Goal: Task Accomplishment & Management: Manage account settings

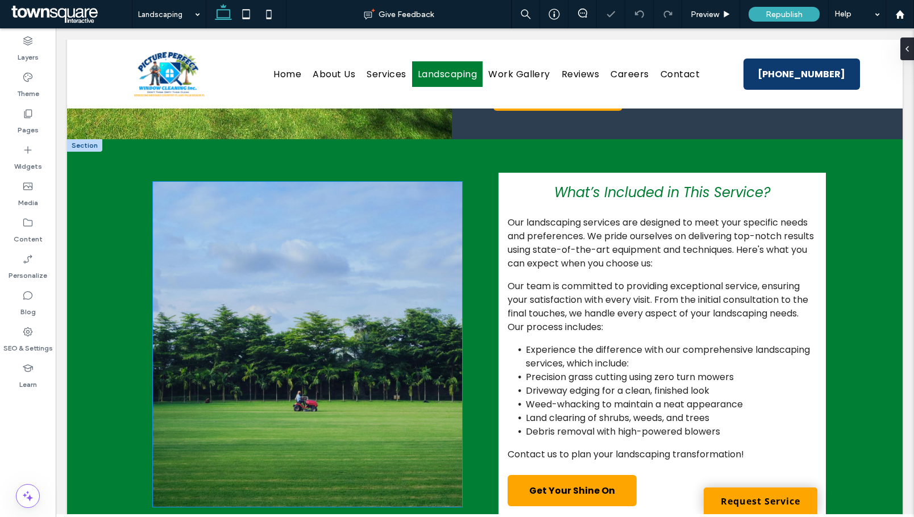
click at [356, 298] on img at bounding box center [307, 344] width 309 height 325
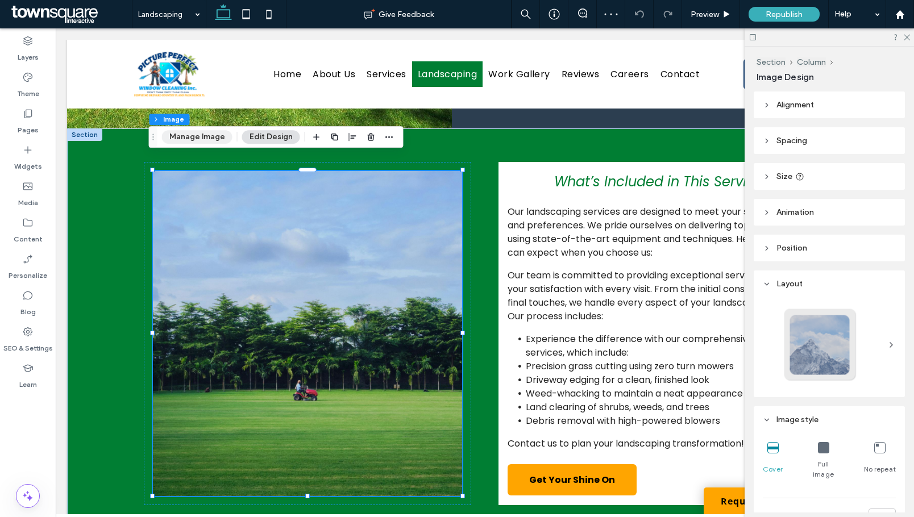
drag, startPoint x: 193, startPoint y: 133, endPoint x: 509, endPoint y: 281, distance: 348.8
click at [193, 133] on button "Manage Image" at bounding box center [197, 137] width 70 height 14
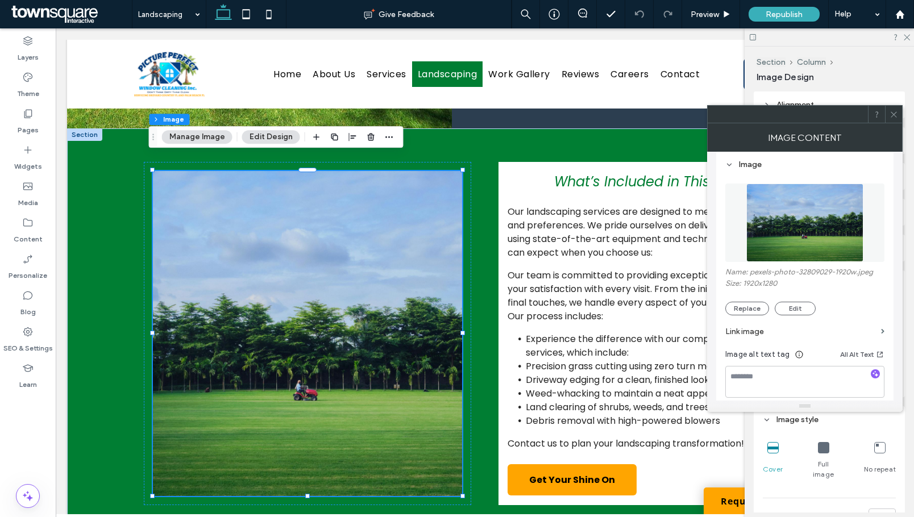
scroll to position [114, 0]
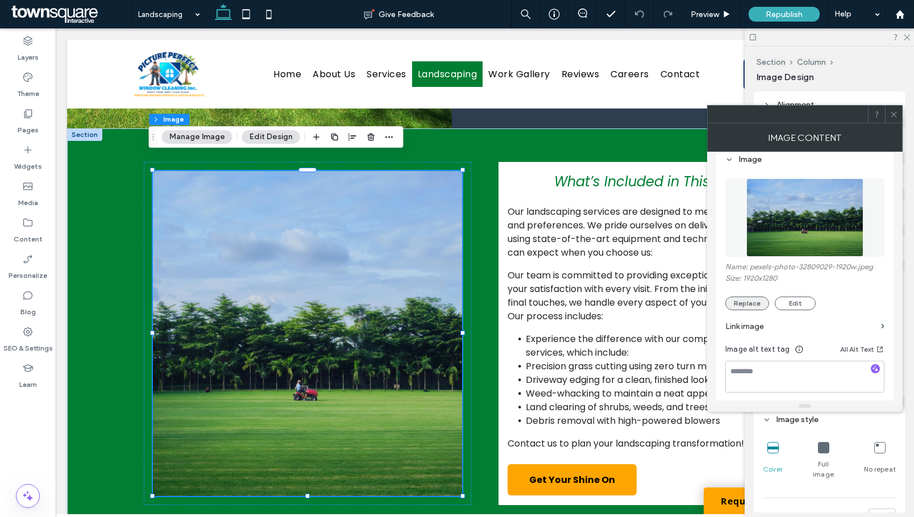
click at [753, 307] on button "Replace" at bounding box center [747, 304] width 44 height 14
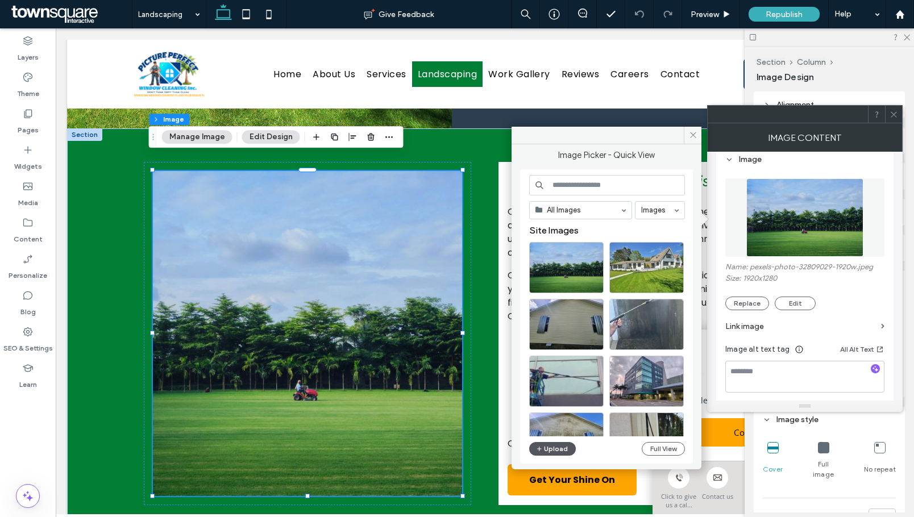
click at [547, 449] on button "Upload" at bounding box center [552, 449] width 47 height 14
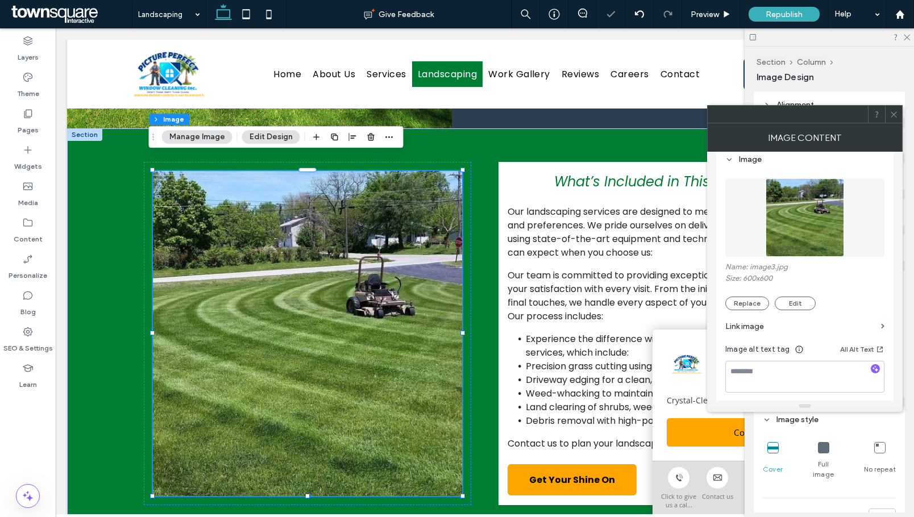
click at [896, 114] on icon at bounding box center [893, 114] width 9 height 9
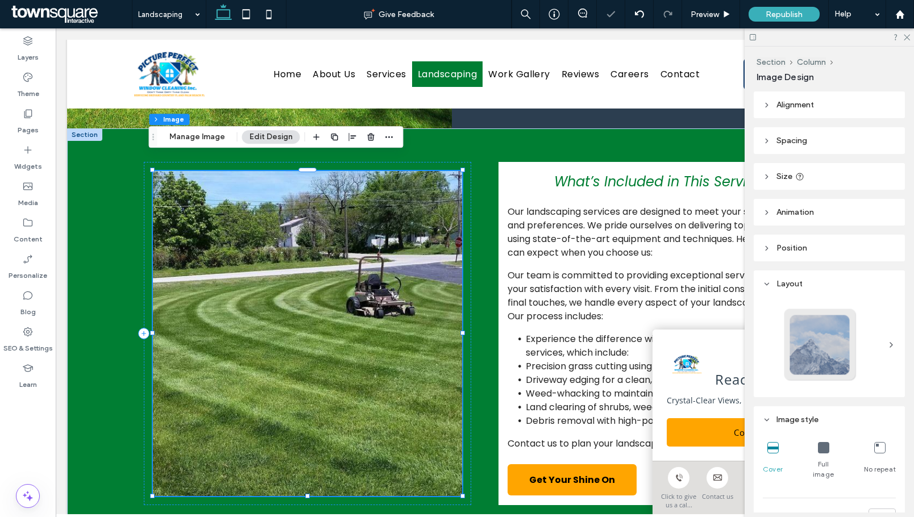
click at [339, 323] on img at bounding box center [307, 333] width 309 height 325
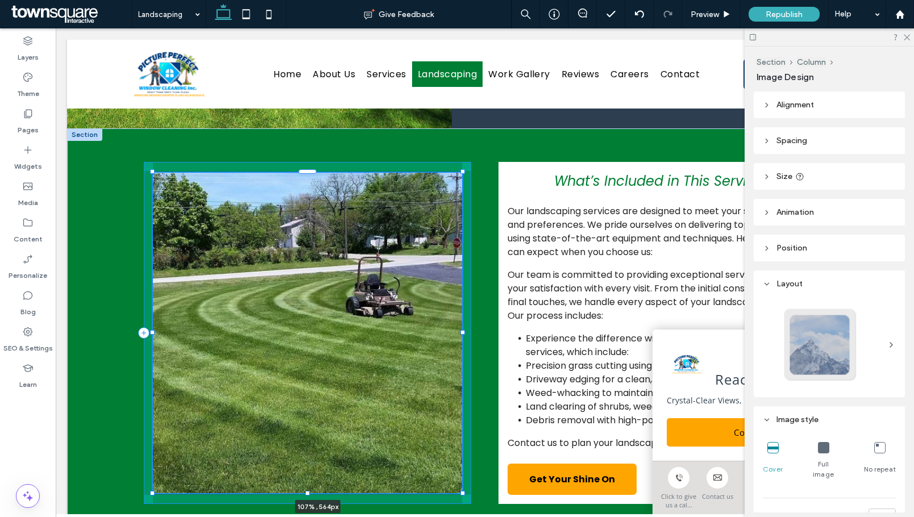
drag, startPoint x: 458, startPoint y: 482, endPoint x: 478, endPoint y: 480, distance: 20.6
click at [478, 480] on div "107% , 564px What’s Included in This Service? Our landscaping services are desi…" at bounding box center [485, 332] width 682 height 409
type input "***"
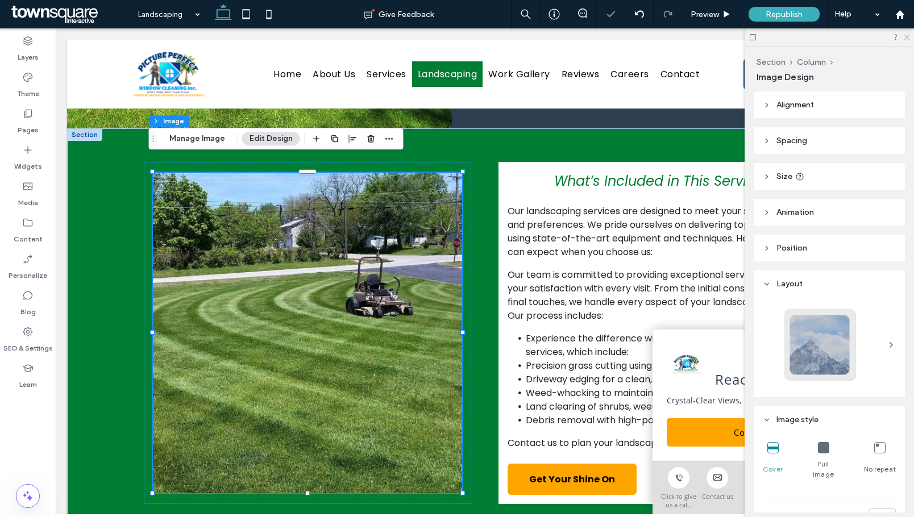
drag, startPoint x: 906, startPoint y: 39, endPoint x: 770, endPoint y: 3, distance: 141.1
click at [906, 39] on icon at bounding box center [905, 36] width 7 height 7
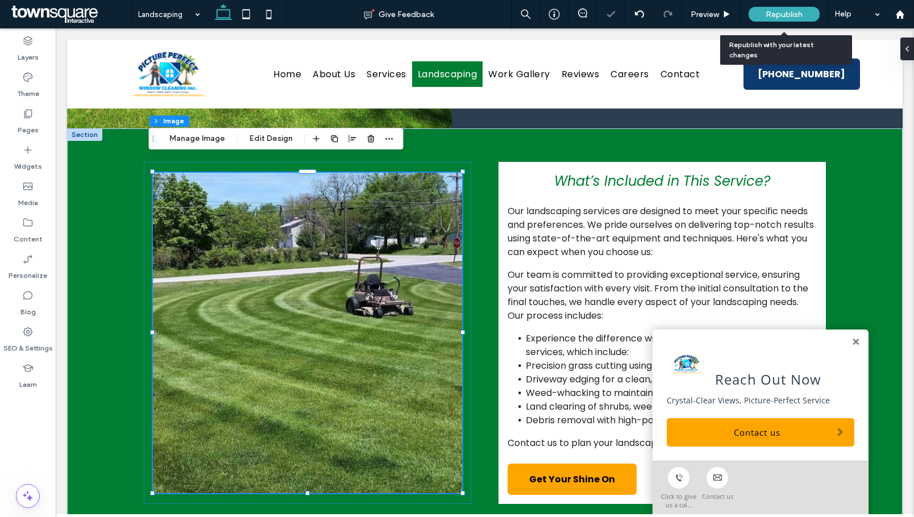
click at [797, 16] on span "Republish" at bounding box center [783, 15] width 37 height 10
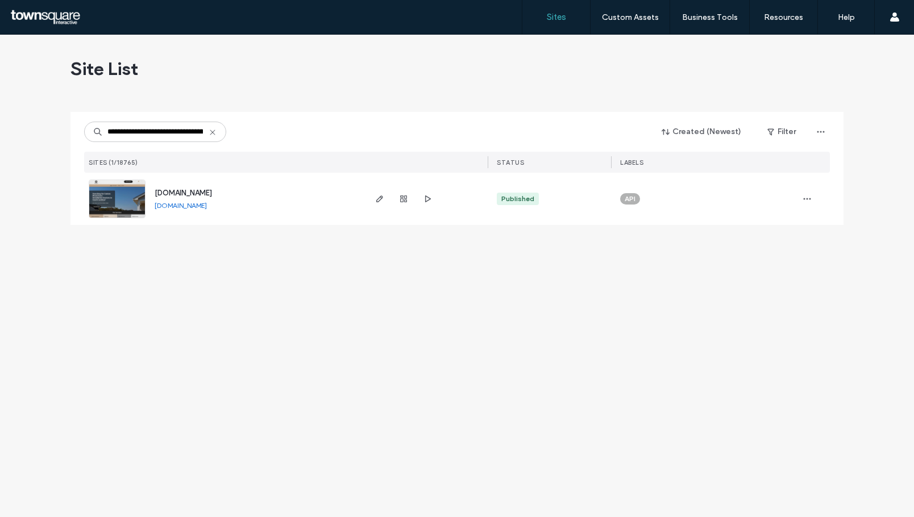
click at [212, 194] on span "www.privacymattersfencing.com" at bounding box center [183, 193] width 57 height 9
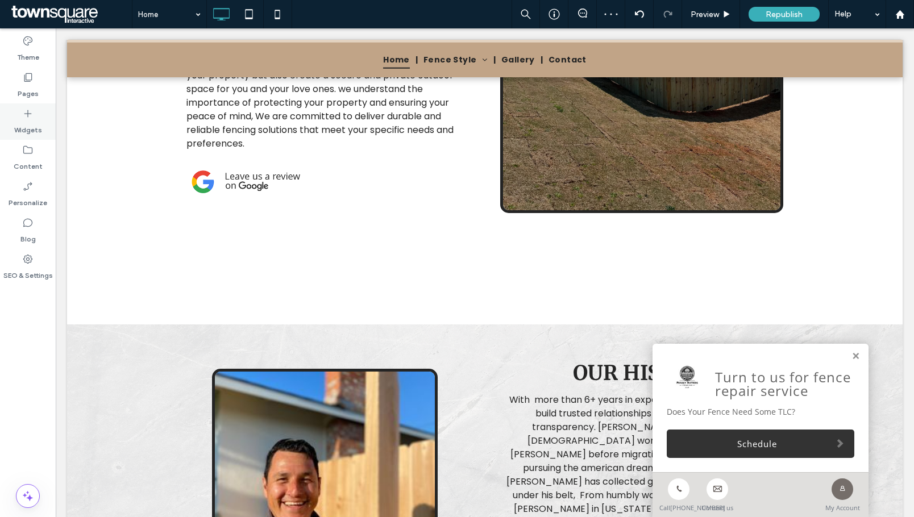
click at [36, 123] on label "Widgets" at bounding box center [28, 127] width 28 height 16
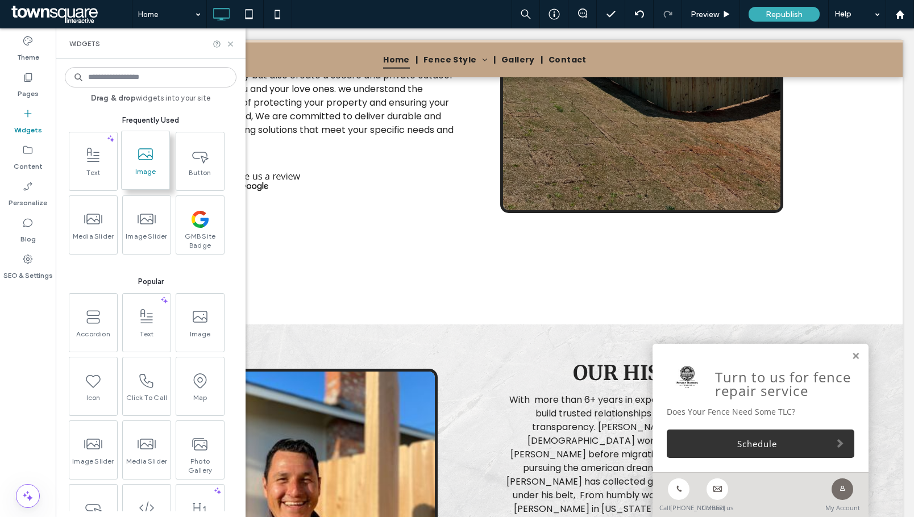
click at [152, 168] on span "Image" at bounding box center [146, 175] width 48 height 16
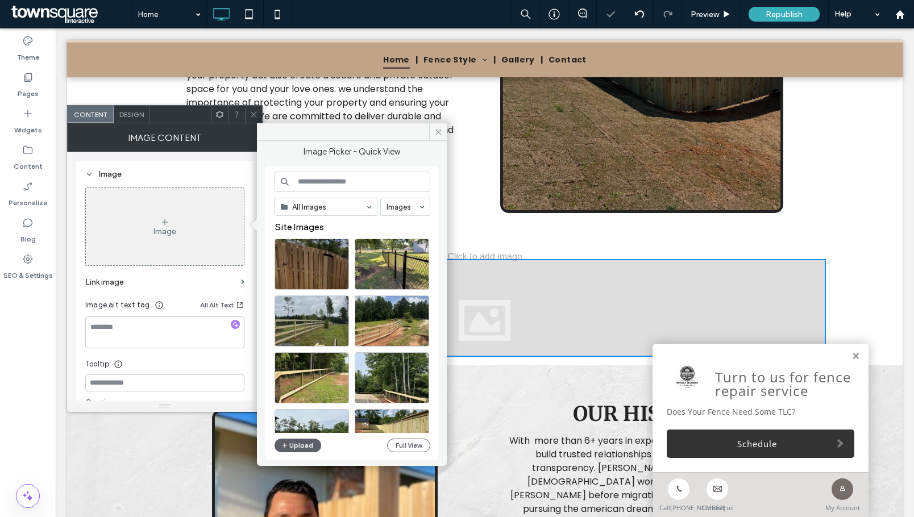
click at [252, 114] on icon at bounding box center [253, 114] width 9 height 9
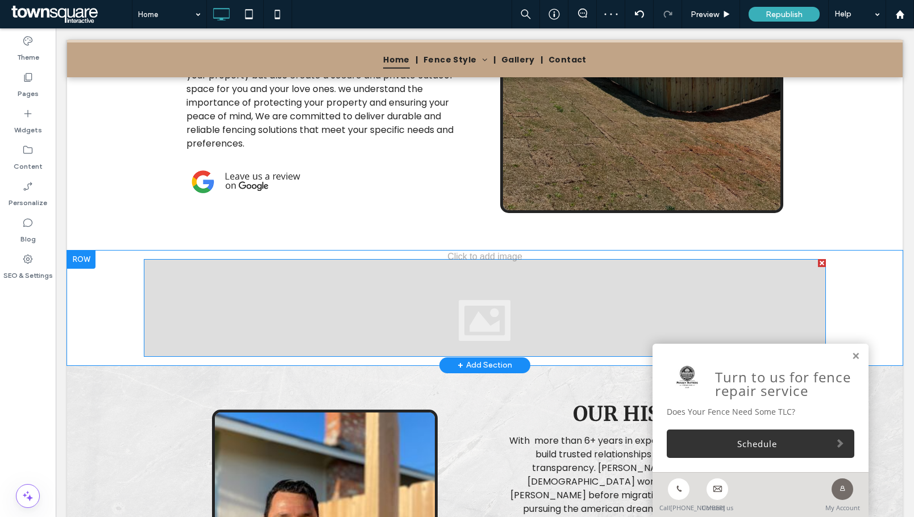
click at [356, 290] on div at bounding box center [485, 308] width 682 height 98
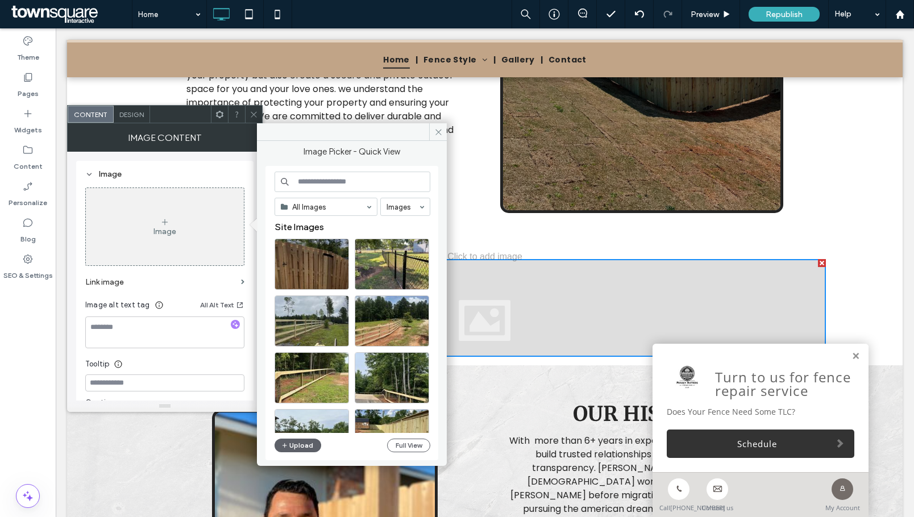
click at [818, 267] on div at bounding box center [822, 263] width 8 height 8
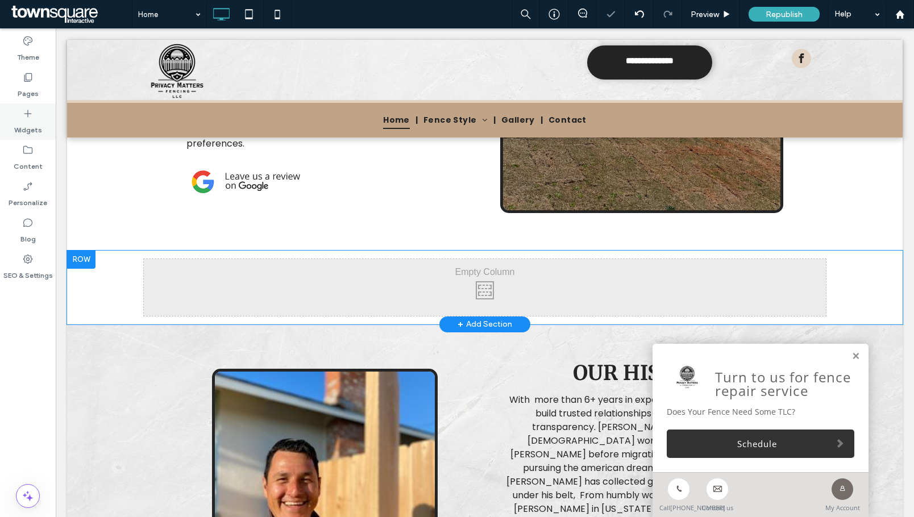
click at [37, 107] on div "Widgets" at bounding box center [28, 121] width 56 height 36
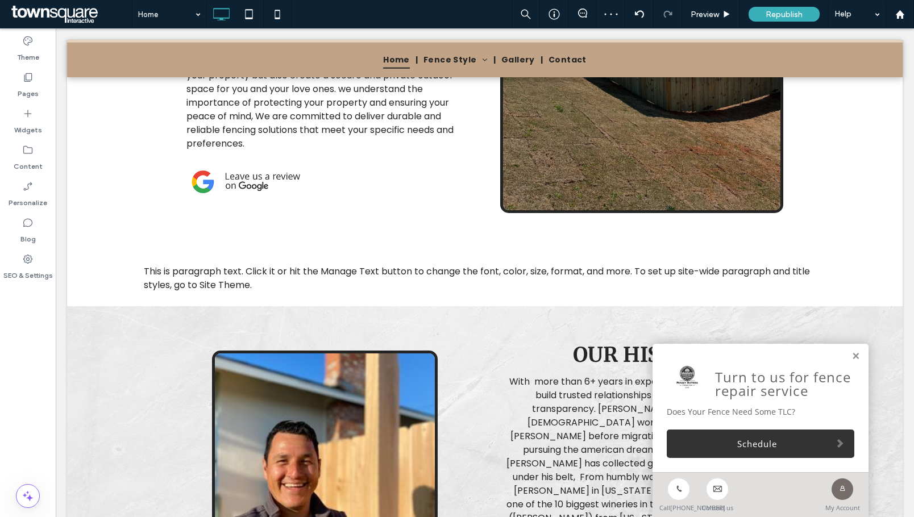
type input "*******"
type input "**"
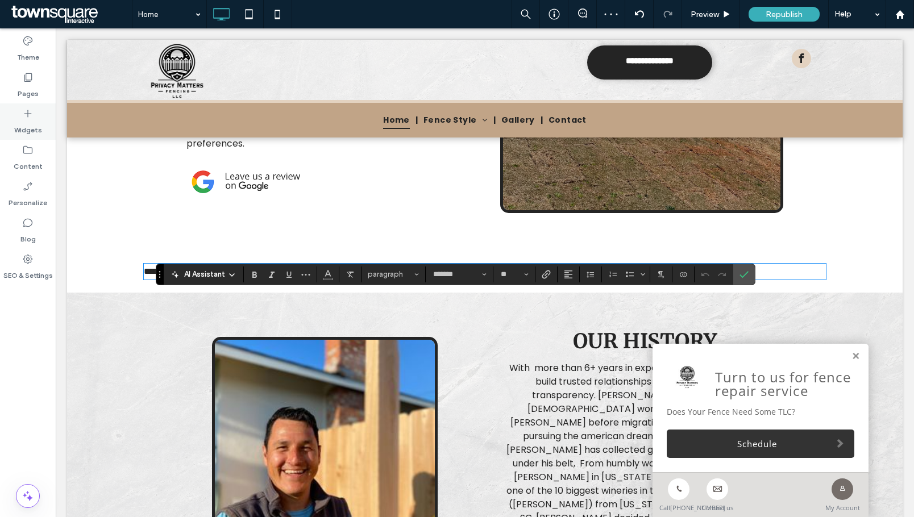
click at [30, 120] on label "Widgets" at bounding box center [28, 127] width 28 height 16
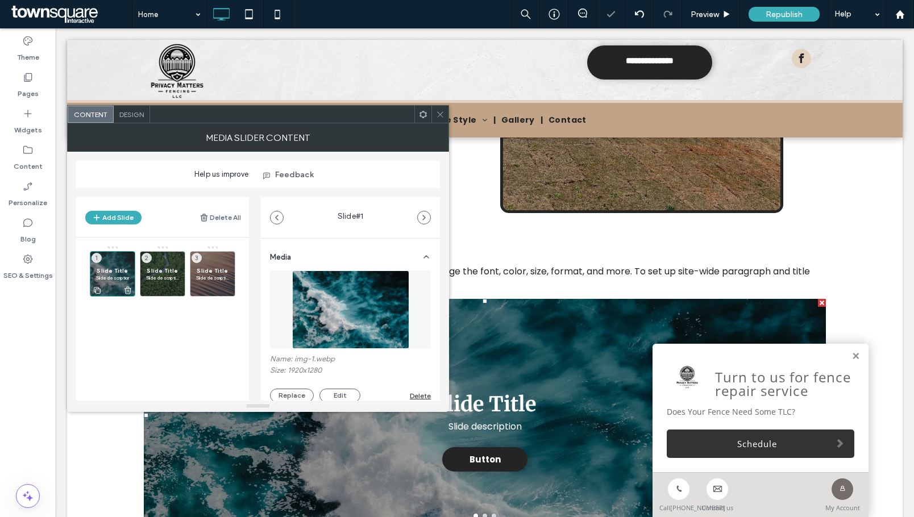
click at [125, 291] on icon at bounding box center [127, 290] width 9 height 10
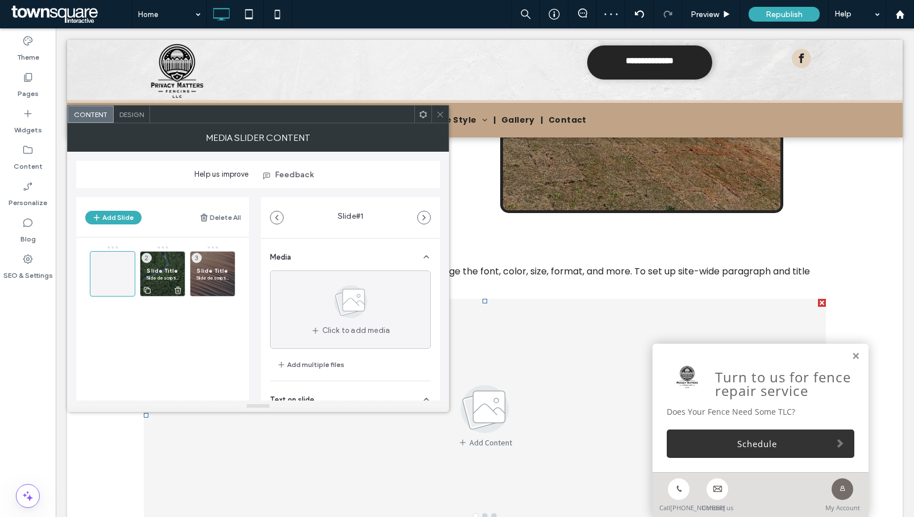
click at [179, 290] on icon at bounding box center [177, 290] width 9 height 10
click at [223, 289] on icon at bounding box center [227, 290] width 9 height 10
click at [440, 115] on use at bounding box center [440, 114] width 6 height 6
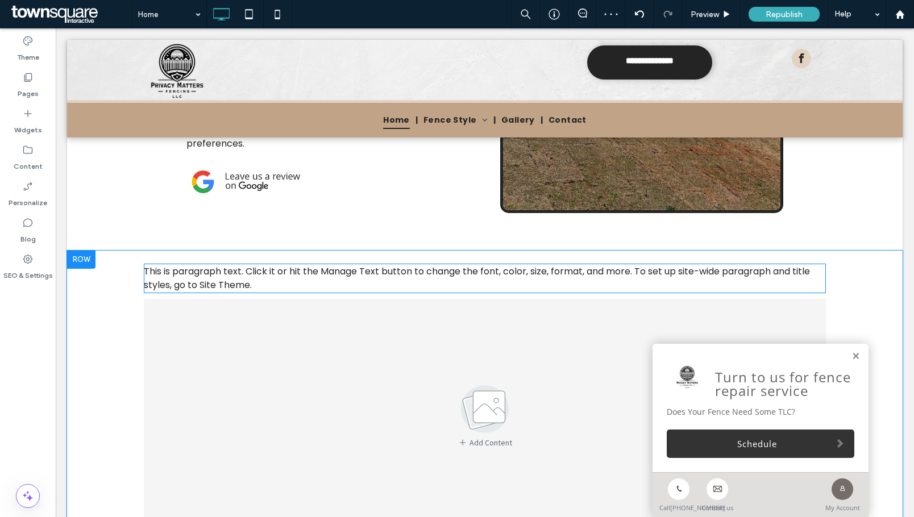
click at [466, 291] on span "This is paragraph text. Click it or hit the Manage Text button to change the fo…" at bounding box center [477, 278] width 666 height 27
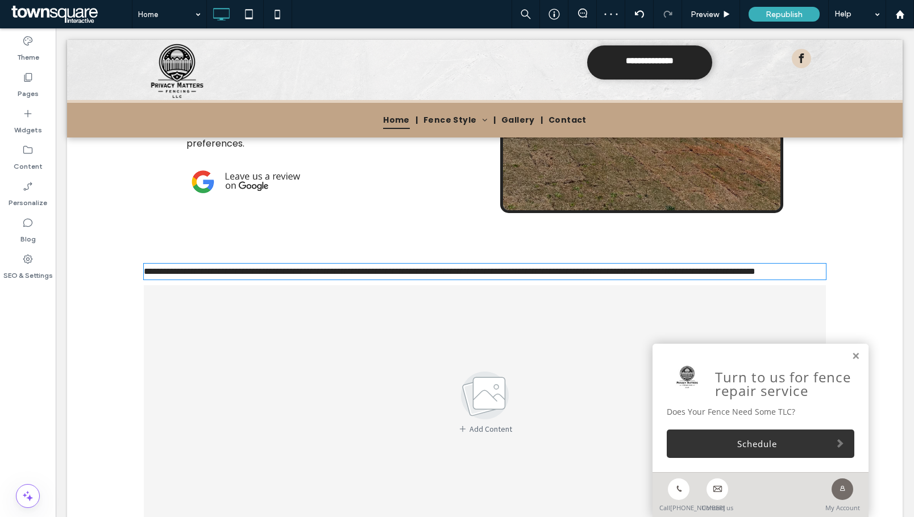
click at [466, 276] on span "**********" at bounding box center [449, 271] width 611 height 9
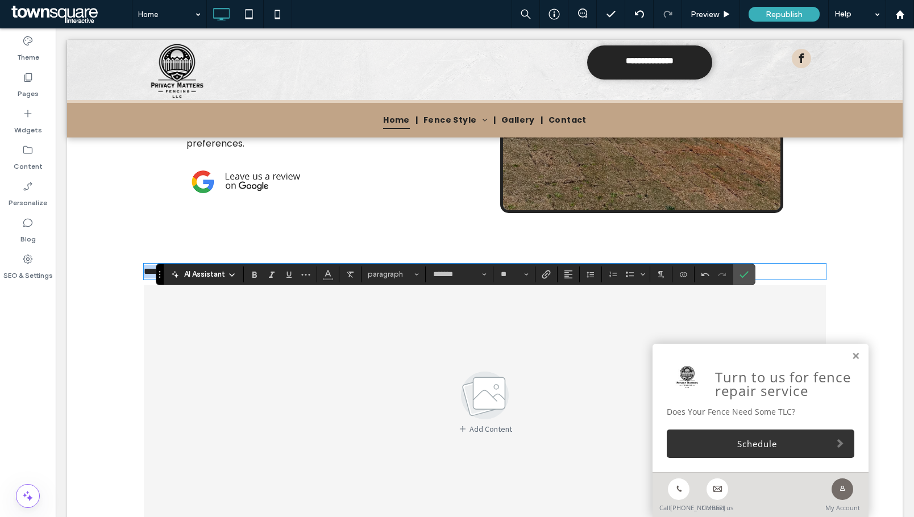
drag, startPoint x: 299, startPoint y: 307, endPoint x: 134, endPoint y: 303, distance: 166.0
click at [134, 303] on div "**********" at bounding box center [484, 389] width 835 height 276
click at [453, 278] on input "*******" at bounding box center [456, 274] width 48 height 9
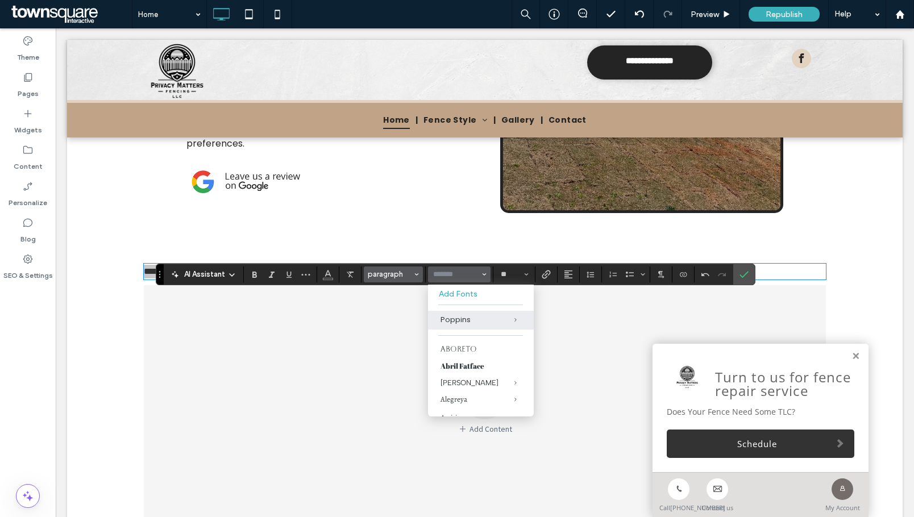
click at [403, 278] on span "paragraph" at bounding box center [390, 274] width 44 height 9
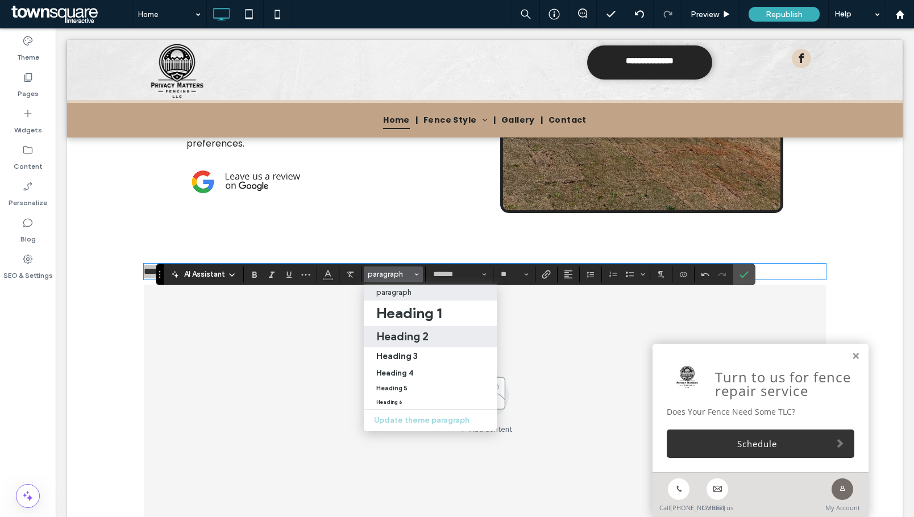
click at [402, 343] on h2 "Heading 2" at bounding box center [402, 337] width 52 height 14
type input "*******"
type input "**"
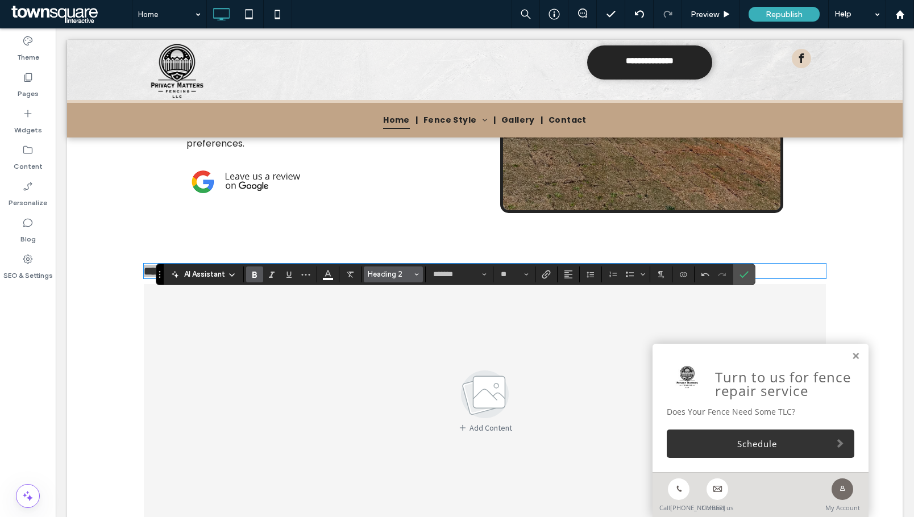
click at [412, 270] on button "Heading 2" at bounding box center [393, 274] width 59 height 16
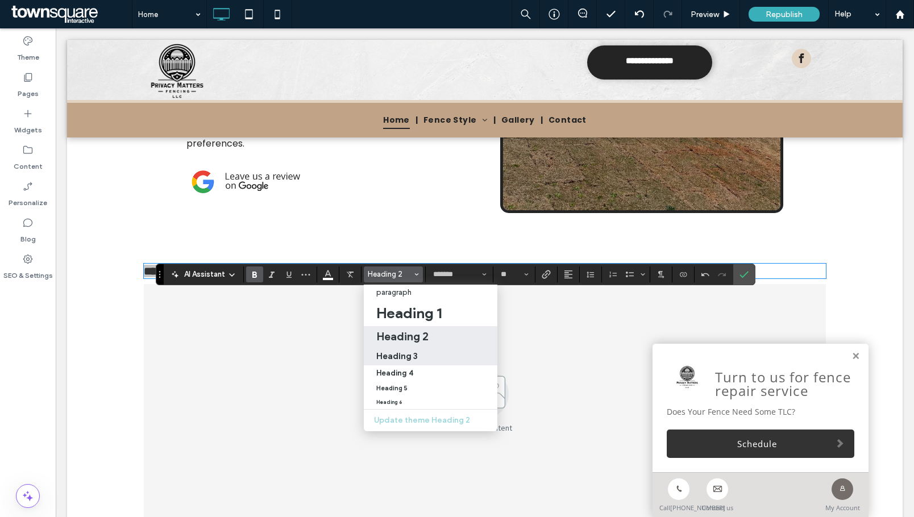
click at [398, 353] on h3 "Heading 3" at bounding box center [396, 356] width 41 height 11
type input "**********"
type input "**"
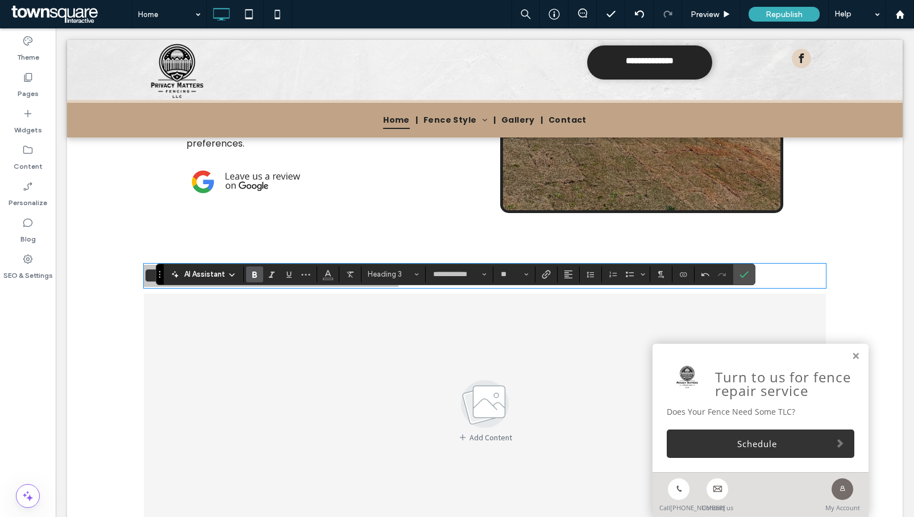
click at [558, 277] on section at bounding box center [568, 274] width 22 height 16
click at [570, 281] on span "Alignment" at bounding box center [568, 274] width 9 height 15
click at [585, 307] on div "ui.textEditor.alignment.center" at bounding box center [579, 309] width 15 height 9
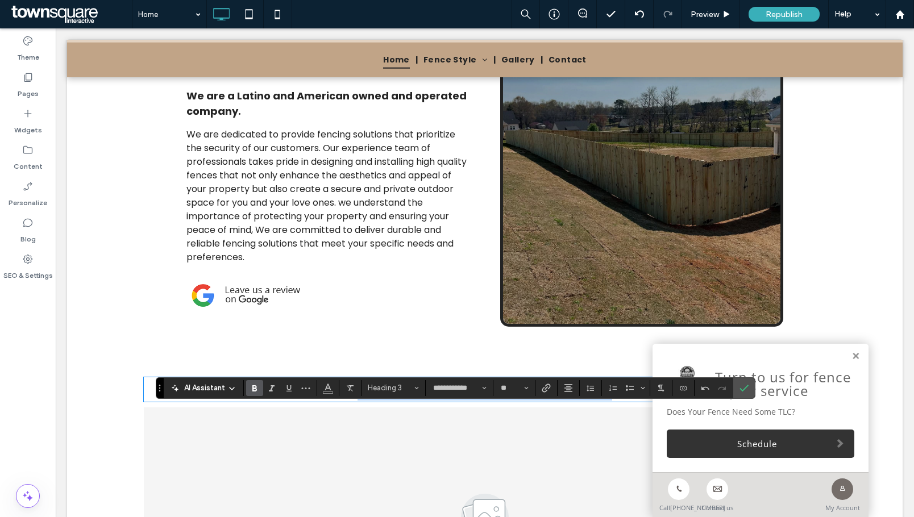
scroll to position [739, 0]
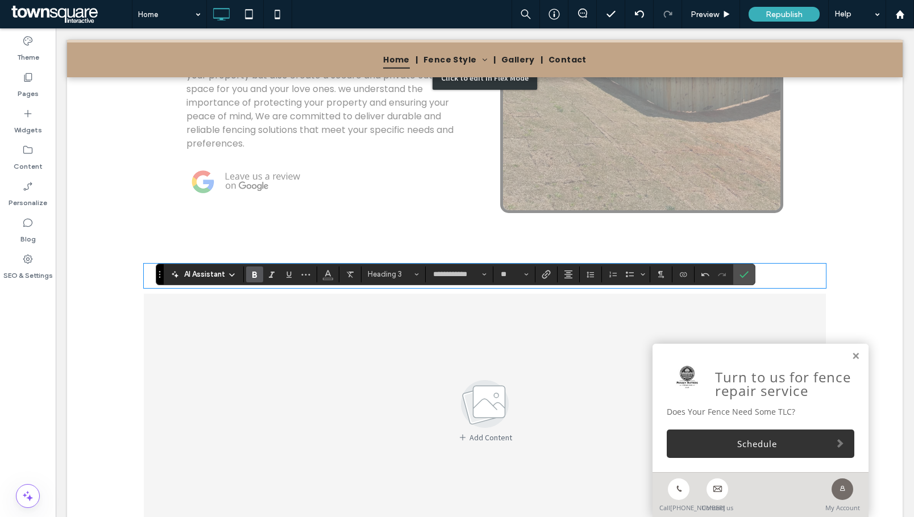
click at [840, 251] on div "Click to edit in Flex Mode" at bounding box center [484, 78] width 835 height 345
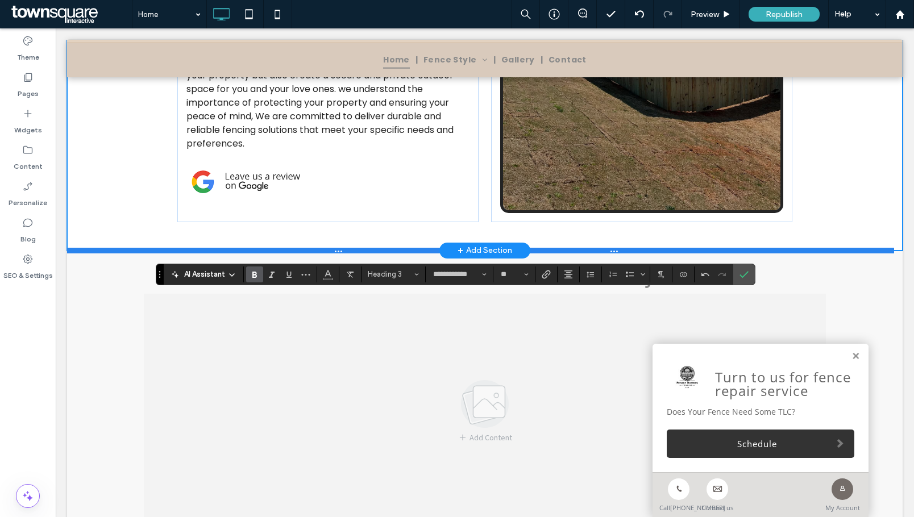
scroll to position [797, 0]
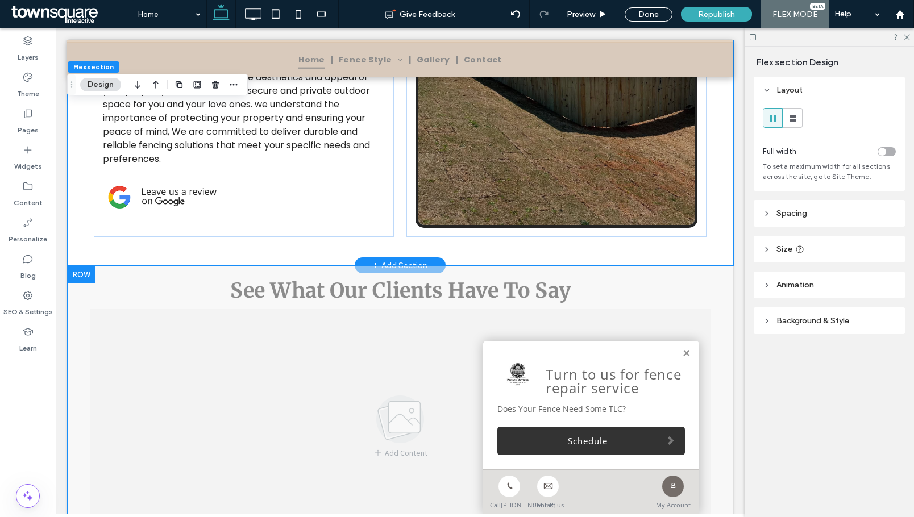
drag, startPoint x: 677, startPoint y: 334, endPoint x: 722, endPoint y: 320, distance: 46.4
click at [682, 349] on link at bounding box center [686, 354] width 9 height 10
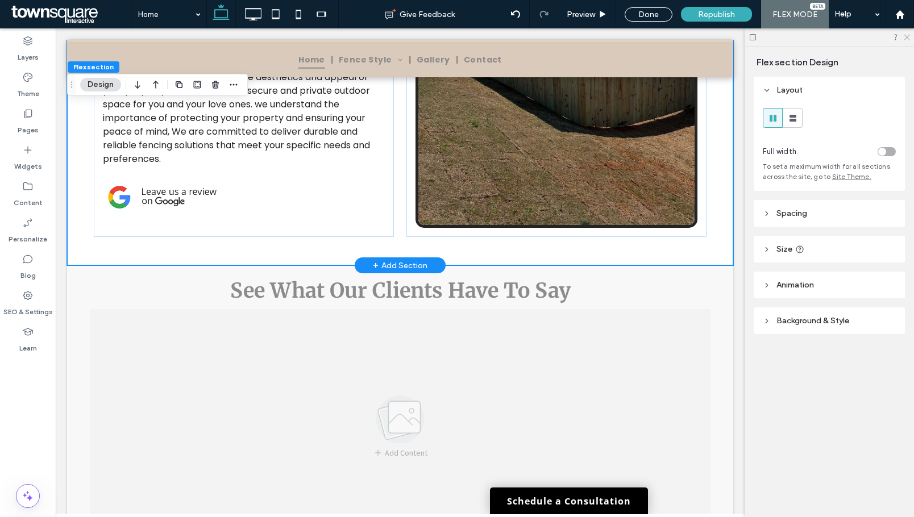
click at [902, 35] on icon at bounding box center [905, 36] width 7 height 7
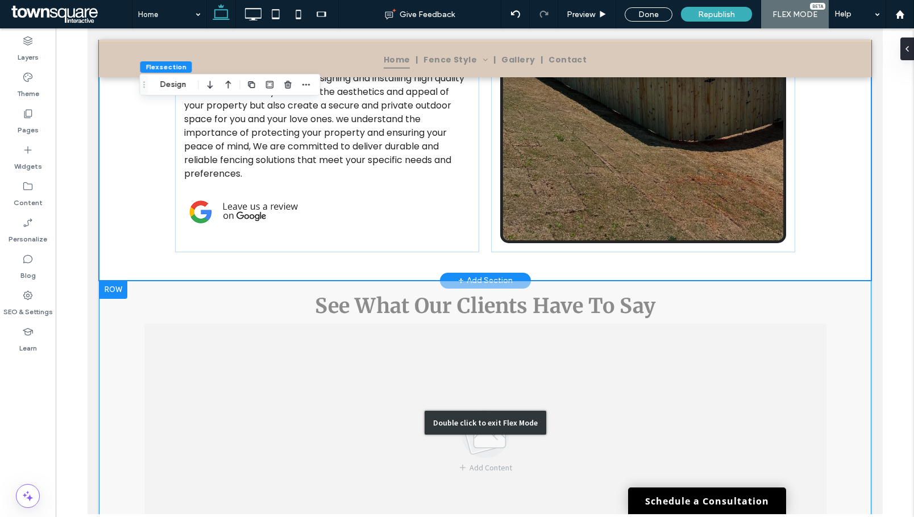
scroll to position [852, 0]
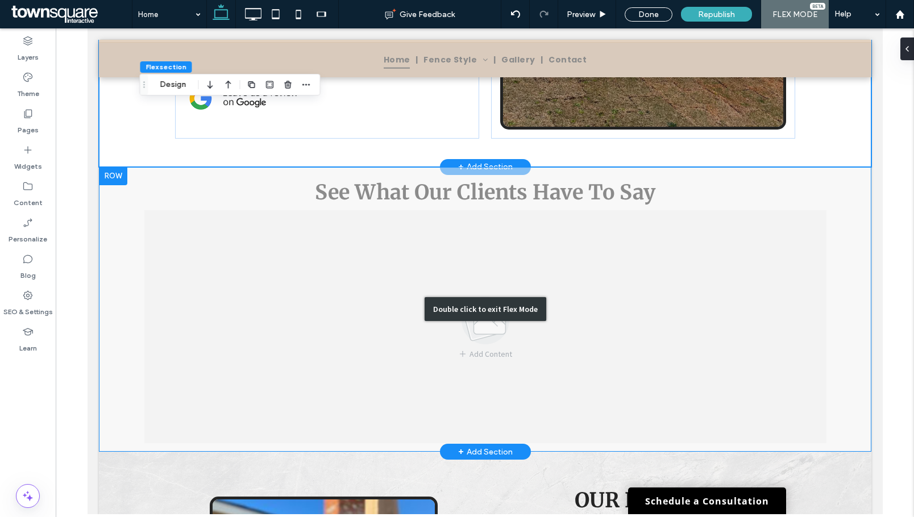
click at [242, 344] on div "Double click to exit Flex Mode" at bounding box center [484, 309] width 772 height 285
click at [344, 314] on div "Double click to exit Flex Mode" at bounding box center [484, 309] width 772 height 285
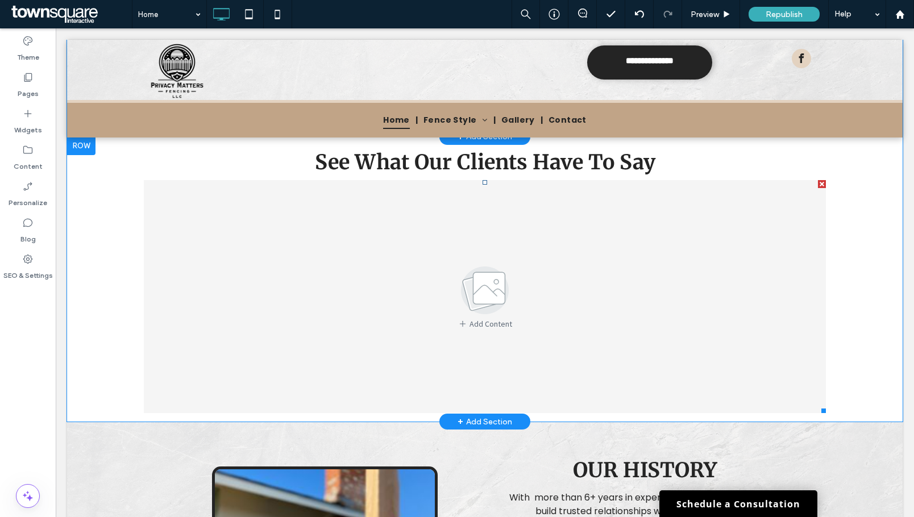
click at [498, 318] on img at bounding box center [485, 290] width 82 height 55
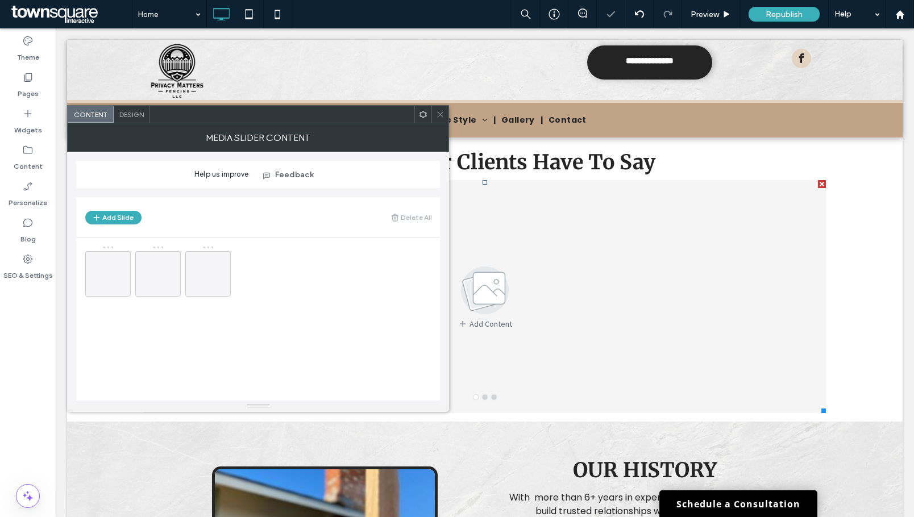
click at [133, 123] on div "Content Design" at bounding box center [258, 114] width 382 height 18
click at [133, 114] on span "Design" at bounding box center [131, 114] width 24 height 9
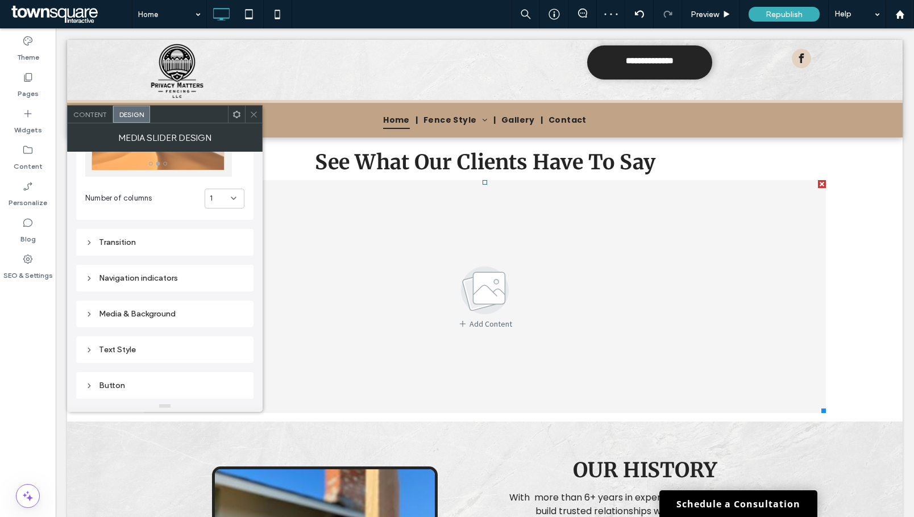
scroll to position [114, 0]
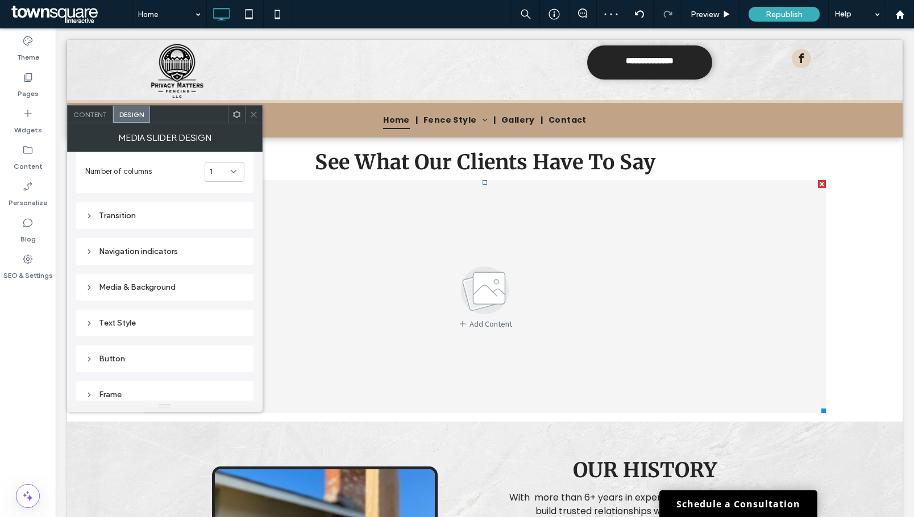
click at [170, 293] on div "Media & Background" at bounding box center [164, 287] width 159 height 15
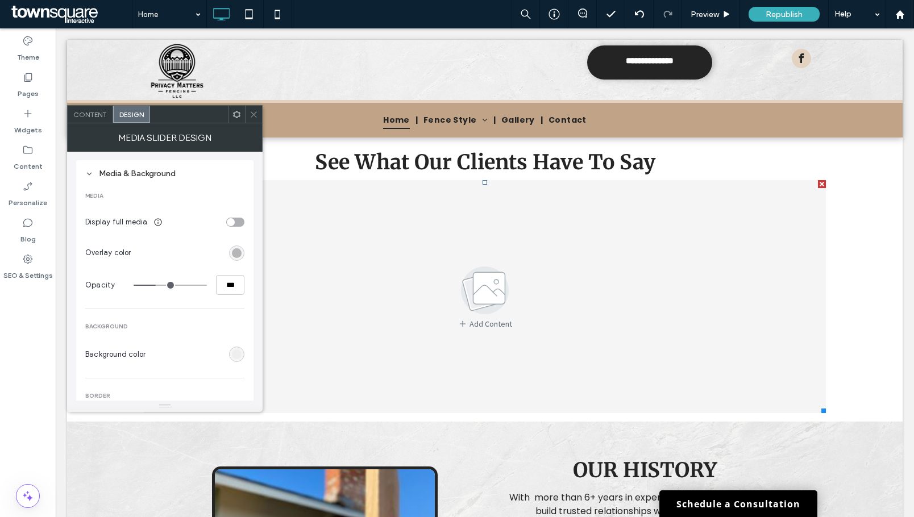
click at [235, 254] on div "rgba(0, 0, 0, 0.3)" at bounding box center [237, 253] width 10 height 10
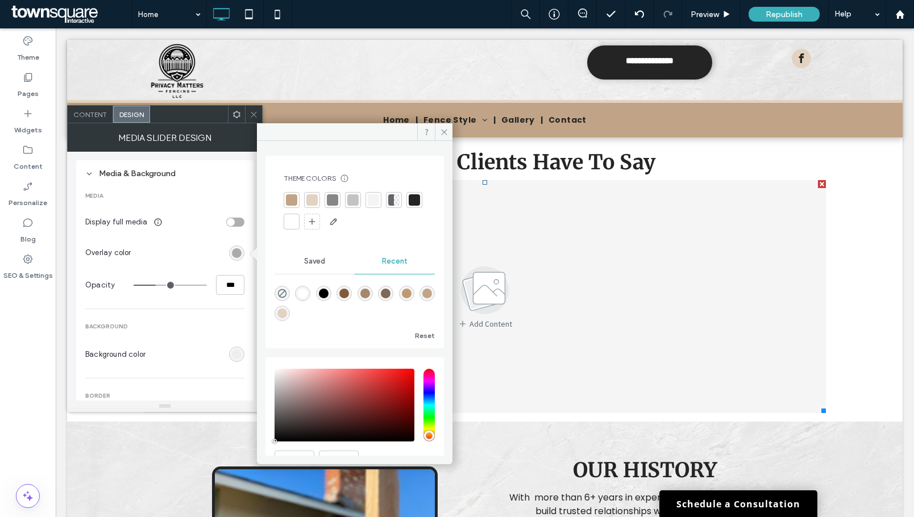
click at [295, 201] on div at bounding box center [291, 199] width 11 height 11
type input "***"
type input "****"
click at [238, 356] on div "rgb(238, 238, 238)" at bounding box center [237, 354] width 10 height 10
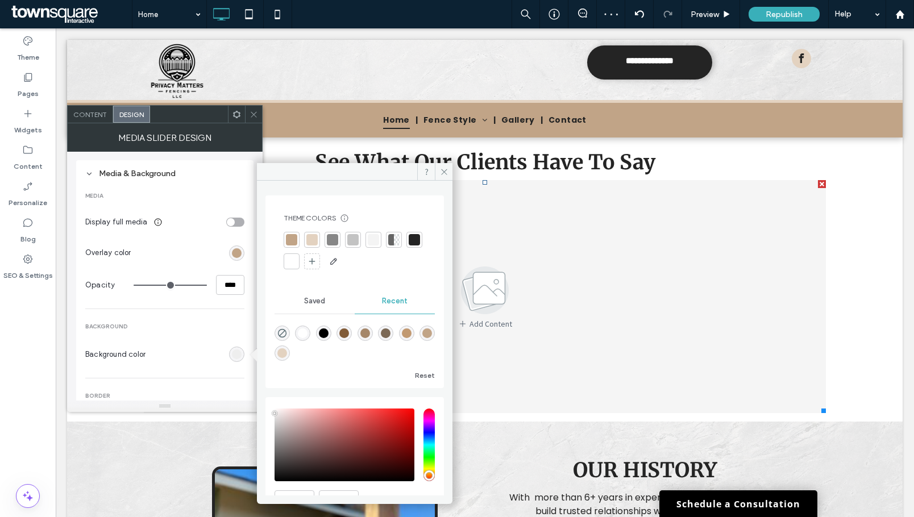
click at [292, 240] on div at bounding box center [291, 239] width 11 height 11
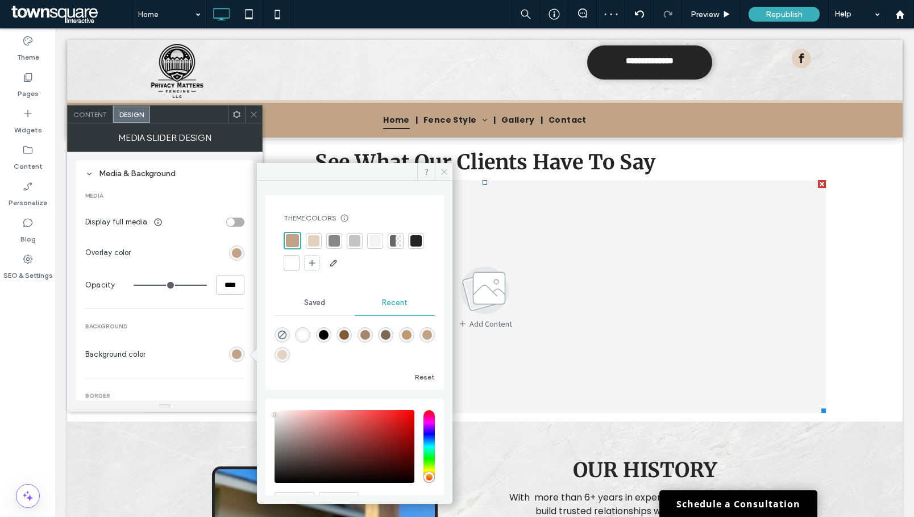
click at [442, 170] on icon at bounding box center [444, 172] width 9 height 9
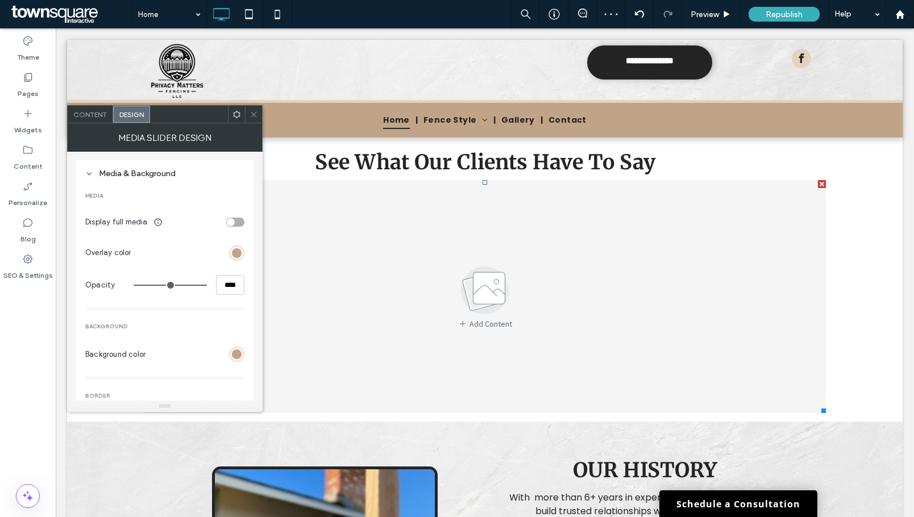
click at [92, 119] on div "Content" at bounding box center [90, 114] width 45 height 17
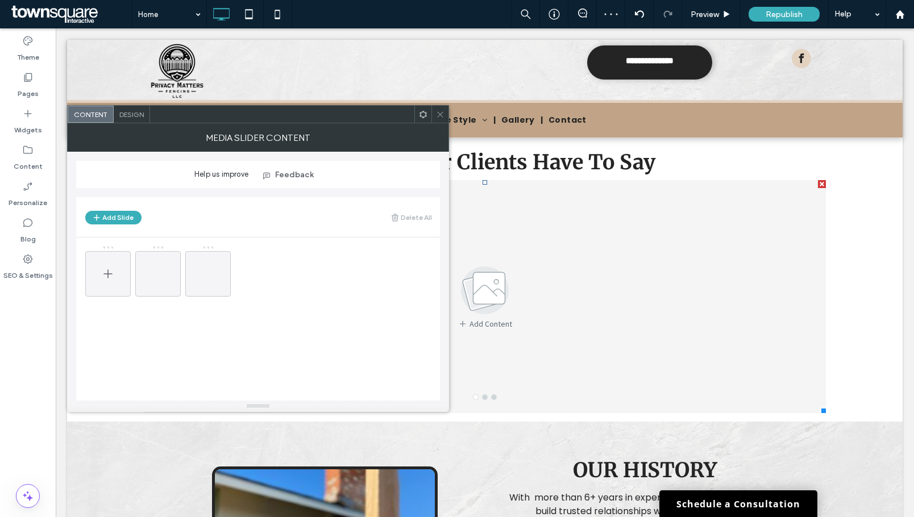
click at [114, 274] on icon at bounding box center [108, 274] width 14 height 14
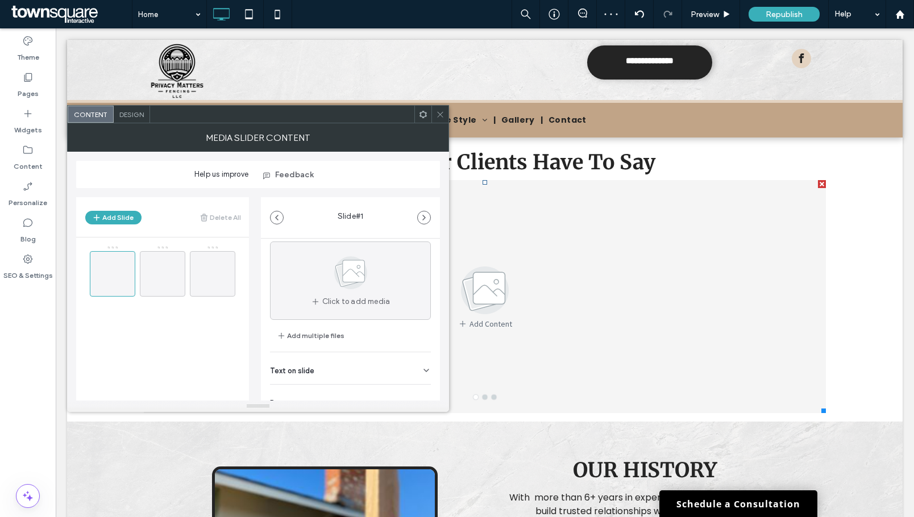
scroll to position [57, 0]
click at [354, 335] on div "Text on slide" at bounding box center [350, 340] width 161 height 32
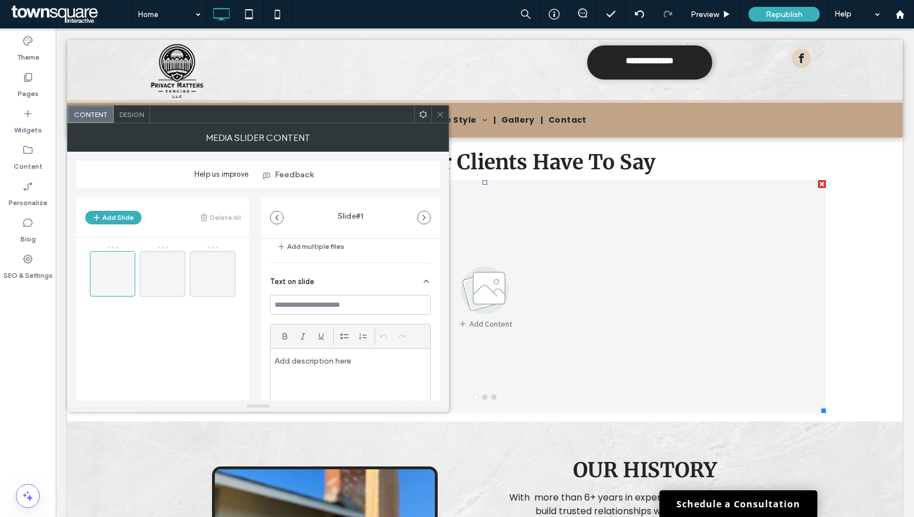
scroll to position [170, 0]
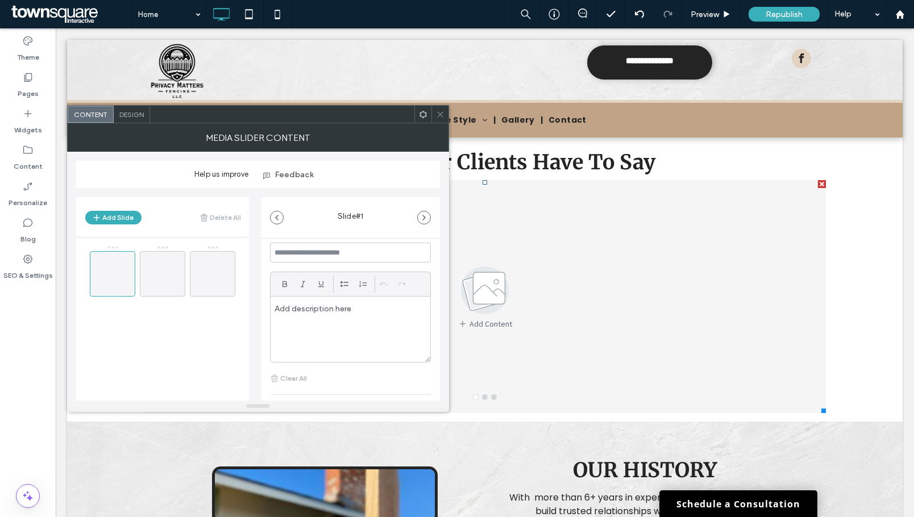
click at [323, 318] on div at bounding box center [350, 329] width 160 height 65
paste div
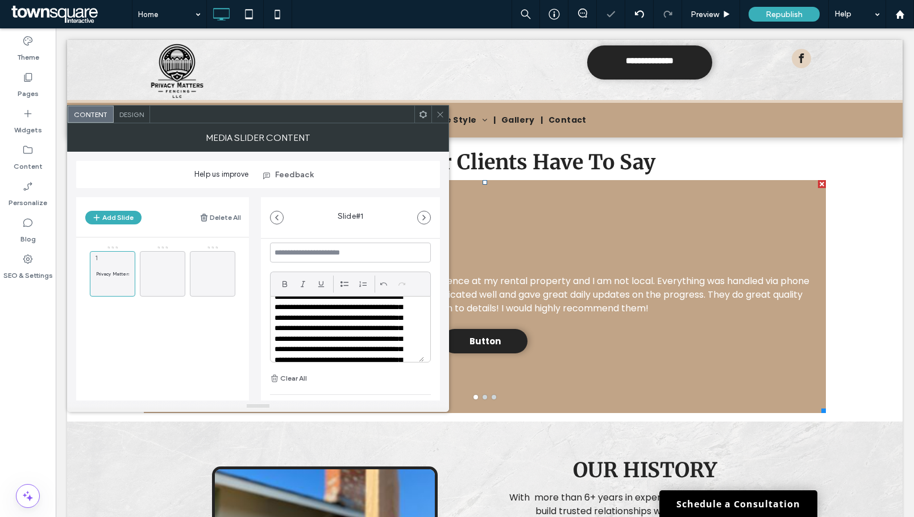
scroll to position [0, 0]
click at [345, 259] on input at bounding box center [350, 253] width 161 height 20
paste input "**********"
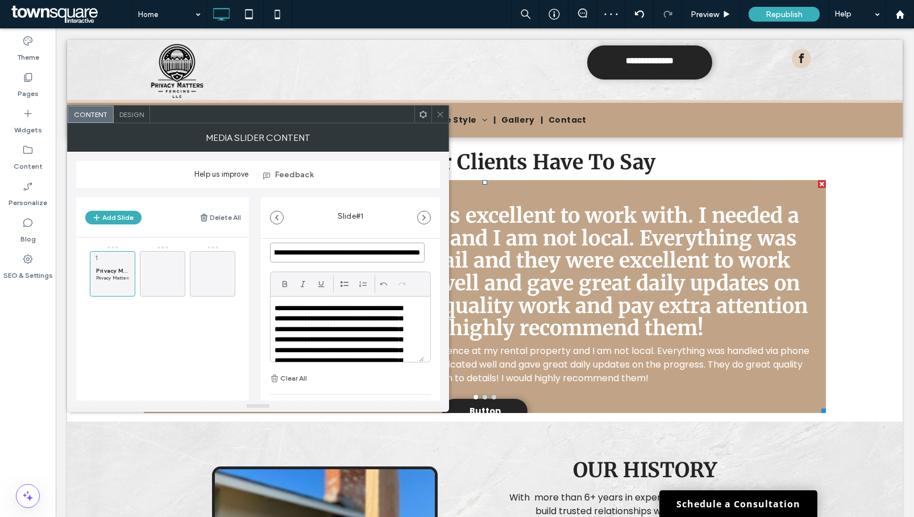
scroll to position [43, 0]
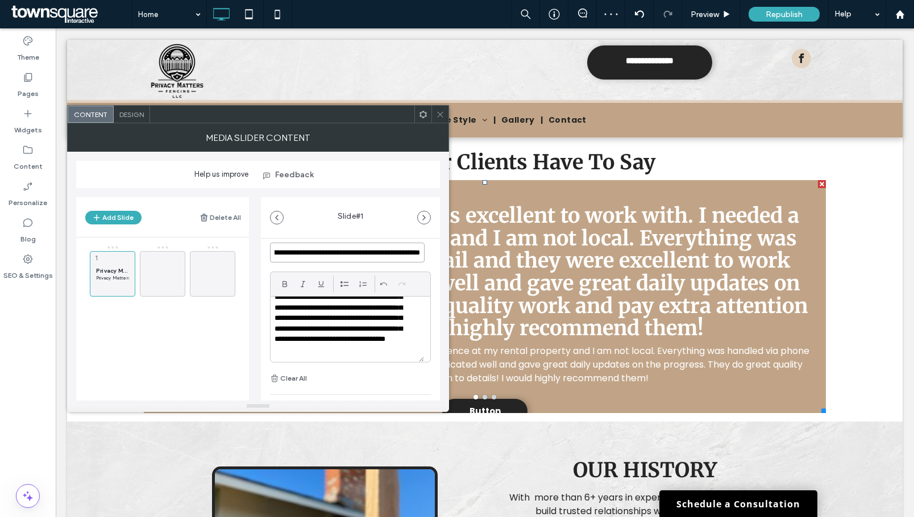
type input "**********"
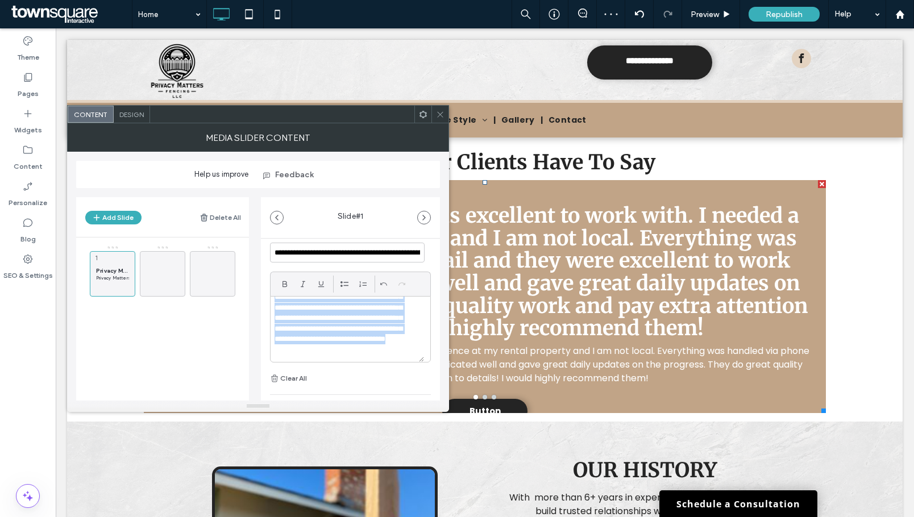
scroll to position [0, 0]
drag, startPoint x: 408, startPoint y: 350, endPoint x: 236, endPoint y: 272, distance: 189.0
click at [236, 272] on div "Add Slide Delete All Privacy Matters Fencing was excellent to work with. I need…" at bounding box center [258, 294] width 364 height 213
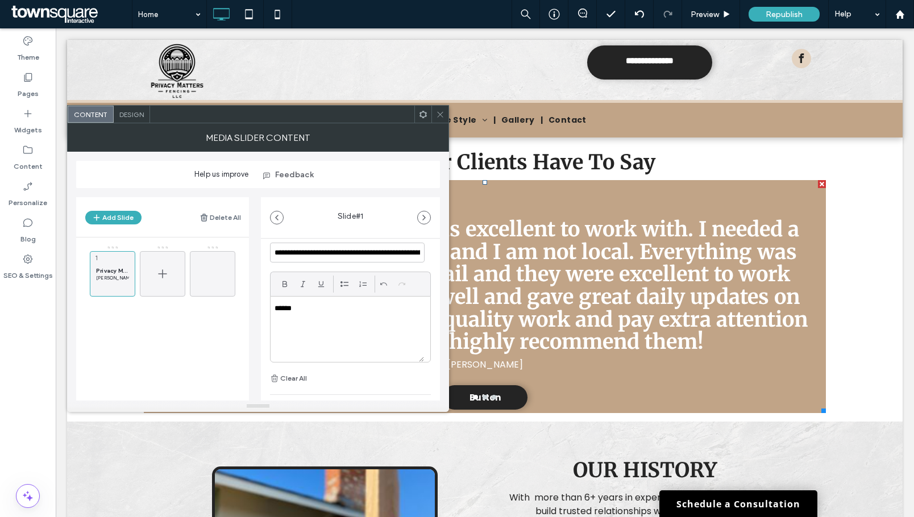
click at [149, 275] on div at bounding box center [162, 273] width 45 height 45
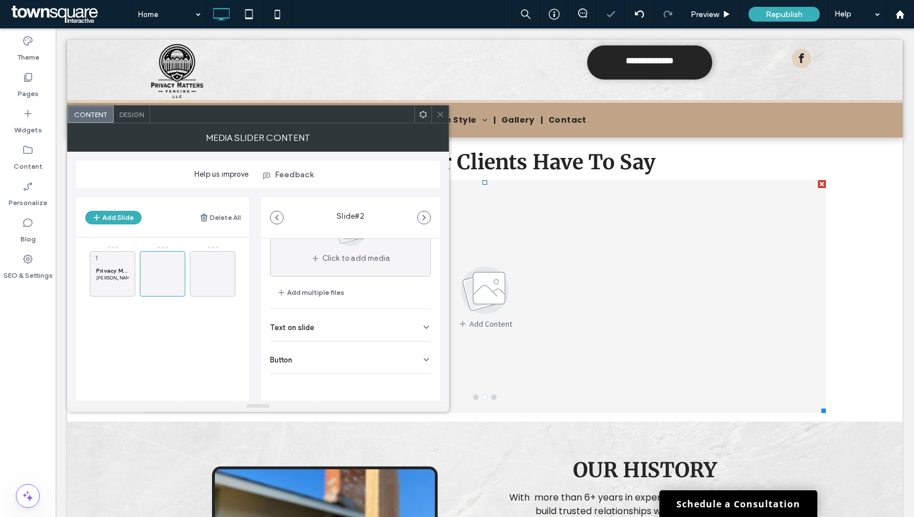
click at [334, 322] on div "Text on slide" at bounding box center [350, 325] width 161 height 32
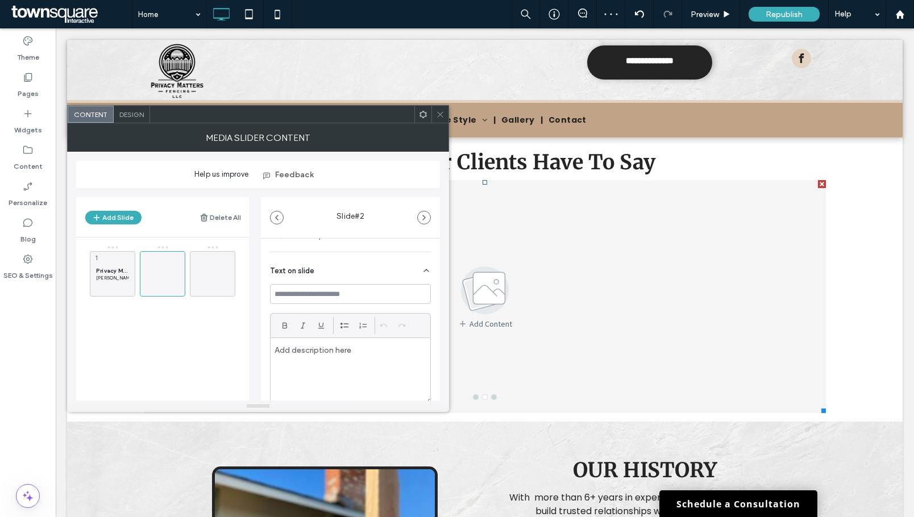
click at [314, 351] on p at bounding box center [350, 350] width 152 height 10
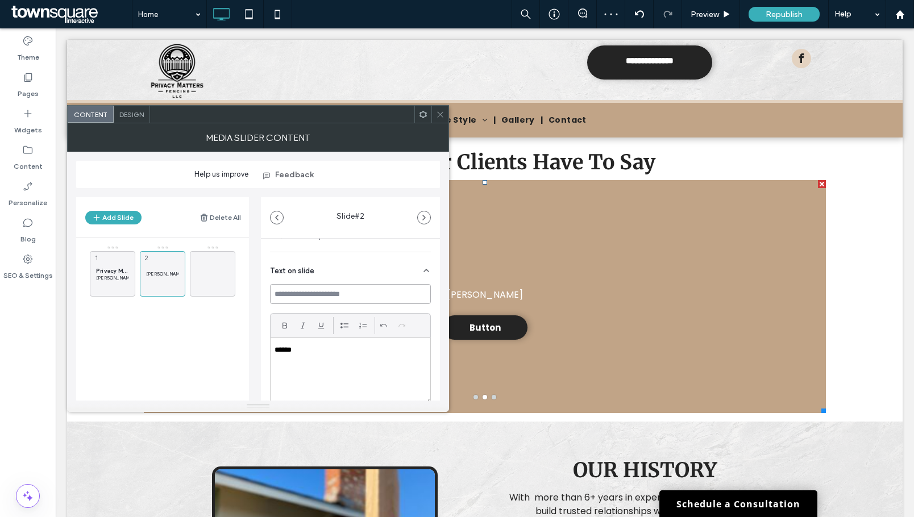
click at [320, 293] on input at bounding box center [350, 294] width 161 height 20
paste input "**********"
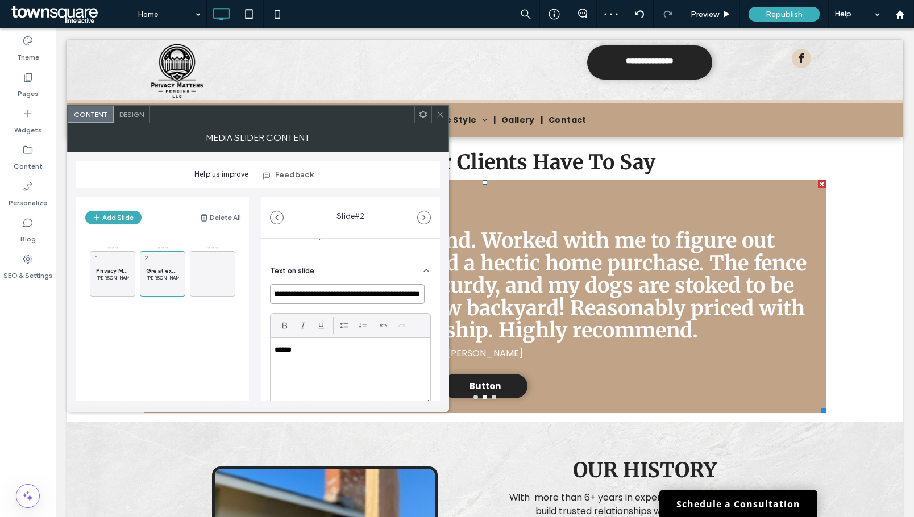
type input "**********"
click at [211, 264] on span at bounding box center [213, 273] width 14 height 33
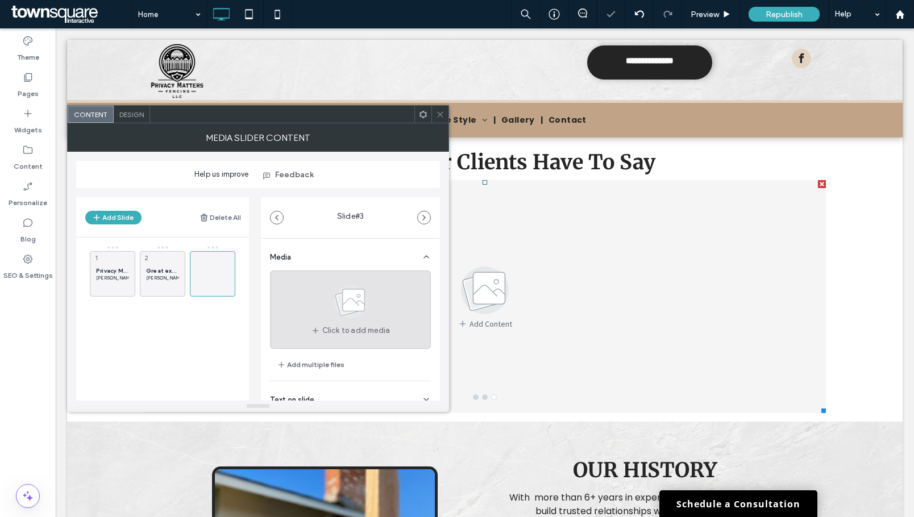
scroll to position [57, 0]
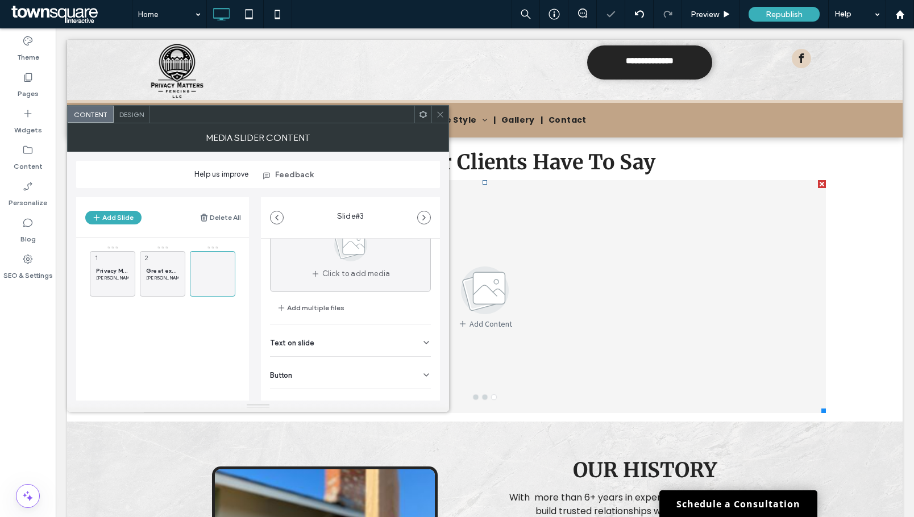
click at [342, 343] on div "Text on slide" at bounding box center [350, 340] width 161 height 32
click at [366, 259] on input at bounding box center [350, 253] width 161 height 20
paste input "**********"
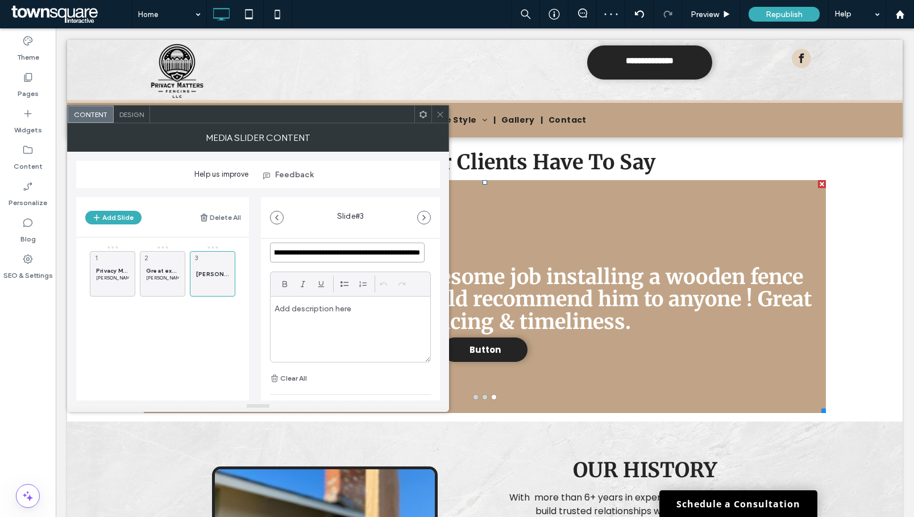
type input "**********"
click at [313, 319] on div at bounding box center [350, 329] width 160 height 65
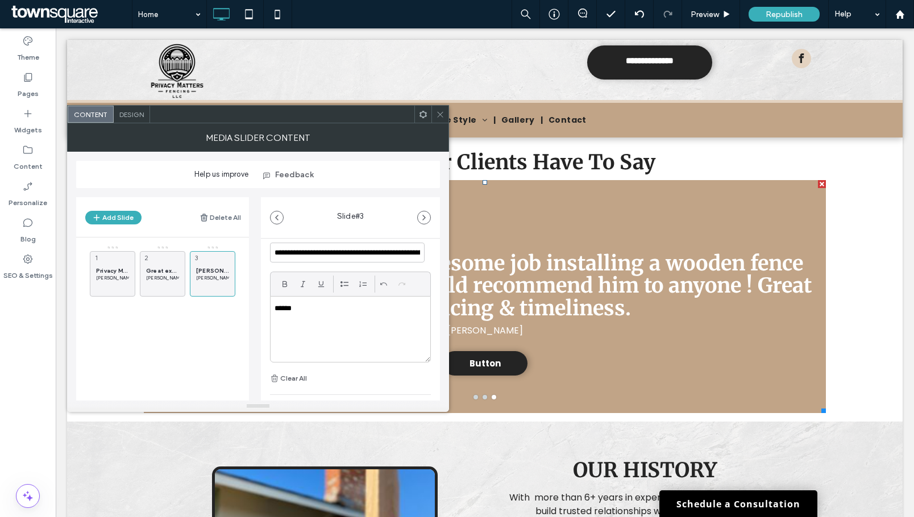
click at [124, 224] on header "Add Slide Delete All" at bounding box center [162, 217] width 173 height 40
click at [124, 218] on button "Add Slide" at bounding box center [113, 218] width 56 height 14
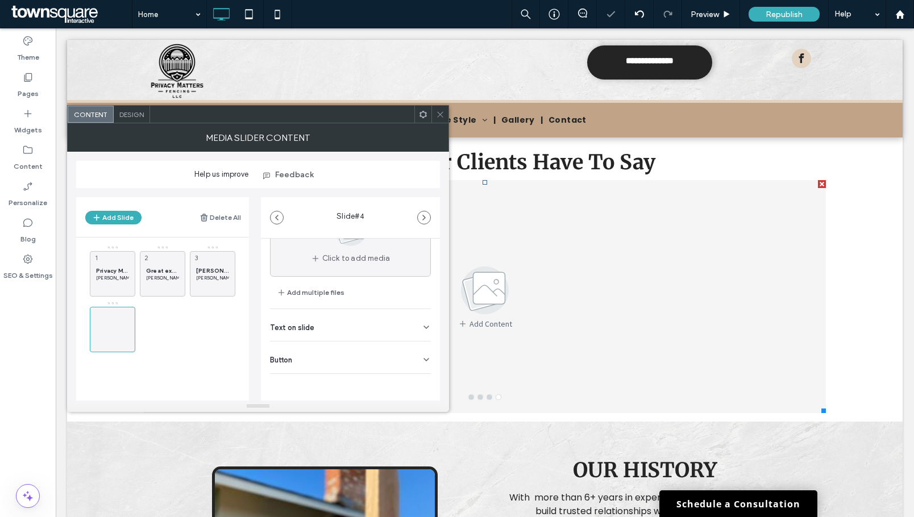
click at [357, 339] on div "Text on slide" at bounding box center [350, 325] width 161 height 32
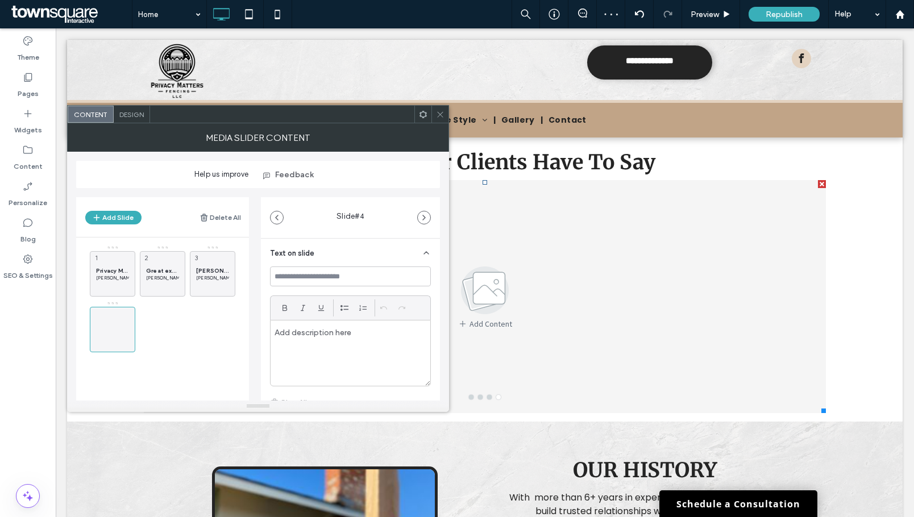
scroll to position [129, 0]
click at [354, 290] on input at bounding box center [350, 294] width 161 height 20
paste input "**********"
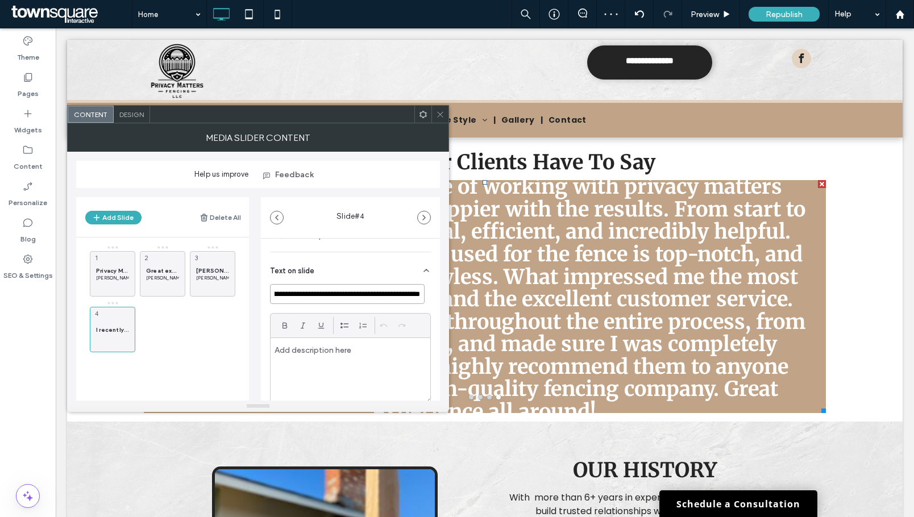
type input "**********"
click at [333, 344] on div at bounding box center [350, 370] width 160 height 65
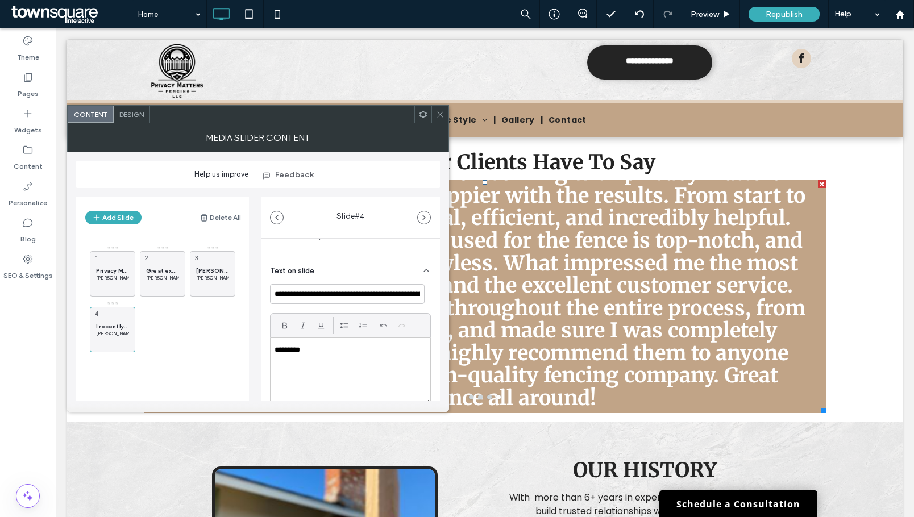
drag, startPoint x: 122, startPoint y: 213, endPoint x: 253, endPoint y: 255, distance: 137.1
click at [124, 214] on button "Add Slide" at bounding box center [113, 218] width 56 height 14
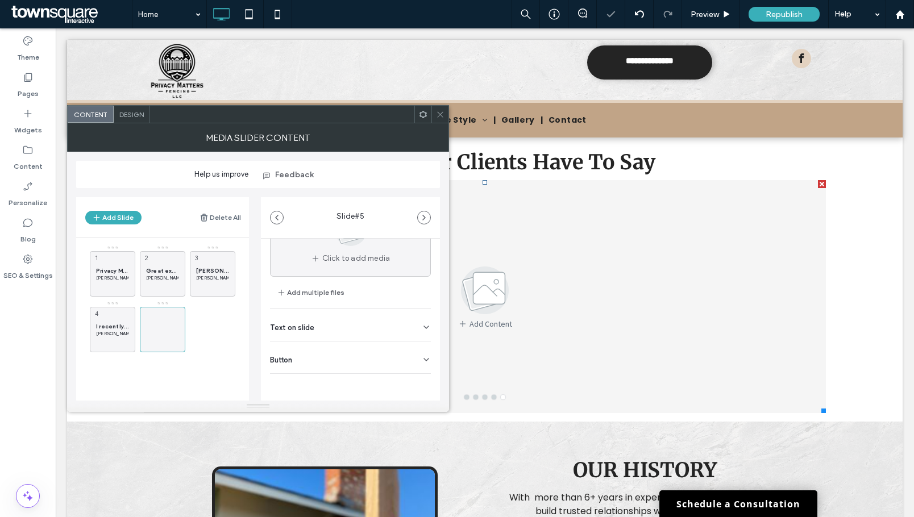
click at [332, 318] on div "Text on slide" at bounding box center [350, 325] width 161 height 32
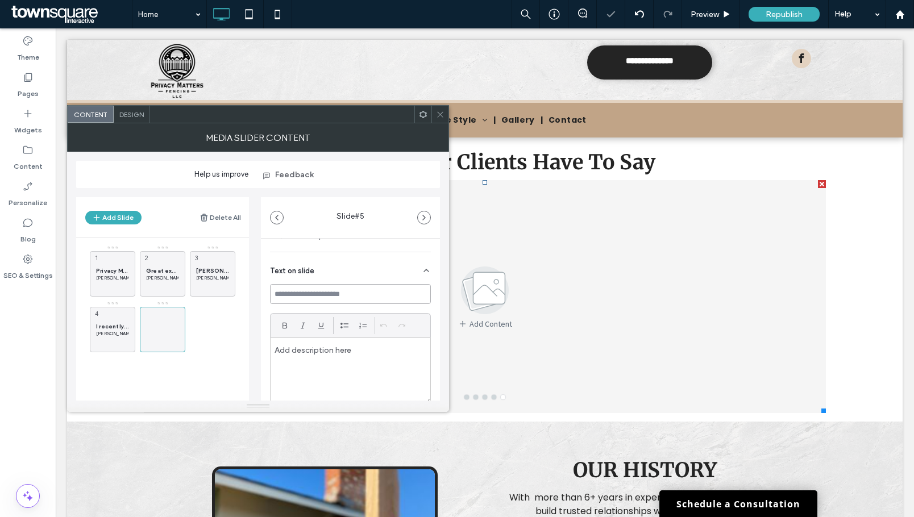
click at [328, 300] on input at bounding box center [350, 294] width 161 height 20
paste input "**********"
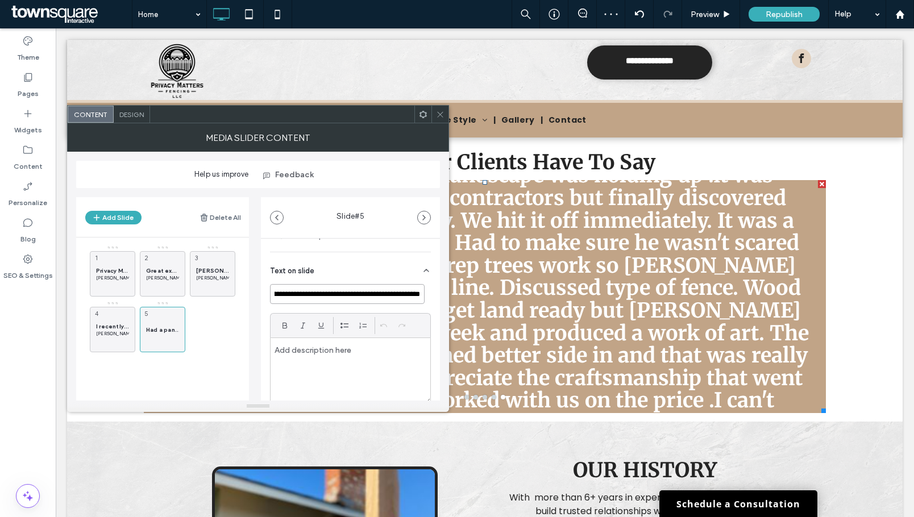
type input "**********"
click at [309, 358] on div at bounding box center [350, 370] width 160 height 65
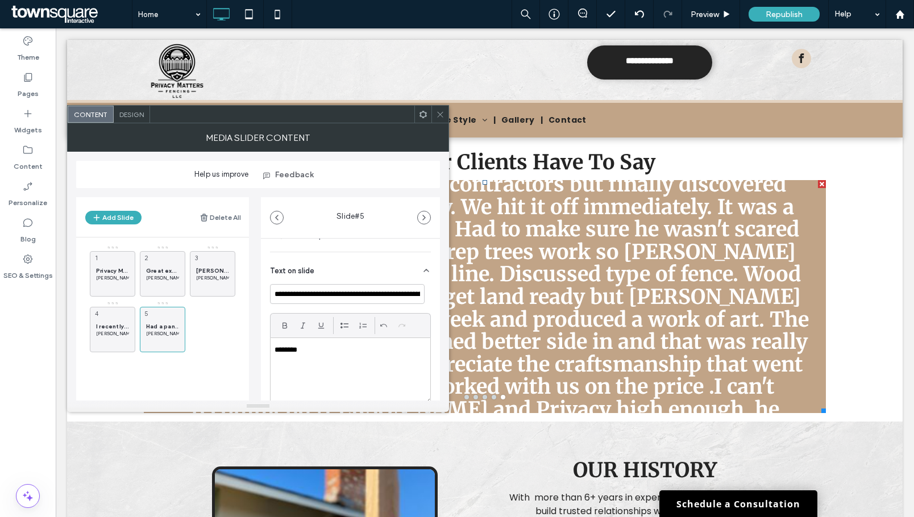
click at [136, 110] on span "Design" at bounding box center [131, 114] width 24 height 9
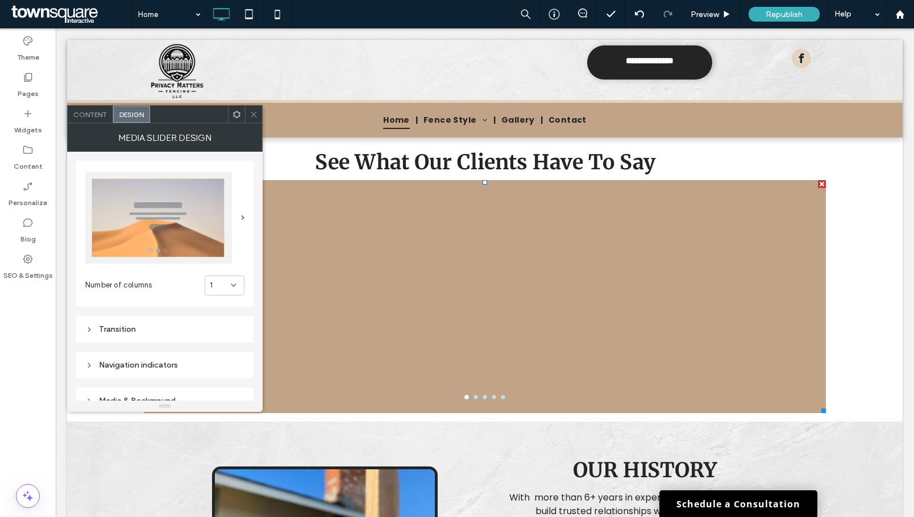
scroll to position [114, 0]
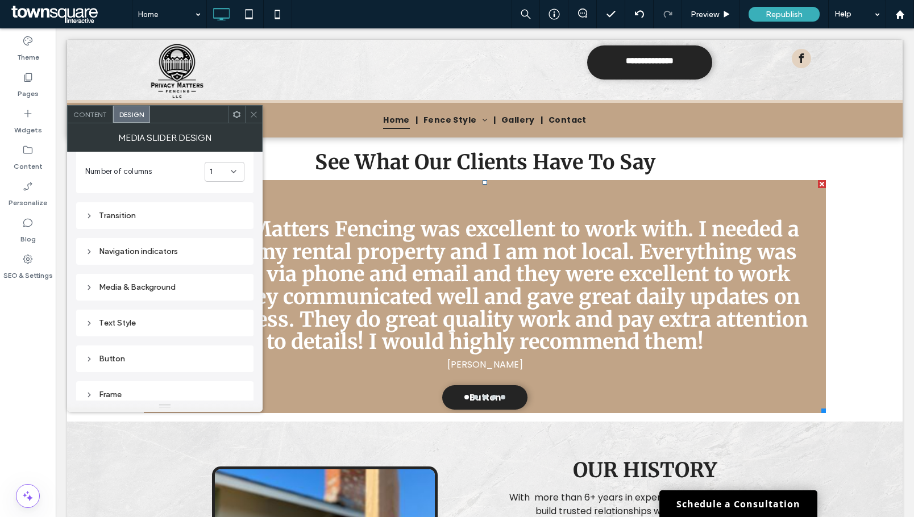
click at [132, 326] on div "Text Style" at bounding box center [164, 323] width 159 height 10
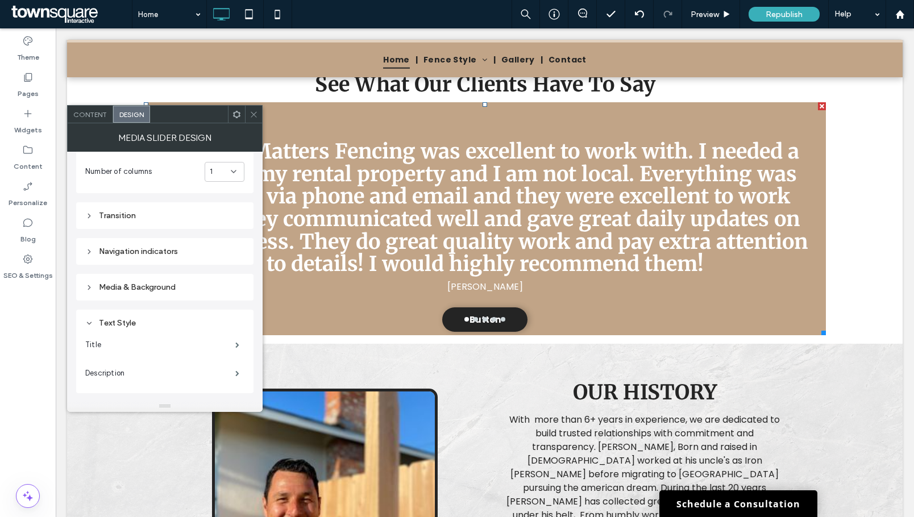
scroll to position [966, 0]
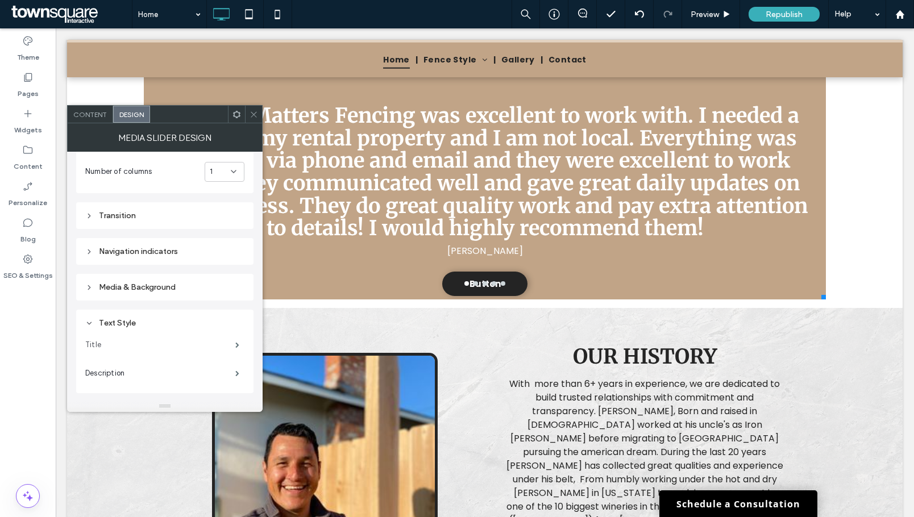
click at [228, 344] on label "Title" at bounding box center [160, 345] width 150 height 23
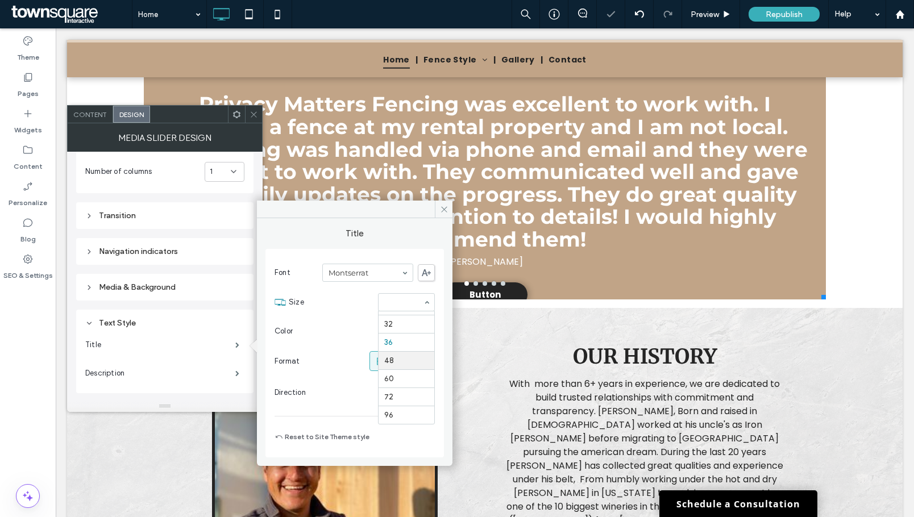
scroll to position [121, 0]
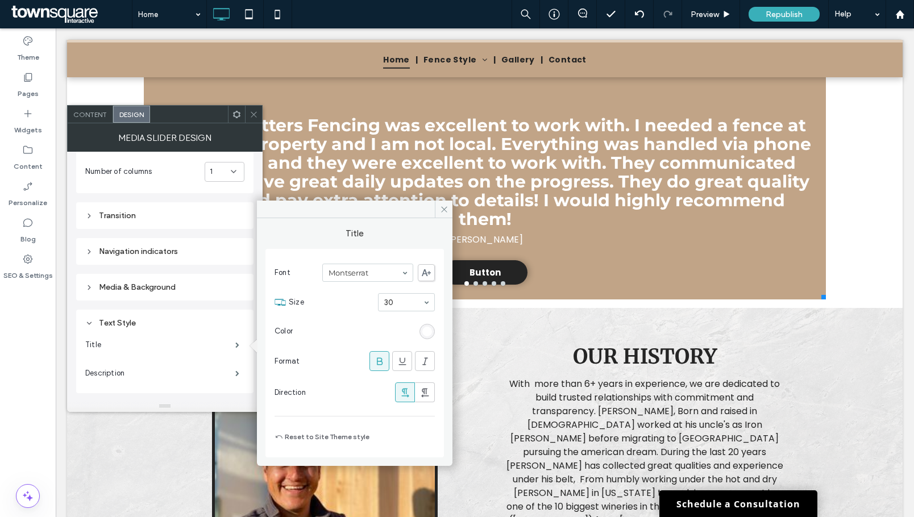
click at [383, 359] on icon at bounding box center [379, 361] width 11 height 11
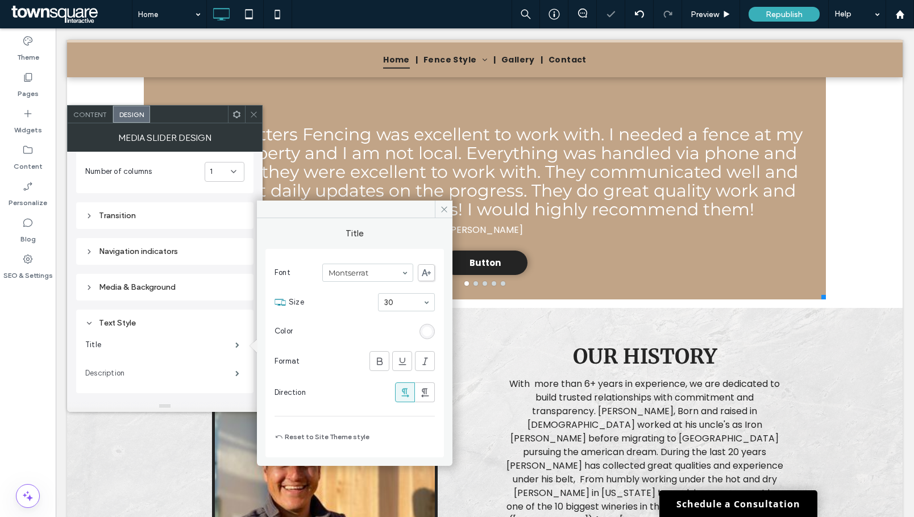
click at [110, 370] on label "Description" at bounding box center [160, 373] width 150 height 23
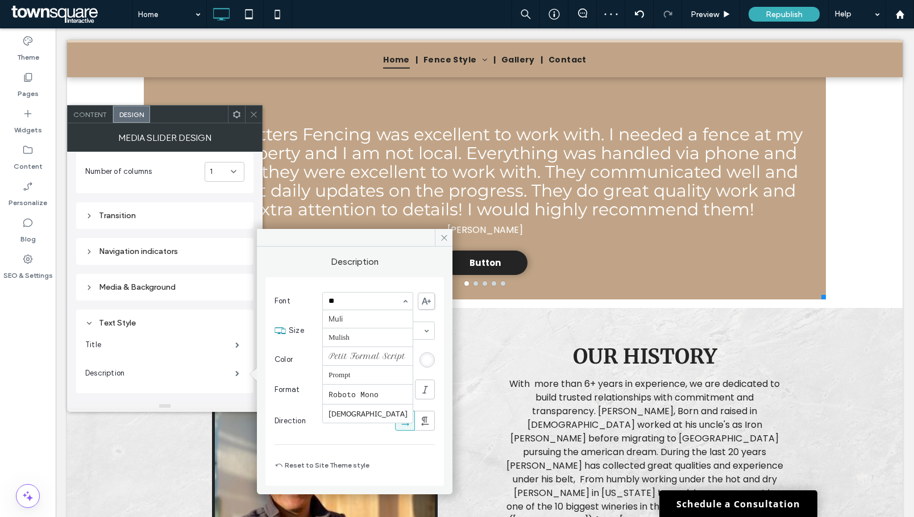
scroll to position [0, 0]
type input "***"
drag, startPoint x: 371, startPoint y: 304, endPoint x: 338, endPoint y: 302, distance: 33.0
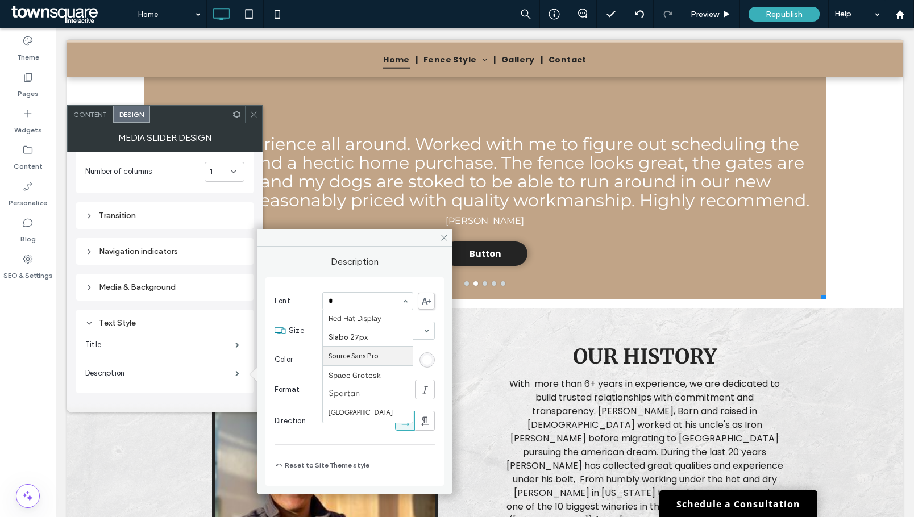
scroll to position [0, 0]
type input "**"
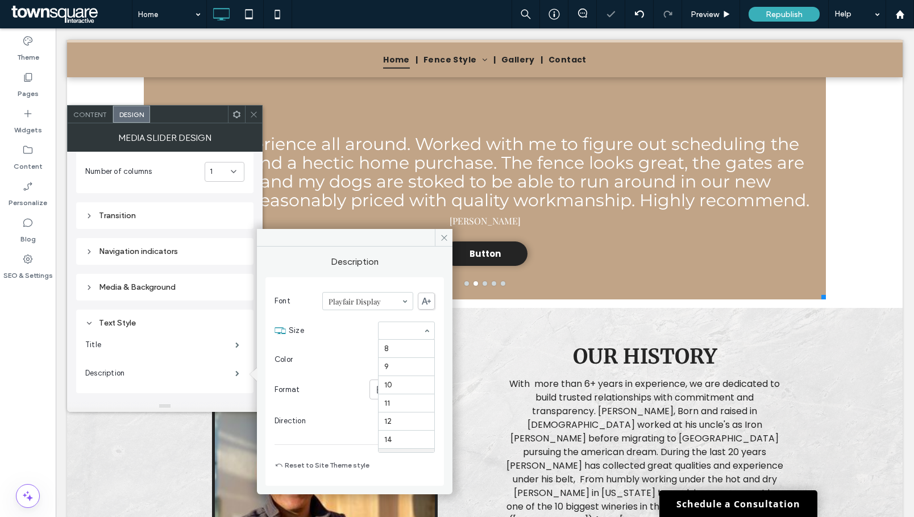
scroll to position [109, 0]
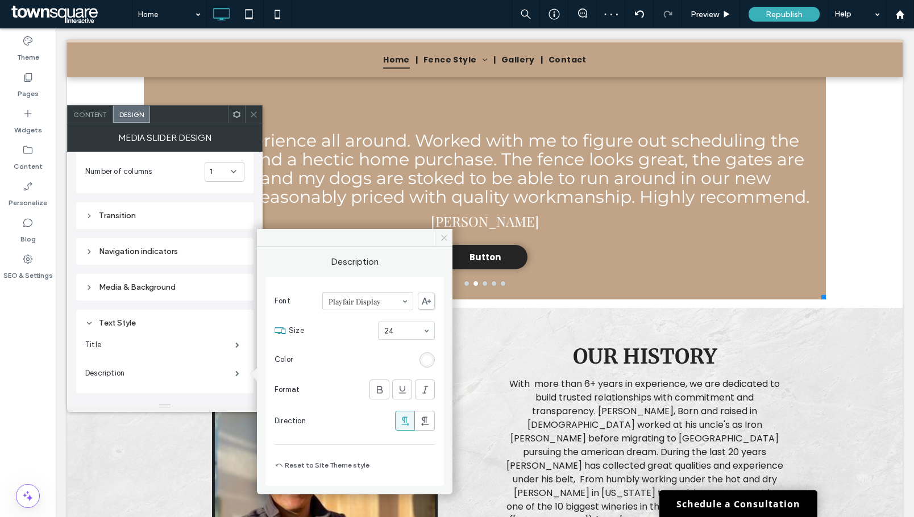
click at [442, 241] on icon at bounding box center [444, 238] width 9 height 9
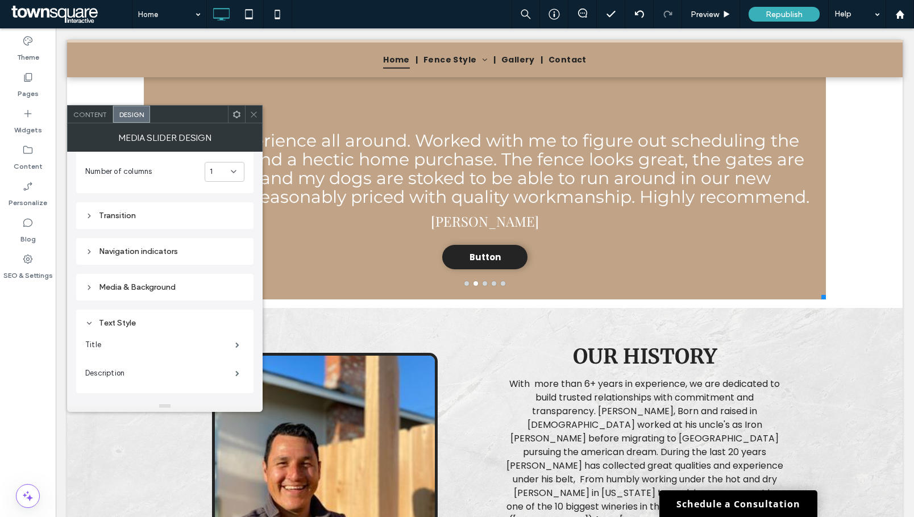
click at [251, 109] on span at bounding box center [253, 114] width 9 height 17
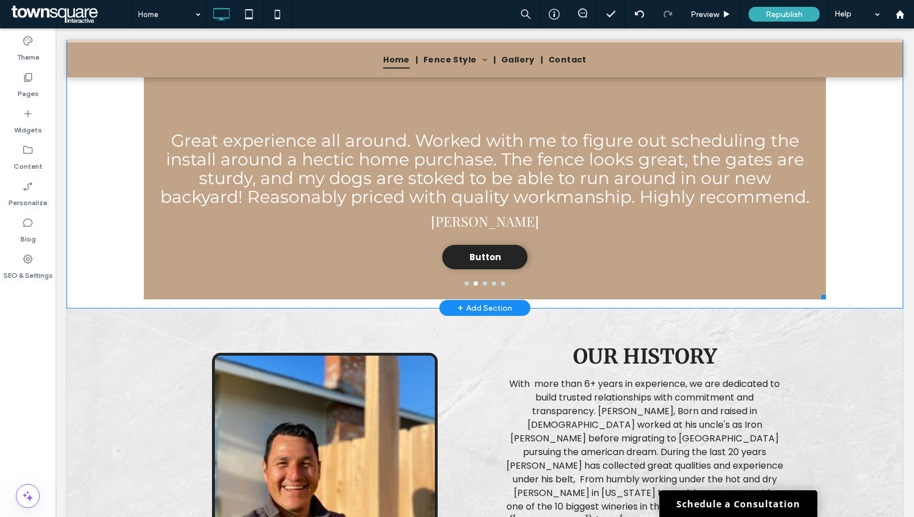
click at [339, 192] on h3 "Great experience all around. Worked with me to figure out scheduling the instal…" at bounding box center [484, 168] width 655 height 75
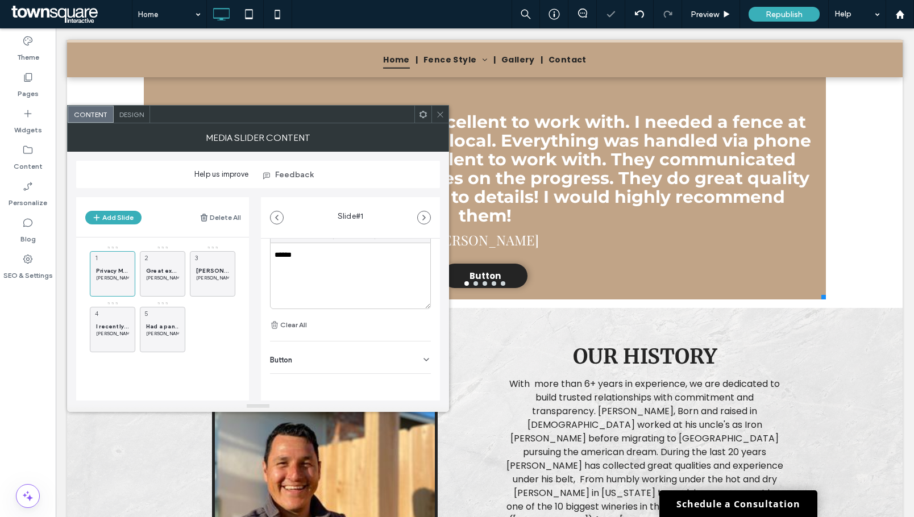
click at [414, 348] on div "Button" at bounding box center [350, 357] width 161 height 32
click at [416, 384] on use at bounding box center [420, 383] width 9 height 7
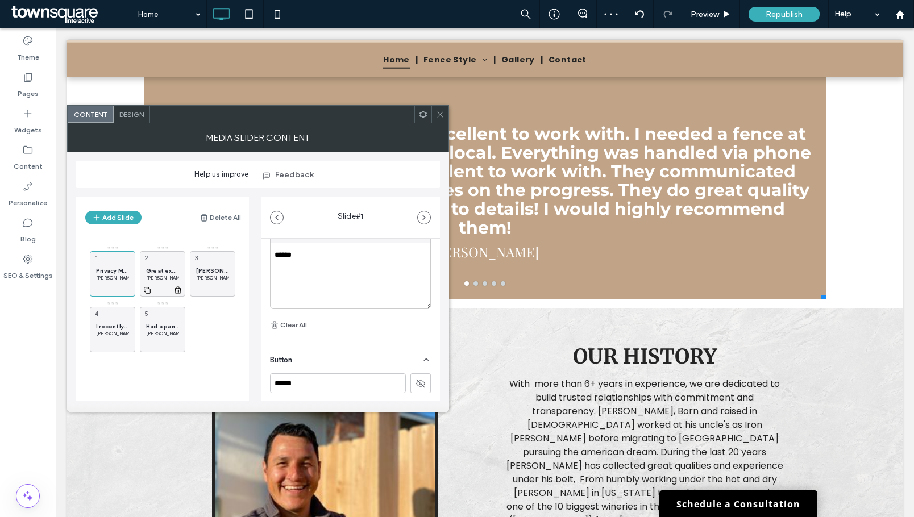
click at [163, 278] on p "Kyle G" at bounding box center [162, 277] width 33 height 7
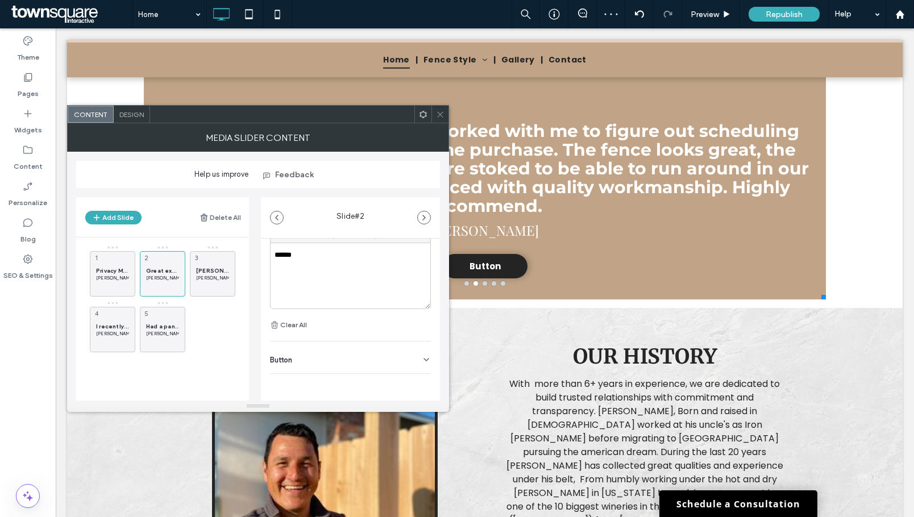
click at [422, 362] on icon at bounding box center [426, 359] width 9 height 9
click at [415, 384] on icon at bounding box center [420, 383] width 10 height 10
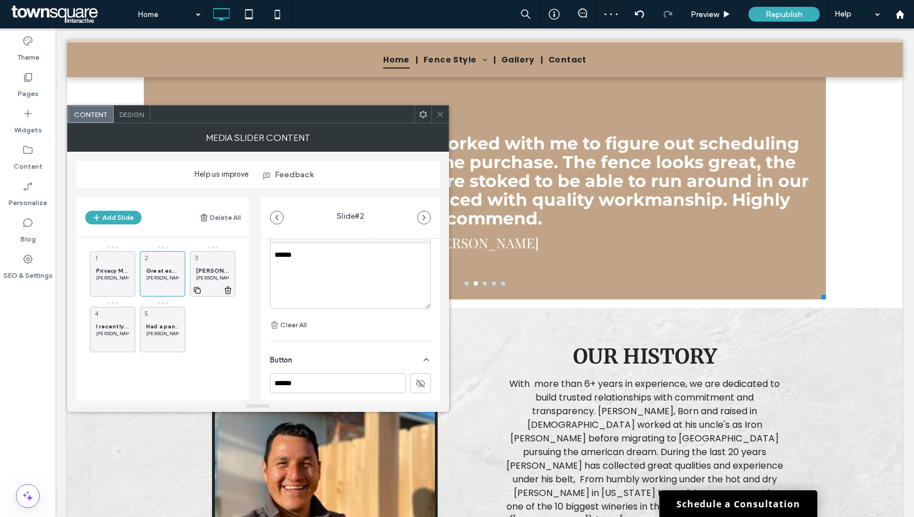
click at [194, 273] on div "Miguel did an awesome job installing a wooden fence & 2 metal gates for me. I w…" at bounding box center [212, 273] width 45 height 45
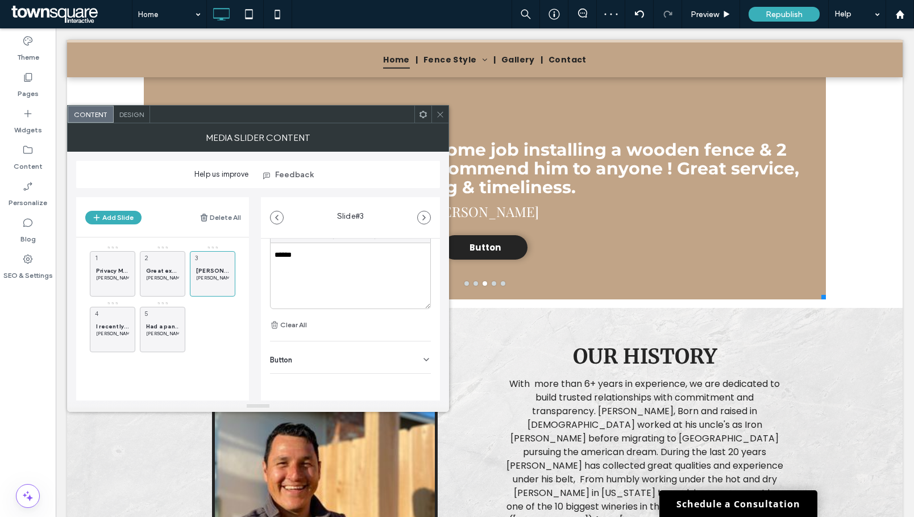
click at [422, 357] on icon at bounding box center [426, 359] width 9 height 9
click at [410, 377] on button at bounding box center [420, 383] width 20 height 20
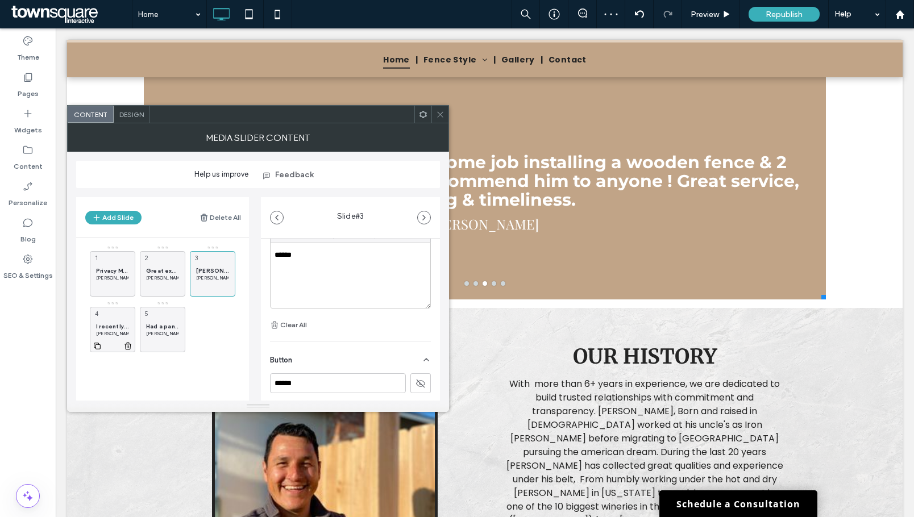
click at [97, 315] on span "4" at bounding box center [96, 314] width 10 height 10
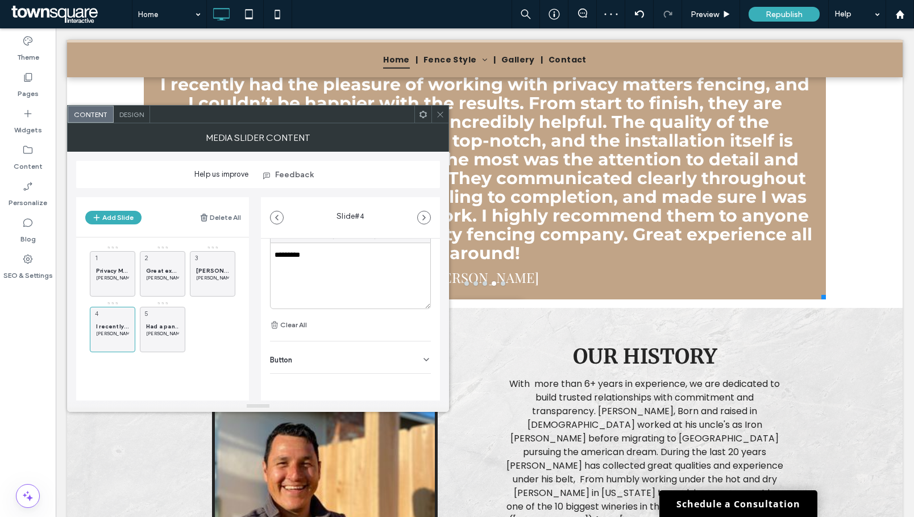
click at [399, 368] on div "Button" at bounding box center [350, 357] width 161 height 32
click at [415, 378] on icon at bounding box center [420, 383] width 10 height 10
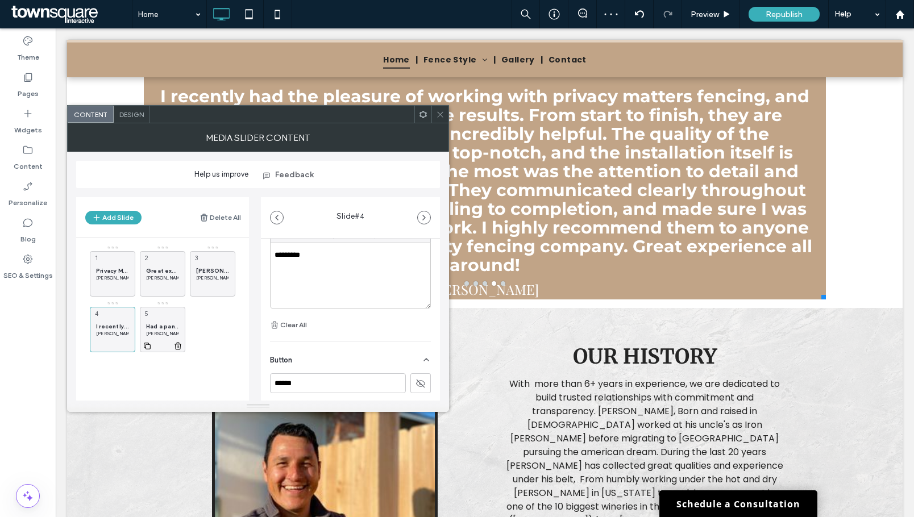
click at [180, 325] on div "Had a panel wood fence on 3 sides of our yd including gate that after 15 yrs ba…" at bounding box center [162, 329] width 45 height 45
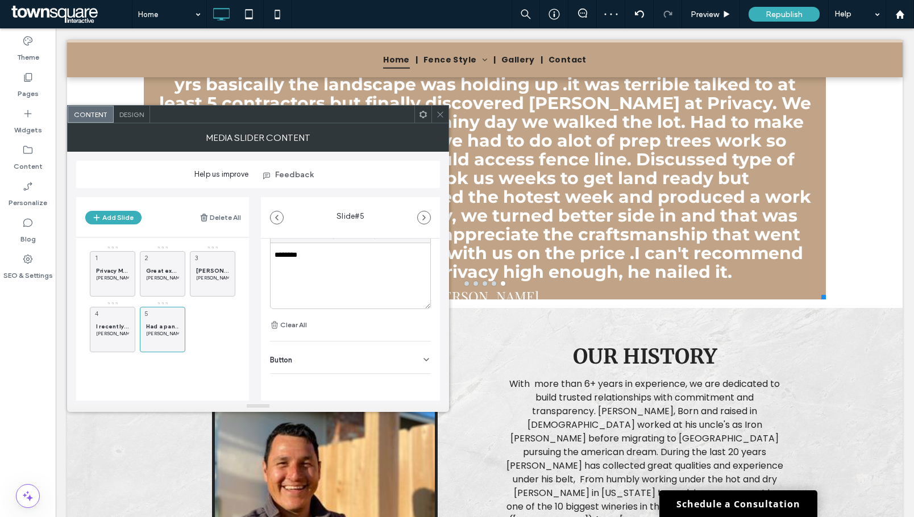
click at [407, 365] on div "Button" at bounding box center [350, 357] width 161 height 32
click at [410, 381] on button at bounding box center [420, 383] width 20 height 20
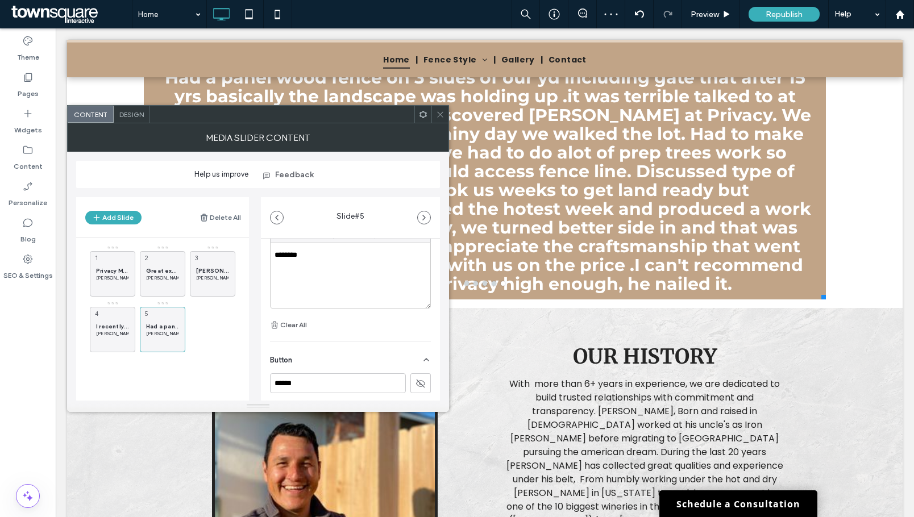
click at [444, 111] on icon at bounding box center [440, 114] width 9 height 9
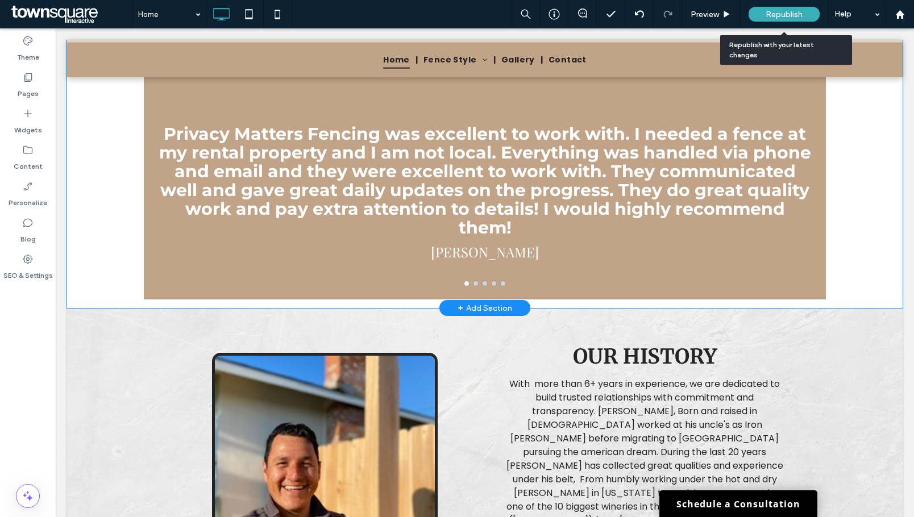
click at [781, 15] on span "Republish" at bounding box center [783, 15] width 37 height 10
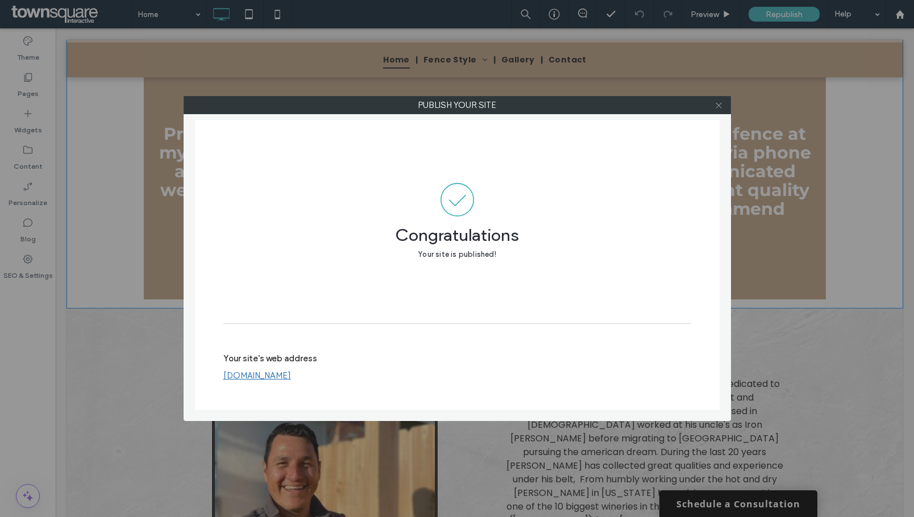
click at [721, 108] on use at bounding box center [718, 105] width 6 height 6
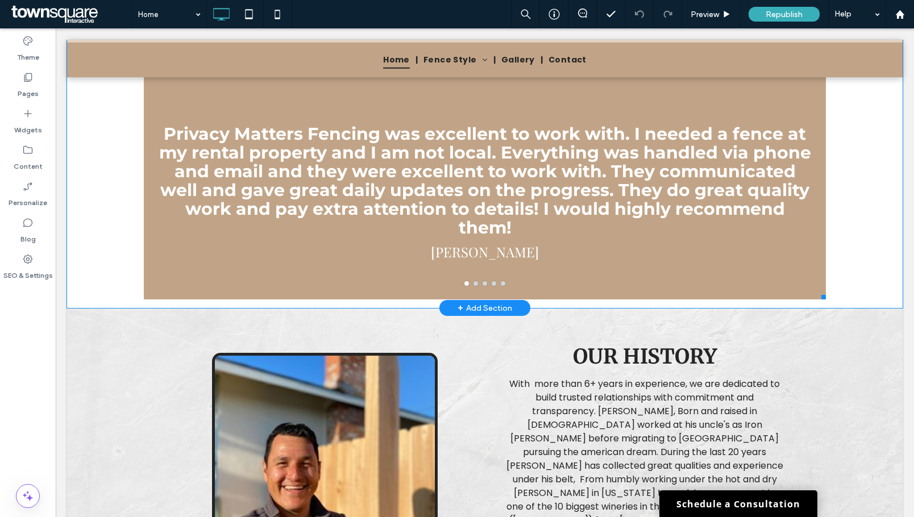
click at [471, 211] on h3 "Privacy Matters Fencing was excellent to work with. I needed a fence at my rent…" at bounding box center [484, 180] width 655 height 113
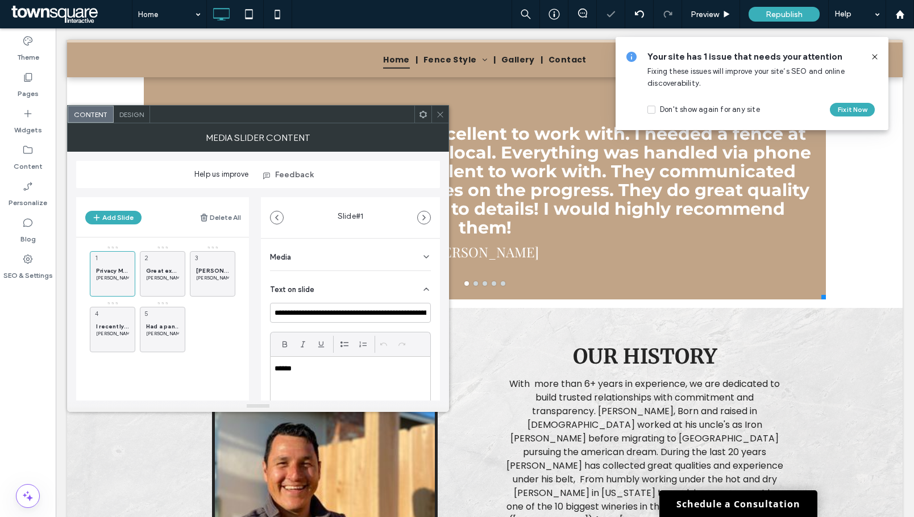
click at [142, 124] on div "MEDIA SLIDER CONTENT" at bounding box center [258, 137] width 382 height 28
click at [136, 114] on span "Design" at bounding box center [131, 114] width 24 height 9
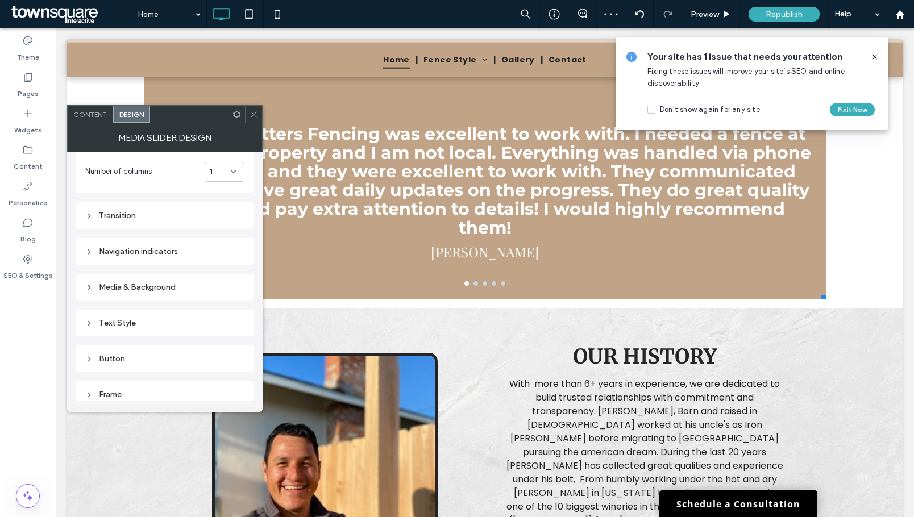
click at [104, 323] on div "Text Style" at bounding box center [164, 323] width 159 height 10
click at [189, 235] on label "Title" at bounding box center [160, 231] width 150 height 23
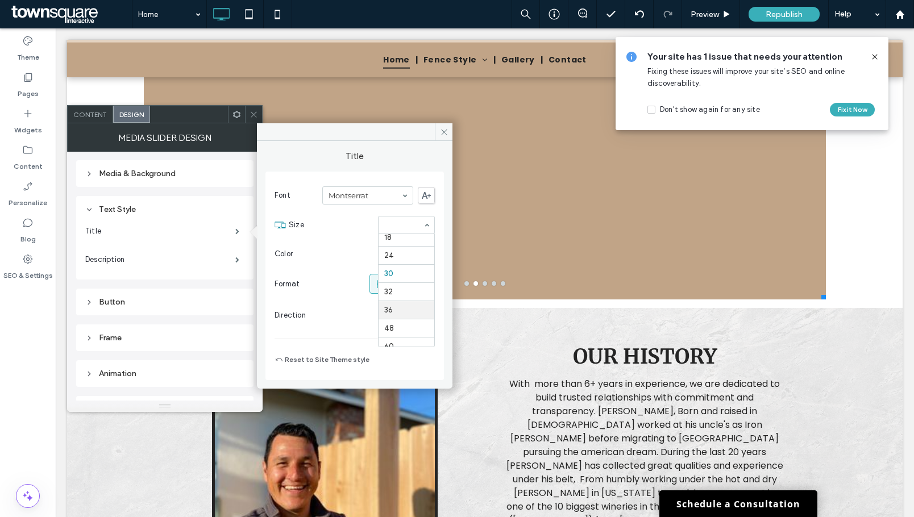
scroll to position [107, 0]
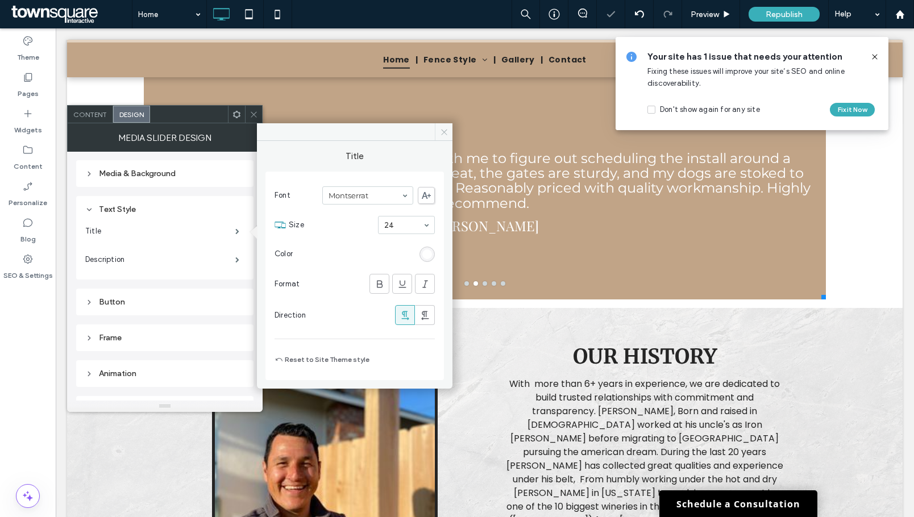
drag, startPoint x: 447, startPoint y: 124, endPoint x: 391, endPoint y: 97, distance: 62.3
click at [447, 124] on span at bounding box center [444, 131] width 18 height 17
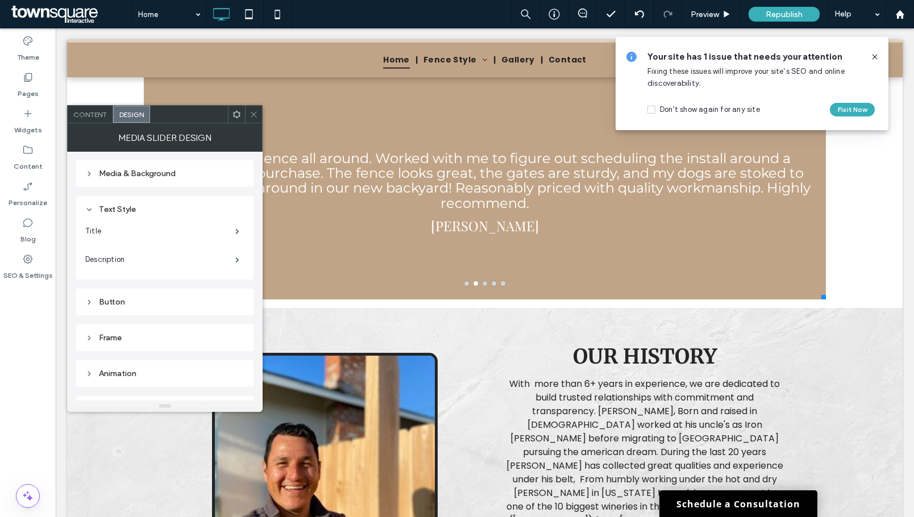
click at [874, 57] on icon at bounding box center [874, 56] width 9 height 9
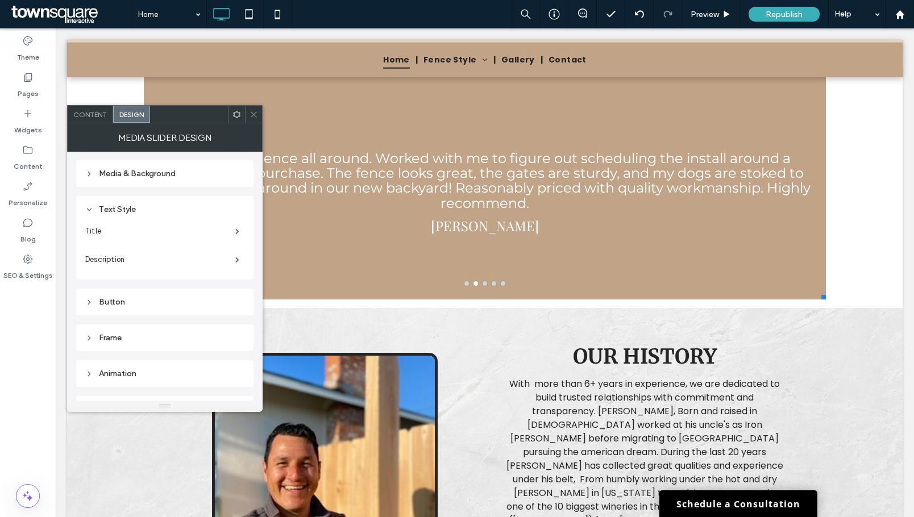
click at [253, 115] on use at bounding box center [254, 114] width 6 height 6
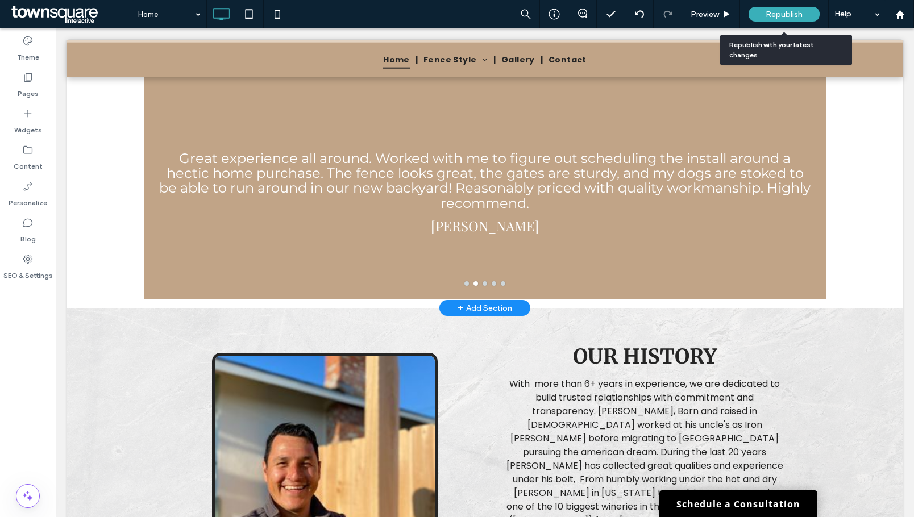
click at [766, 12] on span "Republish" at bounding box center [783, 15] width 37 height 10
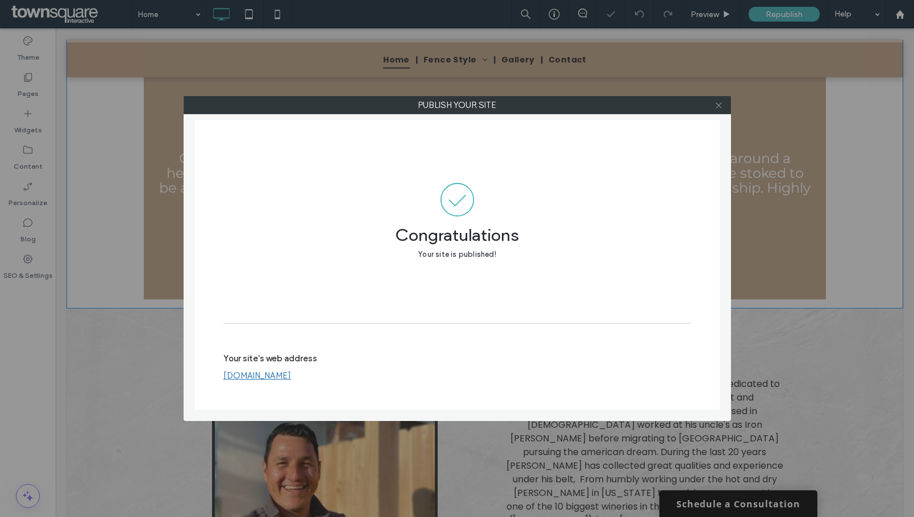
click at [718, 104] on icon at bounding box center [718, 105] width 9 height 9
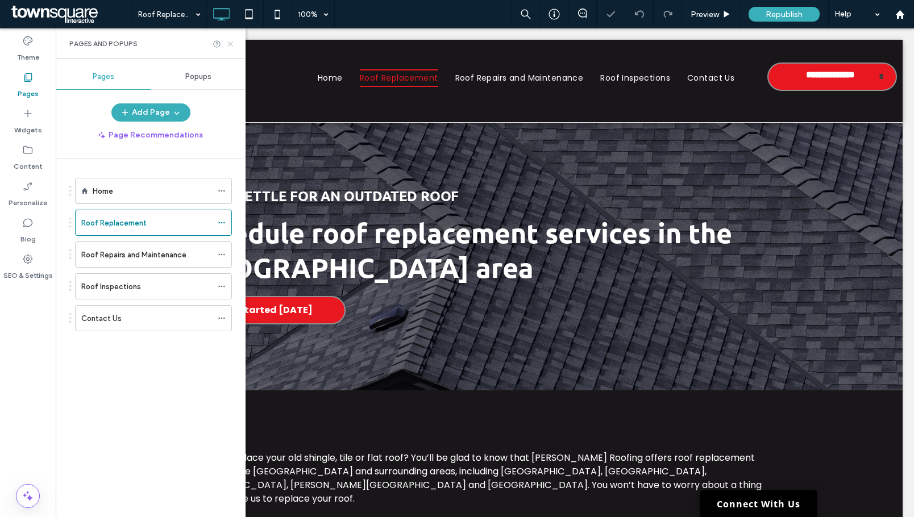
drag, startPoint x: 230, startPoint y: 45, endPoint x: 174, endPoint y: 17, distance: 62.0
click at [230, 45] on icon at bounding box center [230, 44] width 9 height 9
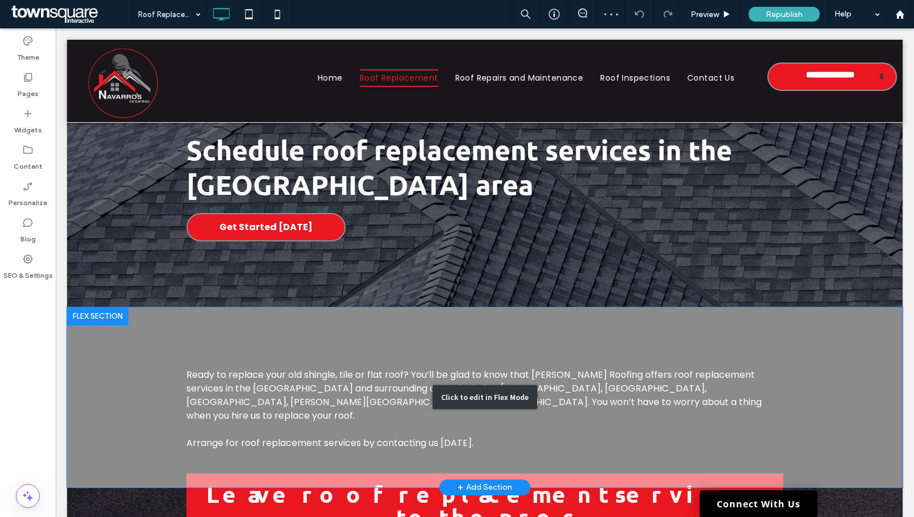
scroll to position [170, 0]
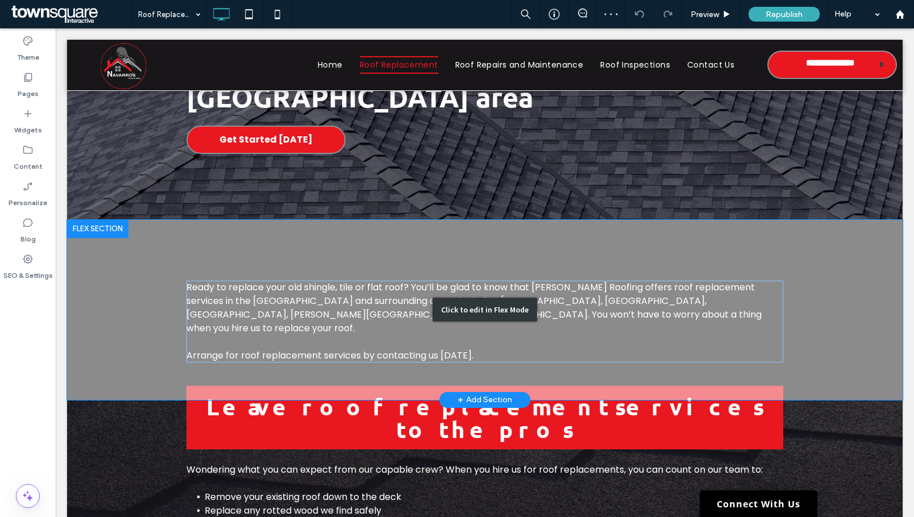
click at [344, 290] on div "Click to edit in Flex Mode" at bounding box center [484, 310] width 835 height 180
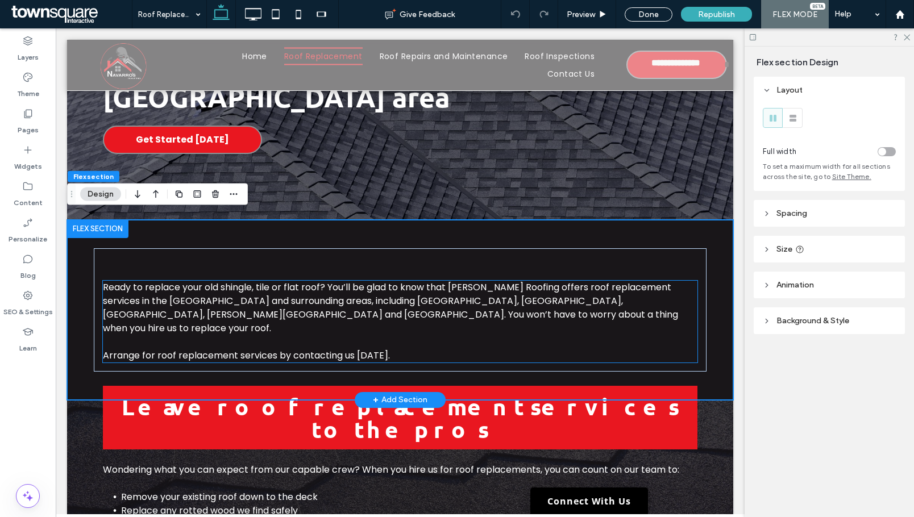
click at [317, 295] on span "Ready to replace your old shingle, tile or flat roof? You’ll be glad to know th…" at bounding box center [390, 308] width 575 height 54
click at [317, 295] on div "Ready to replace your old shingle, tile or flat roof? You’ll be glad to know th…" at bounding box center [400, 322] width 594 height 82
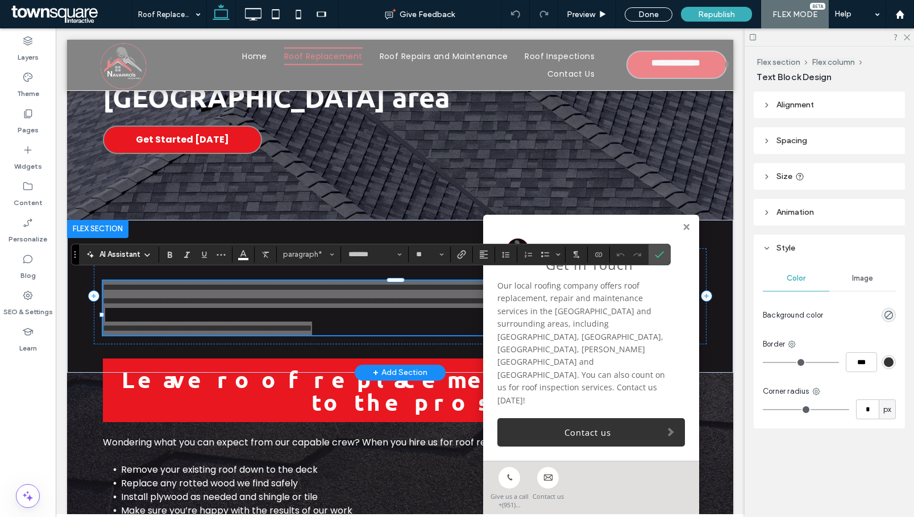
click at [904, 38] on icon at bounding box center [905, 36] width 7 height 7
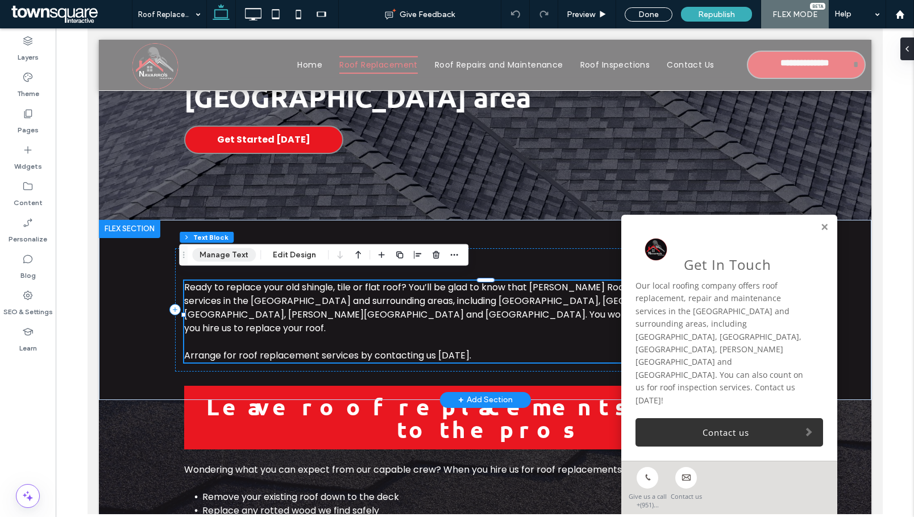
click at [235, 258] on button "Manage Text" at bounding box center [224, 255] width 64 height 14
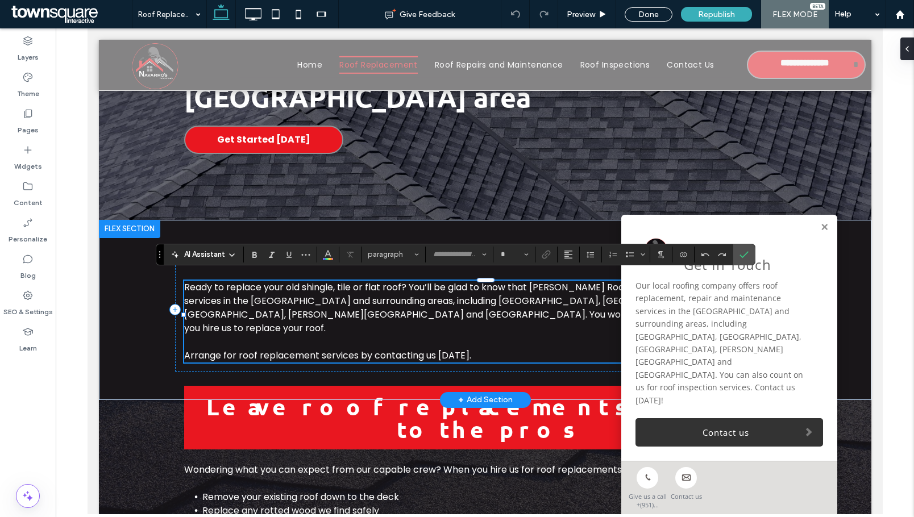
type input "*******"
type input "**"
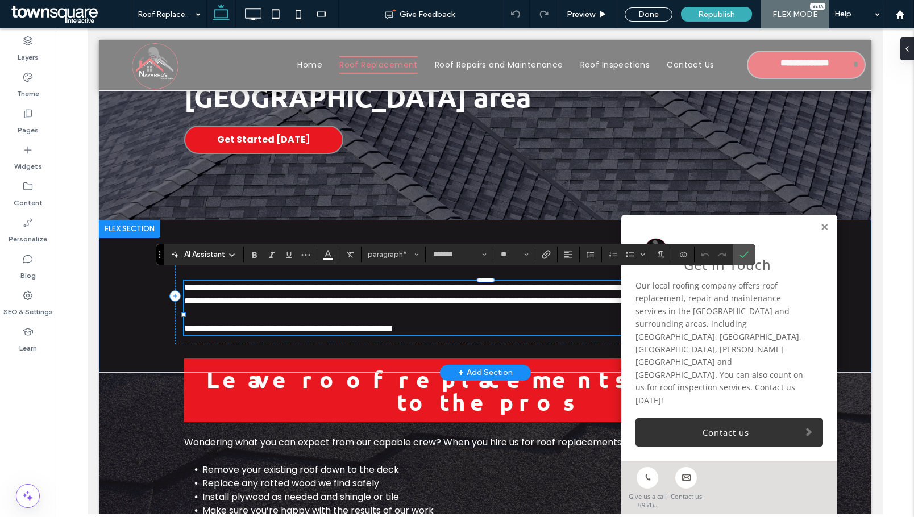
click at [190, 254] on span "AI Assistant" at bounding box center [204, 254] width 41 height 11
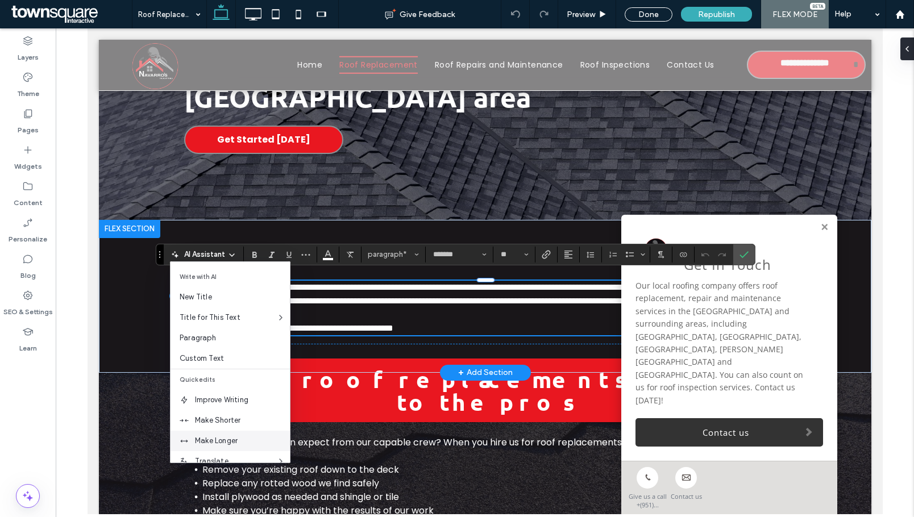
click at [210, 434] on div "Make Longer" at bounding box center [229, 441] width 119 height 20
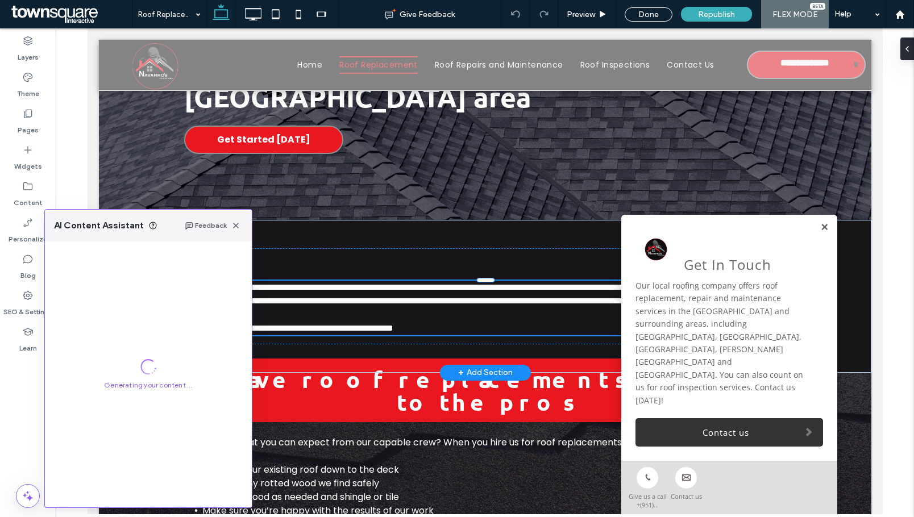
click at [819, 232] on link at bounding box center [823, 228] width 9 height 10
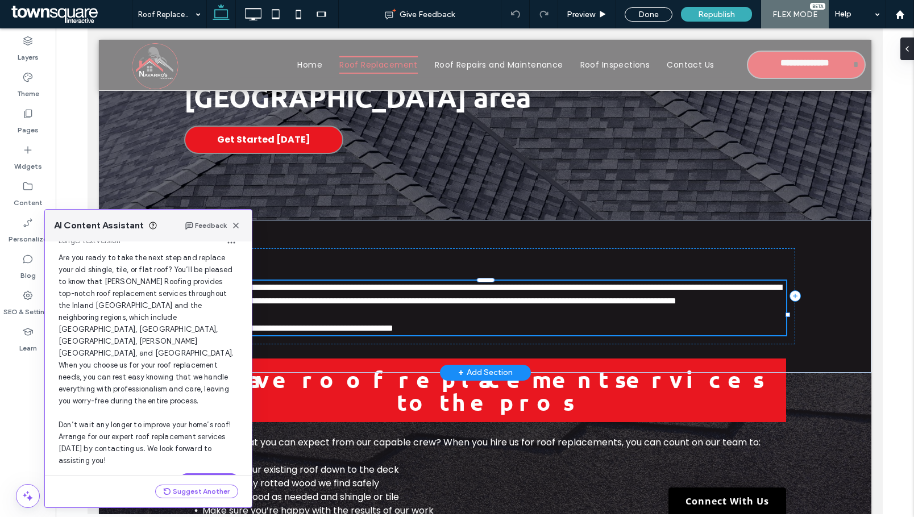
scroll to position [49, 0]
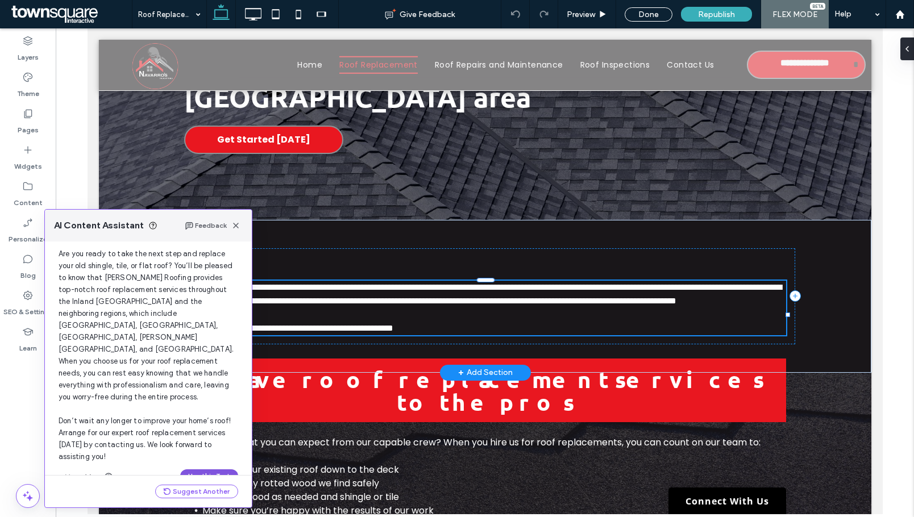
drag, startPoint x: 194, startPoint y: 451, endPoint x: 449, endPoint y: 328, distance: 283.4
click at [194, 469] on button "Use this Text" at bounding box center [209, 476] width 58 height 14
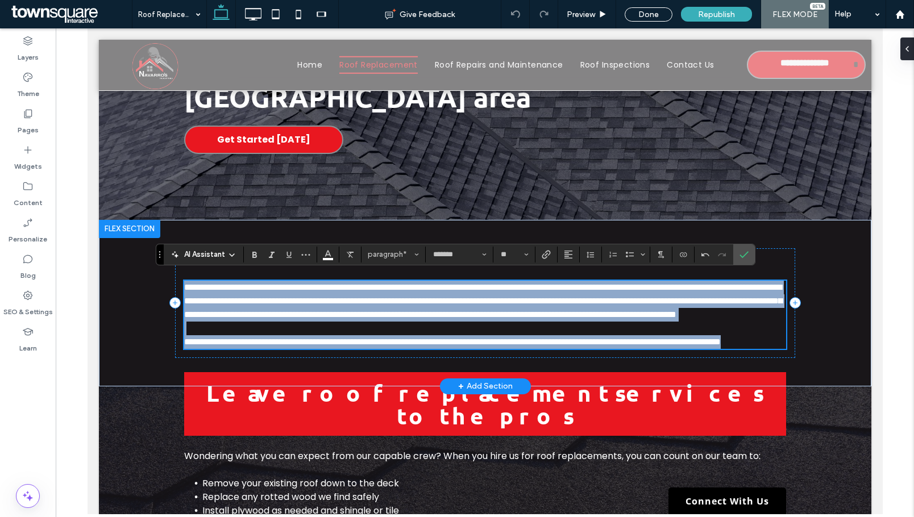
scroll to position [341, 0]
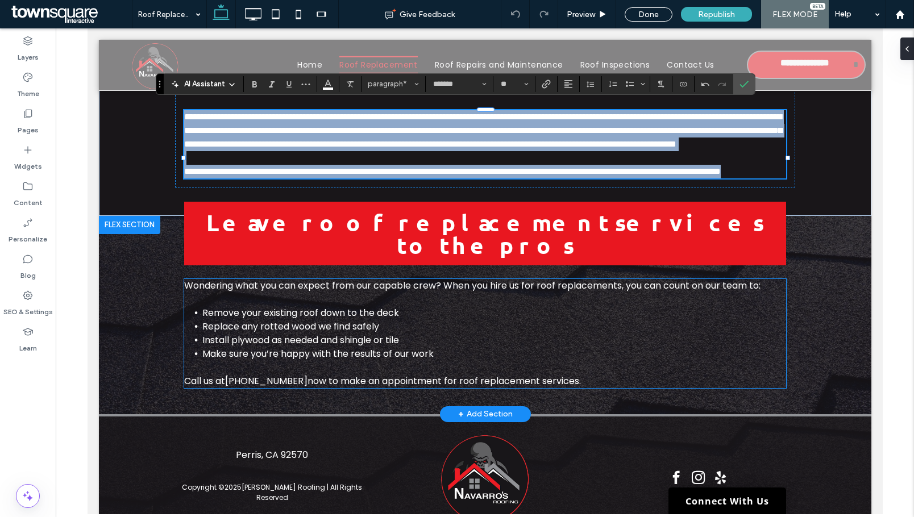
click at [314, 320] on span "Replace any rotted wood we find safely" at bounding box center [290, 326] width 177 height 13
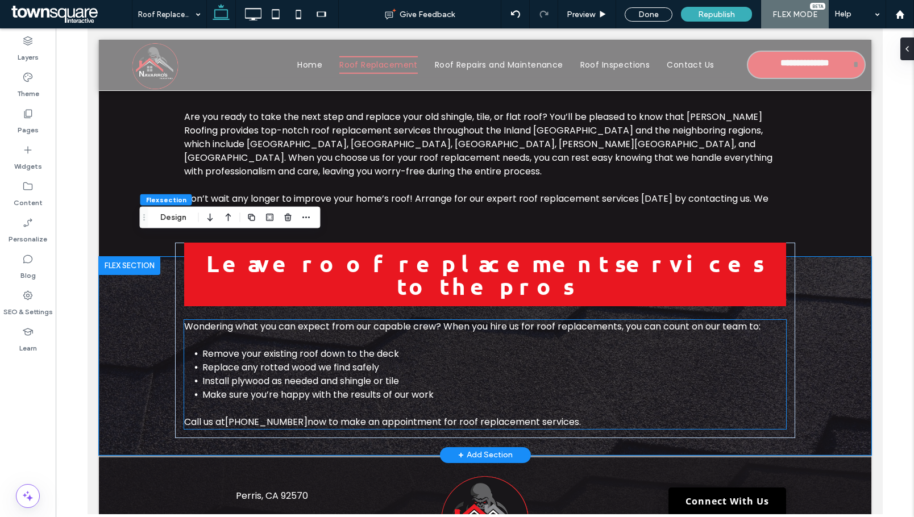
click at [314, 361] on span "Replace any rotted wood we find safely" at bounding box center [290, 367] width 177 height 13
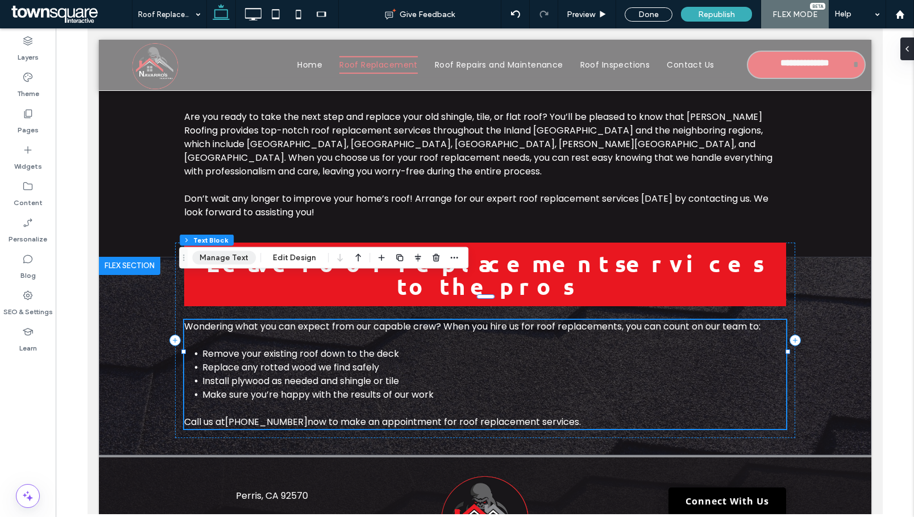
click at [237, 263] on button "Manage Text" at bounding box center [224, 258] width 64 height 14
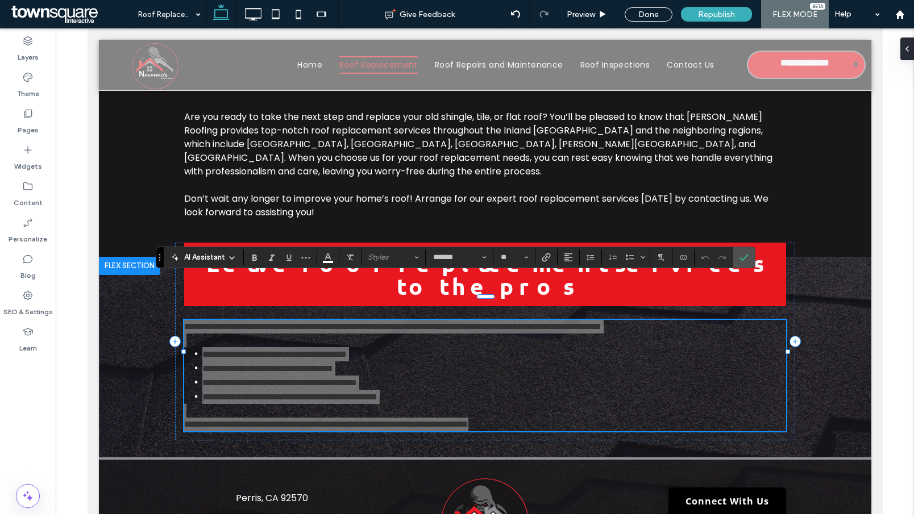
click at [214, 248] on div "AI Assistant Styles ******* **" at bounding box center [455, 258] width 599 height 22
click at [214, 258] on span "AI Assistant" at bounding box center [204, 257] width 41 height 11
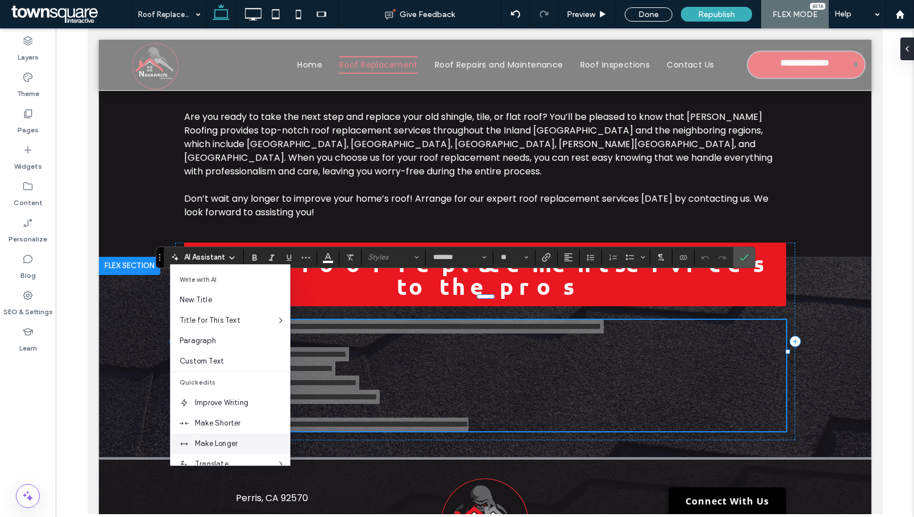
click at [223, 443] on span "Make Longer" at bounding box center [242, 443] width 95 height 11
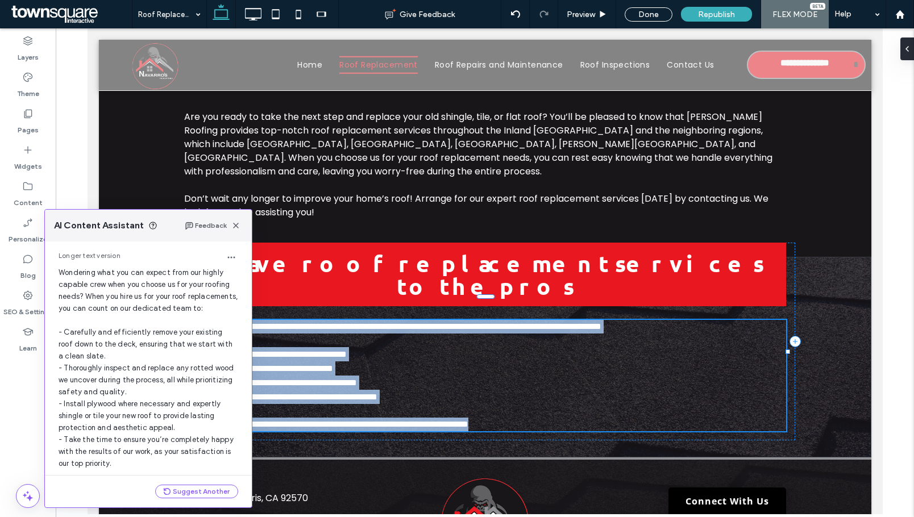
scroll to position [132, 0]
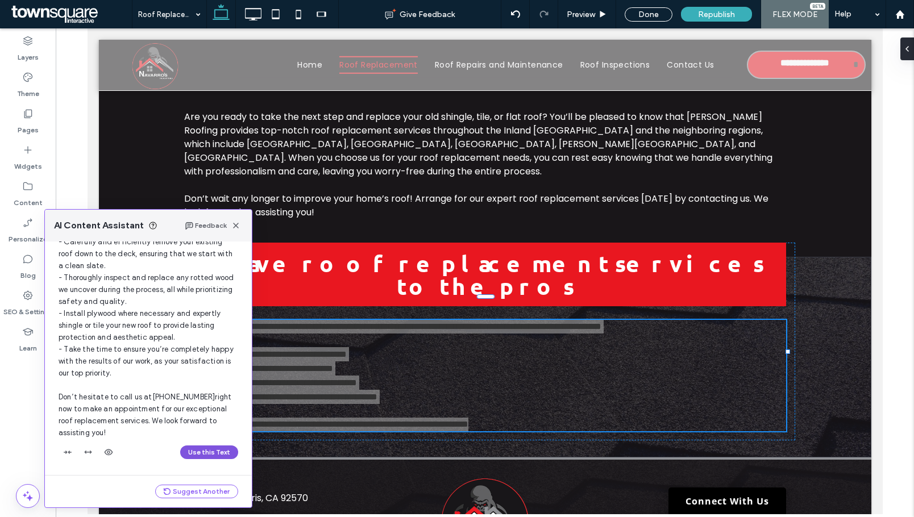
click at [201, 450] on button "Use this Text" at bounding box center [209, 452] width 58 height 14
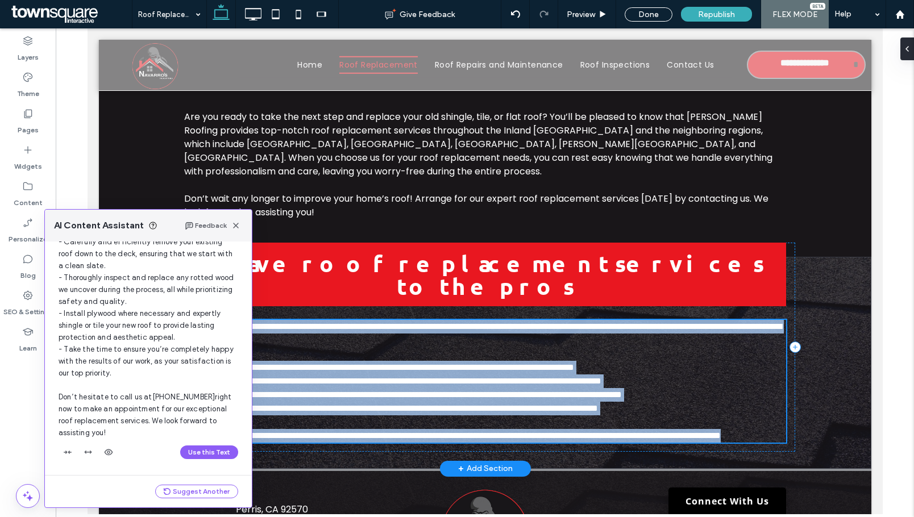
scroll to position [290, 0]
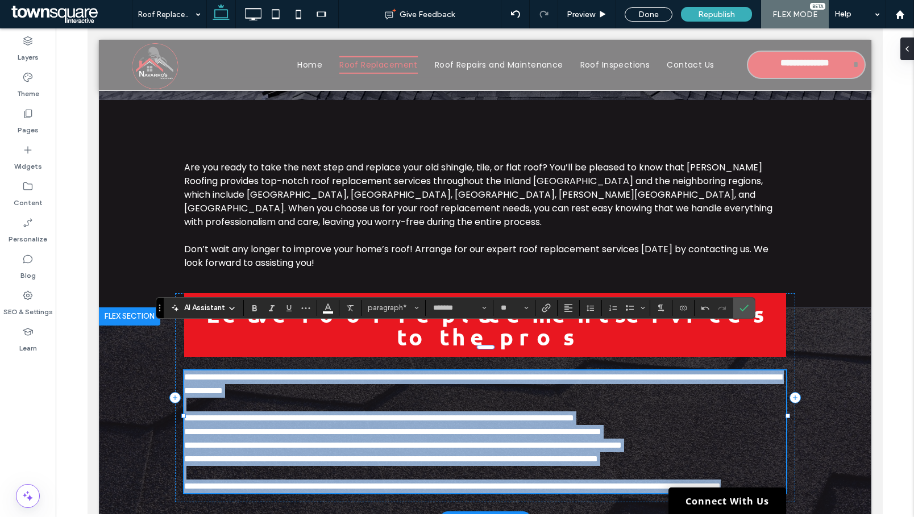
click at [308, 455] on span "**********" at bounding box center [391, 459] width 414 height 9
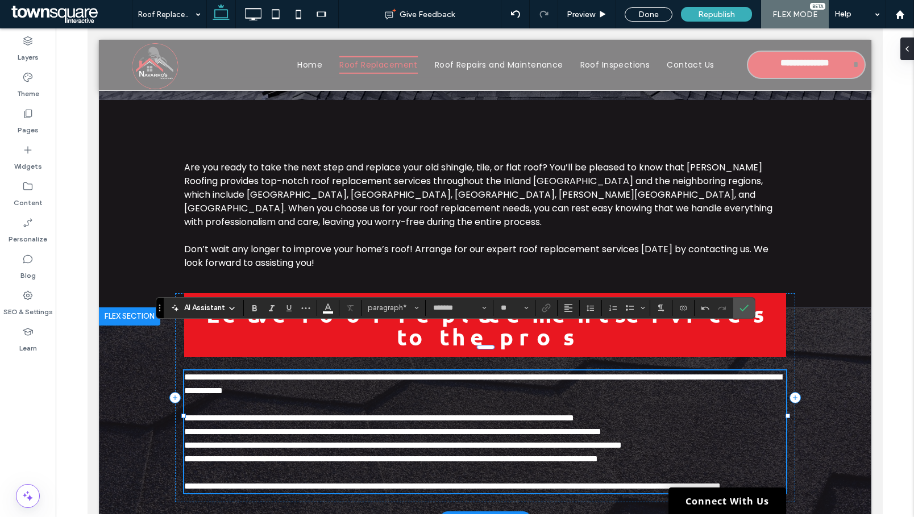
click at [189, 455] on span "**********" at bounding box center [391, 459] width 414 height 9
click at [186, 441] on span "**********" at bounding box center [403, 445] width 438 height 9
click at [189, 427] on span "**********" at bounding box center [392, 431] width 417 height 9
click at [188, 414] on span "**********" at bounding box center [379, 418] width 390 height 9
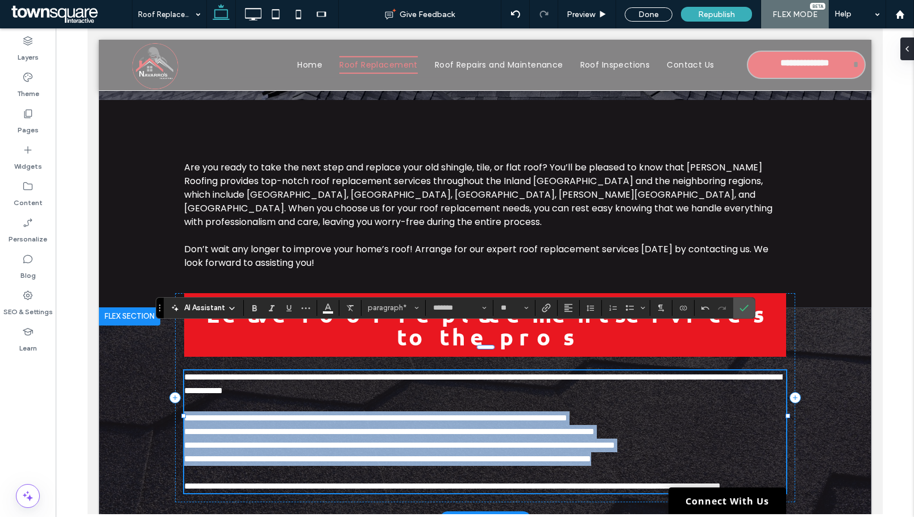
drag, startPoint x: 703, startPoint y: 417, endPoint x: 181, endPoint y: 374, distance: 523.4
click at [184, 374] on div "**********" at bounding box center [485, 431] width 602 height 123
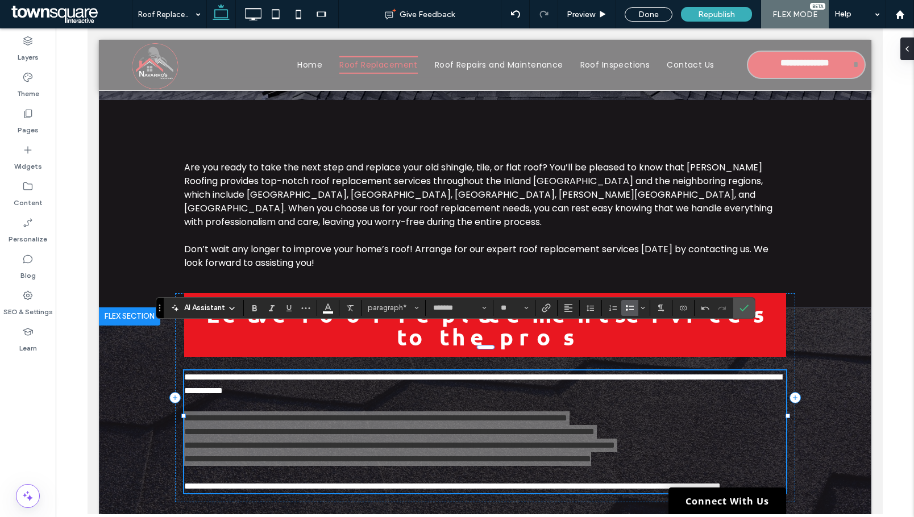
click at [626, 311] on icon "Bulleted List" at bounding box center [629, 307] width 9 height 9
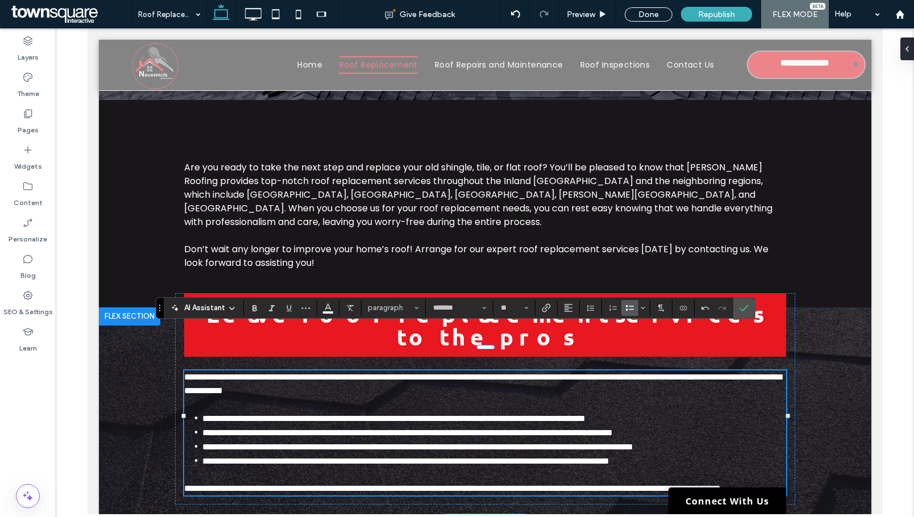
click at [810, 435] on div "**********" at bounding box center [485, 414] width 682 height 214
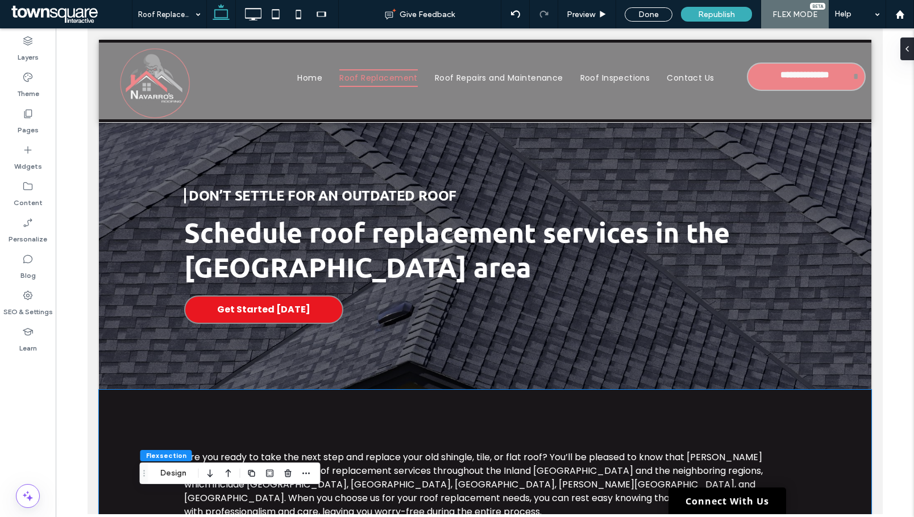
scroll to position [0, 0]
click at [30, 121] on label "Pages" at bounding box center [28, 127] width 21 height 16
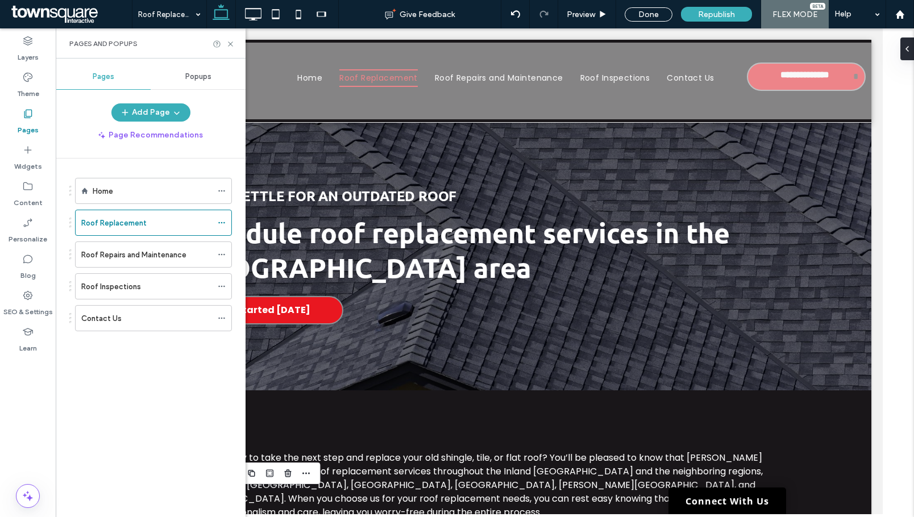
drag, startPoint x: 109, startPoint y: 252, endPoint x: 213, endPoint y: 34, distance: 241.7
click at [110, 252] on label "Roof Repairs and Maintenance" at bounding box center [133, 255] width 105 height 20
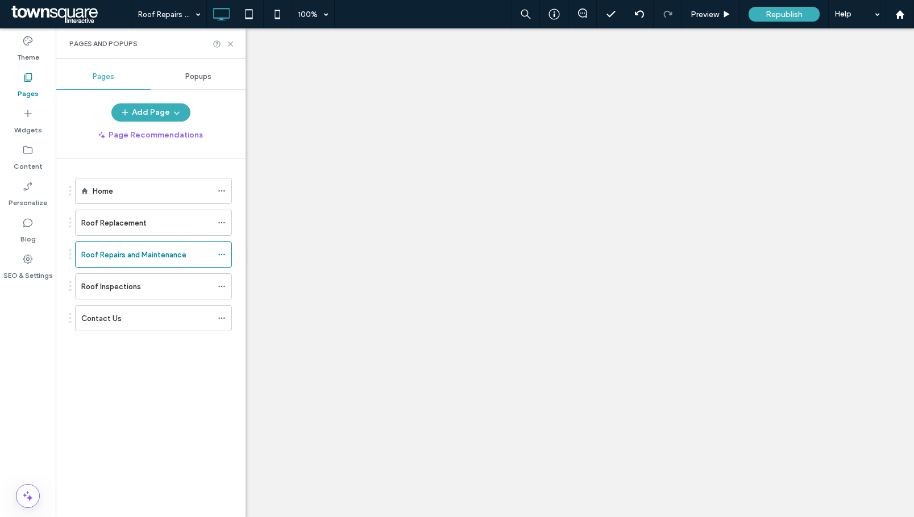
click at [231, 43] on icon at bounding box center [230, 44] width 9 height 9
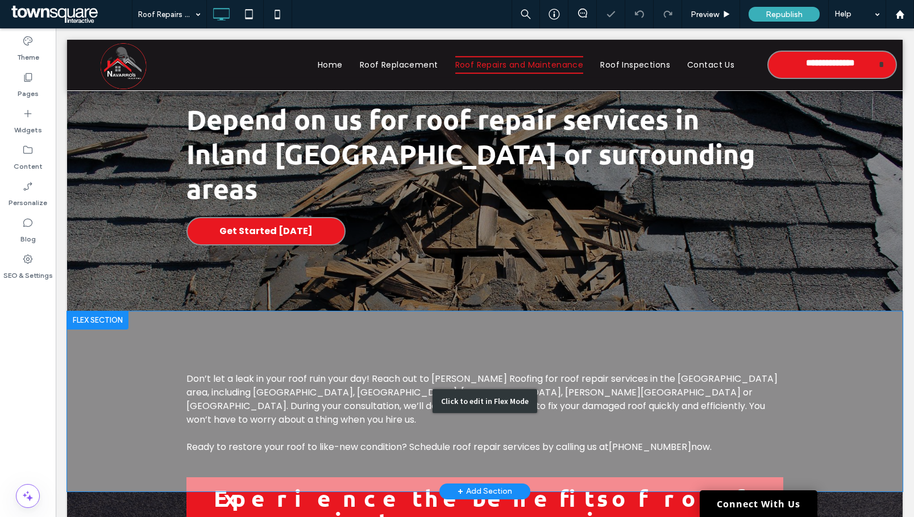
click at [405, 352] on div "Click to edit in Flex Mode" at bounding box center [484, 401] width 835 height 180
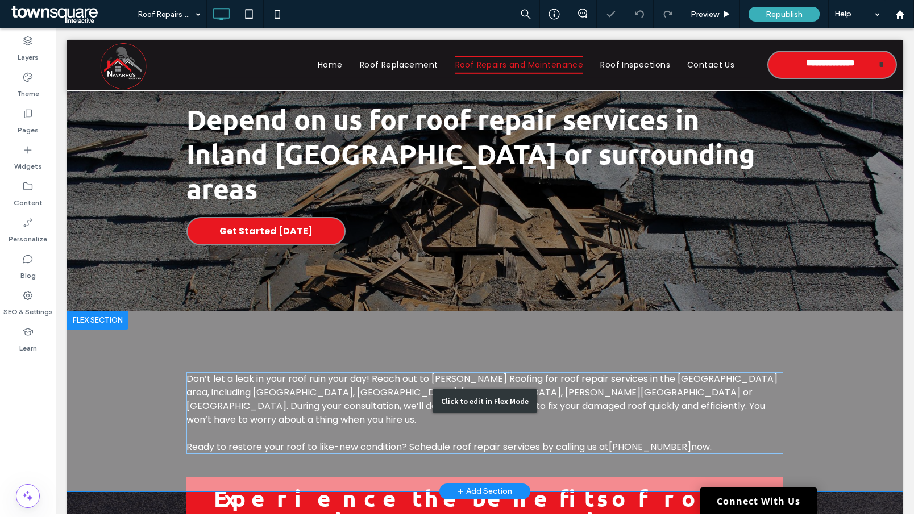
scroll to position [82, 0]
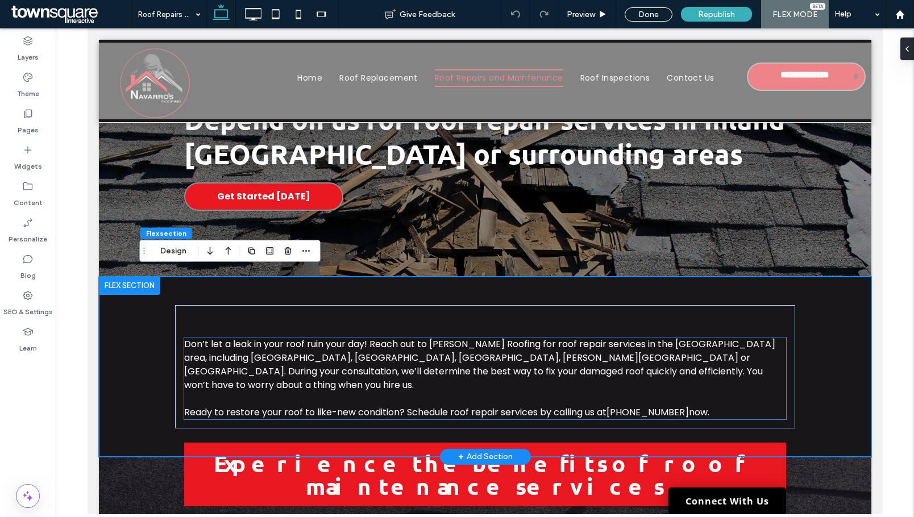
click at [375, 347] on span "Don’t let a leak in your roof ruin your day! Reach out to Navarro's Roofing for…" at bounding box center [479, 365] width 591 height 54
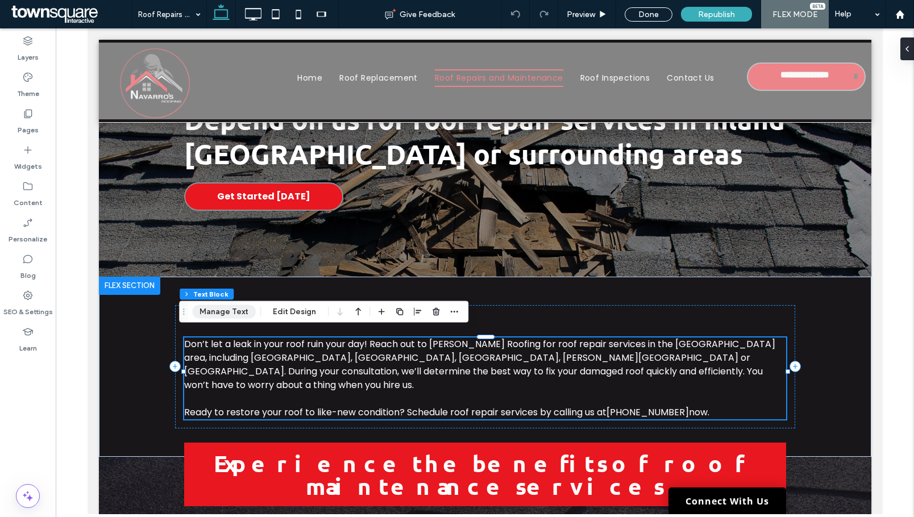
click at [211, 316] on button "Manage Text" at bounding box center [224, 312] width 64 height 14
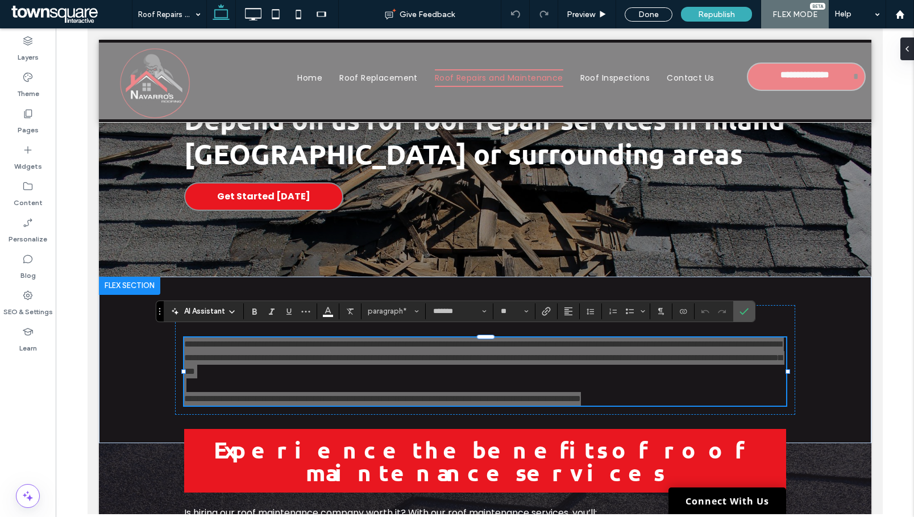
click at [203, 315] on span "AI Assistant" at bounding box center [204, 311] width 41 height 11
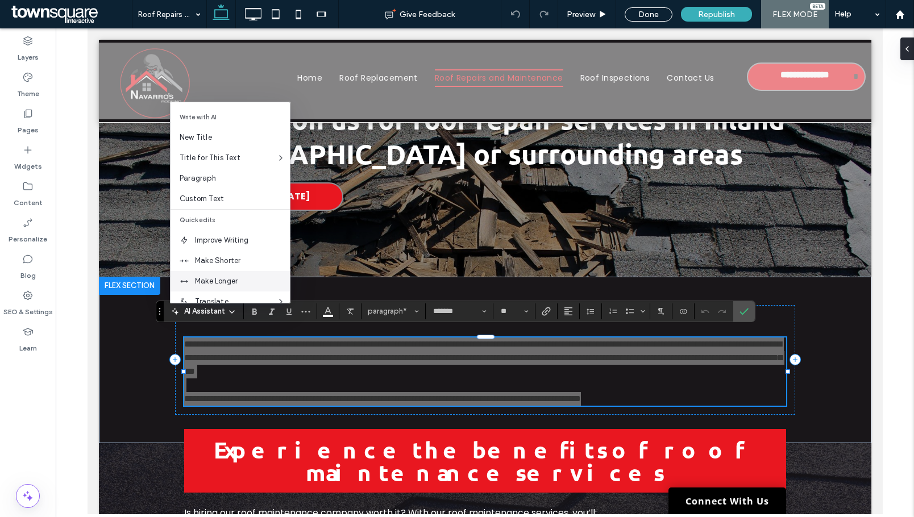
click at [220, 281] on span "Make Longer" at bounding box center [242, 281] width 95 height 11
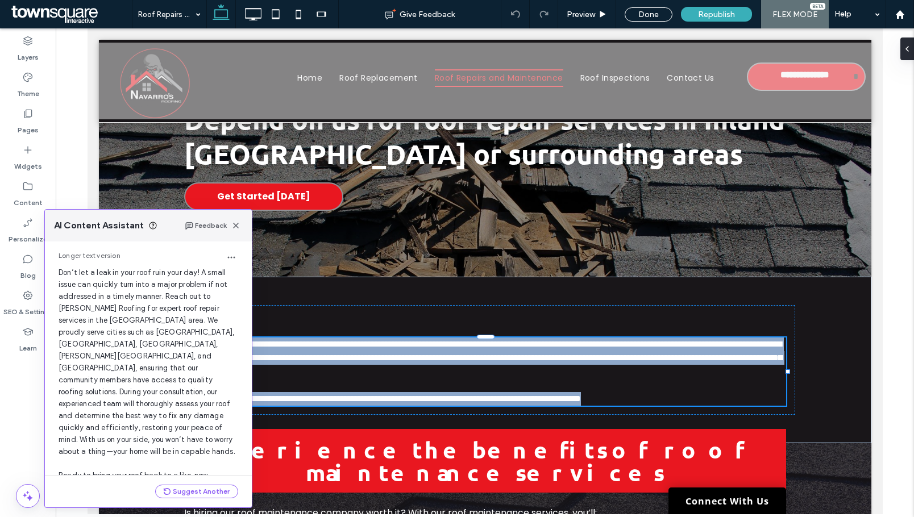
scroll to position [85, 0]
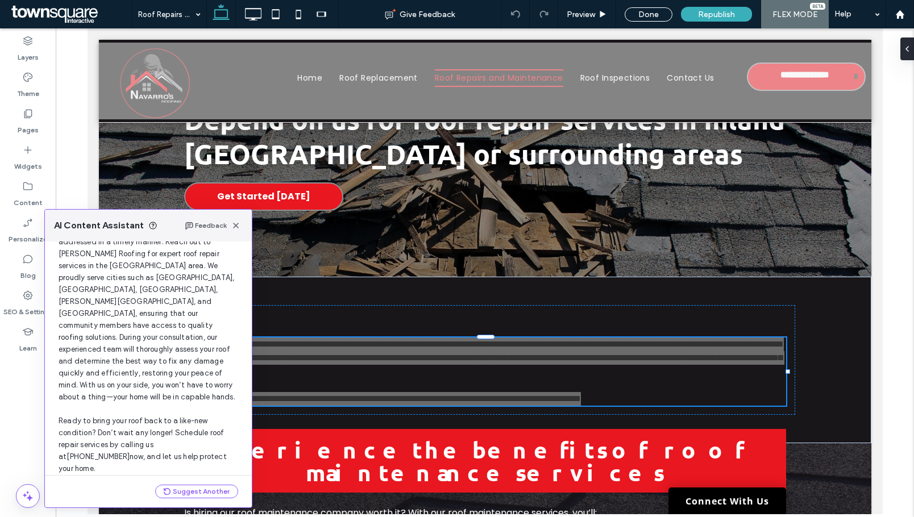
click at [203, 481] on button "Use this Text" at bounding box center [209, 488] width 58 height 14
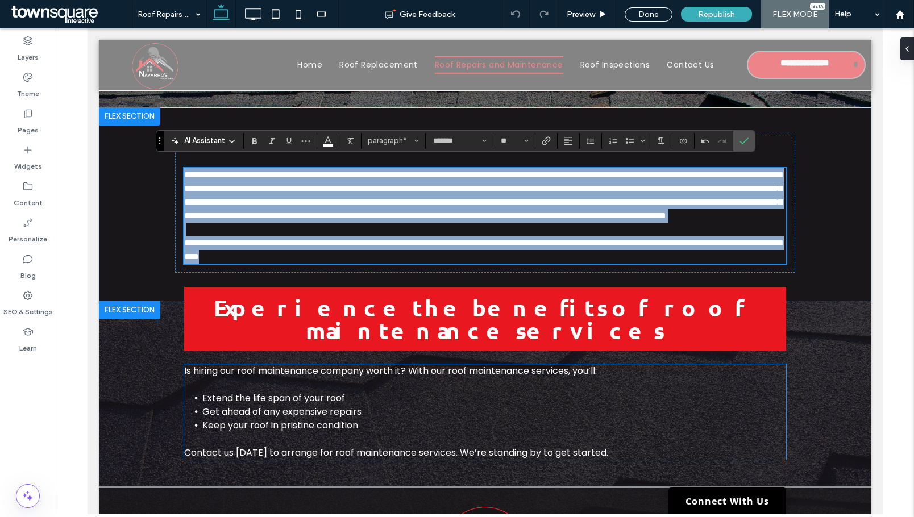
scroll to position [252, 0]
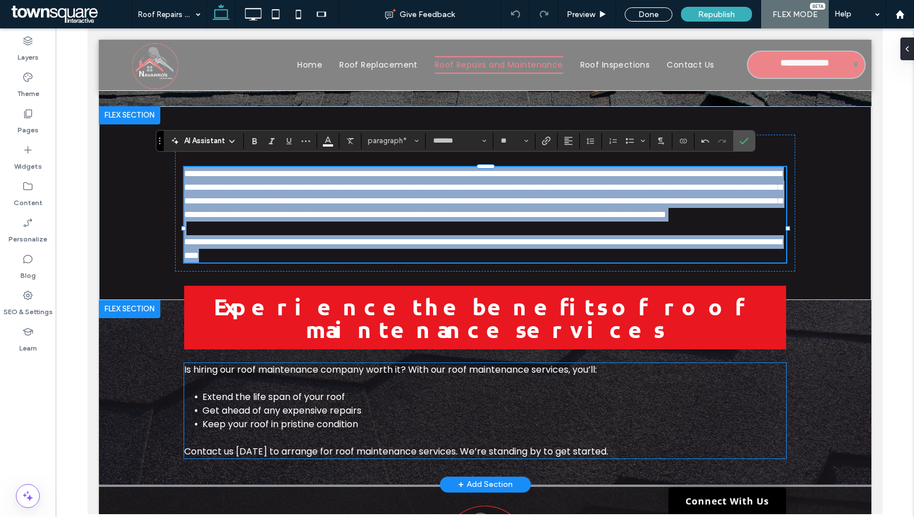
click at [273, 390] on span "Extend the life span of your roof" at bounding box center [273, 396] width 143 height 13
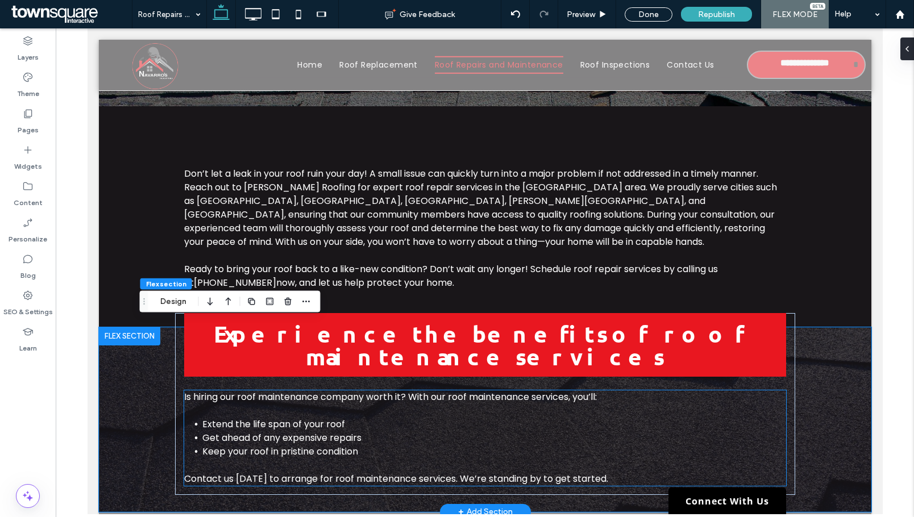
click at [273, 418] on span "Extend the life span of your roof" at bounding box center [273, 424] width 143 height 13
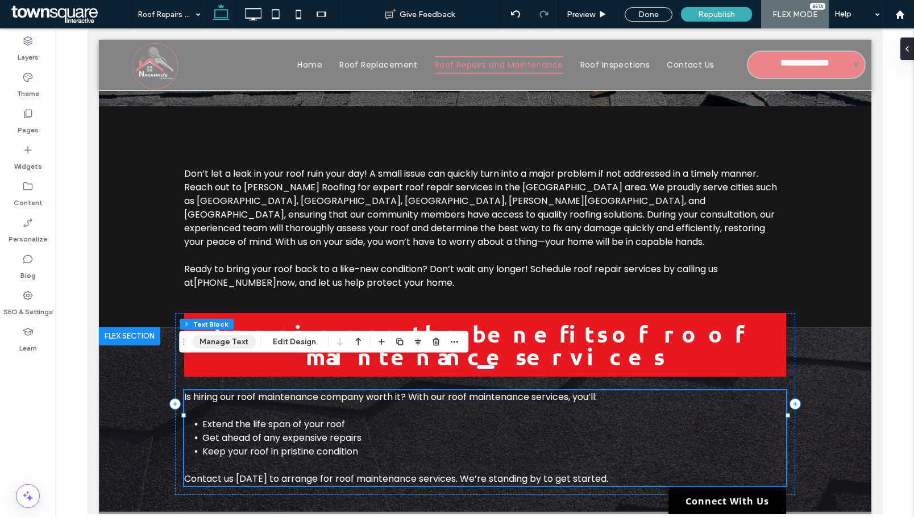
click at [215, 345] on button "Manage Text" at bounding box center [224, 342] width 64 height 14
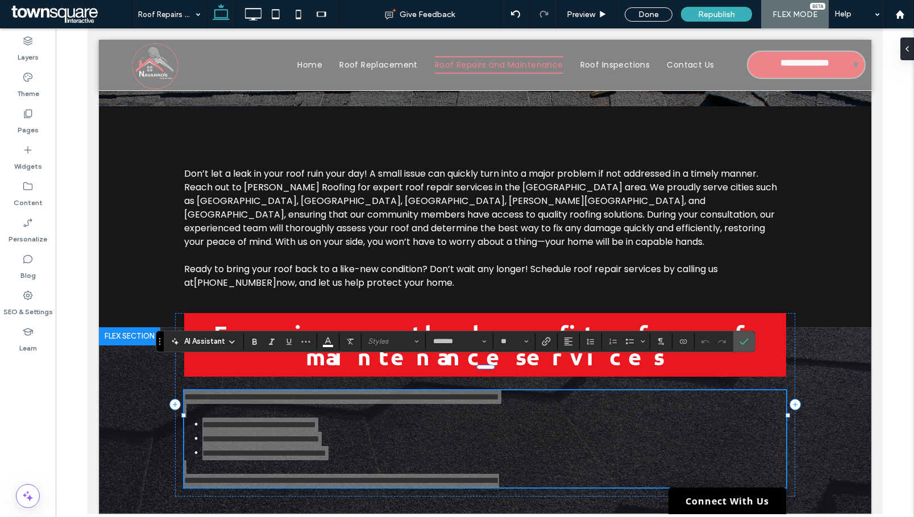
click at [198, 340] on span "AI Assistant" at bounding box center [204, 341] width 41 height 11
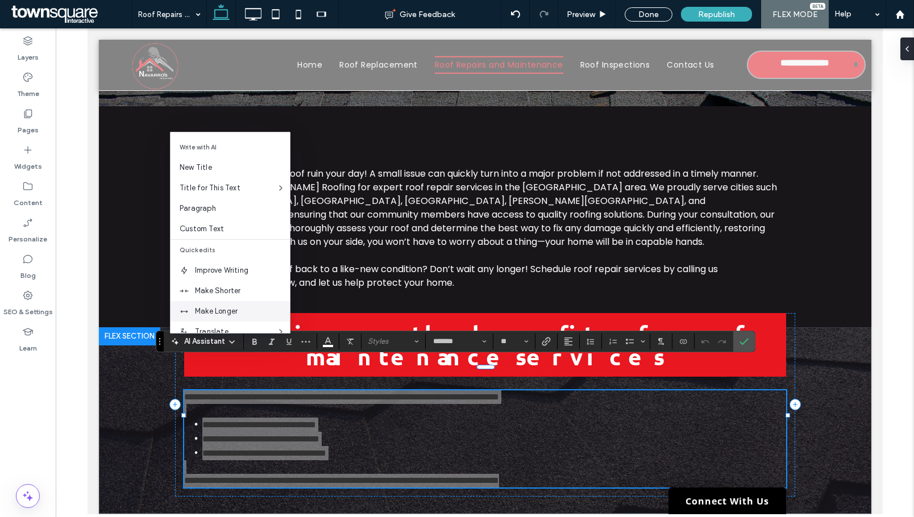
click at [228, 309] on span "Make Longer" at bounding box center [242, 311] width 95 height 11
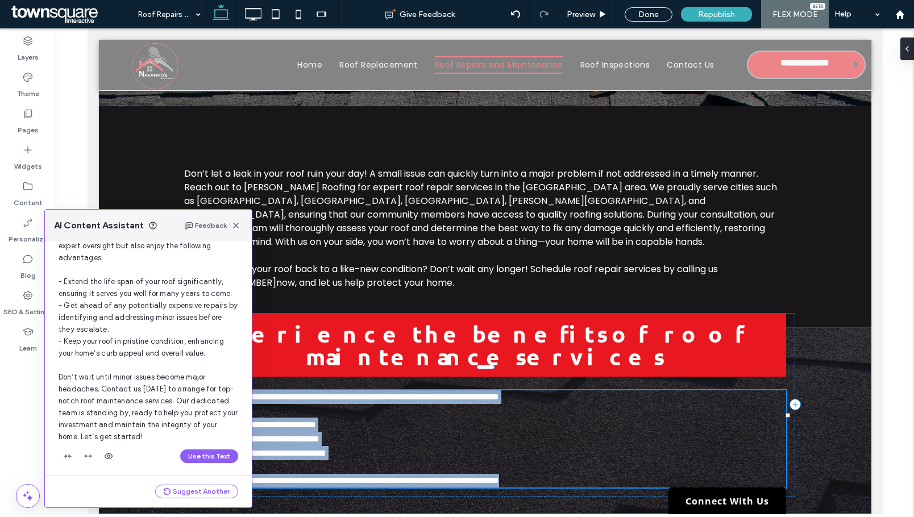
scroll to position [97, 0]
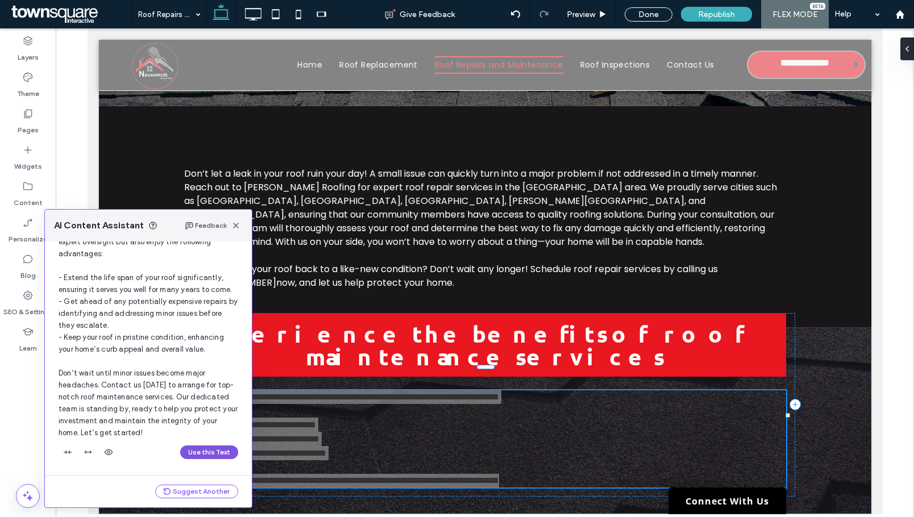
click at [205, 451] on button "Use this Text" at bounding box center [209, 452] width 58 height 14
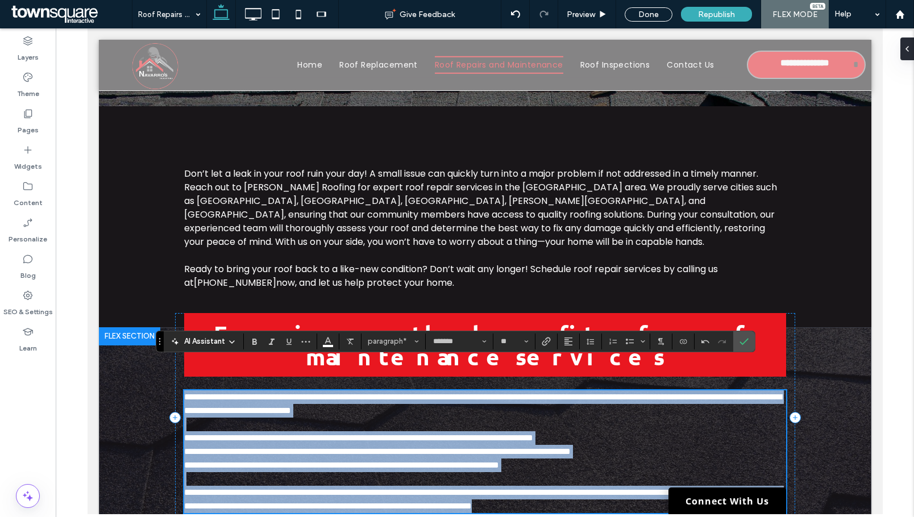
scroll to position [366, 0]
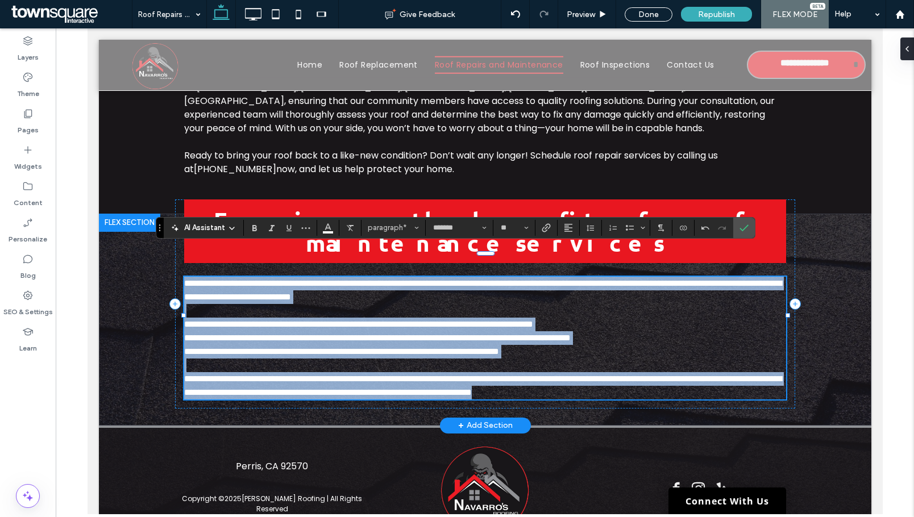
click at [606, 359] on p at bounding box center [485, 366] width 602 height 14
click at [602, 345] on p "**********" at bounding box center [485, 352] width 602 height 14
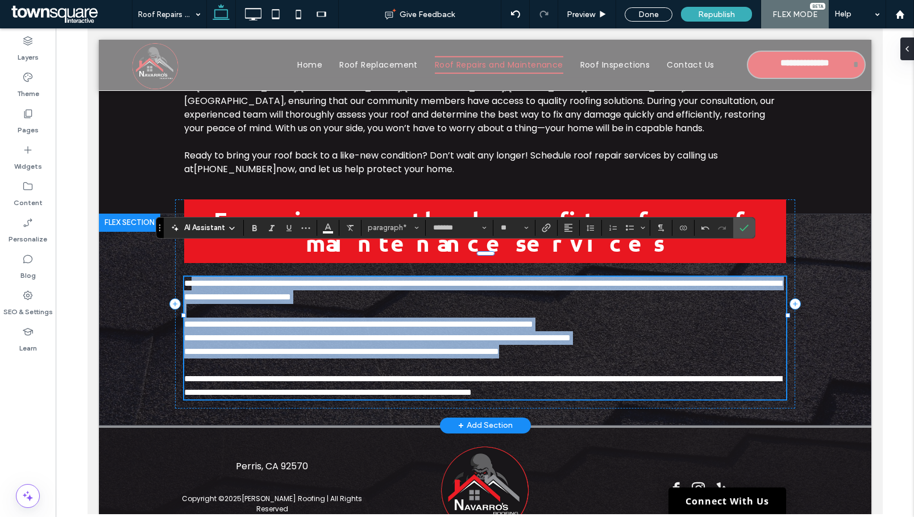
drag, startPoint x: 606, startPoint y: 321, endPoint x: 178, endPoint y: 294, distance: 428.1
click at [178, 294] on div "**********" at bounding box center [485, 320] width 682 height 212
click at [241, 320] on span "**********" at bounding box center [358, 324] width 349 height 9
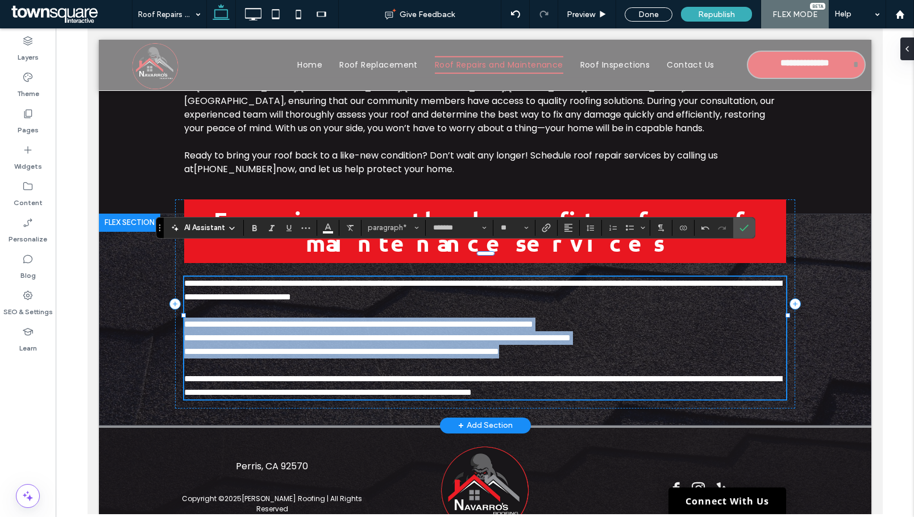
drag, startPoint x: 179, startPoint y: 293, endPoint x: 629, endPoint y: 320, distance: 450.8
click at [629, 320] on div "**********" at bounding box center [485, 338] width 602 height 123
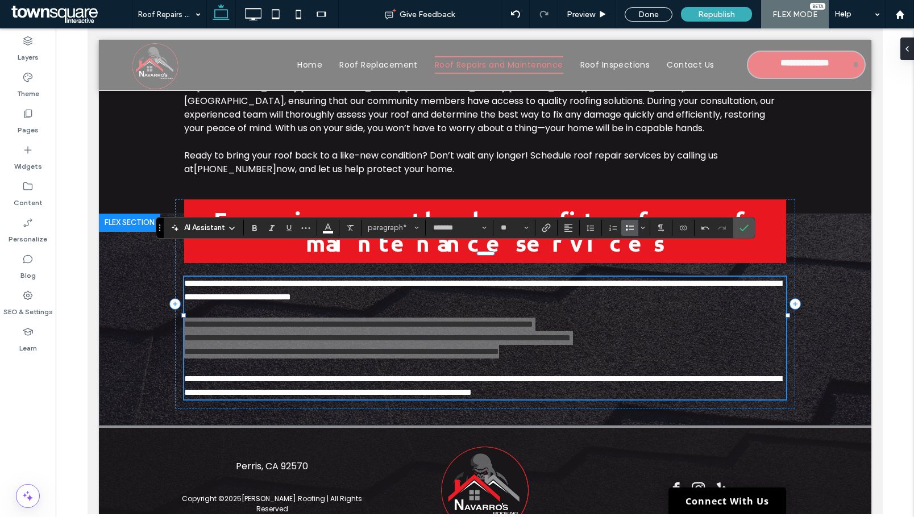
click at [628, 227] on icon "Bulleted List" at bounding box center [629, 227] width 9 height 9
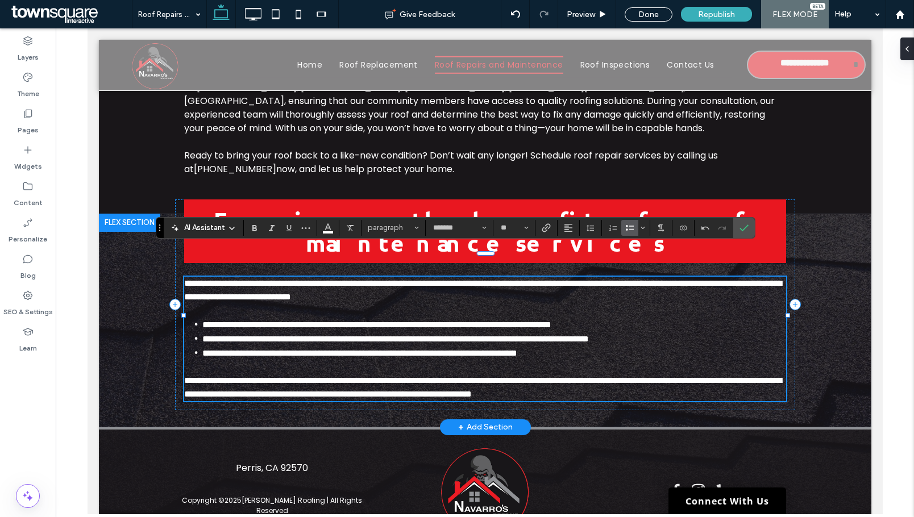
click at [203, 320] on span "**********" at bounding box center [376, 324] width 349 height 9
click at [740, 227] on icon "Confirm" at bounding box center [743, 227] width 9 height 9
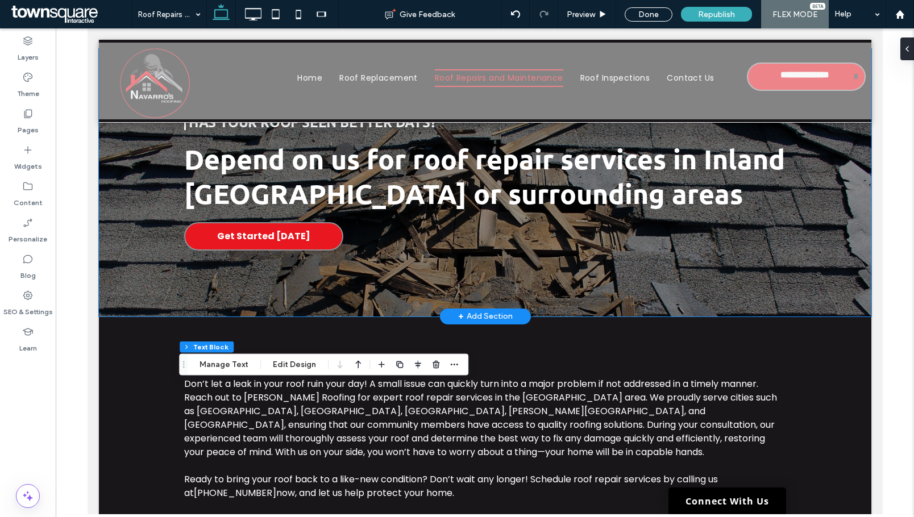
scroll to position [0, 0]
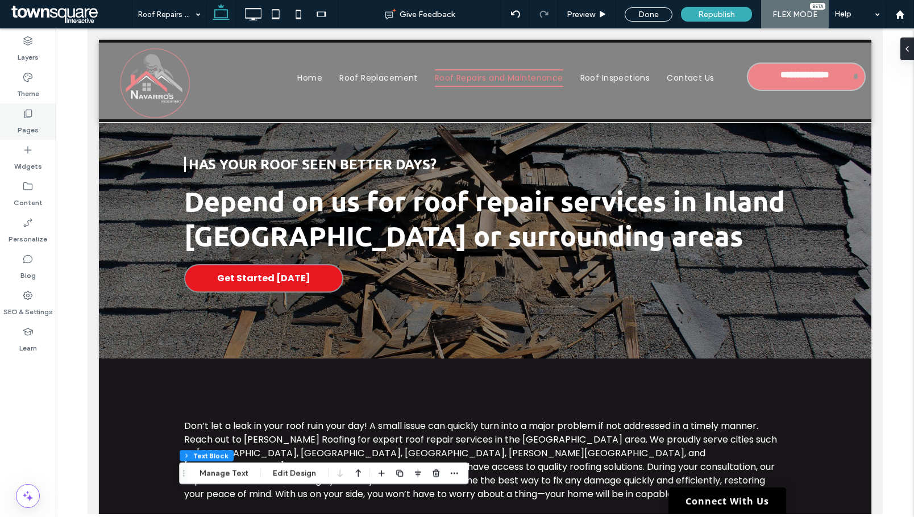
click at [23, 124] on label "Pages" at bounding box center [28, 127] width 21 height 16
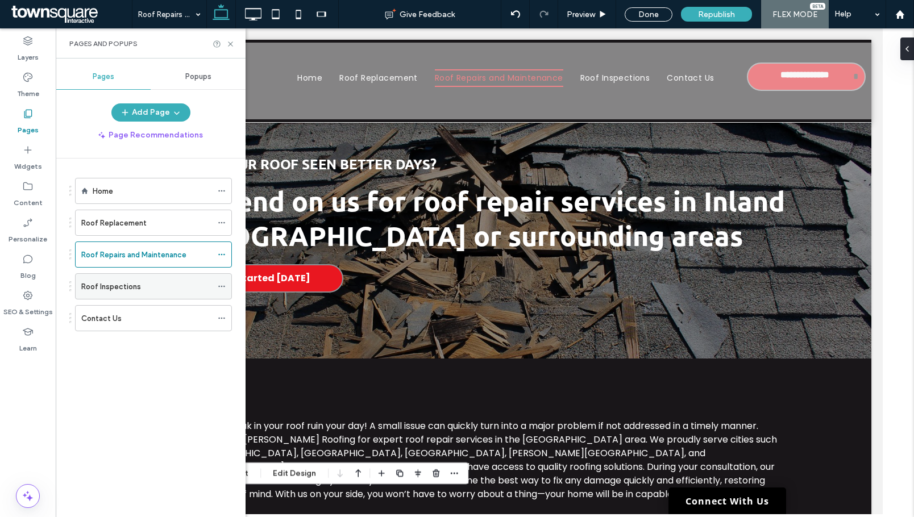
click at [130, 282] on label "Roof Inspections" at bounding box center [111, 287] width 60 height 20
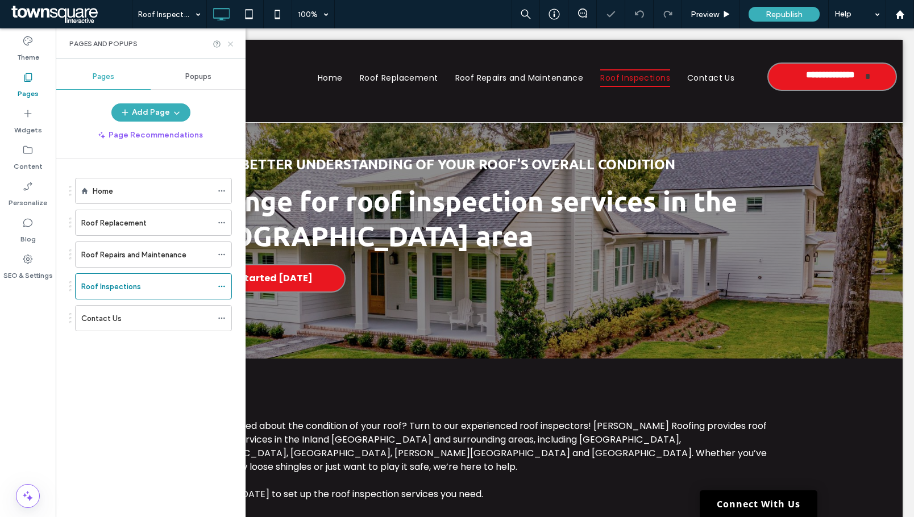
drag, startPoint x: 227, startPoint y: 44, endPoint x: 407, endPoint y: 218, distance: 250.4
click at [227, 44] on icon at bounding box center [230, 44] width 9 height 9
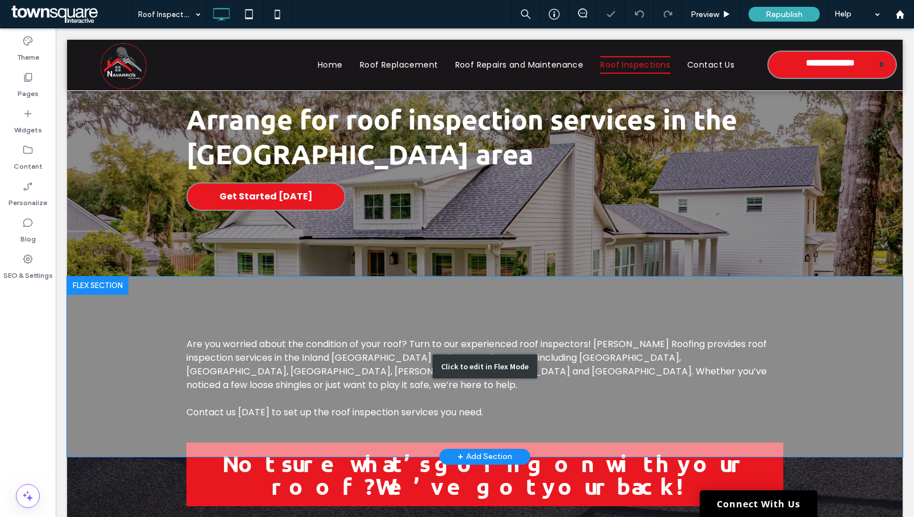
scroll to position [82, 0]
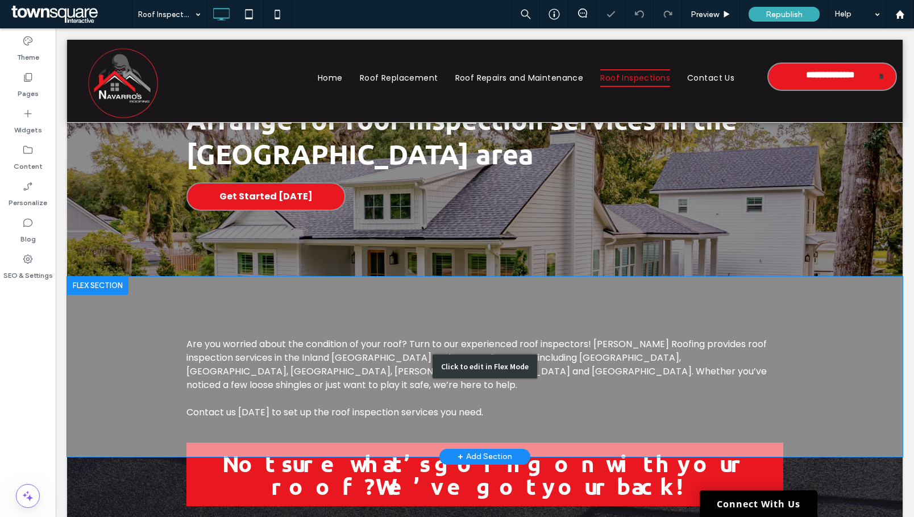
click at [337, 371] on div "Click to edit in Flex Mode" at bounding box center [484, 367] width 835 height 180
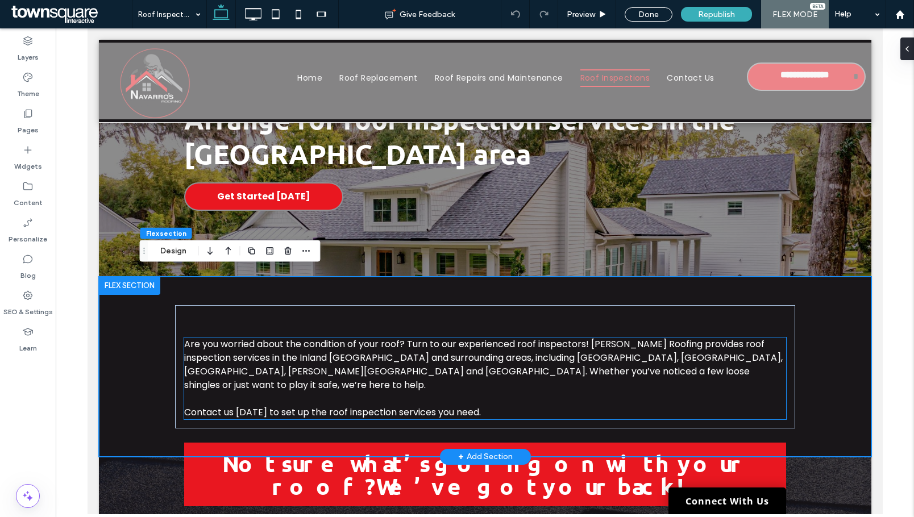
click at [314, 362] on span "Are you worried about the condition of your roof? Turn to our experienced roof …" at bounding box center [483, 365] width 598 height 54
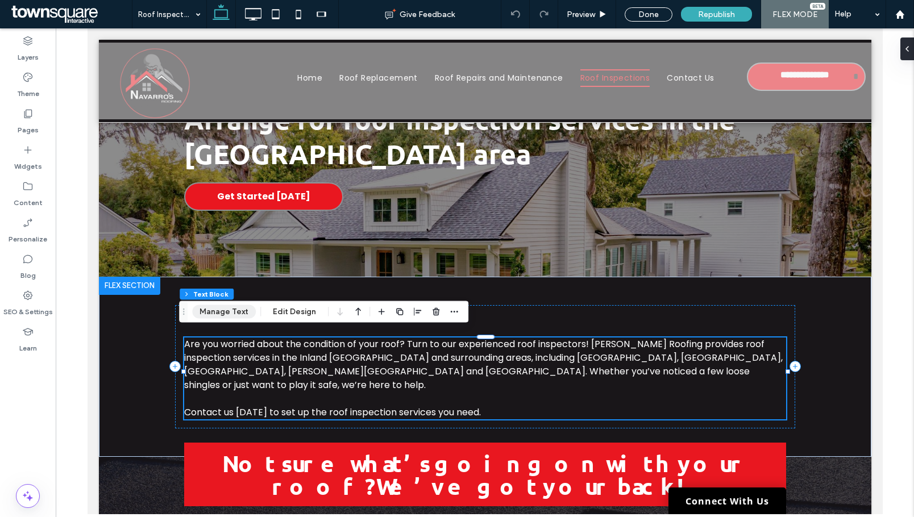
click at [227, 314] on button "Manage Text" at bounding box center [224, 312] width 64 height 14
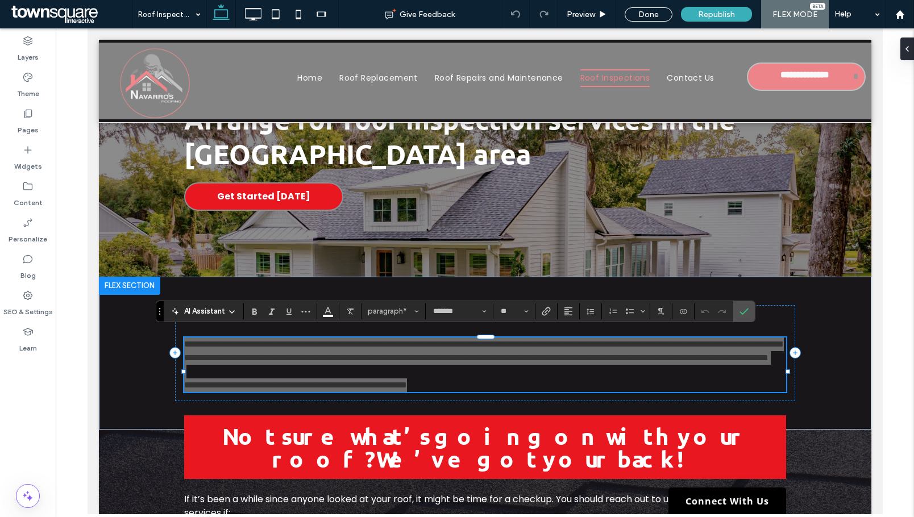
drag, startPoint x: 218, startPoint y: 304, endPoint x: 128, endPoint y: 299, distance: 89.9
click at [218, 304] on div "AI Assistant" at bounding box center [203, 310] width 75 height 14
click at [211, 310] on span "AI Assistant" at bounding box center [204, 311] width 41 height 11
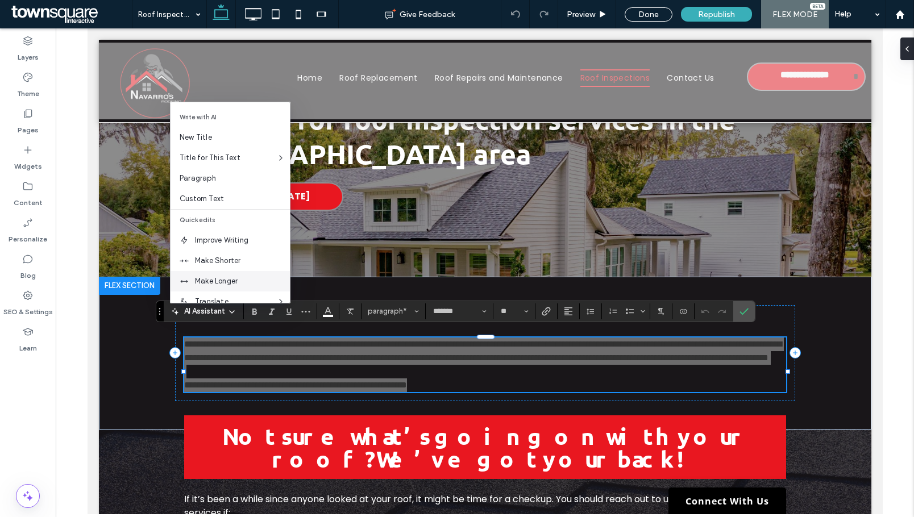
click at [236, 278] on span "Make Longer" at bounding box center [242, 281] width 95 height 11
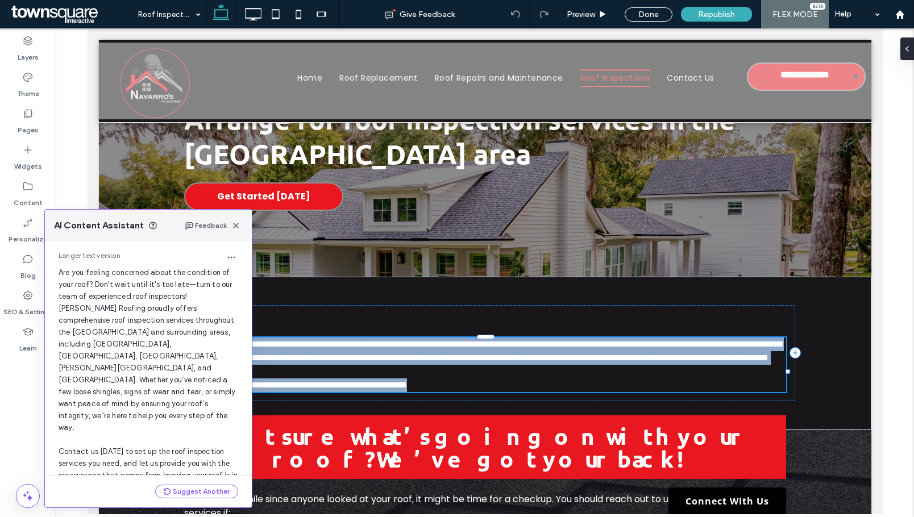
scroll to position [49, 0]
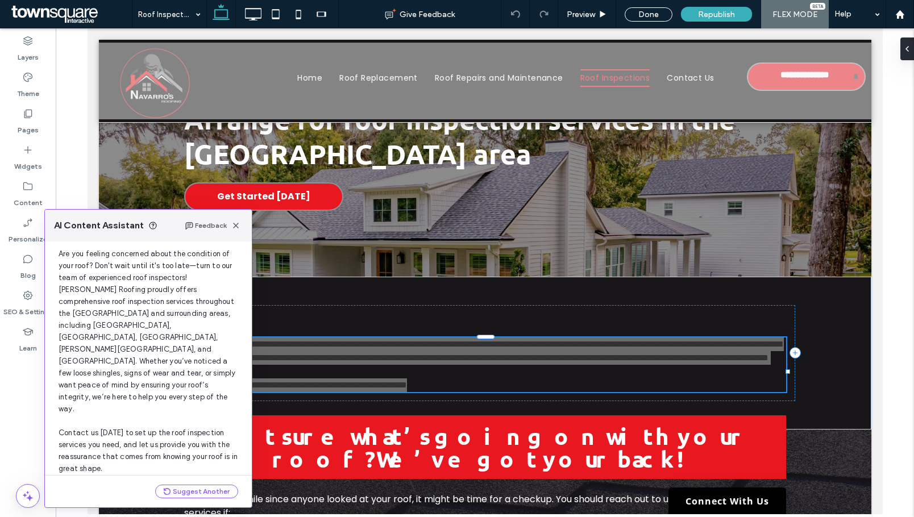
click at [207, 481] on button "Use this Text" at bounding box center [209, 488] width 58 height 14
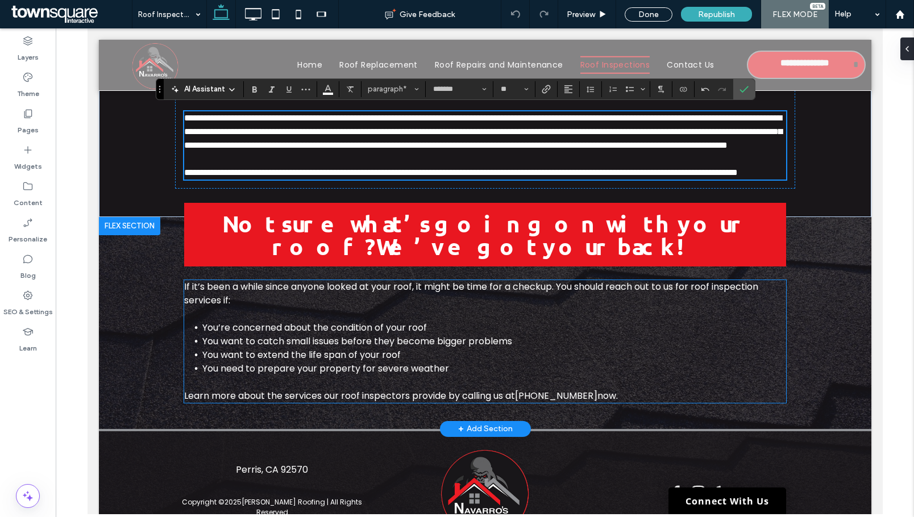
scroll to position [309, 0]
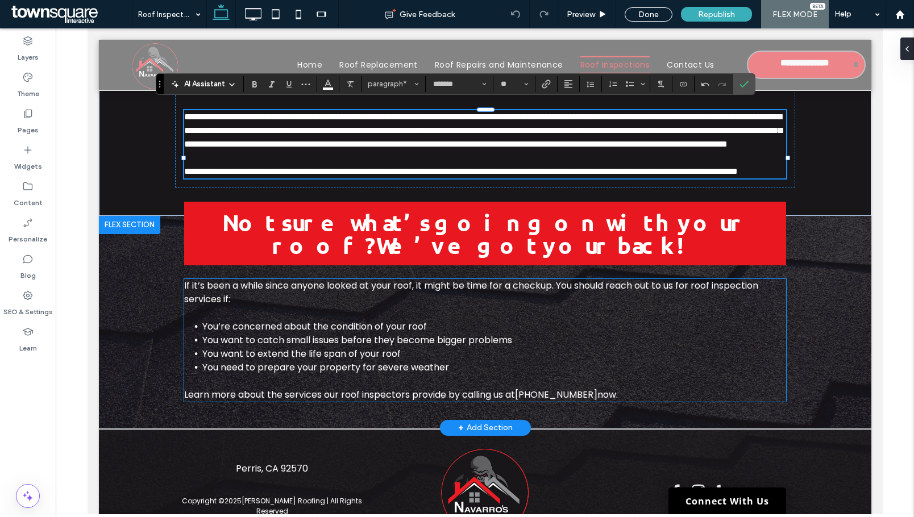
click at [347, 374] on span "You need to prepare your property for severe weather" at bounding box center [325, 367] width 247 height 13
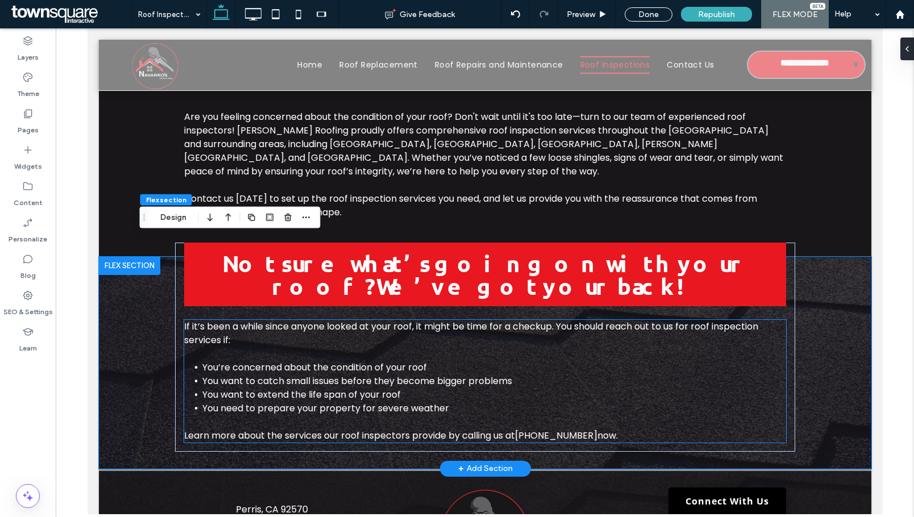
click at [319, 388] on span "You want to extend the life span of your roof" at bounding box center [301, 394] width 198 height 13
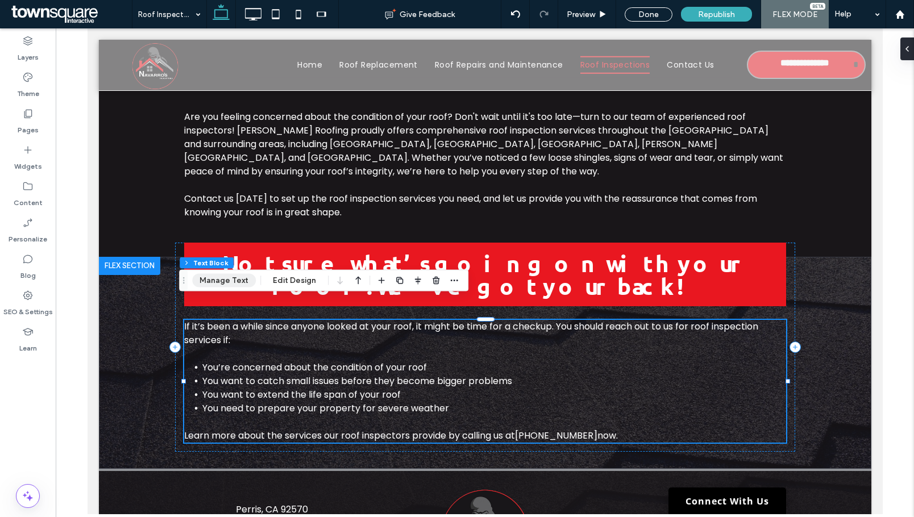
click at [225, 281] on button "Manage Text" at bounding box center [224, 281] width 64 height 14
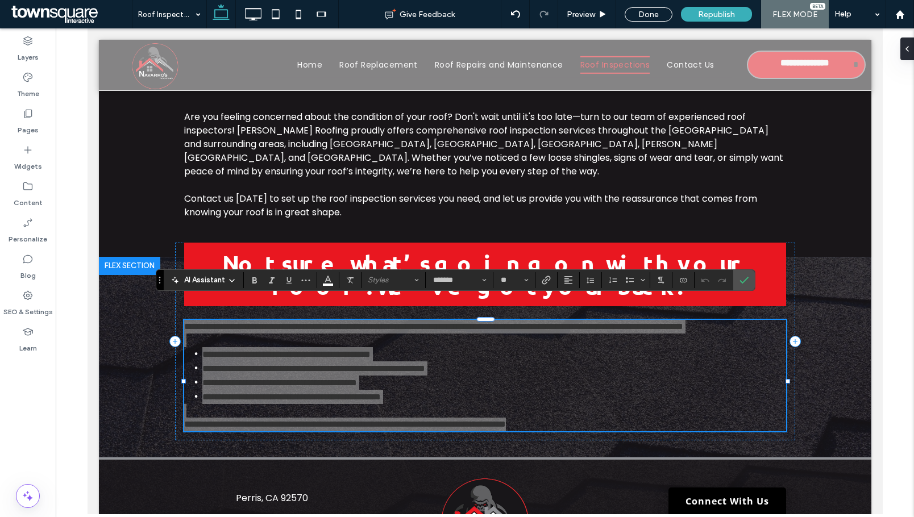
click at [191, 281] on span "AI Assistant" at bounding box center [204, 279] width 41 height 11
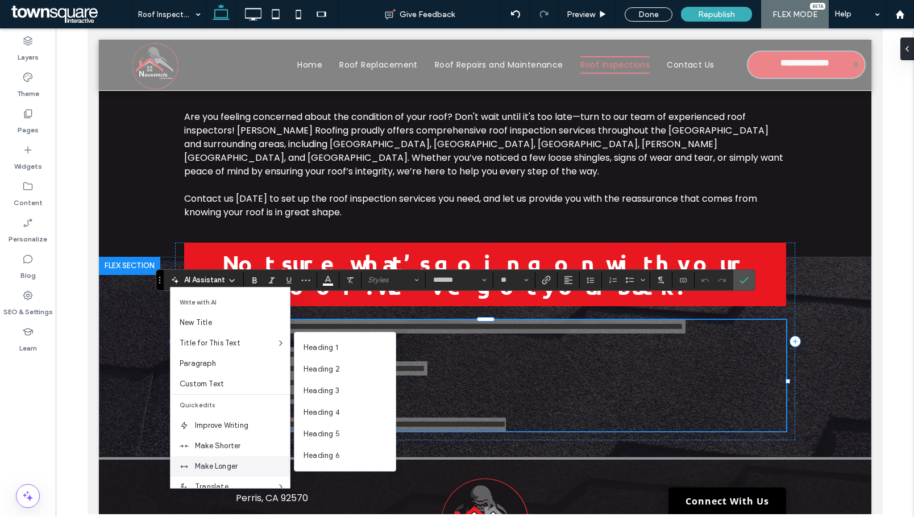
click at [233, 460] on div "Make Longer" at bounding box center [229, 466] width 119 height 20
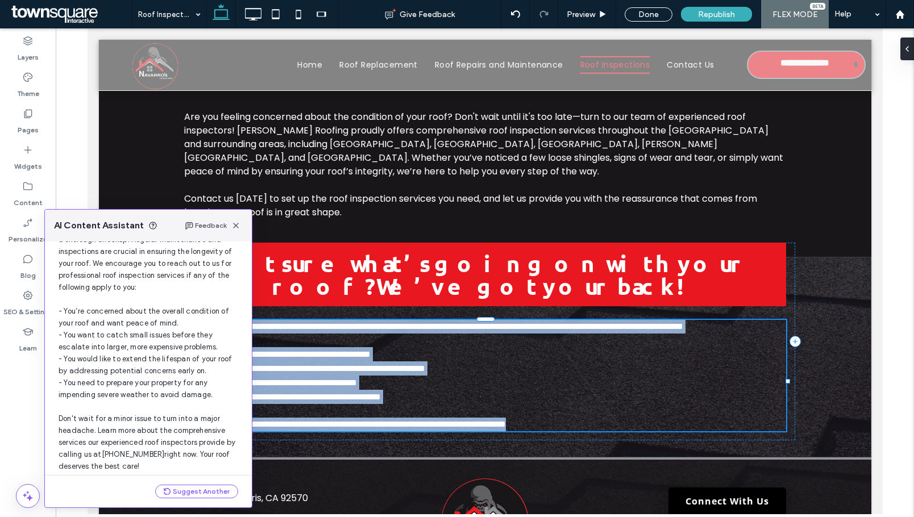
scroll to position [120, 0]
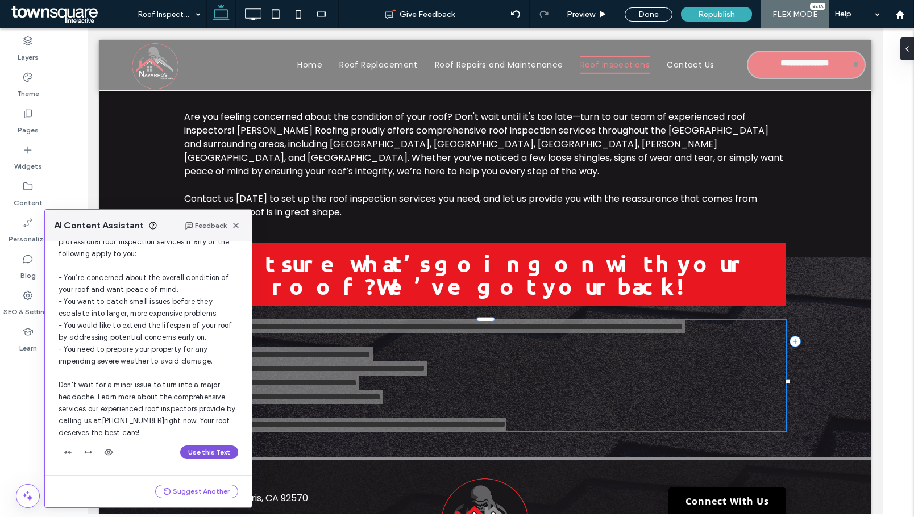
click at [210, 452] on button "Use this Text" at bounding box center [209, 452] width 58 height 14
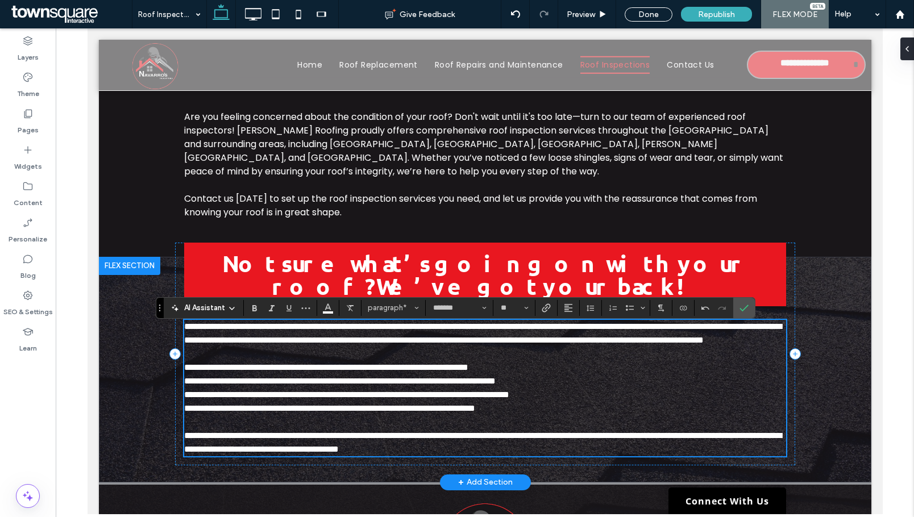
scroll to position [281, 0]
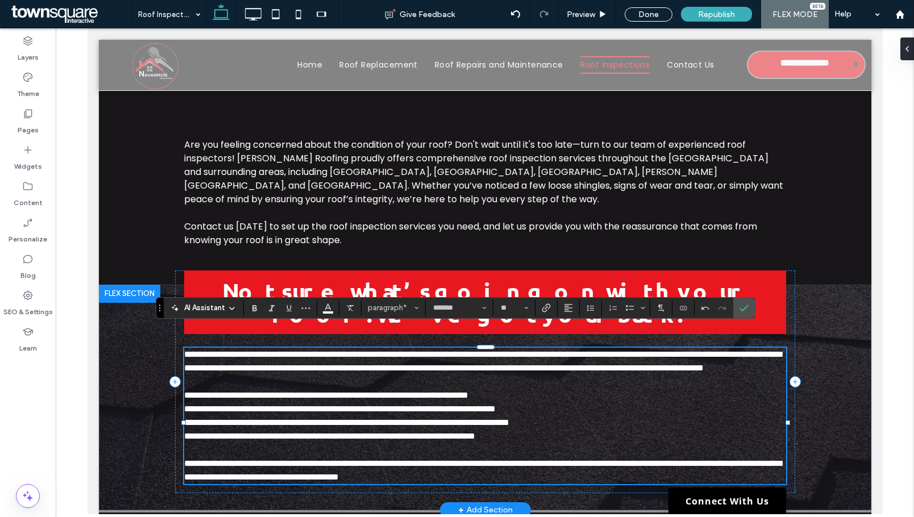
click at [277, 391] on span "**********" at bounding box center [326, 395] width 284 height 9
click at [189, 391] on span "**********" at bounding box center [326, 395] width 284 height 9
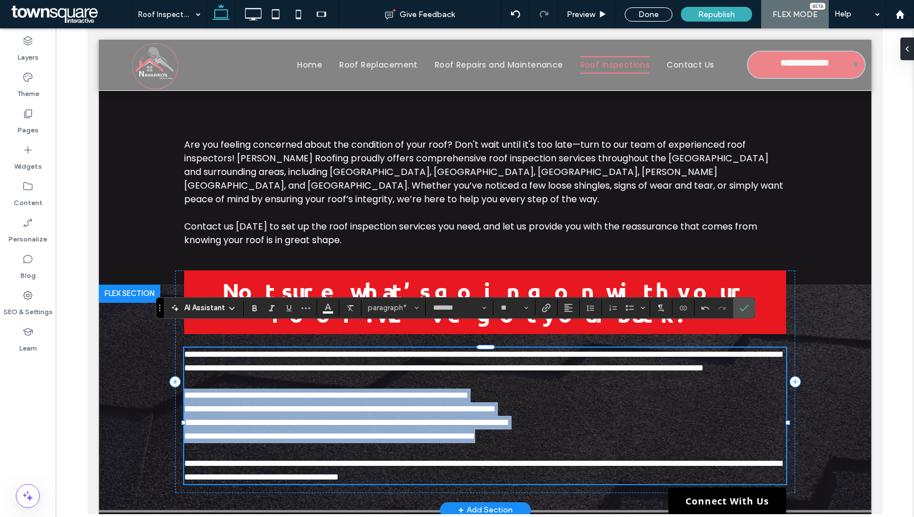
drag, startPoint x: 179, startPoint y: 388, endPoint x: 631, endPoint y: 430, distance: 453.7
click at [631, 430] on div "**********" at bounding box center [485, 416] width 602 height 136
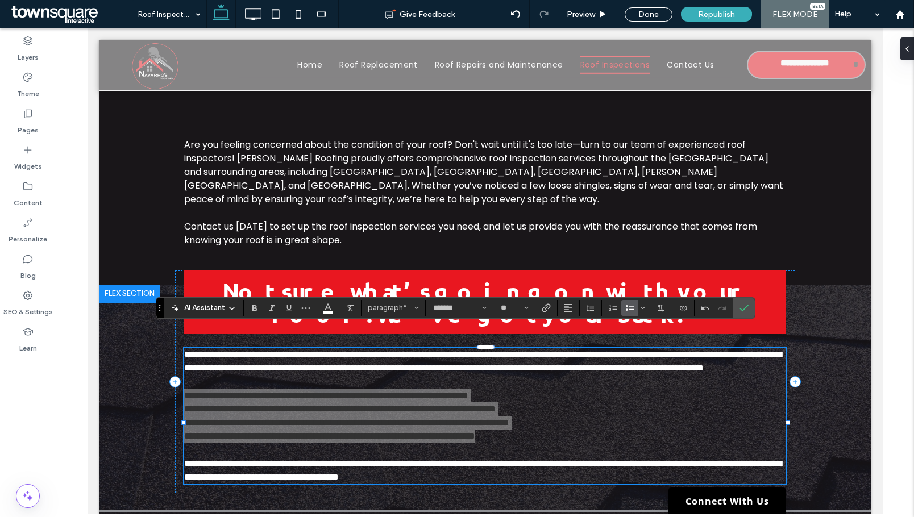
click at [624, 311] on label "Bulleted List" at bounding box center [629, 308] width 17 height 16
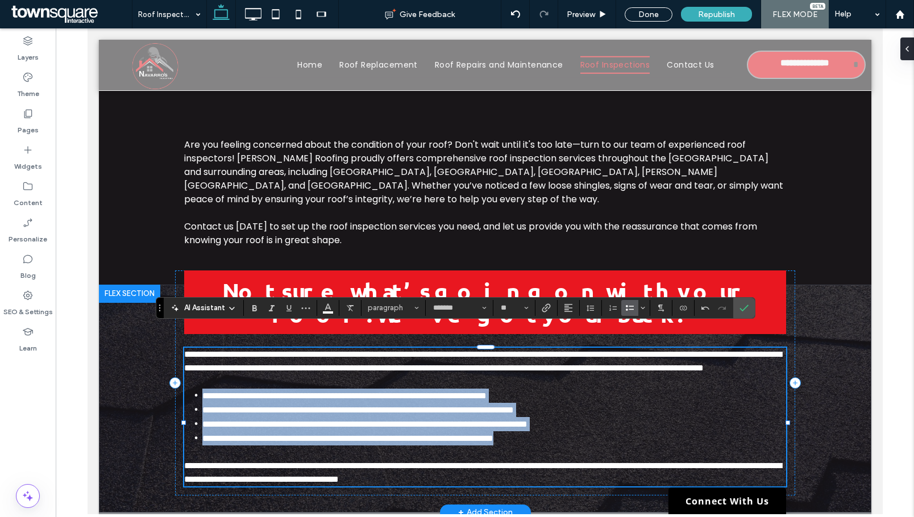
click at [202, 389] on li "**********" at bounding box center [494, 396] width 584 height 14
click at [269, 392] on span "**********" at bounding box center [344, 396] width 284 height 9
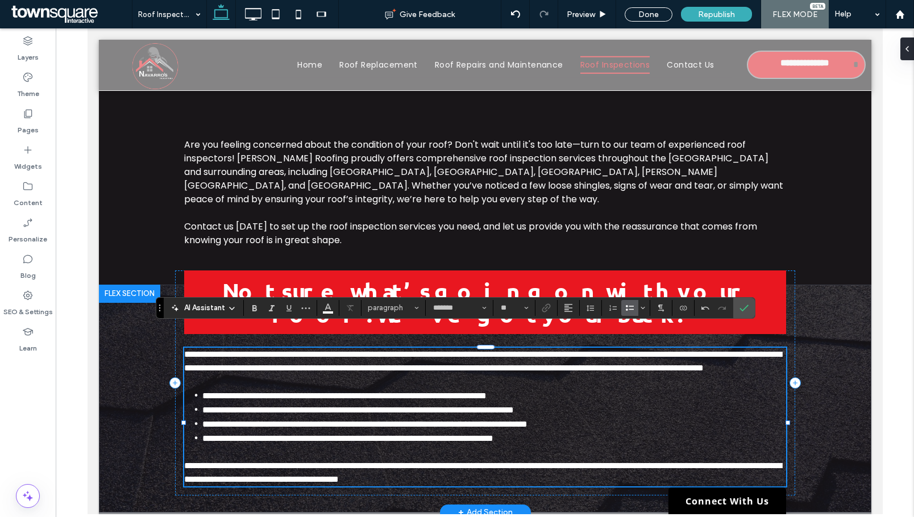
click at [202, 392] on span "**********" at bounding box center [344, 396] width 284 height 9
click at [749, 304] on label "Confirm" at bounding box center [743, 308] width 17 height 20
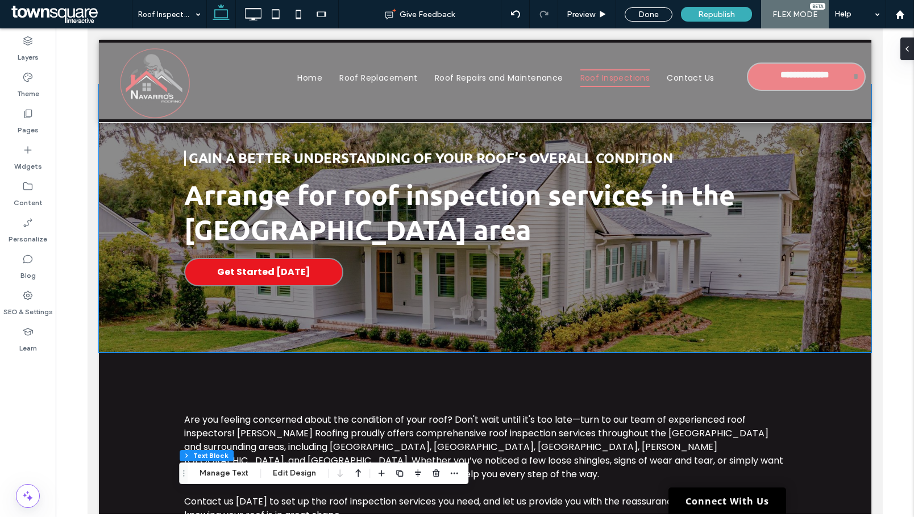
scroll to position [0, 0]
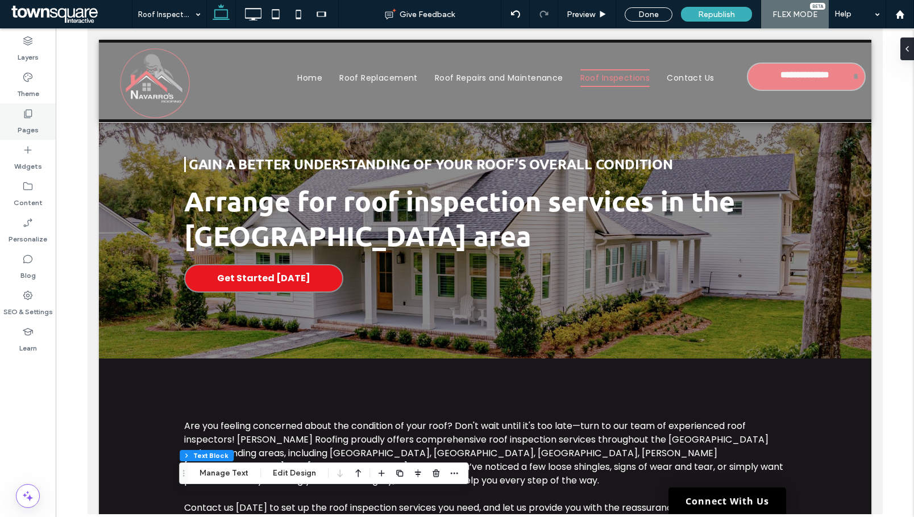
click at [36, 118] on div "Pages" at bounding box center [28, 121] width 56 height 36
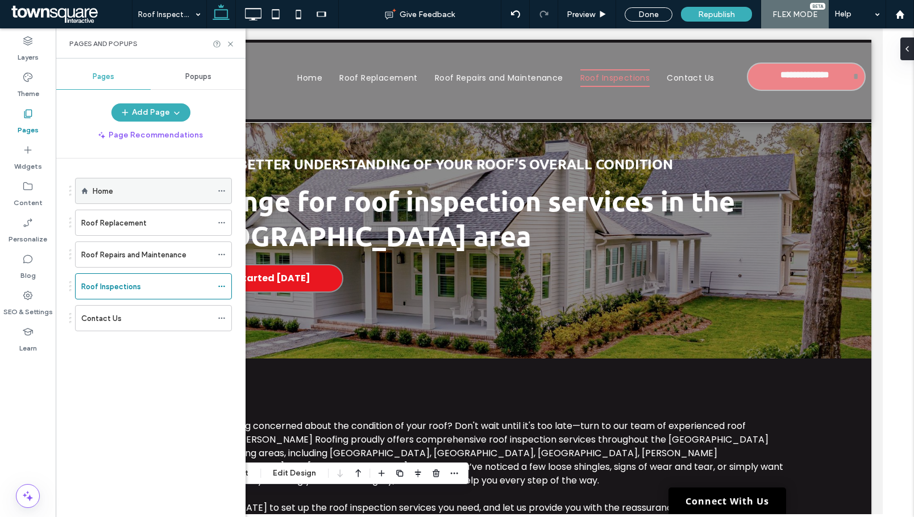
click at [137, 188] on div "Home" at bounding box center [152, 191] width 119 height 12
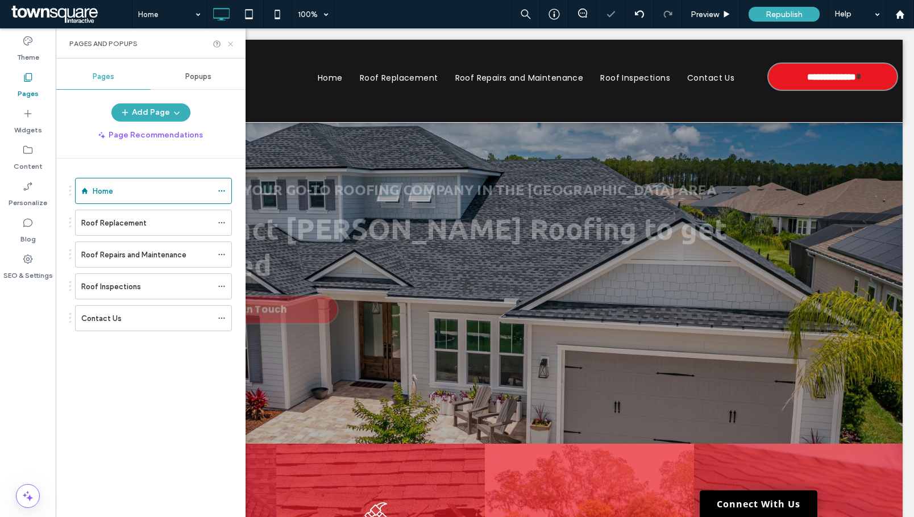
click at [232, 45] on icon at bounding box center [230, 44] width 9 height 9
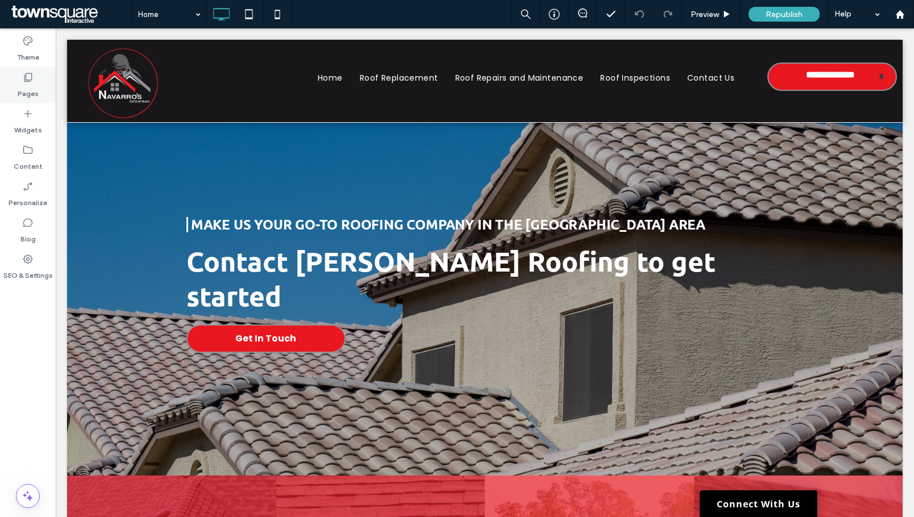
click at [31, 90] on label "Pages" at bounding box center [28, 91] width 21 height 16
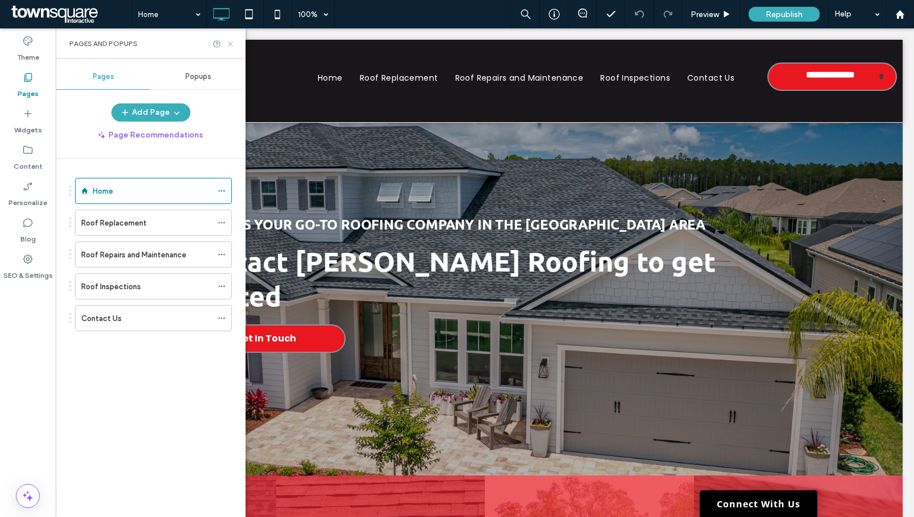
click at [230, 45] on icon at bounding box center [230, 44] width 9 height 9
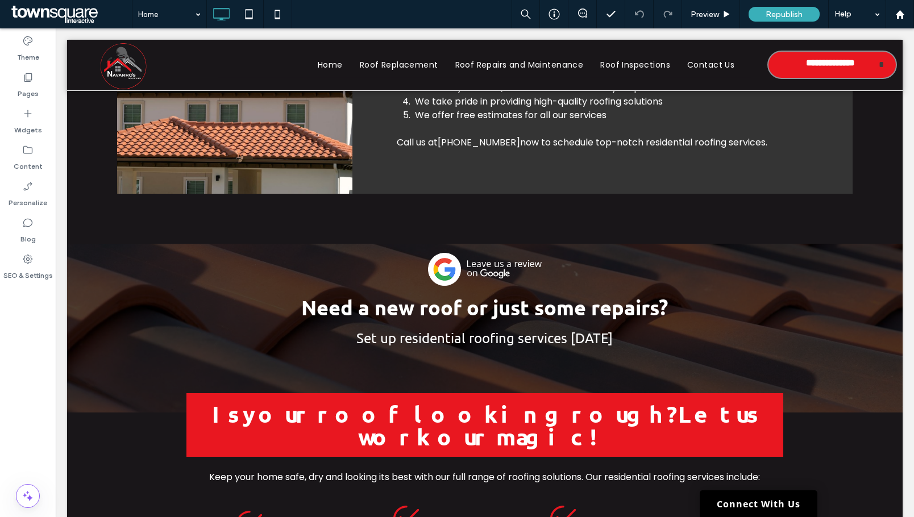
scroll to position [1079, 0]
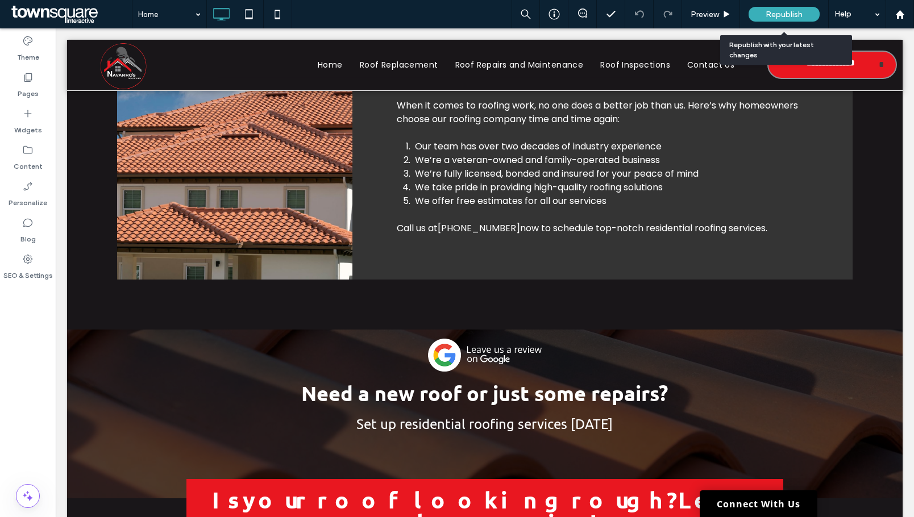
click at [780, 12] on span "Republish" at bounding box center [783, 15] width 37 height 10
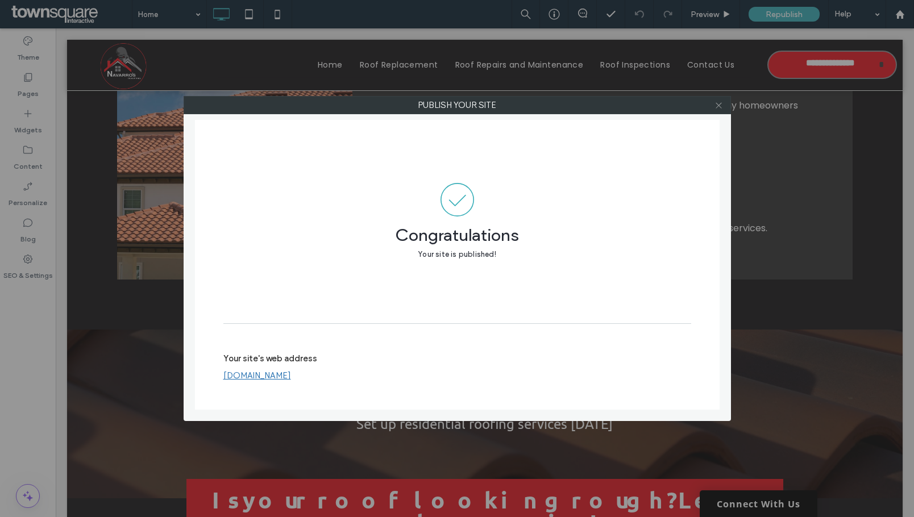
click at [722, 101] on icon at bounding box center [718, 105] width 9 height 9
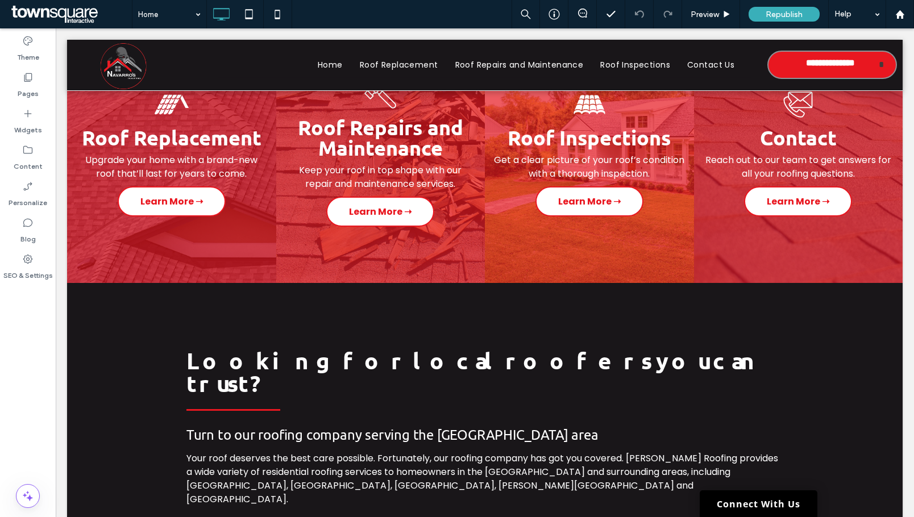
scroll to position [681, 0]
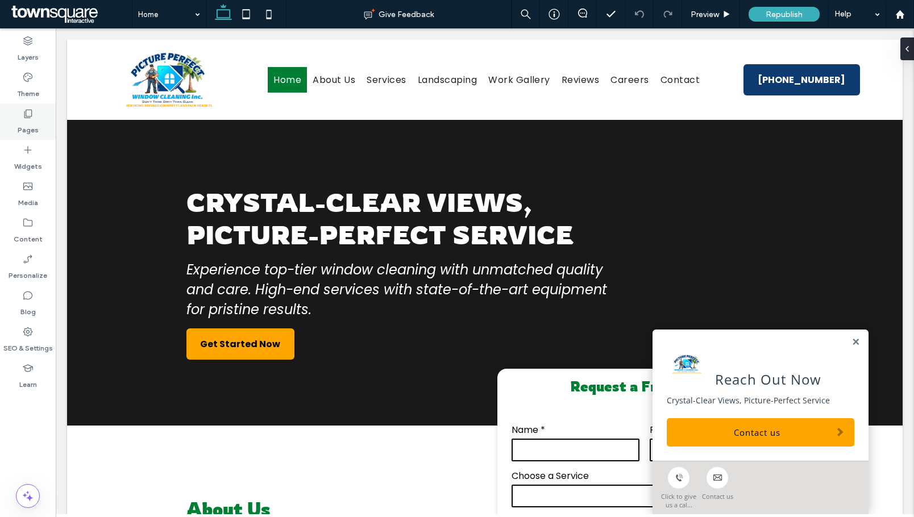
click at [34, 132] on label "Pages" at bounding box center [28, 127] width 21 height 16
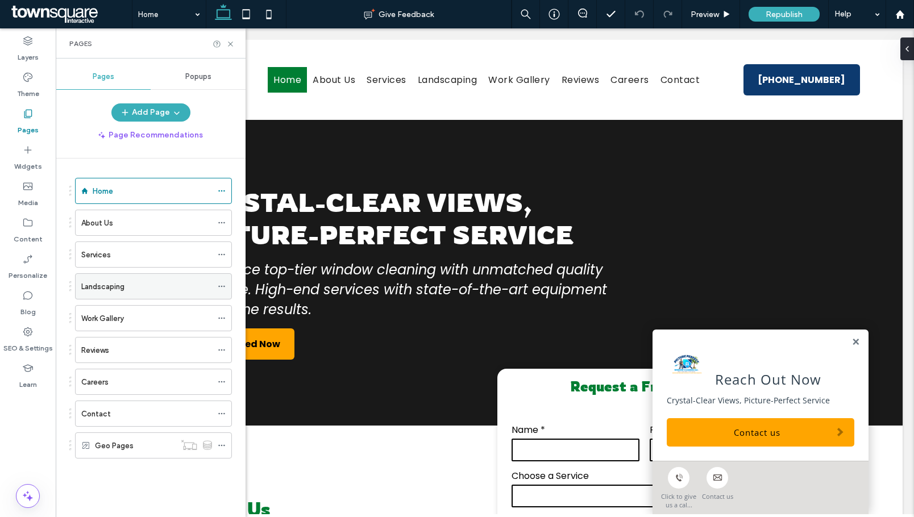
click at [219, 286] on use at bounding box center [221, 287] width 6 height 2
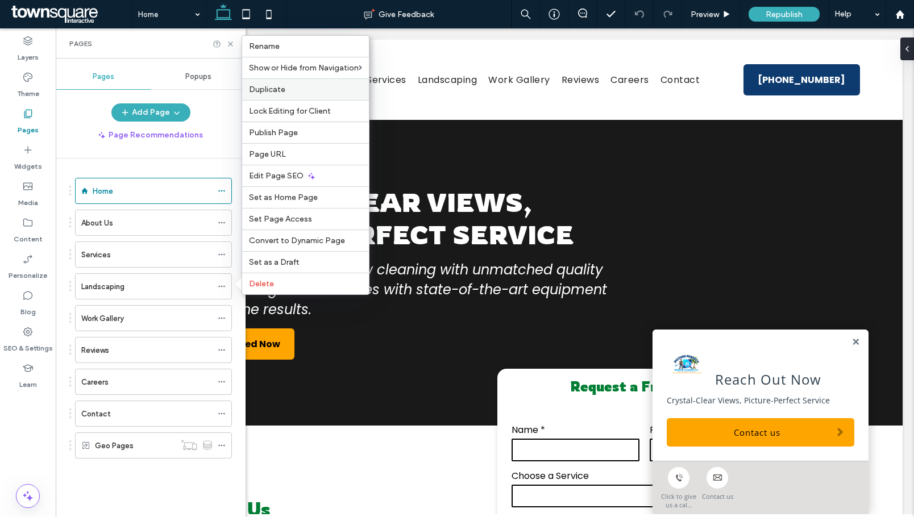
click at [290, 93] on label "Duplicate" at bounding box center [305, 90] width 113 height 10
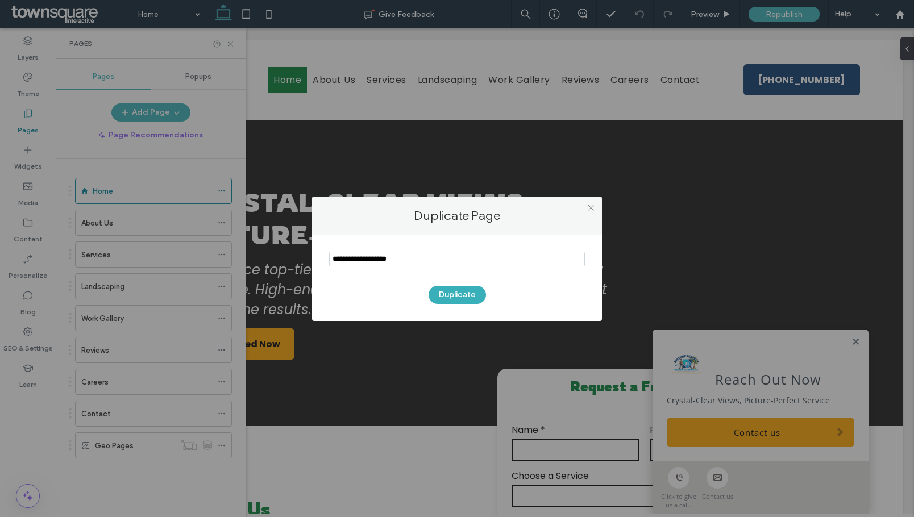
drag, startPoint x: 406, startPoint y: 265, endPoint x: 332, endPoint y: 267, distance: 73.3
click at [332, 267] on section at bounding box center [457, 260] width 256 height 28
type input "**********"
click at [438, 293] on button "Duplicate" at bounding box center [456, 295] width 57 height 18
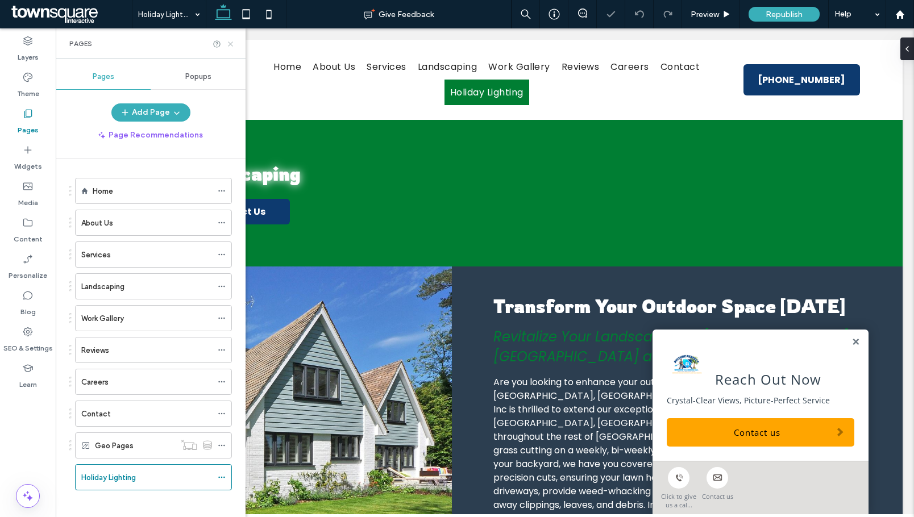
click at [230, 43] on use at bounding box center [230, 43] width 5 height 5
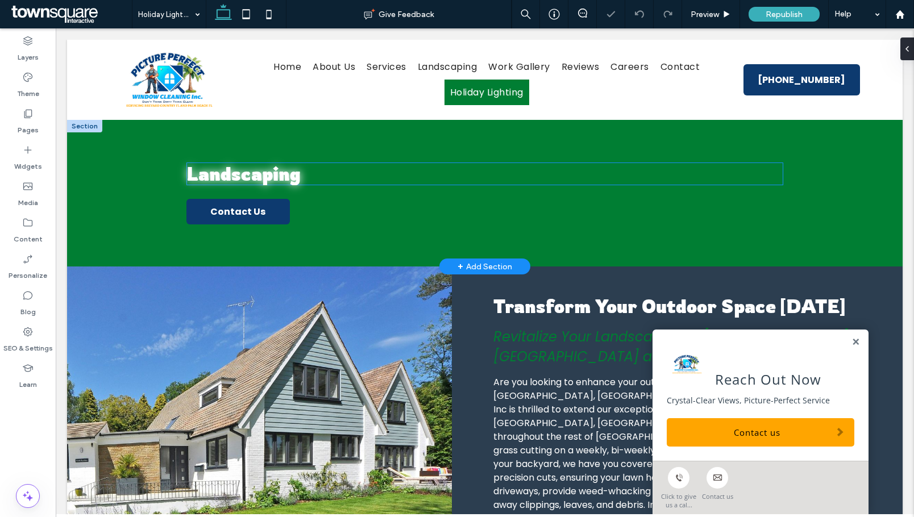
click at [257, 172] on span "Landscaping" at bounding box center [243, 174] width 114 height 23
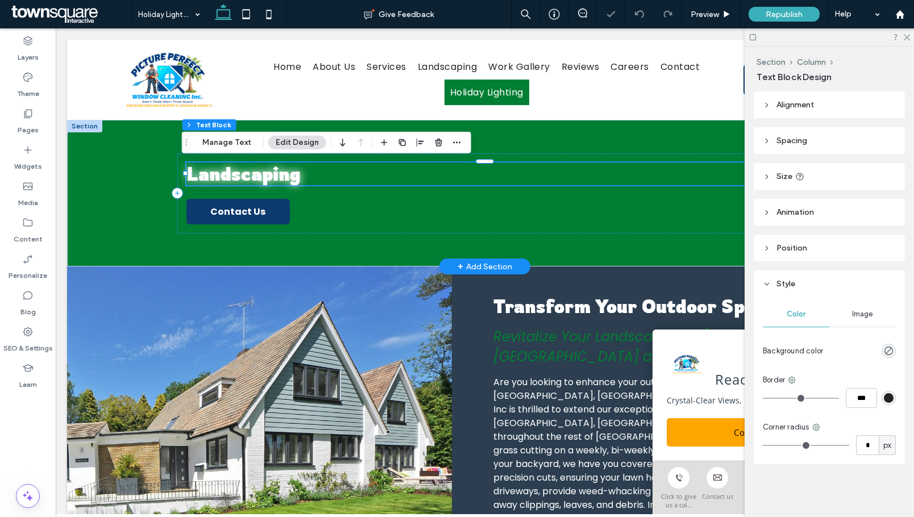
click at [257, 172] on div "Landscaping" at bounding box center [484, 174] width 597 height 23
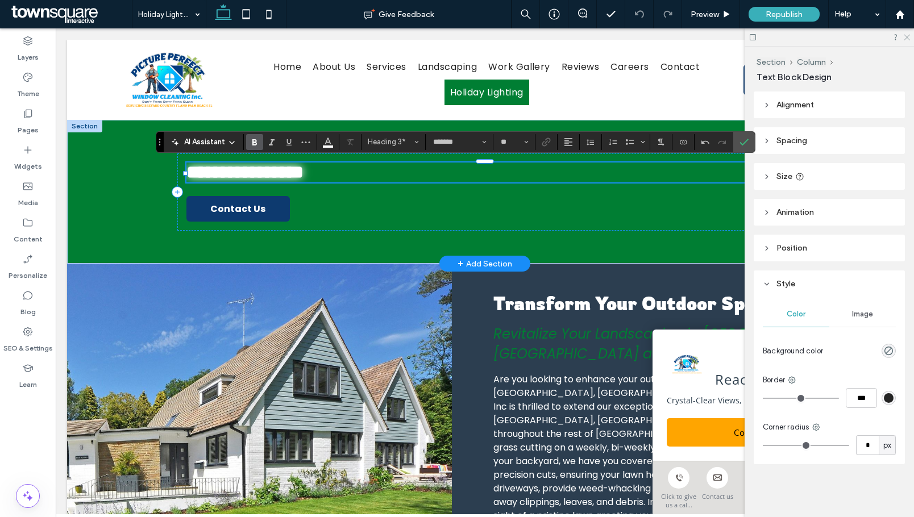
click at [906, 36] on icon at bounding box center [905, 36] width 7 height 7
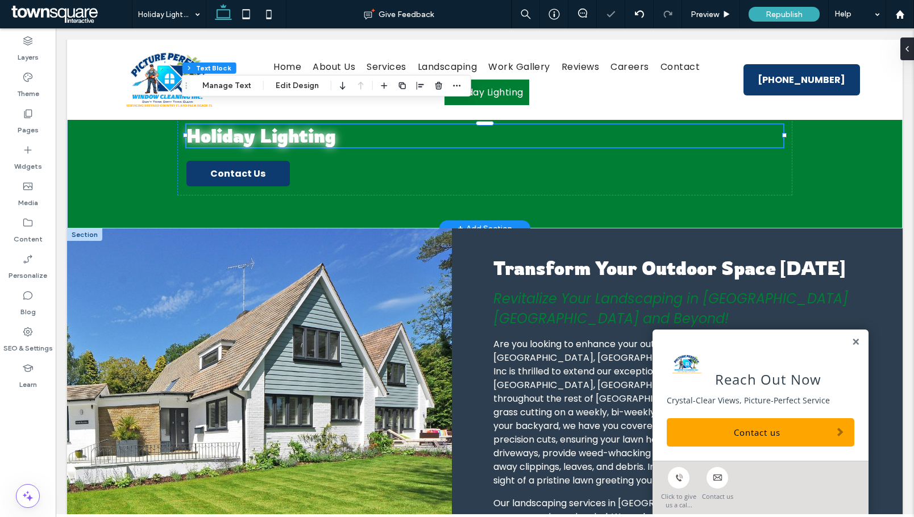
scroll to position [57, 0]
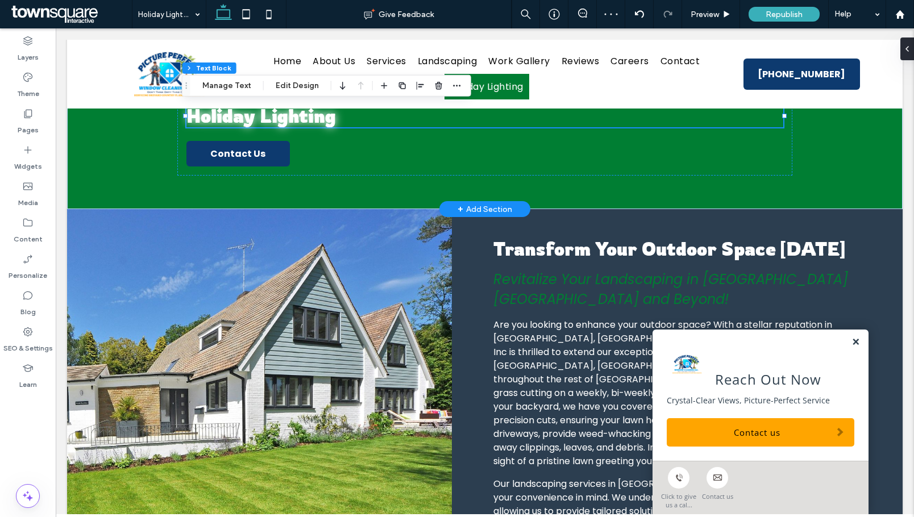
click at [851, 343] on link at bounding box center [855, 343] width 9 height 10
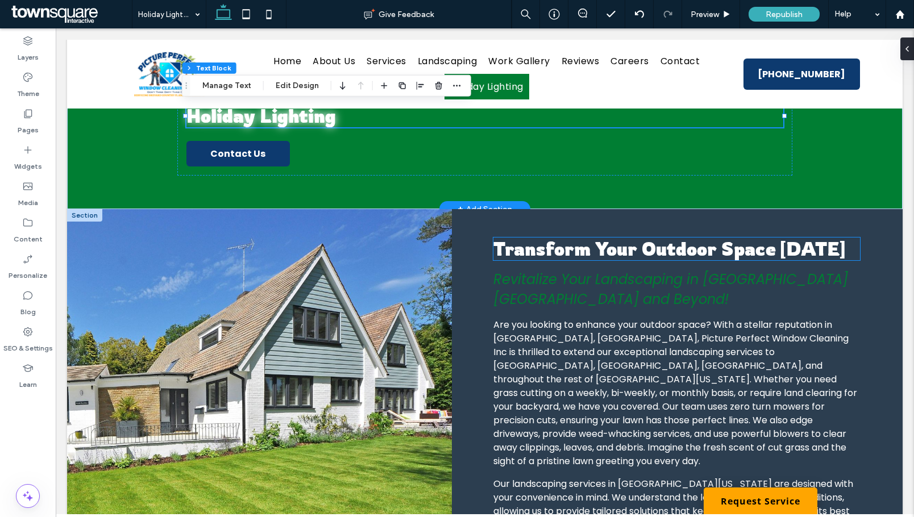
click at [598, 251] on span "Transform Your Outdoor Space [DATE]" at bounding box center [669, 249] width 352 height 23
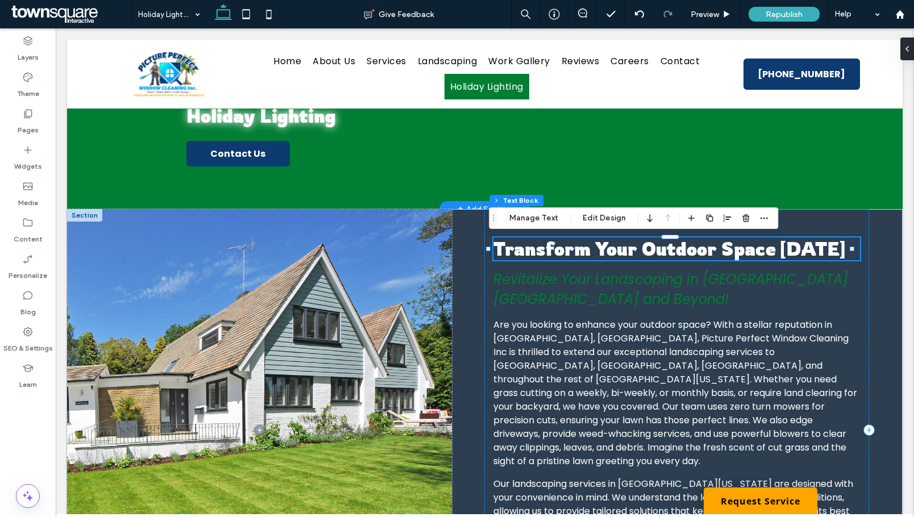
click at [598, 251] on div "Transform Your Outdoor Space [DATE]" at bounding box center [676, 249] width 366 height 23
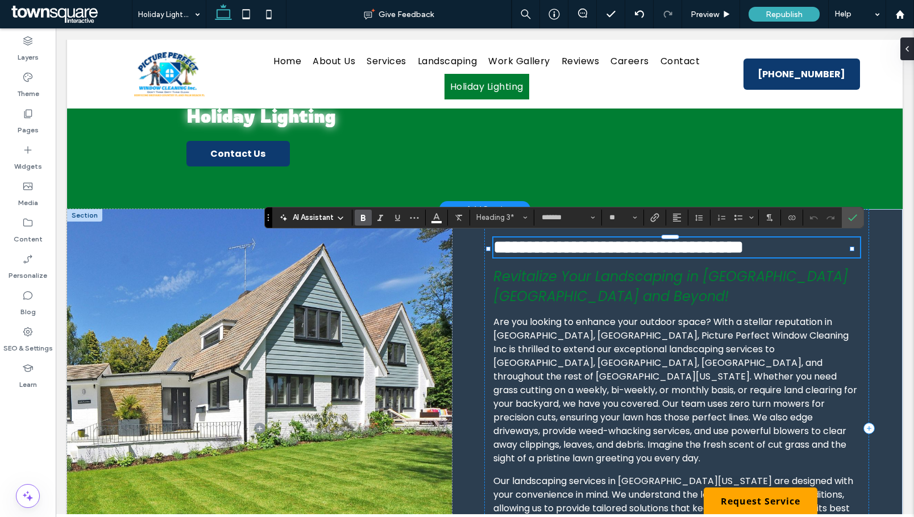
paste div
type input "**"
click at [570, 288] on span "Revitalize Your Landscaping in [GEOGRAPHIC_DATA] [GEOGRAPHIC_DATA] and Beyond!" at bounding box center [670, 286] width 355 height 39
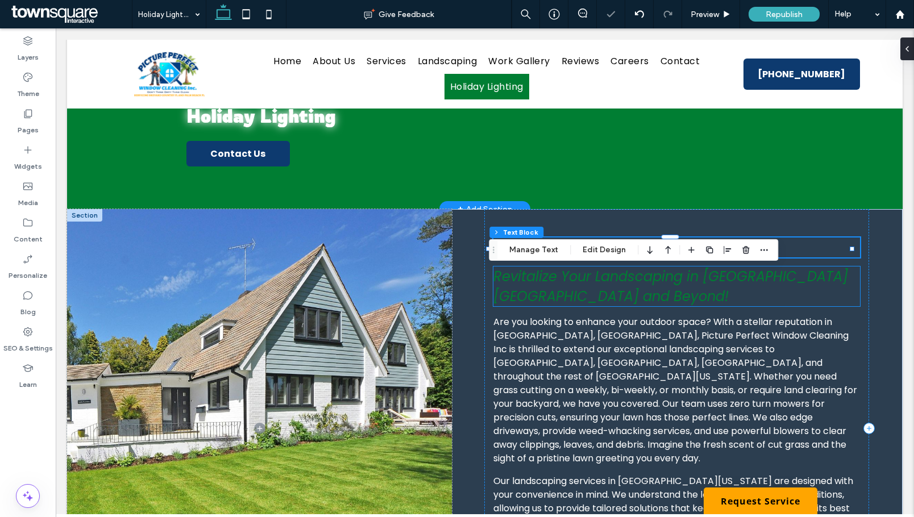
click at [570, 288] on div "Revitalize Your Landscaping in [GEOGRAPHIC_DATA] [GEOGRAPHIC_DATA] and Beyond!" at bounding box center [676, 286] width 366 height 40
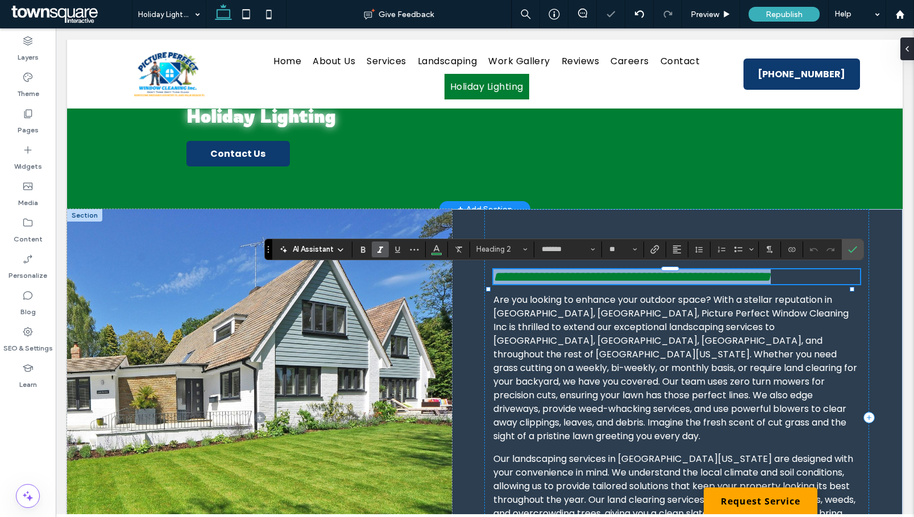
paste div
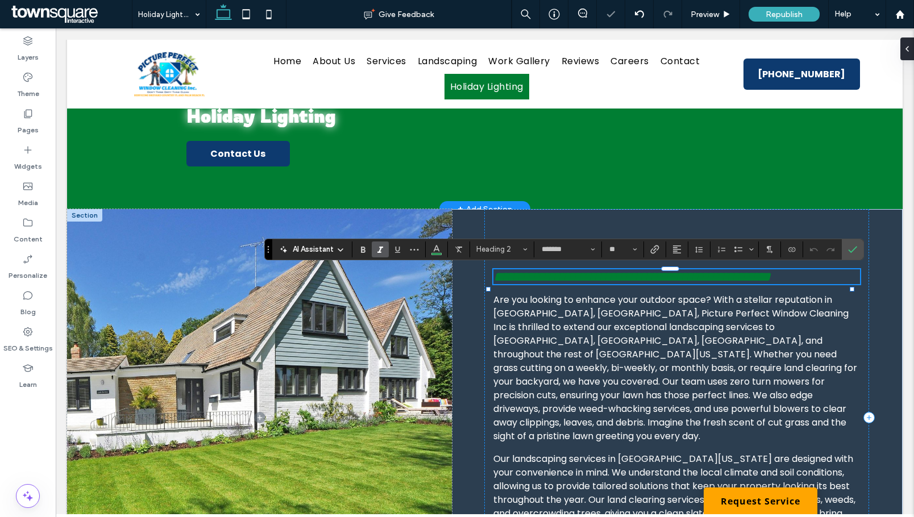
type input "**"
click at [607, 399] on span "Are you looking to enhance your outdoor space? With a stellar reputation in [GE…" at bounding box center [675, 367] width 364 height 149
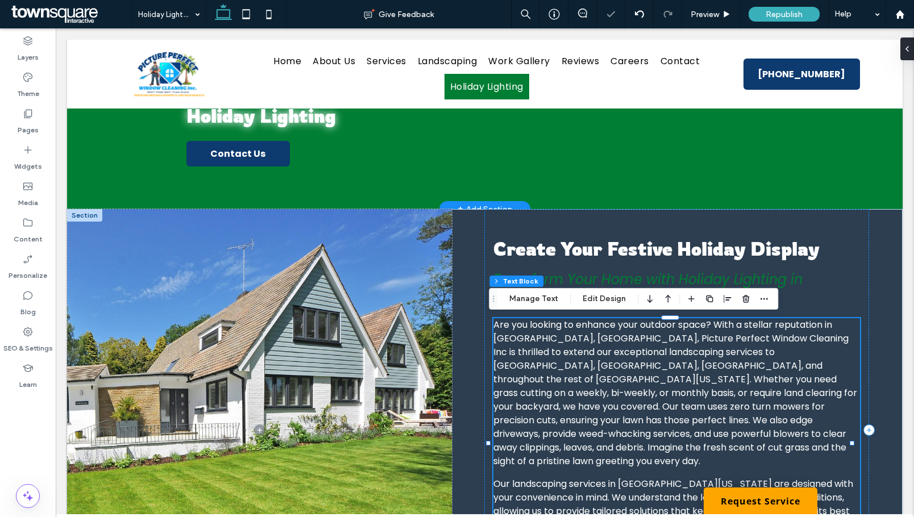
click at [607, 399] on div "Are you looking to enhance your outdoor space? With a stellar reputation in [GE…" at bounding box center [676, 450] width 366 height 264
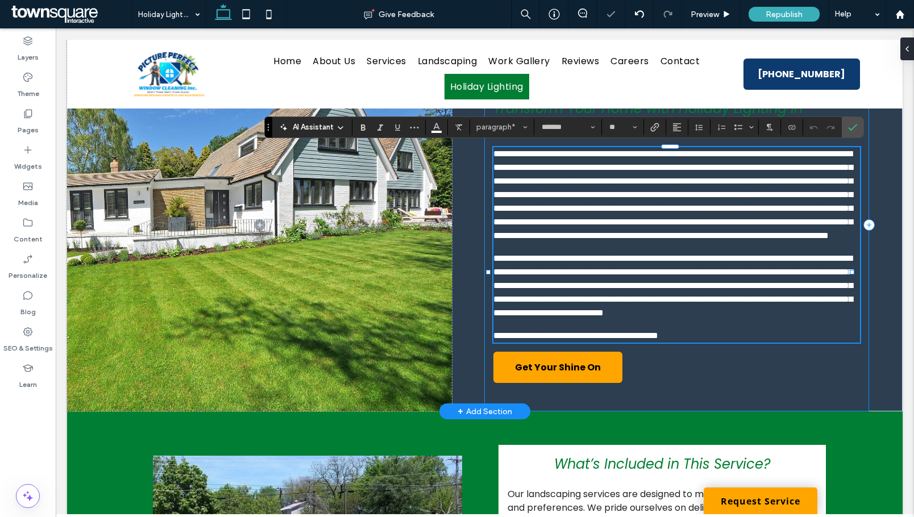
paste div
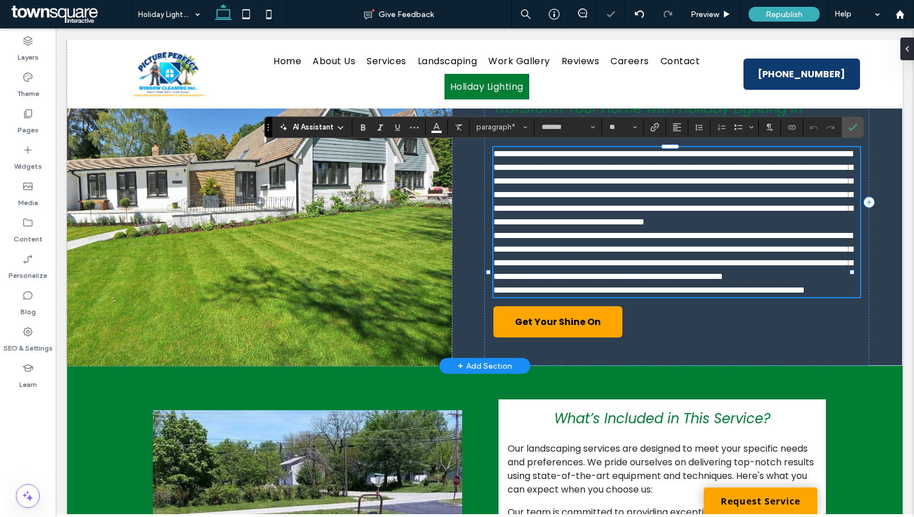
type input "**"
type input "*******"
type input "**"
click at [710, 256] on span "**********" at bounding box center [672, 255] width 359 height 49
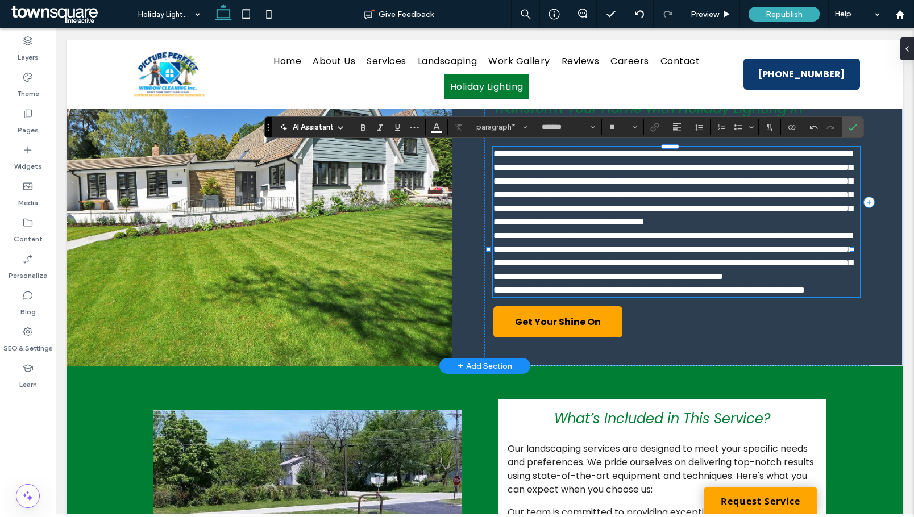
click at [706, 229] on p "**********" at bounding box center [676, 188] width 366 height 82
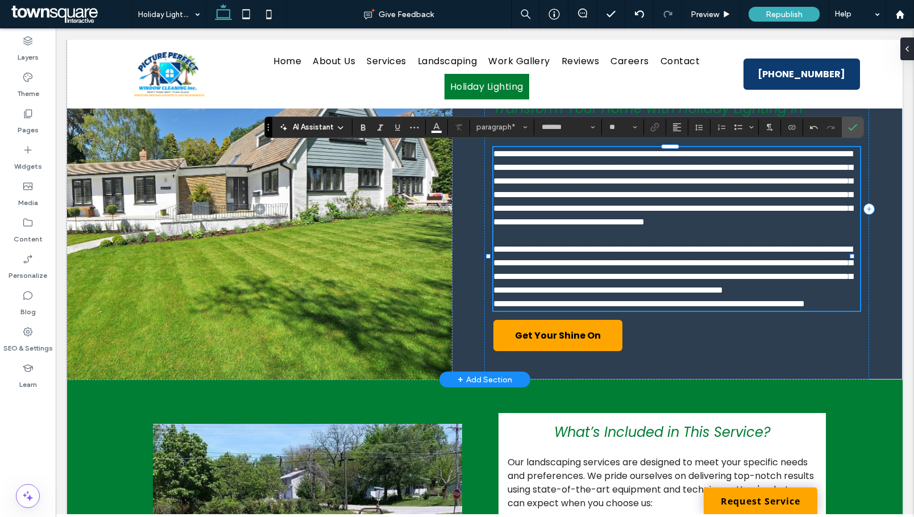
click at [810, 297] on p "**********" at bounding box center [676, 270] width 366 height 55
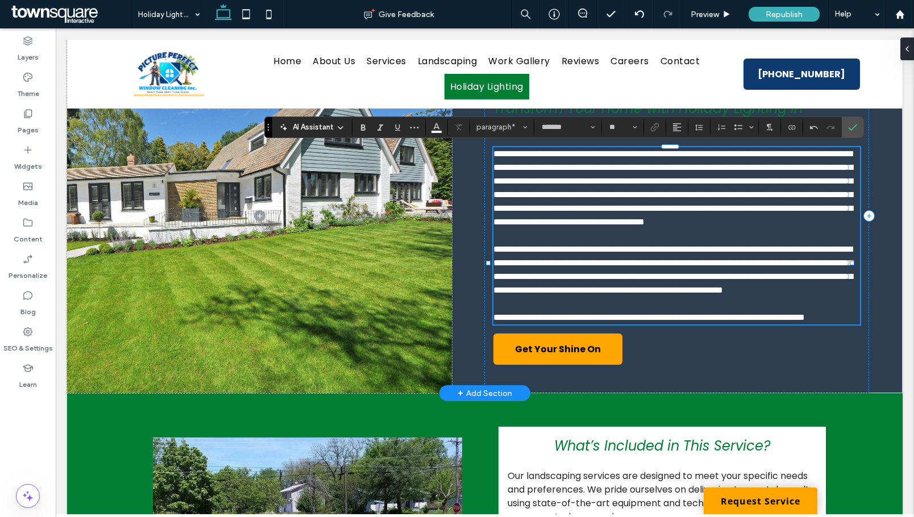
click at [770, 167] on span "**********" at bounding box center [672, 187] width 359 height 77
click at [825, 164] on span "**********" at bounding box center [672, 187] width 359 height 77
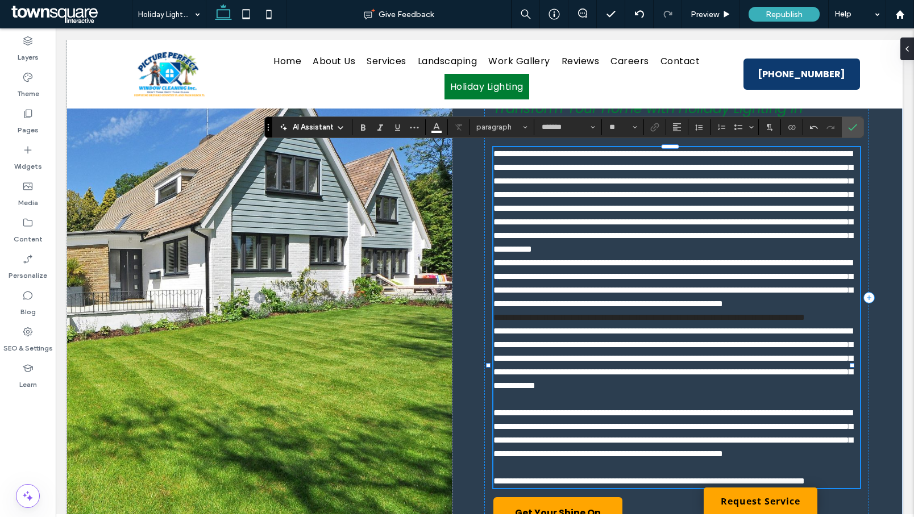
click at [507, 182] on span "**********" at bounding box center [672, 201] width 359 height 104
click at [565, 179] on span "**********" at bounding box center [672, 201] width 359 height 104
click at [656, 181] on span "**********" at bounding box center [672, 201] width 359 height 104
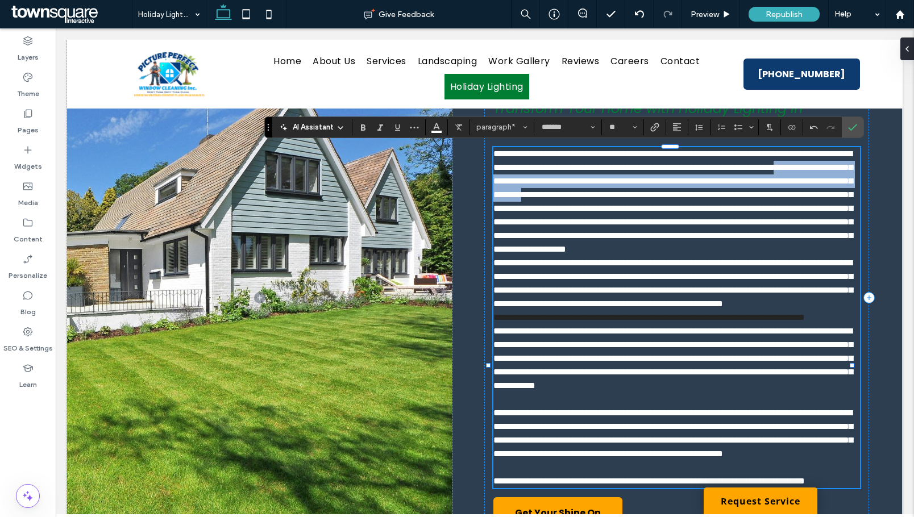
drag, startPoint x: 667, startPoint y: 181, endPoint x: 560, endPoint y: 211, distance: 111.4
click at [560, 211] on span "**********" at bounding box center [672, 201] width 359 height 104
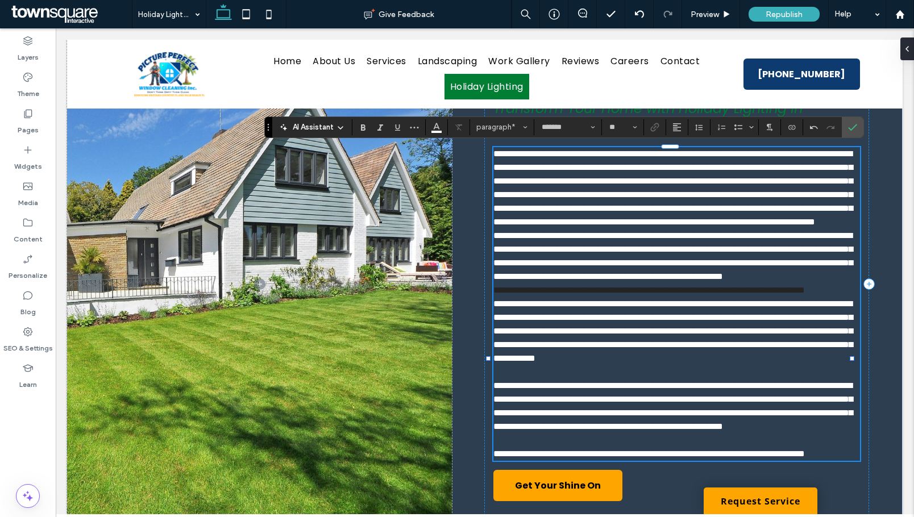
click at [576, 297] on p "**********" at bounding box center [676, 291] width 366 height 14
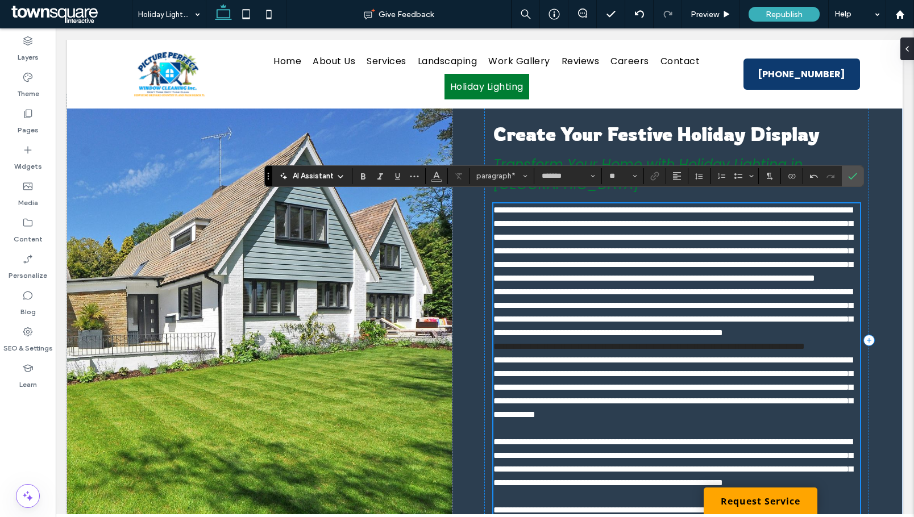
scroll to position [171, 0]
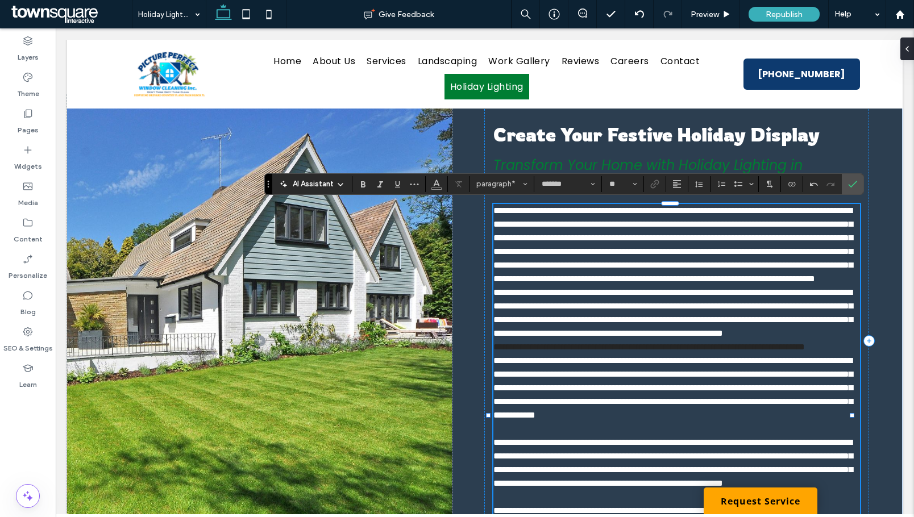
click at [665, 286] on p "**********" at bounding box center [676, 245] width 366 height 82
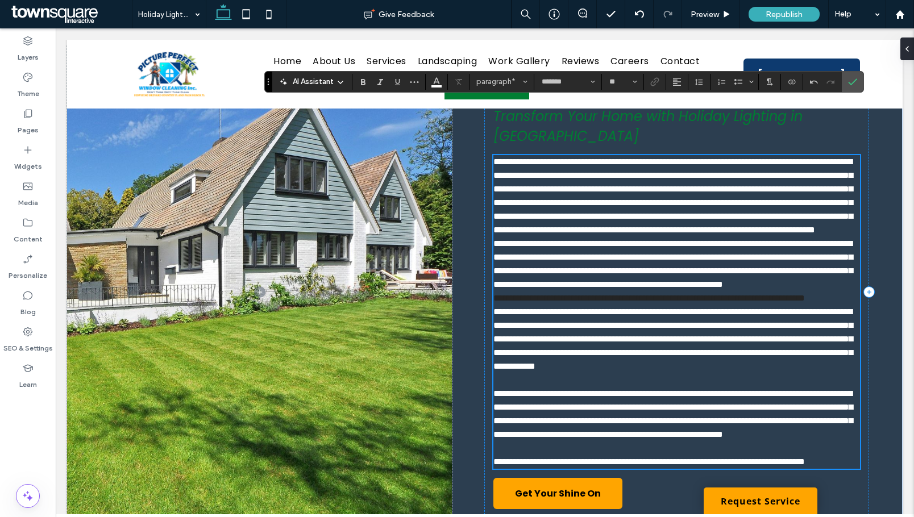
scroll to position [285, 0]
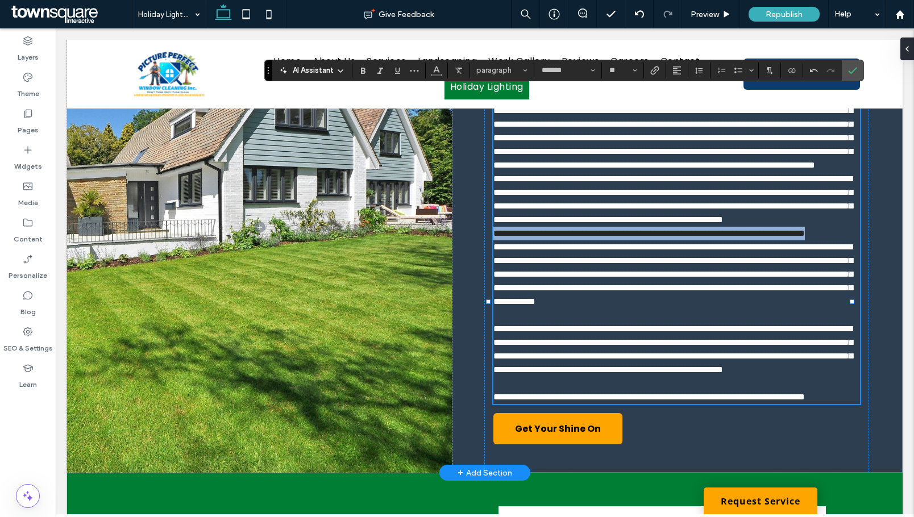
drag, startPoint x: 565, startPoint y: 301, endPoint x: 477, endPoint y: 285, distance: 88.8
click at [477, 285] on div "**********" at bounding box center [484, 227] width 835 height 492
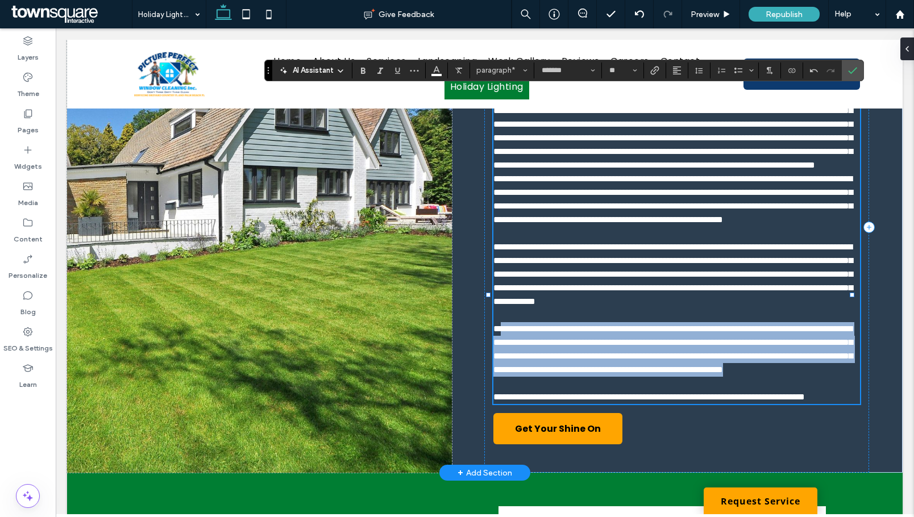
drag, startPoint x: 798, startPoint y: 456, endPoint x: 496, endPoint y: 395, distance: 308.5
click at [496, 374] on span "**********" at bounding box center [672, 348] width 359 height 49
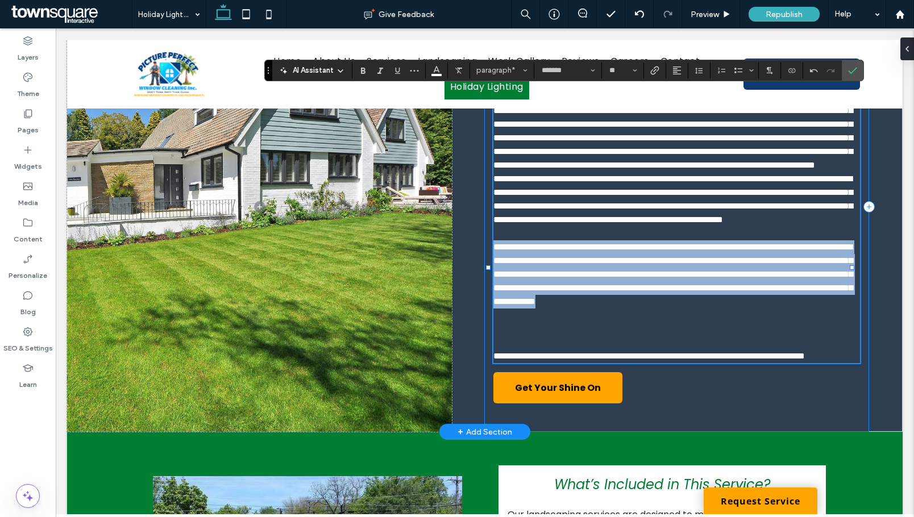
drag, startPoint x: 703, startPoint y: 374, endPoint x: 488, endPoint y: 300, distance: 227.9
click at [488, 300] on div "**********" at bounding box center [676, 206] width 385 height 451
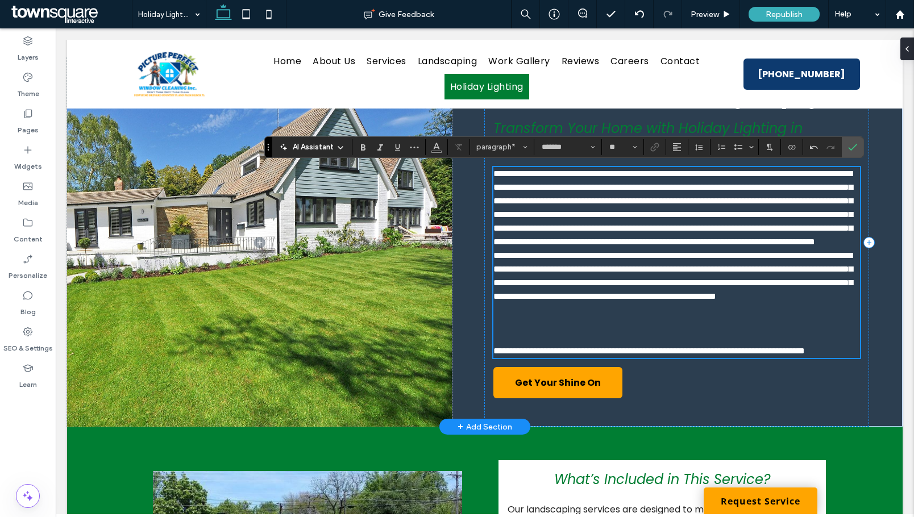
scroll to position [228, 0]
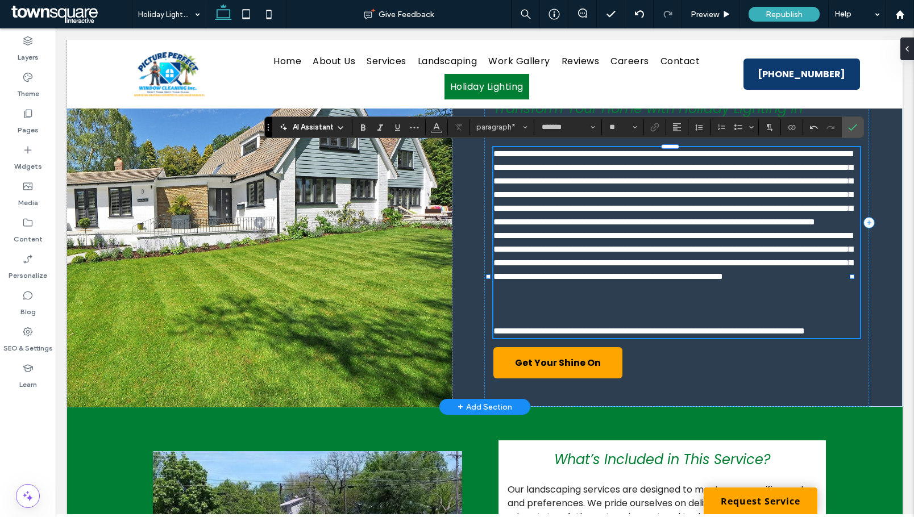
click at [515, 324] on p "﻿" at bounding box center [676, 318] width 366 height 14
click at [503, 324] on p "﻿" at bounding box center [676, 318] width 366 height 14
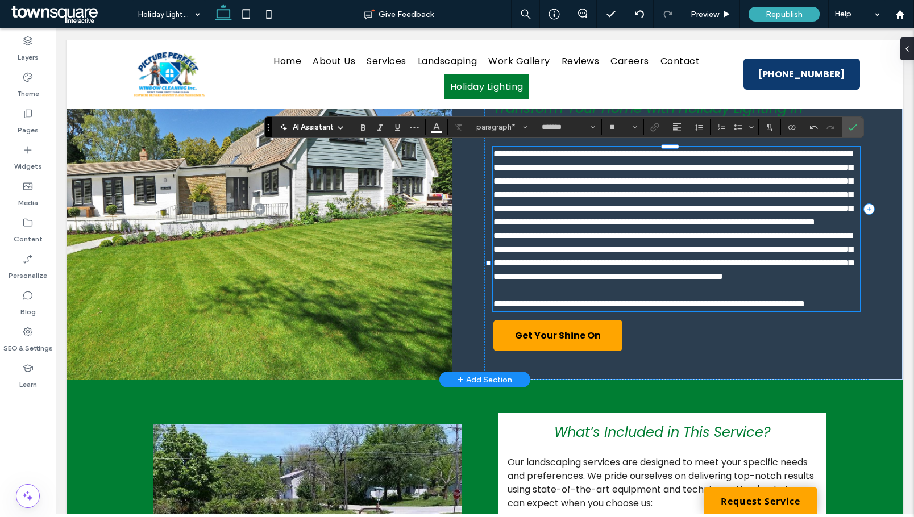
click at [566, 229] on p "**********" at bounding box center [676, 188] width 366 height 82
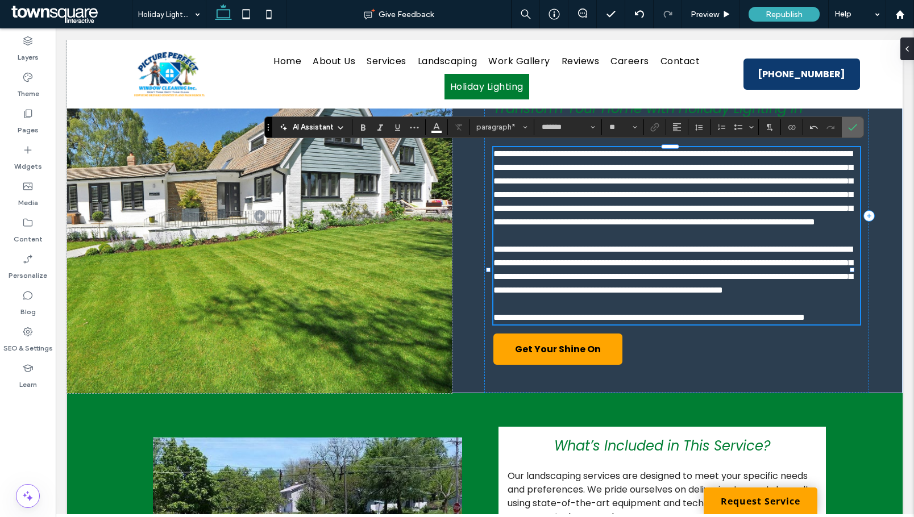
click at [855, 121] on span "Confirm" at bounding box center [852, 127] width 9 height 19
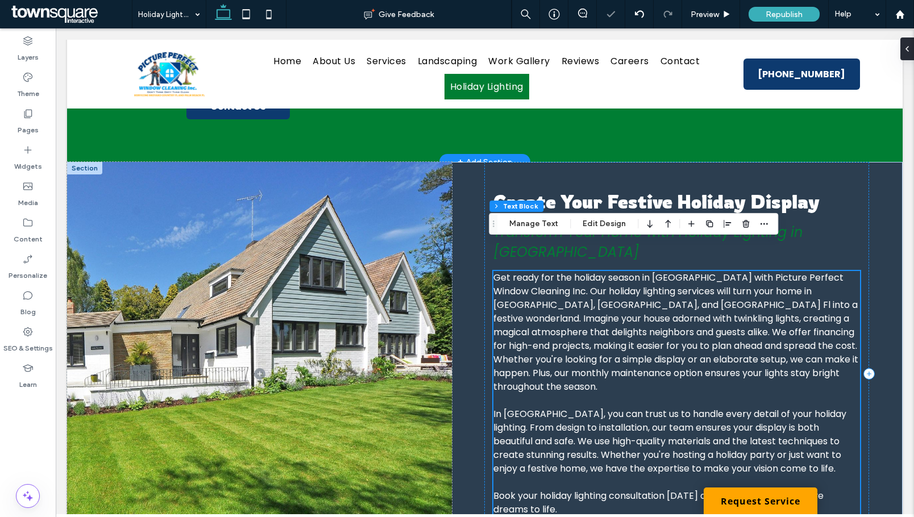
scroll to position [171, 0]
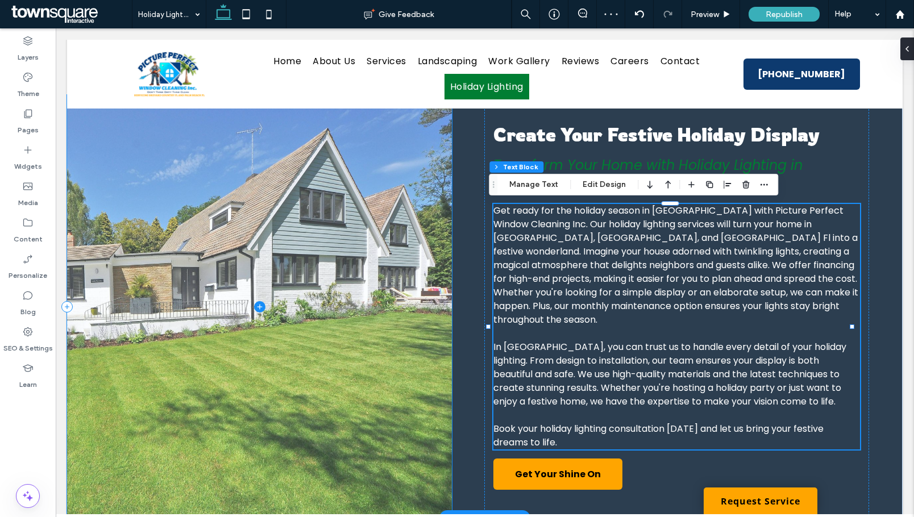
click at [334, 278] on span at bounding box center [259, 306] width 385 height 423
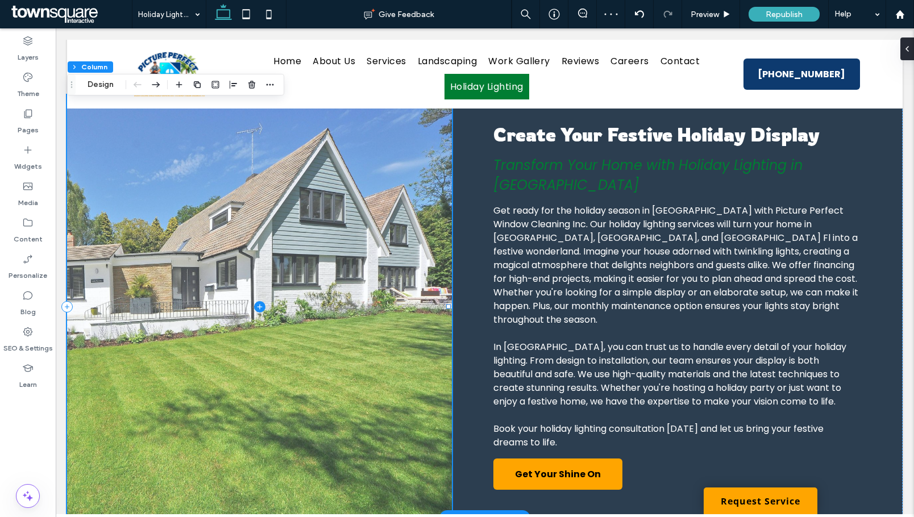
click at [145, 206] on span at bounding box center [259, 306] width 385 height 423
drag, startPoint x: 143, startPoint y: 212, endPoint x: 125, endPoint y: 165, distance: 50.5
click at [143, 211] on span at bounding box center [259, 306] width 385 height 423
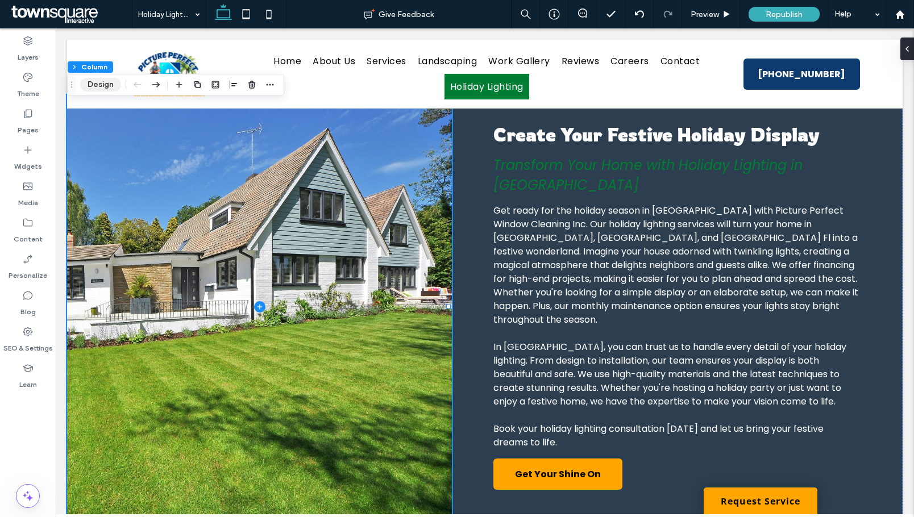
click at [107, 81] on button "Design" at bounding box center [100, 85] width 41 height 14
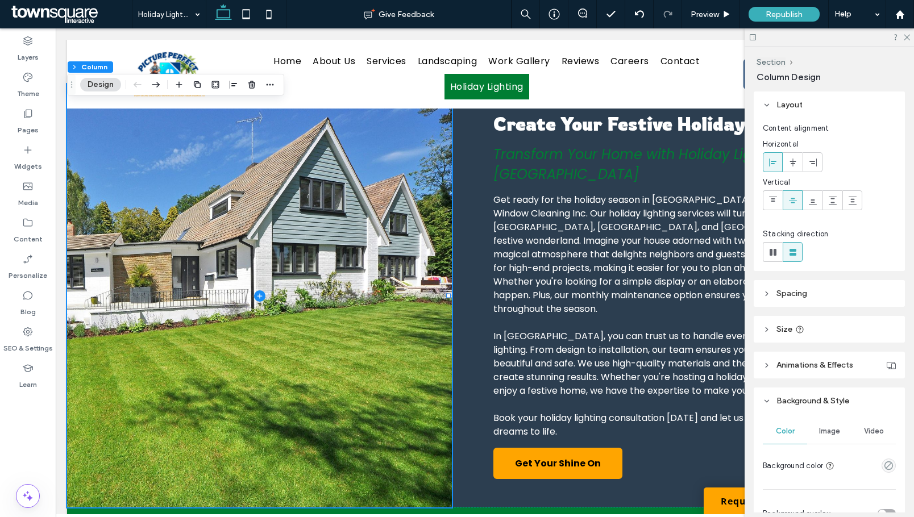
scroll to position [114, 0]
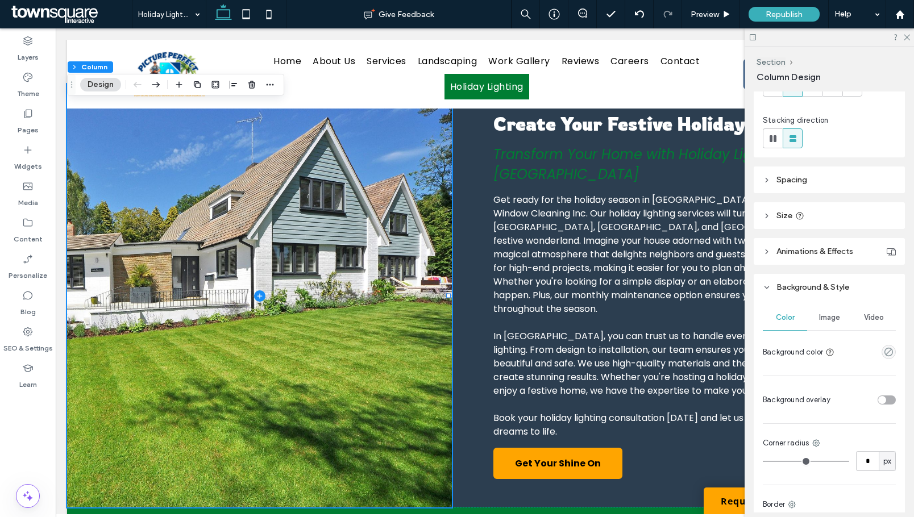
click at [827, 325] on div "Image" at bounding box center [829, 317] width 44 height 25
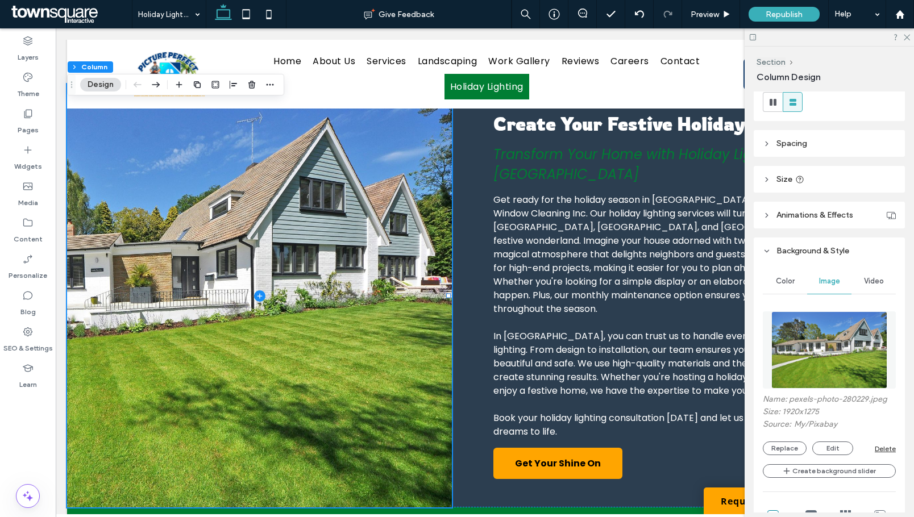
scroll to position [170, 0]
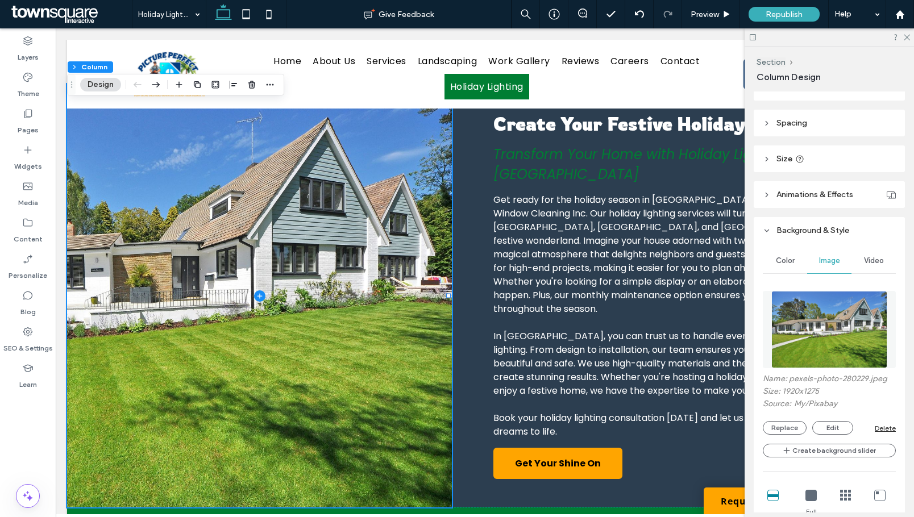
click at [805, 332] on img at bounding box center [829, 329] width 116 height 77
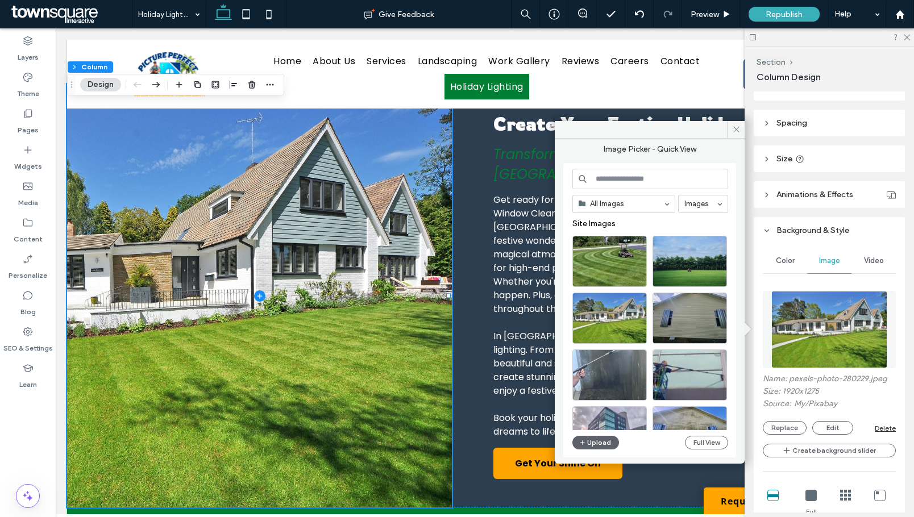
click at [639, 182] on input at bounding box center [650, 179] width 156 height 20
type input "**********"
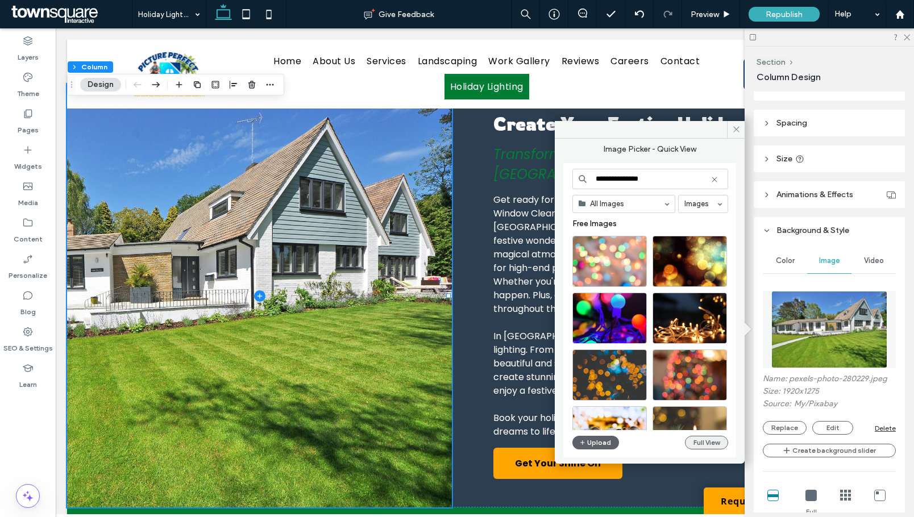
click at [700, 444] on button "Full View" at bounding box center [706, 443] width 43 height 14
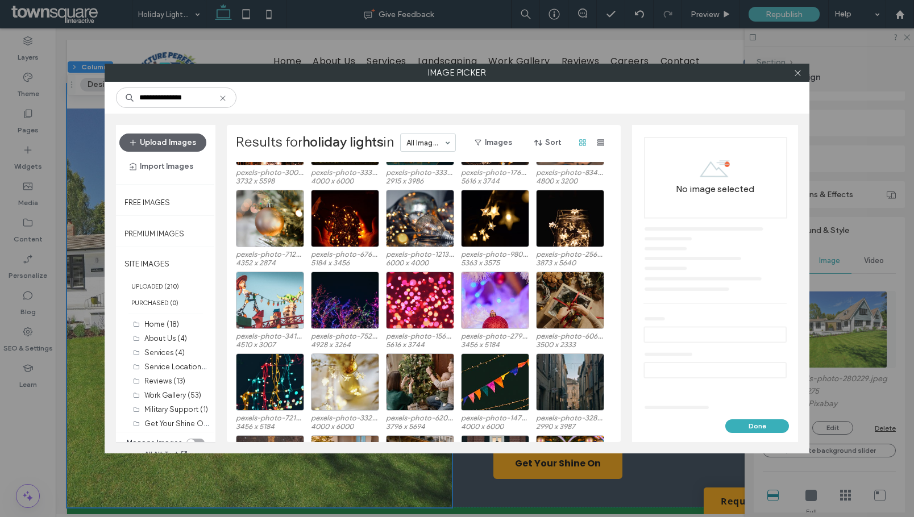
scroll to position [308, 0]
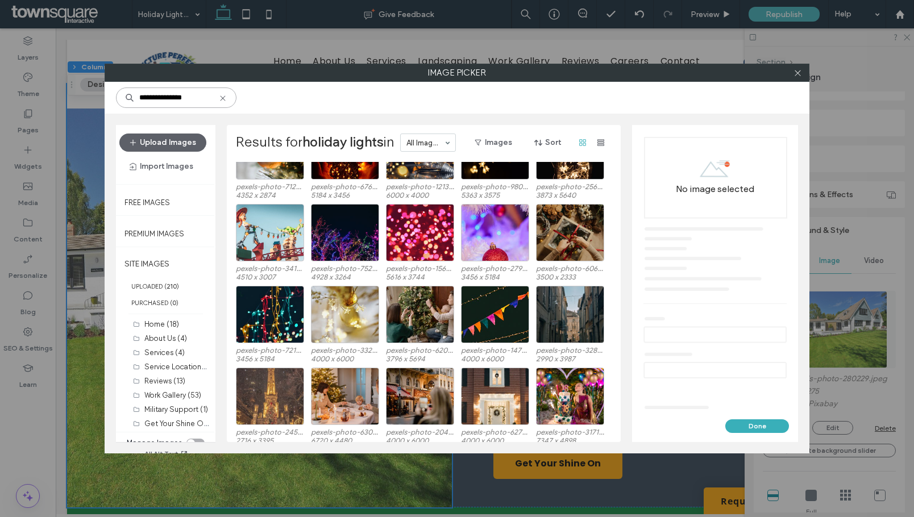
click at [198, 94] on input "**********" at bounding box center [176, 98] width 120 height 20
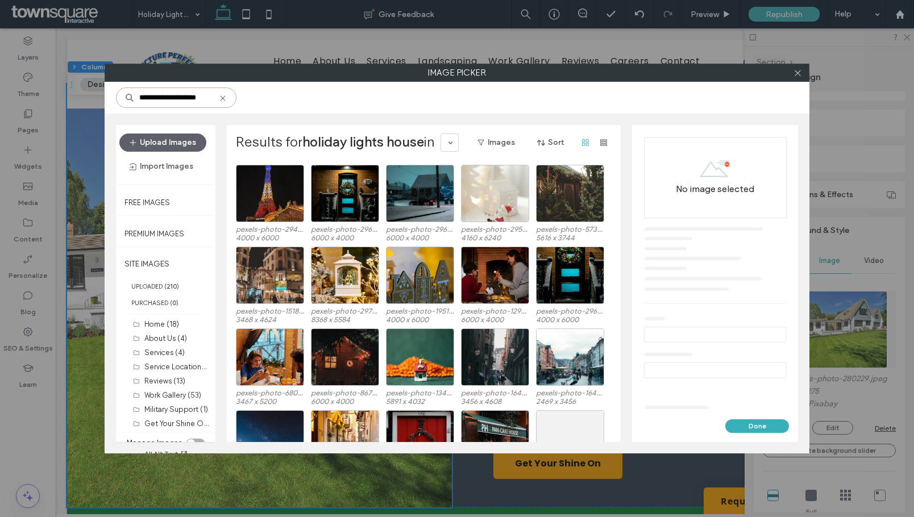
scroll to position [649, 0]
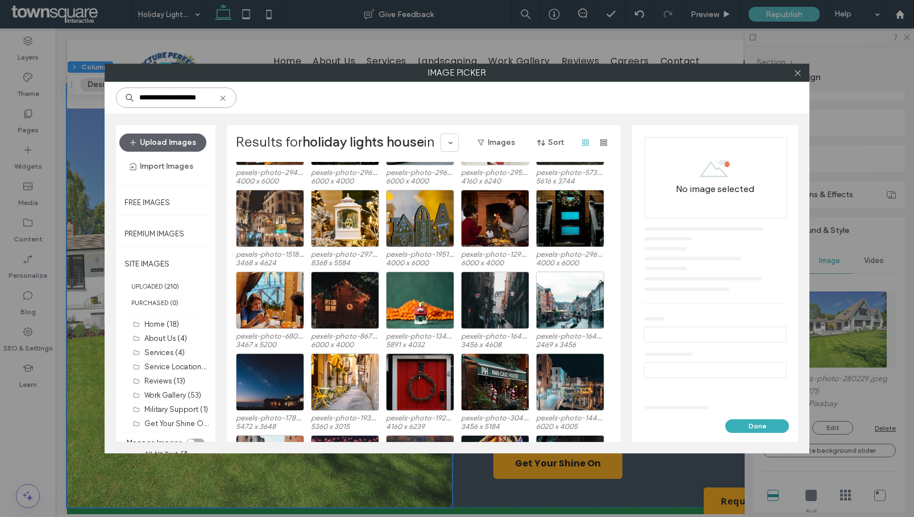
drag, startPoint x: 207, startPoint y: 96, endPoint x: 188, endPoint y: 99, distance: 20.2
click at [188, 99] on input "**********" at bounding box center [176, 98] width 120 height 20
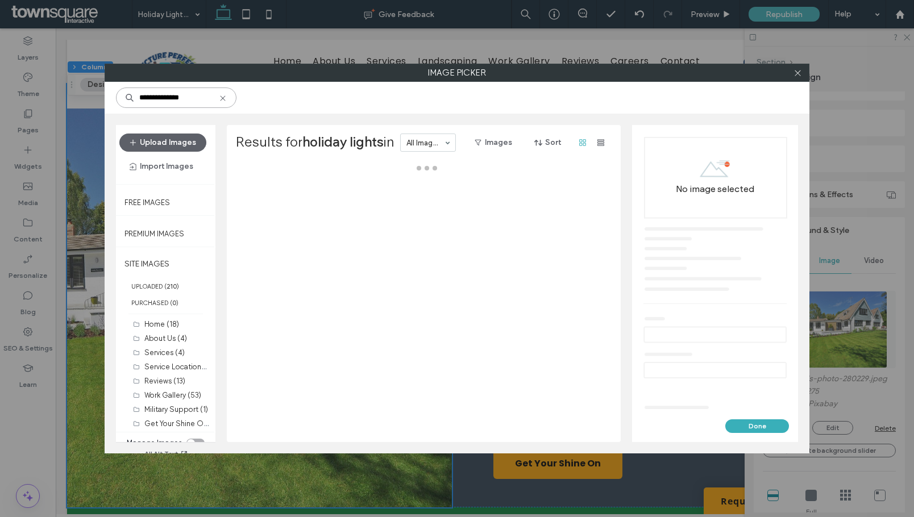
type input "**********"
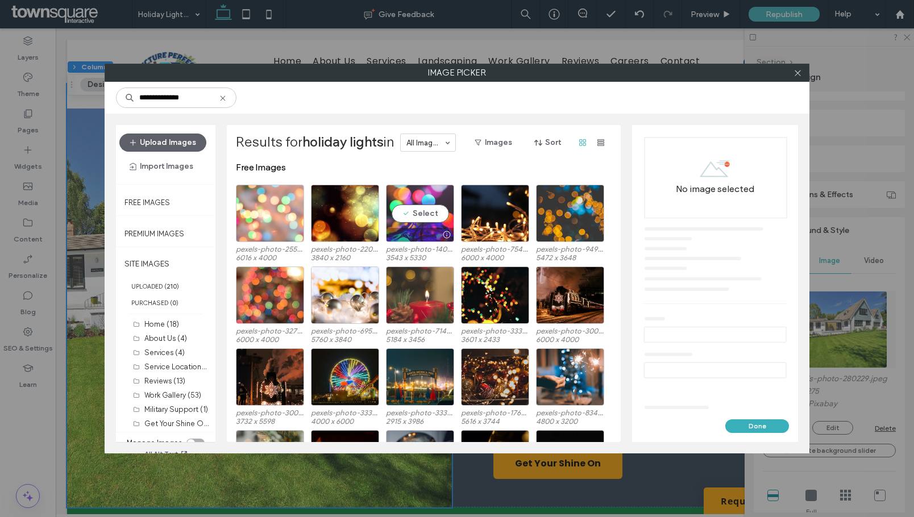
click at [402, 211] on div "Select" at bounding box center [420, 213] width 68 height 57
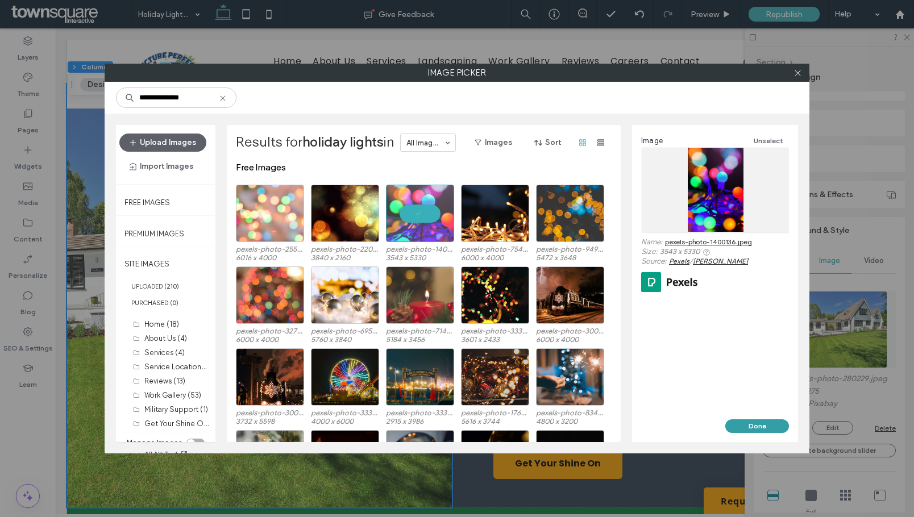
click at [749, 421] on button "Done" at bounding box center [757, 426] width 64 height 14
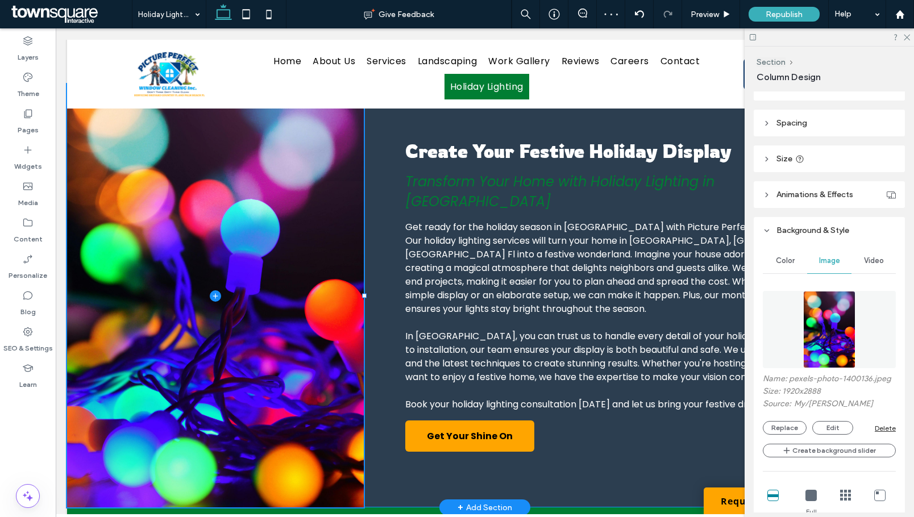
drag, startPoint x: 448, startPoint y: 294, endPoint x: 364, endPoint y: 288, distance: 84.3
click at [364, 288] on div "Create Your Festive Holiday Display Transform Your Home with Holiday Lighting i…" at bounding box center [484, 295] width 835 height 423
type input "**"
type input "*****"
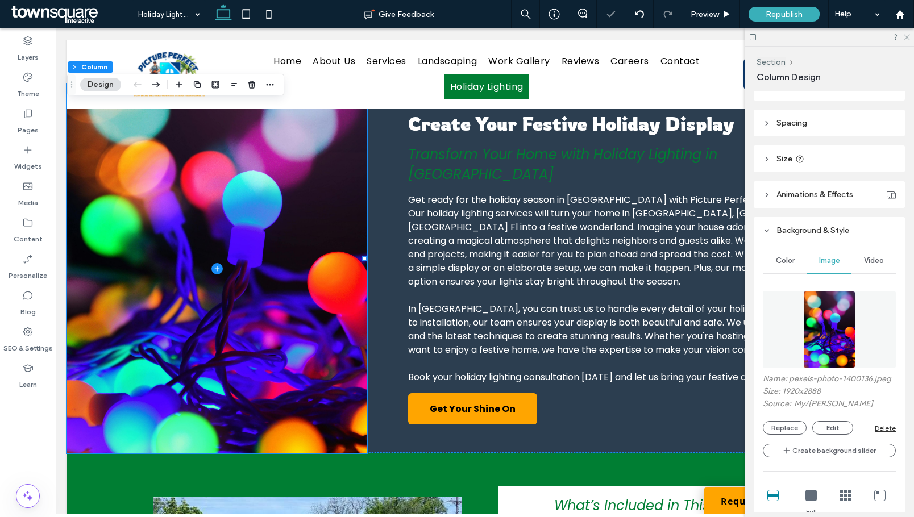
click at [909, 36] on icon at bounding box center [905, 36] width 7 height 7
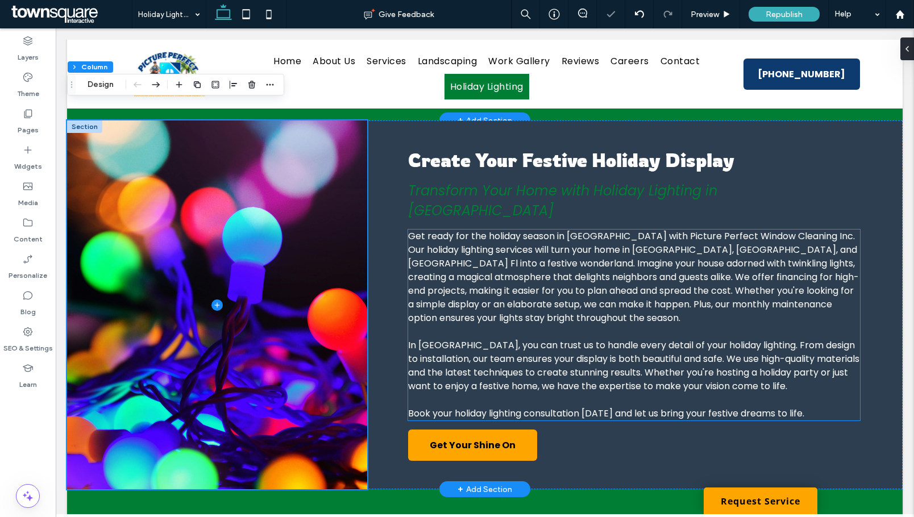
scroll to position [171, 0]
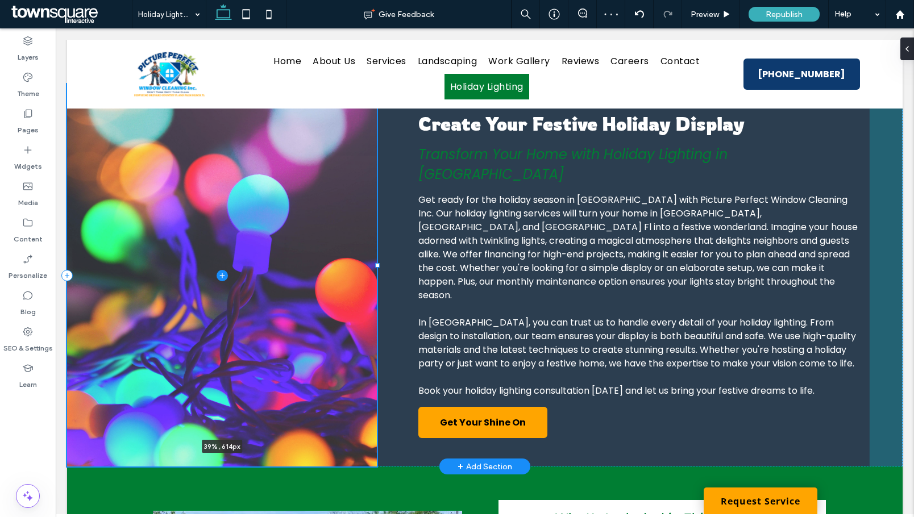
drag, startPoint x: 365, startPoint y: 257, endPoint x: 381, endPoint y: 256, distance: 15.4
click at [381, 256] on div "Create Your Festive Holiday Display Transform Your Home with Holiday Lighting i…" at bounding box center [484, 275] width 835 height 382
type input "**"
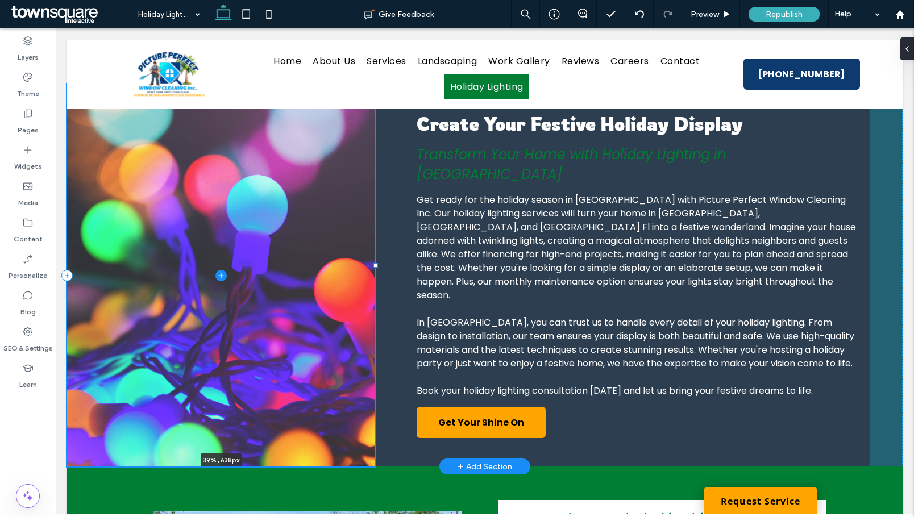
drag, startPoint x: 377, startPoint y: 264, endPoint x: 373, endPoint y: 259, distance: 6.5
click at [373, 259] on div "Create Your Festive Holiday Display Transform Your Home with Holiday Lighting i…" at bounding box center [484, 275] width 835 height 382
type input "*****"
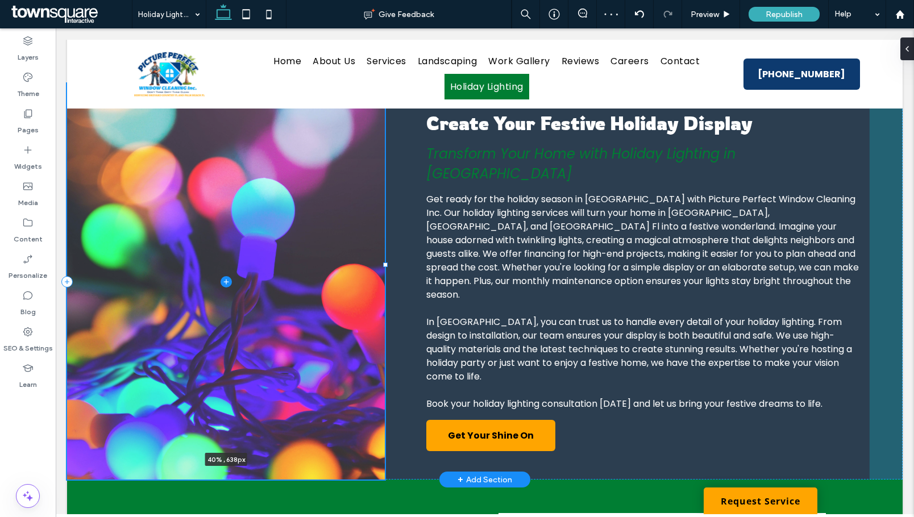
drag, startPoint x: 373, startPoint y: 266, endPoint x: 383, endPoint y: 267, distance: 9.7
click at [383, 267] on div "Create Your Festive Holiday Display Transform Your Home with Holiday Lighting i…" at bounding box center [484, 282] width 835 height 396
type input "**"
type input "***"
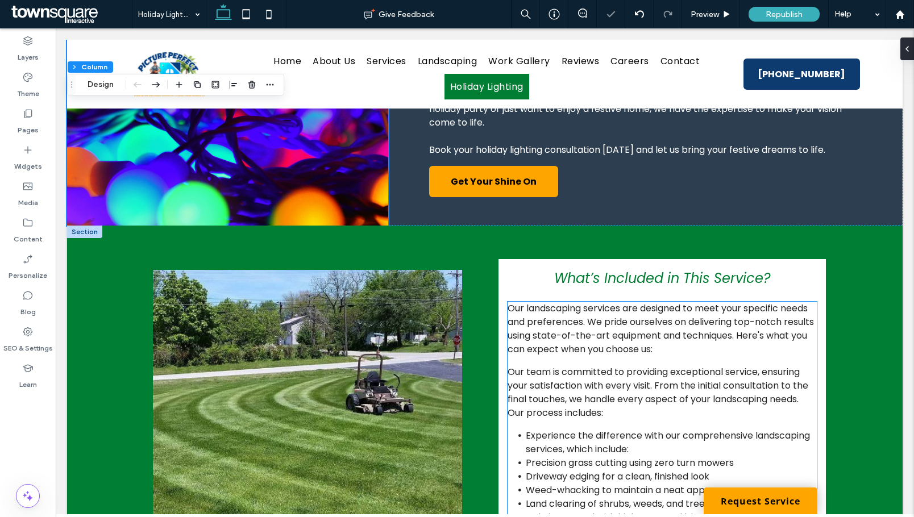
scroll to position [512, 0]
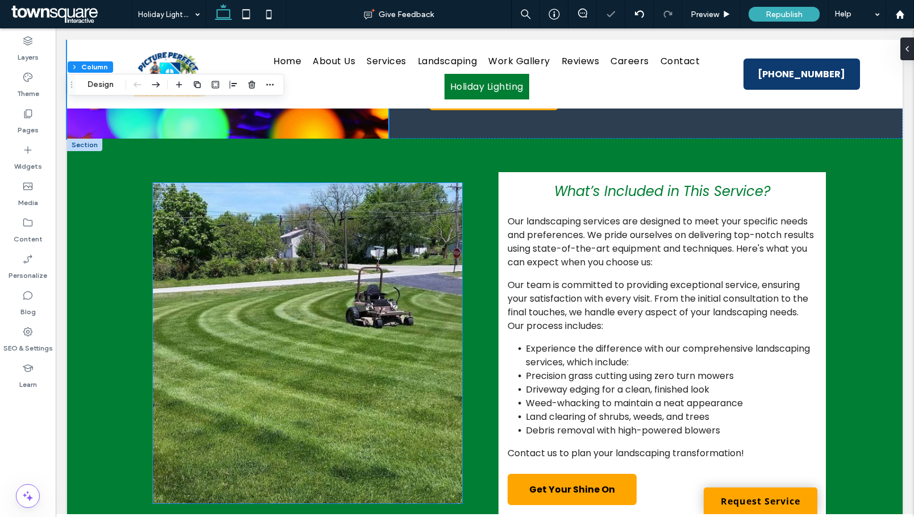
click at [287, 263] on img at bounding box center [307, 343] width 309 height 320
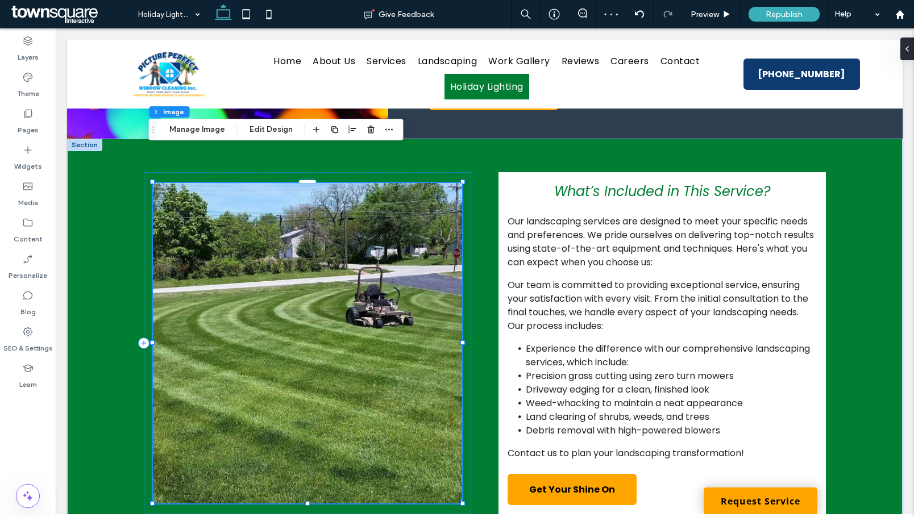
click at [198, 139] on div "Section Column Image Manage Image Edit Design" at bounding box center [276, 130] width 255 height 22
click at [200, 128] on button "Manage Image" at bounding box center [197, 130] width 70 height 14
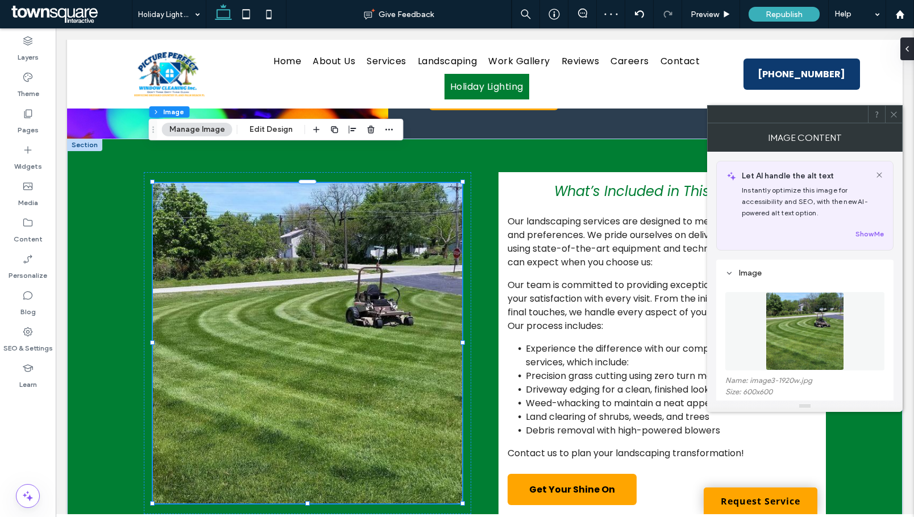
scroll to position [114, 0]
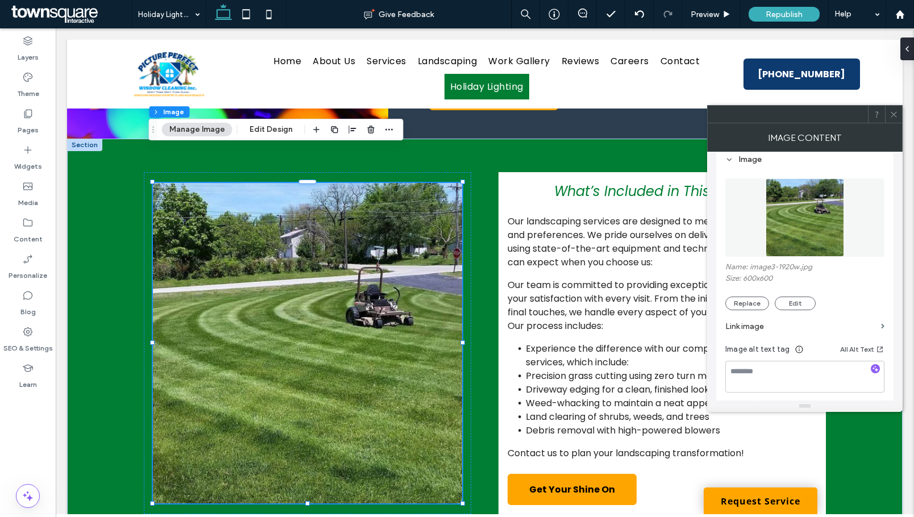
click at [746, 310] on section "Link image" at bounding box center [804, 326] width 159 height 32
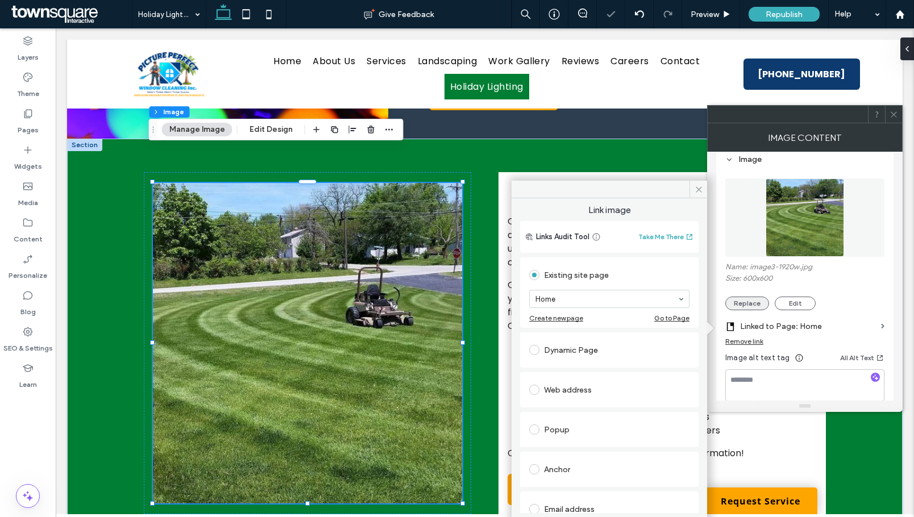
click at [748, 301] on button "Replace" at bounding box center [747, 304] width 44 height 14
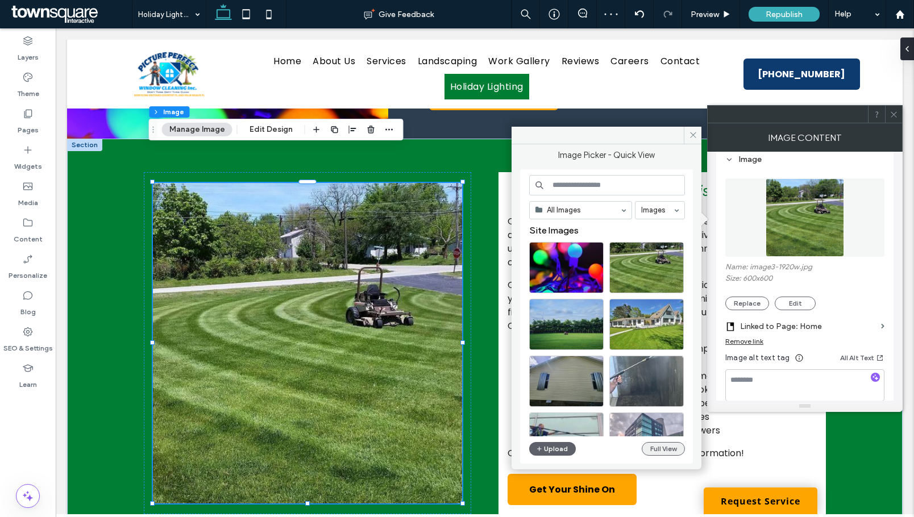
click at [655, 446] on button "Full View" at bounding box center [663, 449] width 43 height 14
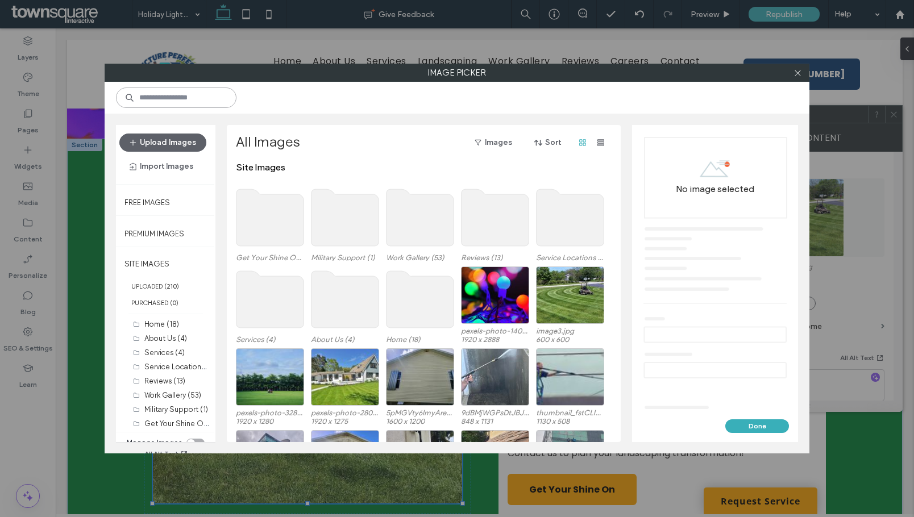
click at [198, 97] on input at bounding box center [176, 98] width 120 height 20
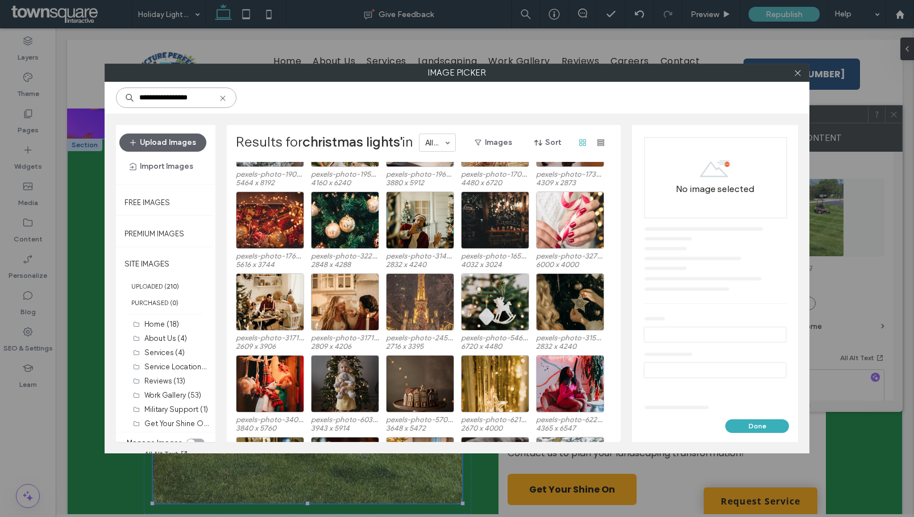
scroll to position [2738, 0]
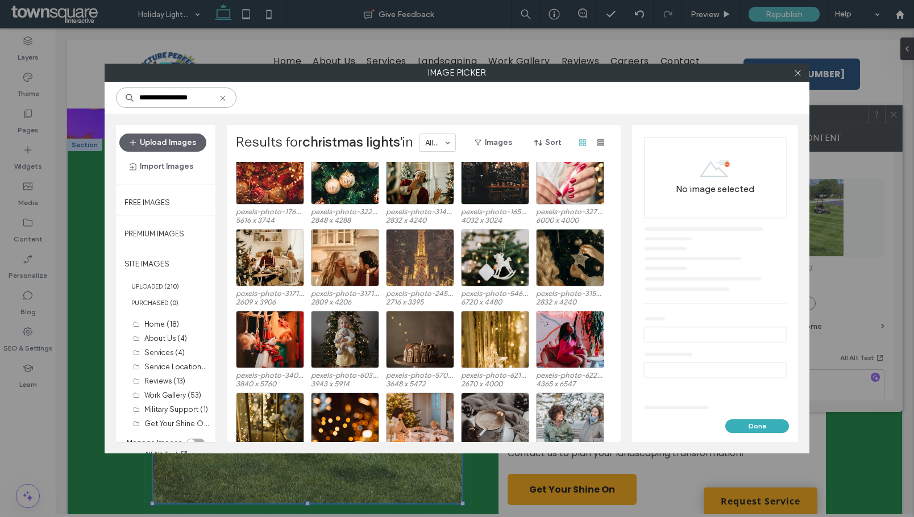
drag, startPoint x: 201, startPoint y: 98, endPoint x: 139, endPoint y: 96, distance: 61.4
click at [139, 96] on input "**********" at bounding box center [176, 98] width 120 height 20
type input "**********"
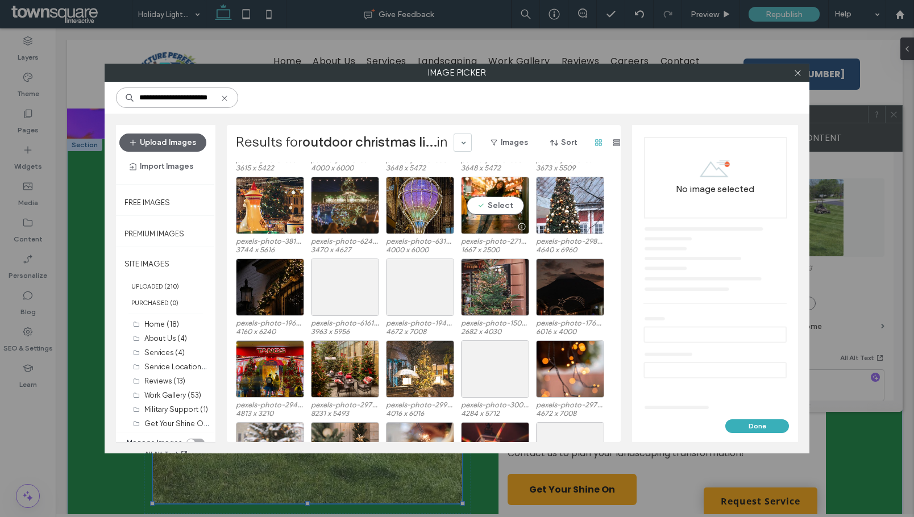
scroll to position [422, 0]
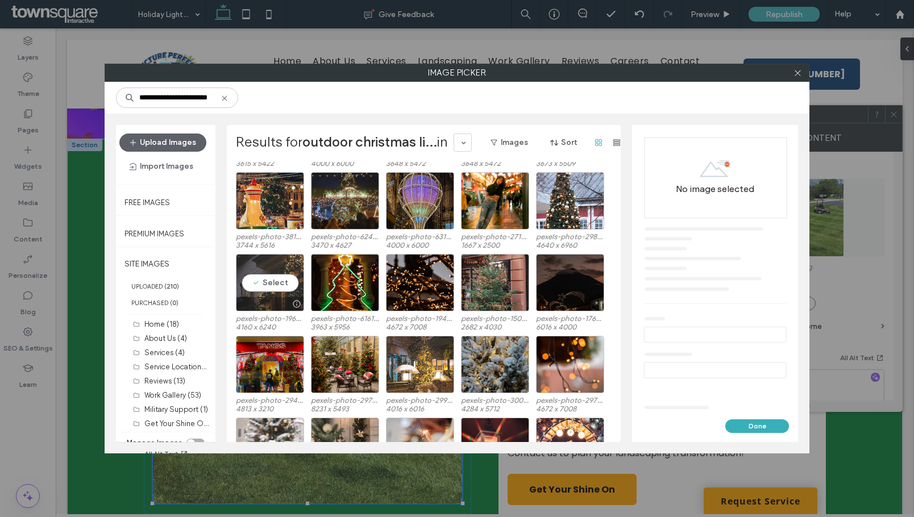
click at [260, 282] on div "Select" at bounding box center [270, 282] width 68 height 57
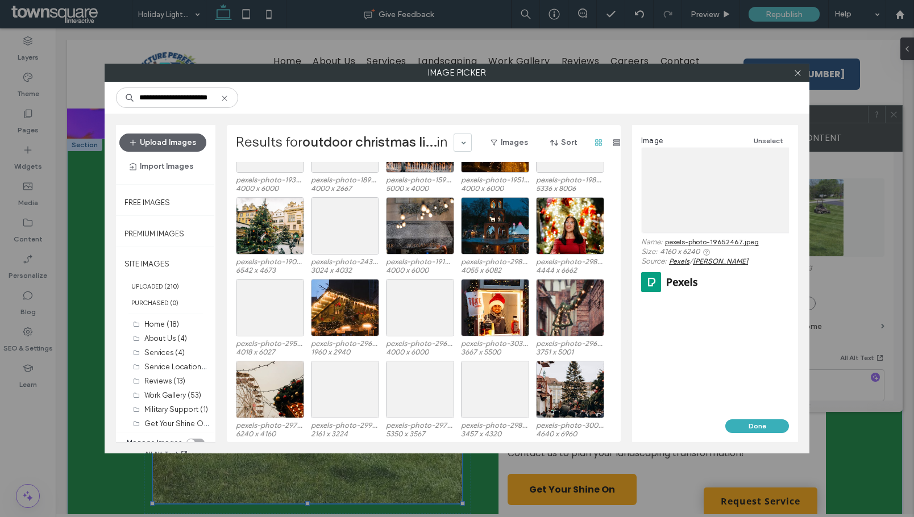
scroll to position [2443, 0]
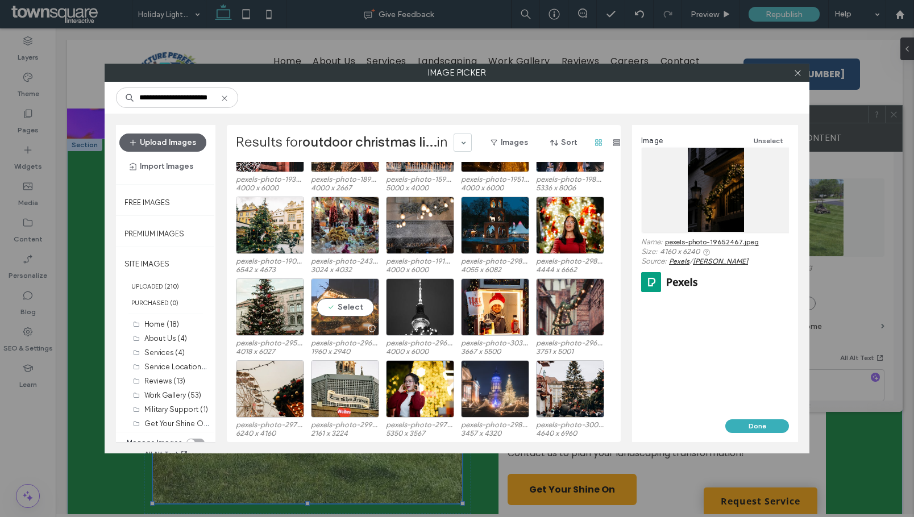
click at [353, 299] on div "Select" at bounding box center [345, 306] width 68 height 57
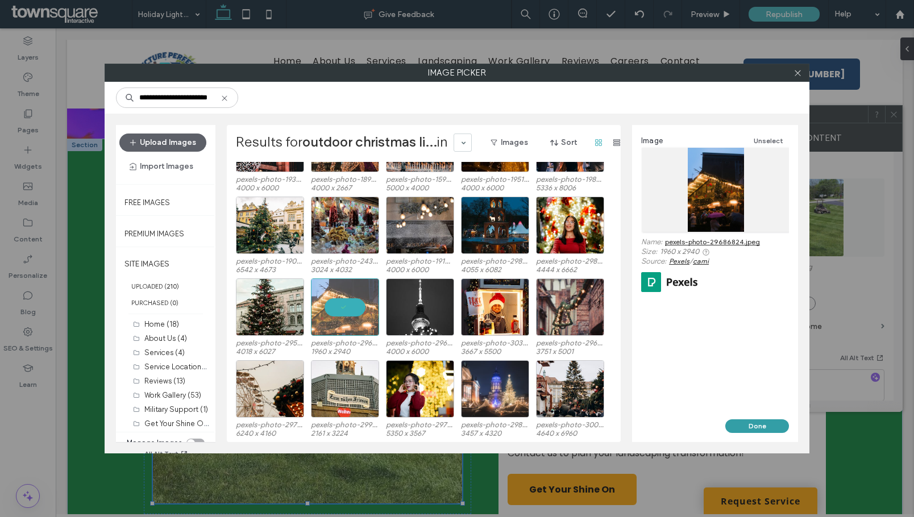
click at [752, 422] on button "Done" at bounding box center [757, 426] width 64 height 14
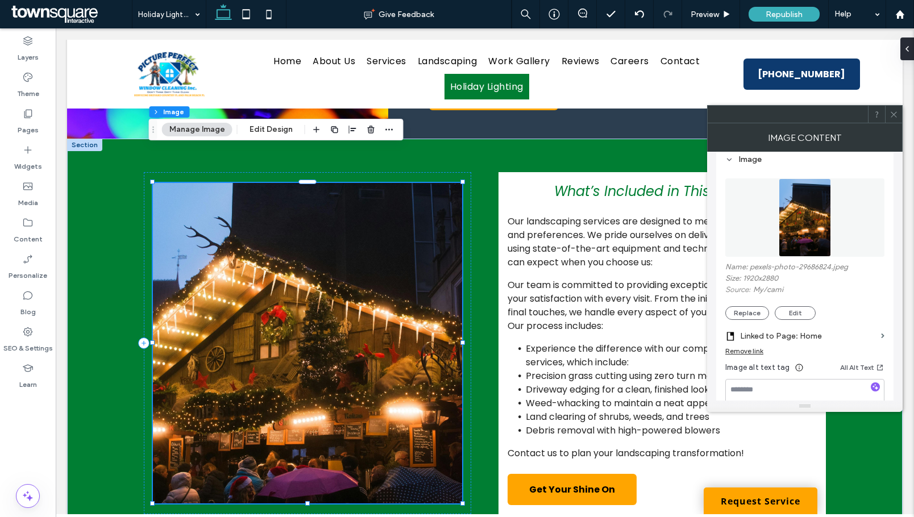
drag, startPoint x: 203, startPoint y: 130, endPoint x: 227, endPoint y: 134, distance: 24.3
click at [203, 130] on button "Manage Image" at bounding box center [197, 130] width 70 height 14
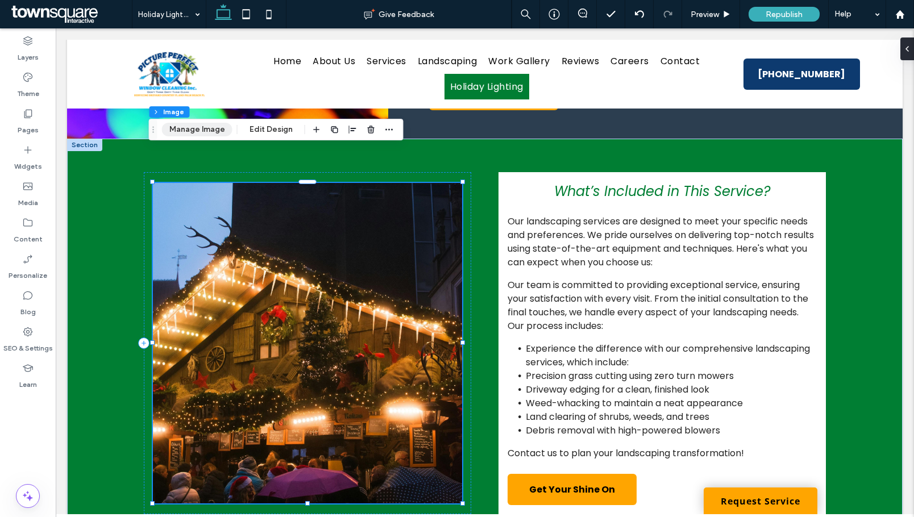
click at [210, 124] on button "Manage Image" at bounding box center [197, 130] width 70 height 14
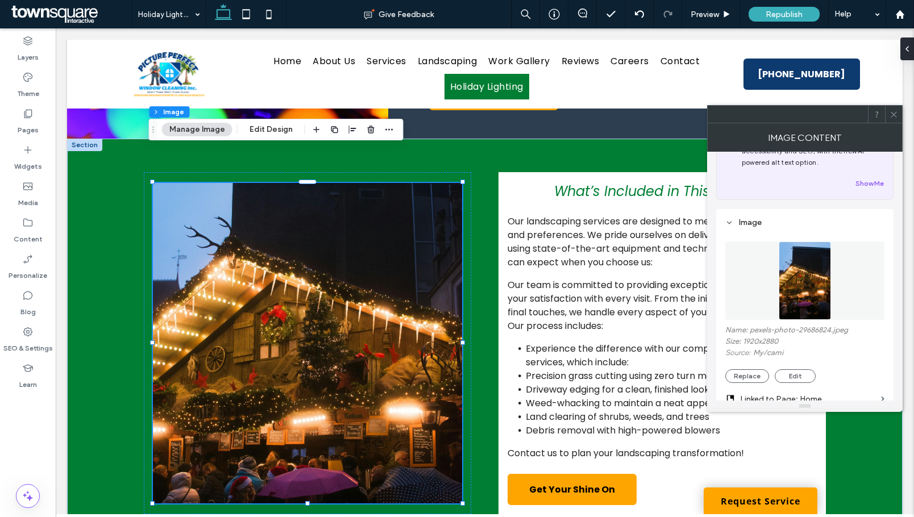
scroll to position [114, 0]
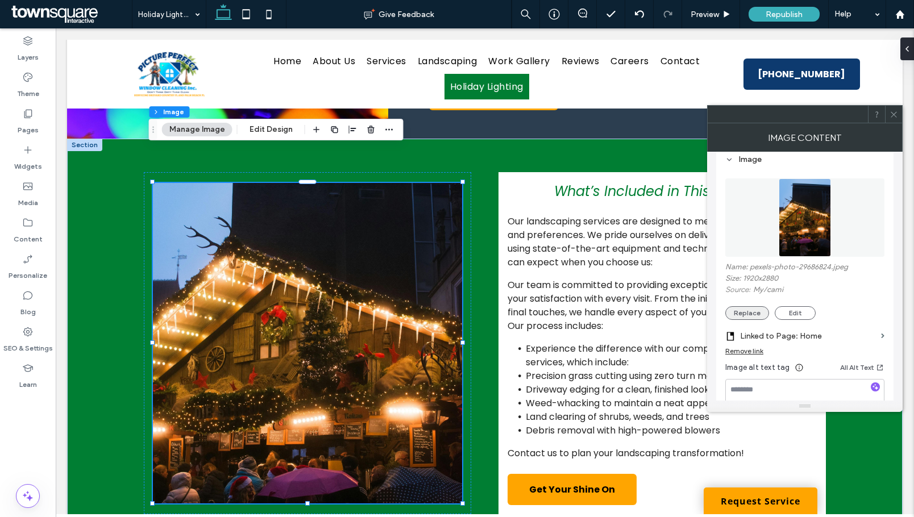
click at [748, 311] on button "Replace" at bounding box center [747, 313] width 44 height 14
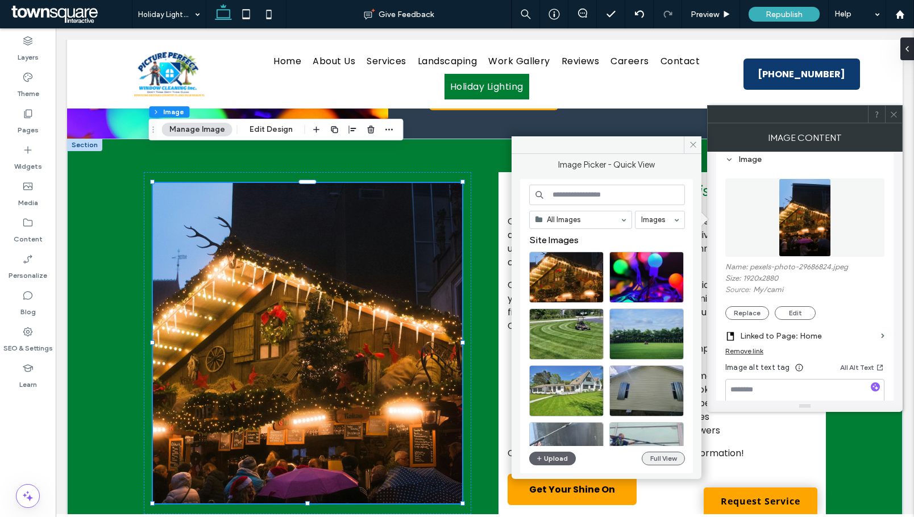
click at [658, 457] on button "Full View" at bounding box center [663, 459] width 43 height 14
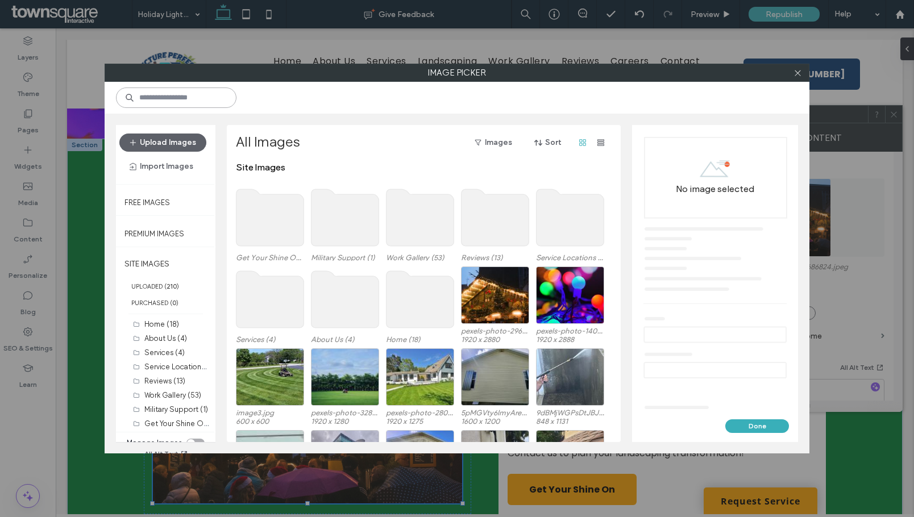
click at [200, 98] on input at bounding box center [176, 98] width 120 height 20
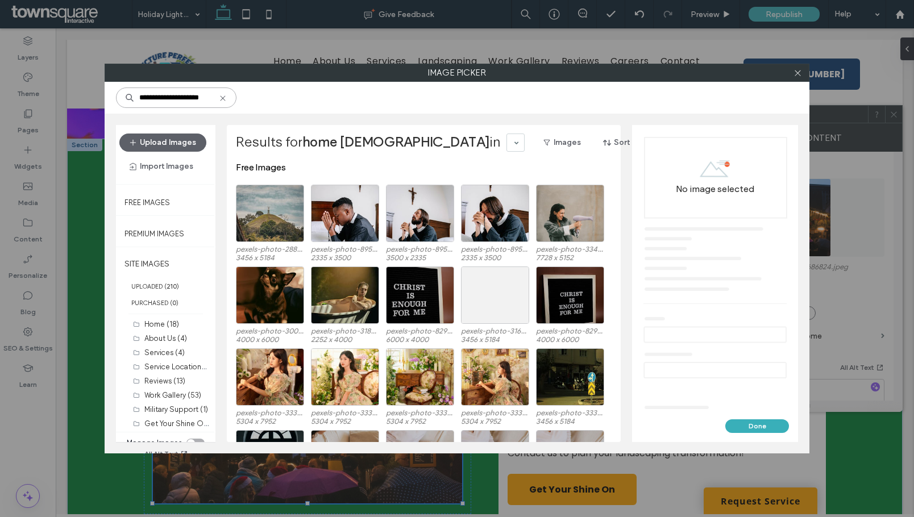
type input "**********"
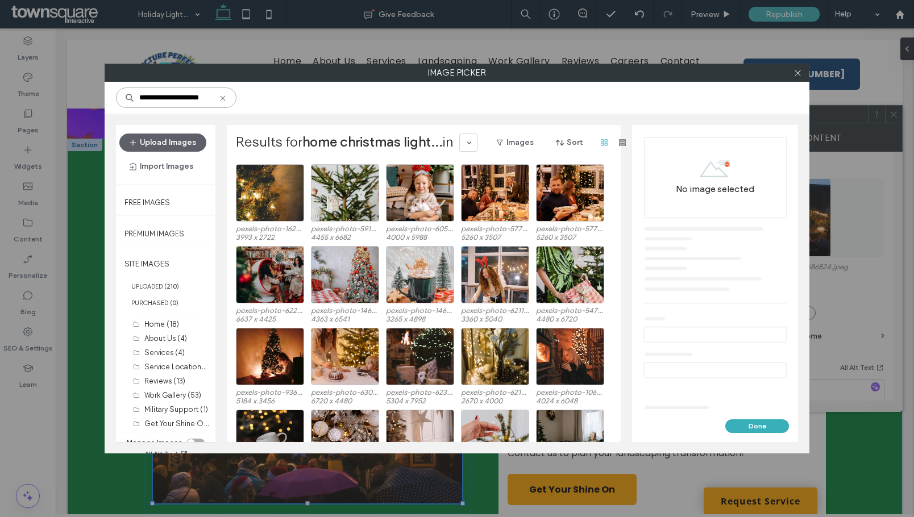
scroll to position [774, 0]
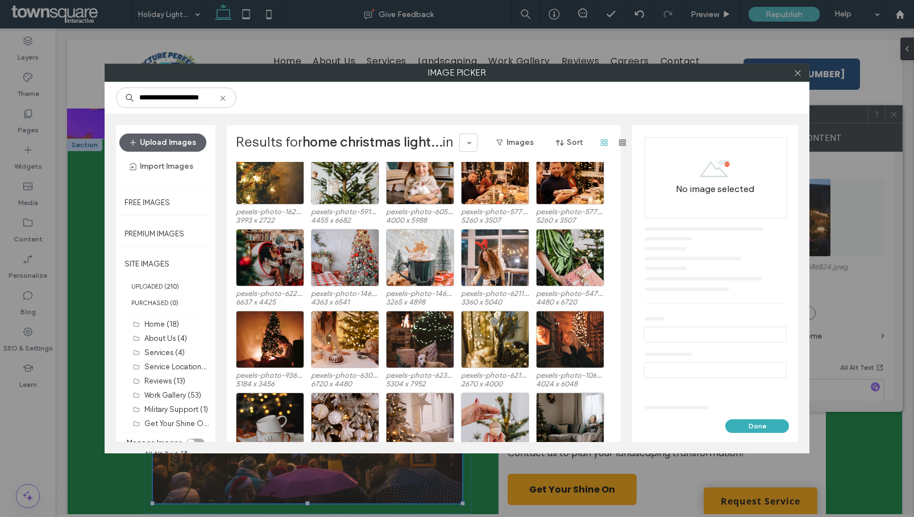
click at [225, 97] on use at bounding box center [222, 97] width 5 height 5
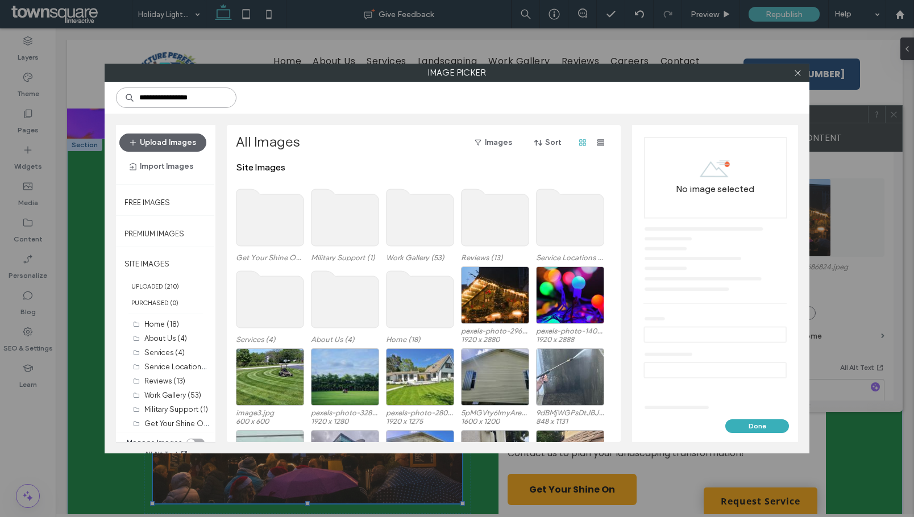
type input "**********"
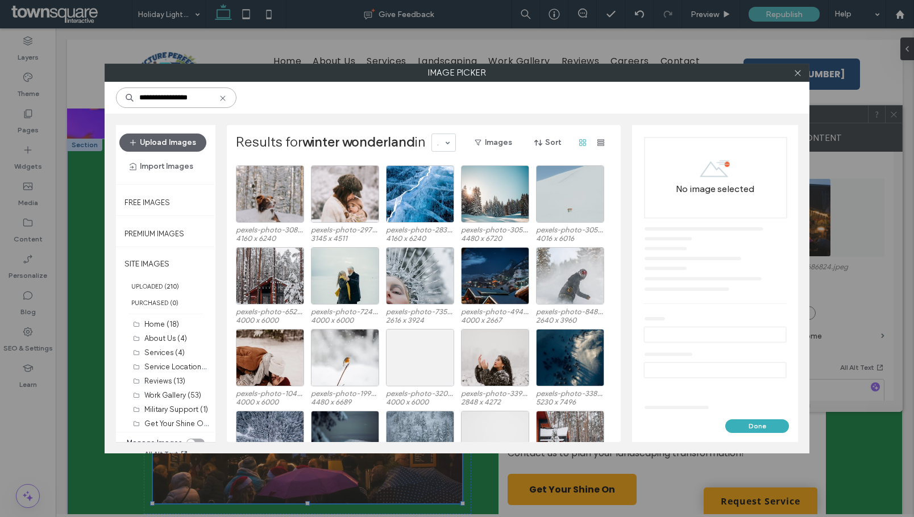
scroll to position [1354, 0]
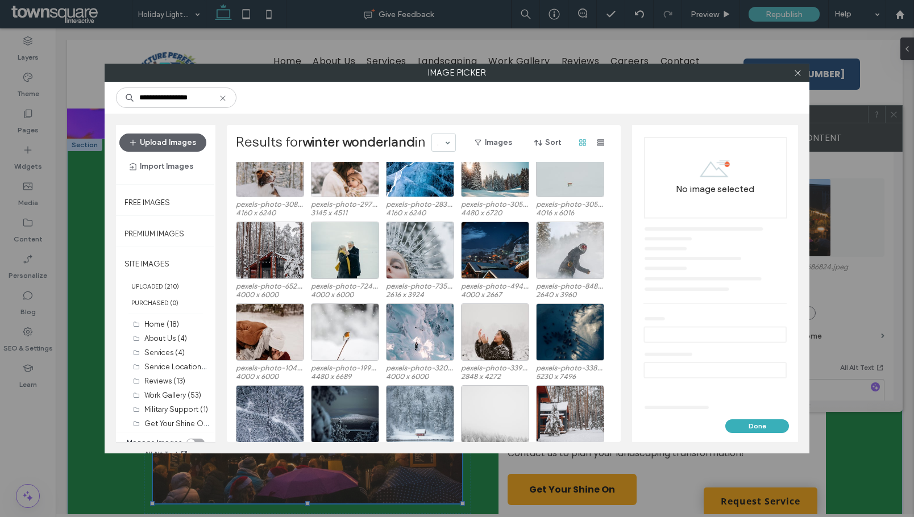
click at [222, 97] on icon at bounding box center [222, 98] width 9 height 9
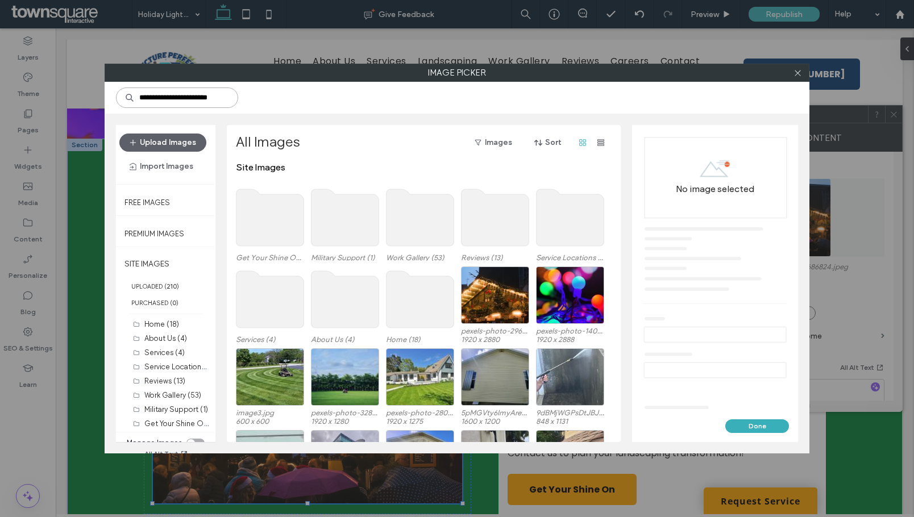
scroll to position [0, 8]
type input "**********"
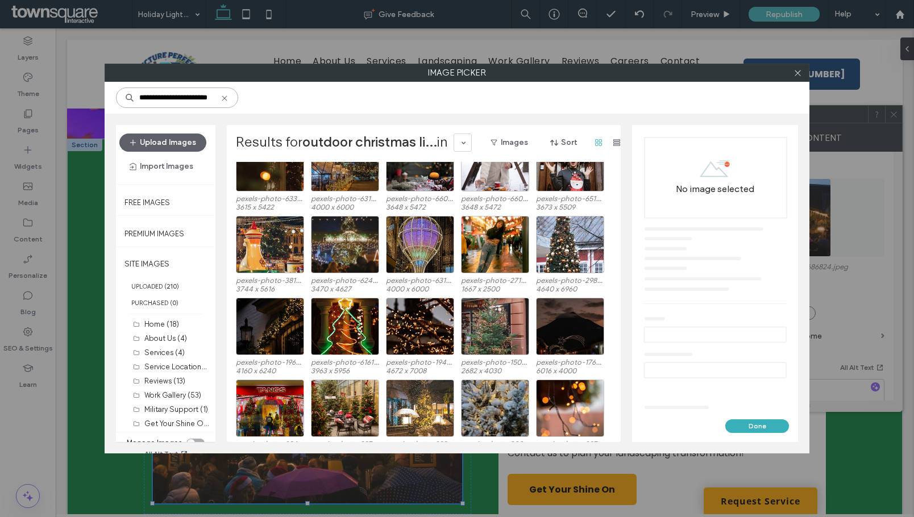
scroll to position [411, 0]
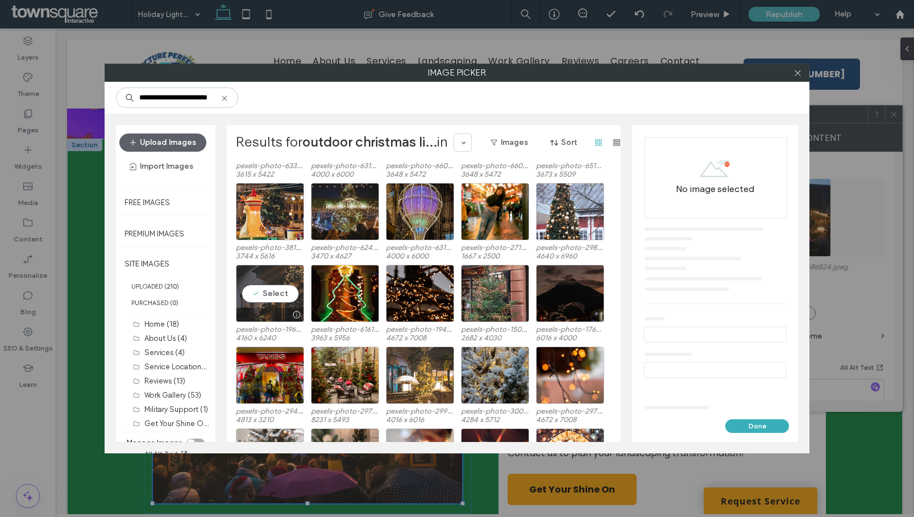
click at [273, 289] on div "Select" at bounding box center [270, 293] width 68 height 57
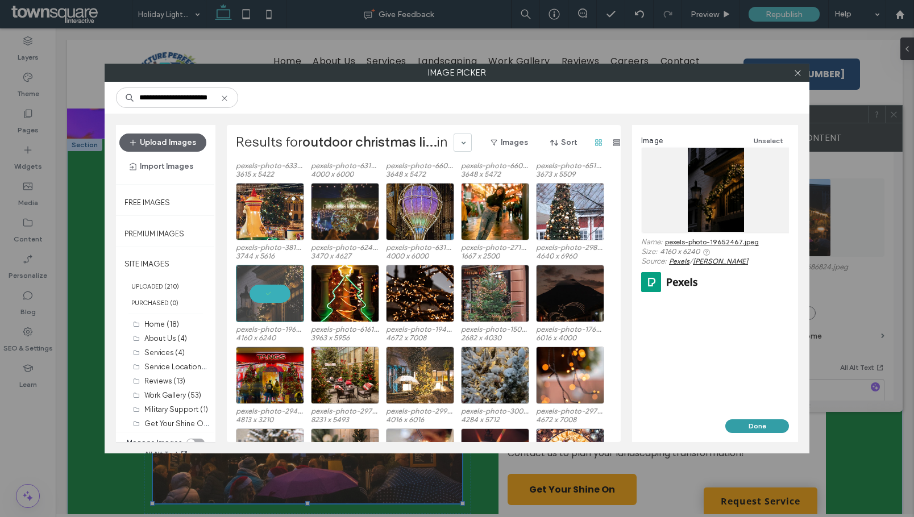
click at [739, 423] on button "Done" at bounding box center [757, 426] width 64 height 14
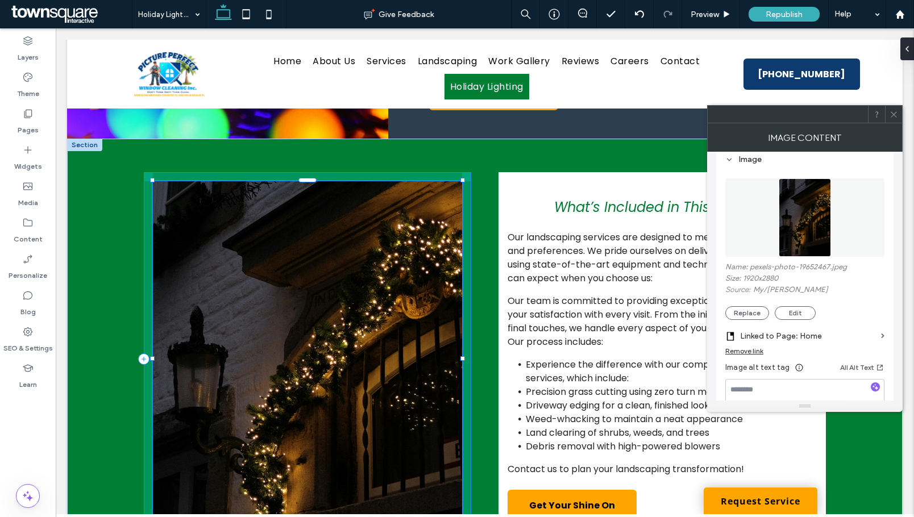
drag, startPoint x: 459, startPoint y: 470, endPoint x: 792, endPoint y: 330, distance: 361.9
click at [536, 488] on div "125% , 626px What’s Included in This Service? Our landscaping services are desi…" at bounding box center [485, 359] width 682 height 441
type input "***"
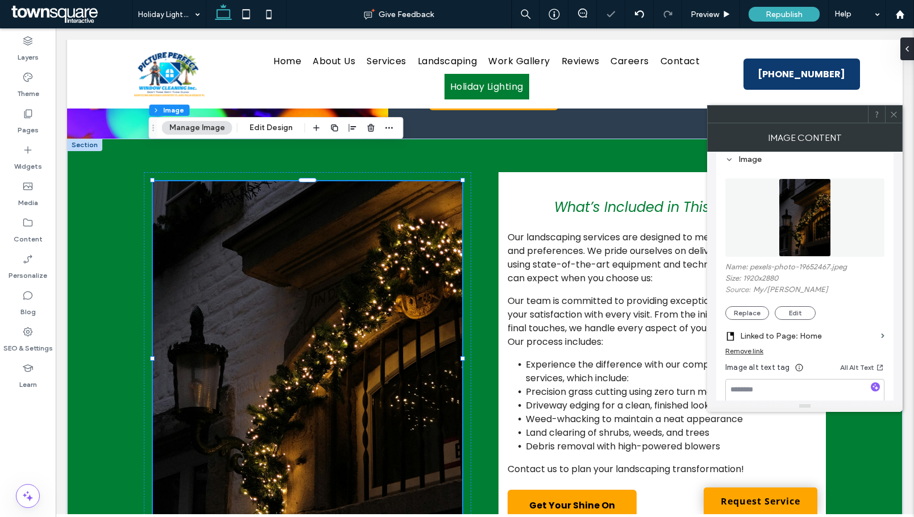
drag, startPoint x: 898, startPoint y: 113, endPoint x: 892, endPoint y: 107, distance: 8.4
click at [898, 113] on div at bounding box center [893, 114] width 17 height 17
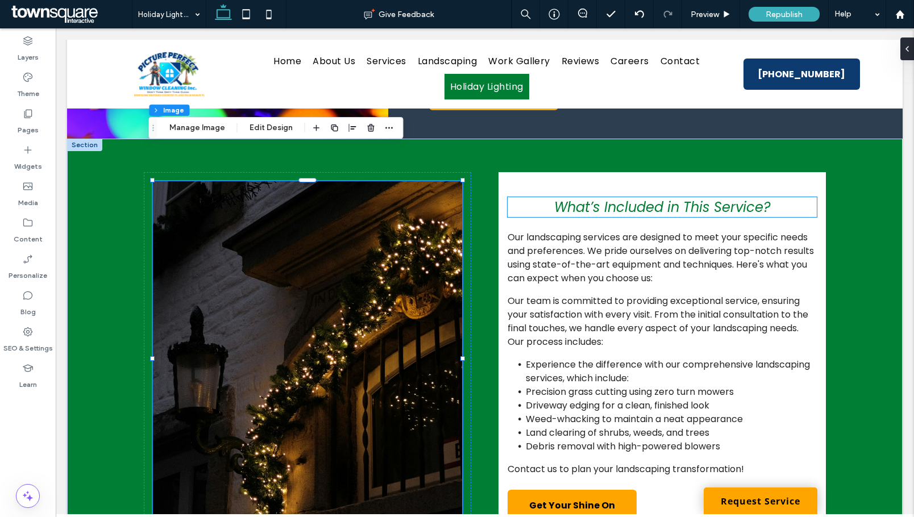
click at [644, 198] on span "What’s Included in This Service?" at bounding box center [662, 207] width 216 height 19
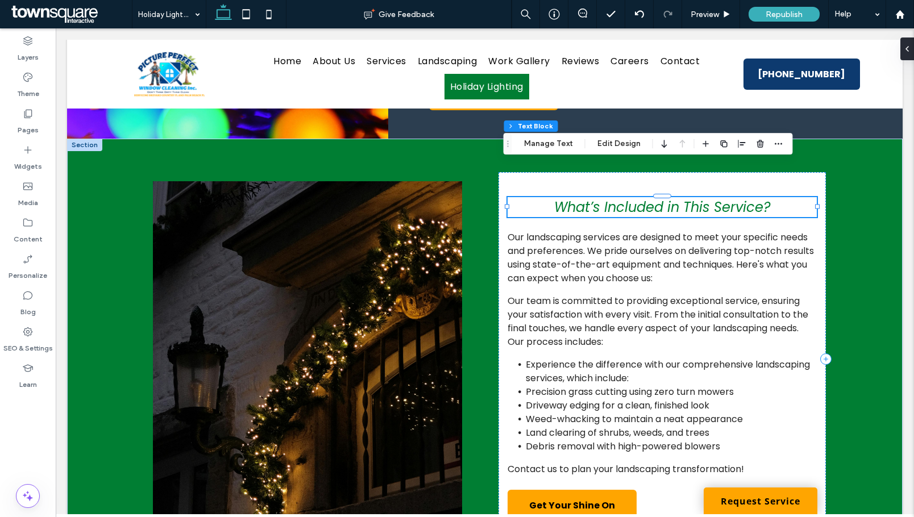
click at [644, 197] on div "What’s Included in This Service?" at bounding box center [661, 207] width 309 height 20
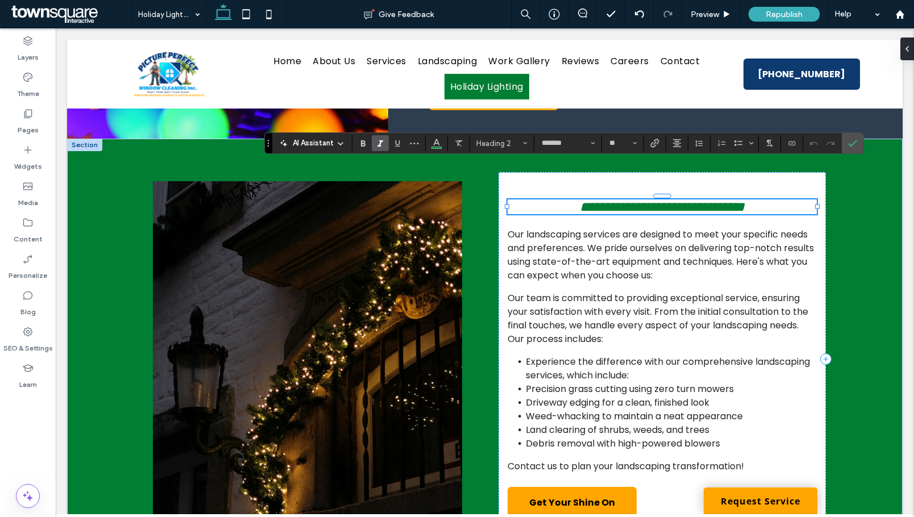
paste div
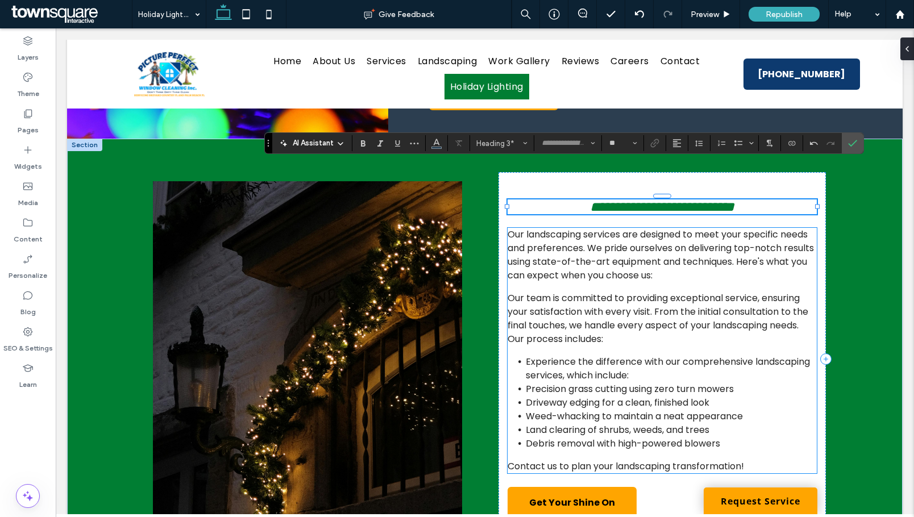
click at [589, 355] on span "Experience the difference with our comprehensive landscaping services, which in…" at bounding box center [668, 368] width 284 height 27
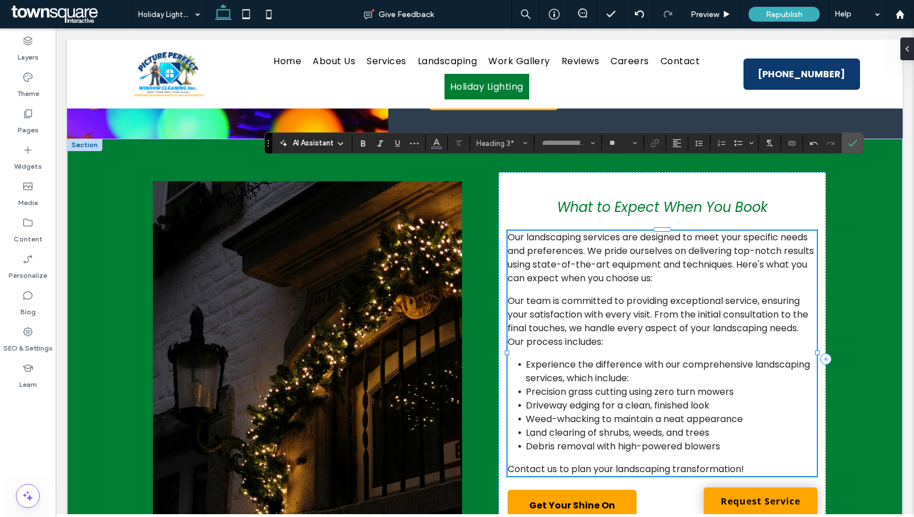
click at [589, 347] on div "Our landscaping services are designed to meet your specific needs and preferenc…" at bounding box center [661, 353] width 309 height 245
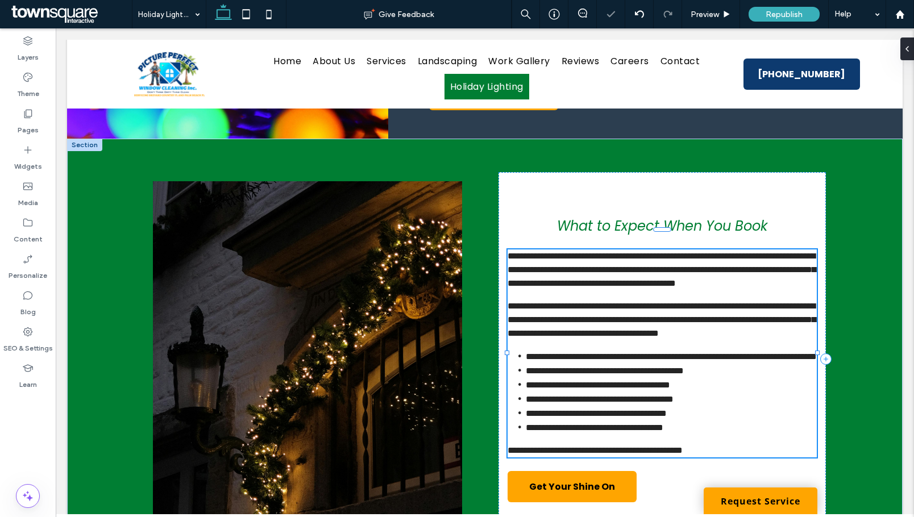
type input "*******"
type input "**"
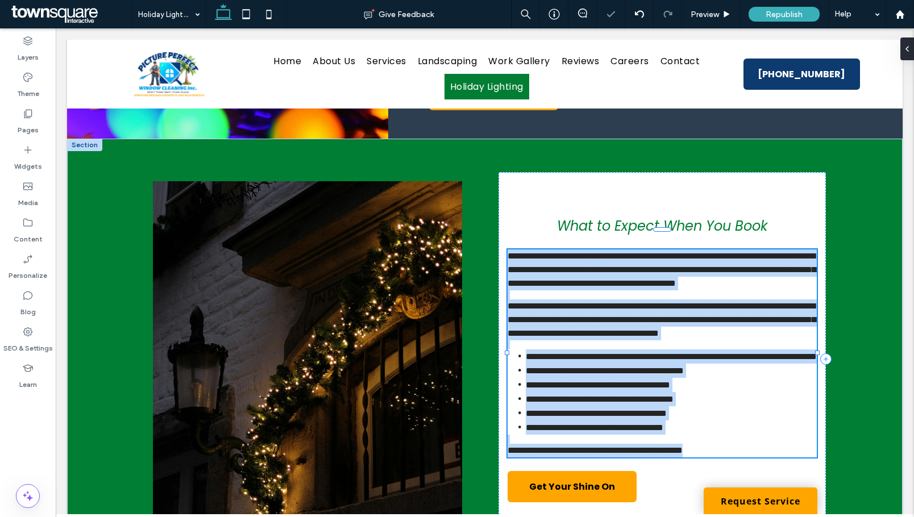
paste div
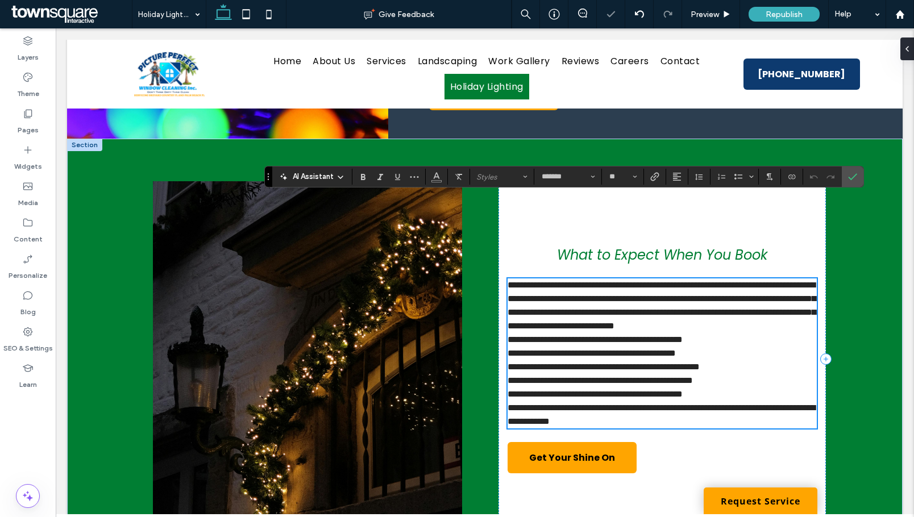
scroll to position [85, 0]
type input "**"
type input "*******"
type input "**"
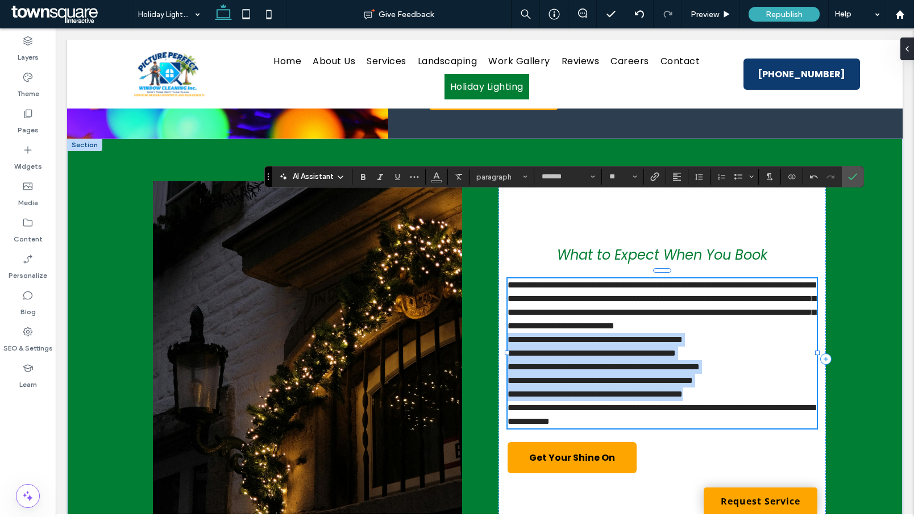
drag, startPoint x: 741, startPoint y: 367, endPoint x: 505, endPoint y: 315, distance: 241.5
click at [507, 315] on div "**********" at bounding box center [661, 353] width 309 height 150
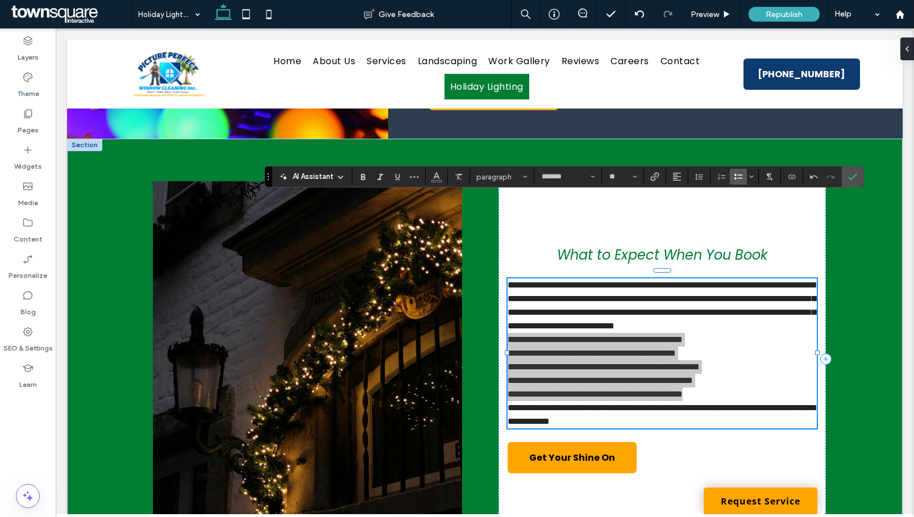
click at [736, 180] on icon "Bulleted List" at bounding box center [738, 176] width 9 height 9
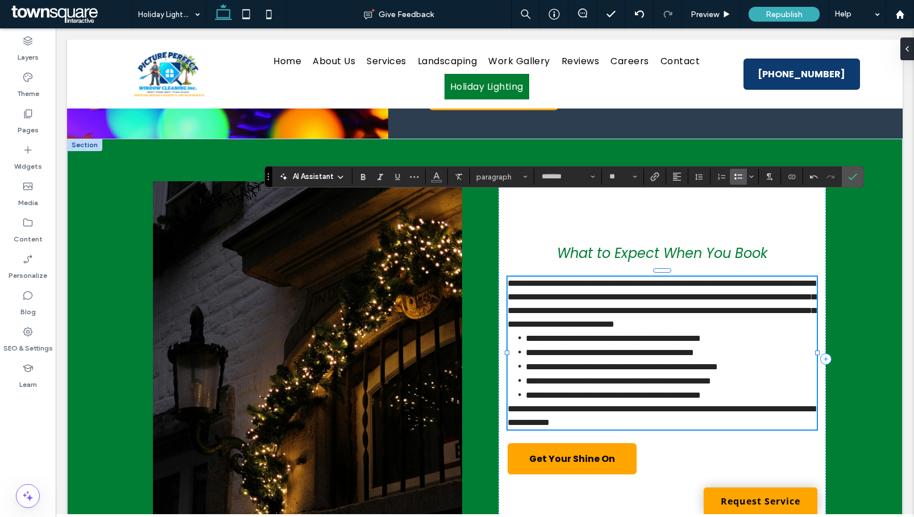
click at [729, 299] on p "**********" at bounding box center [661, 304] width 309 height 55
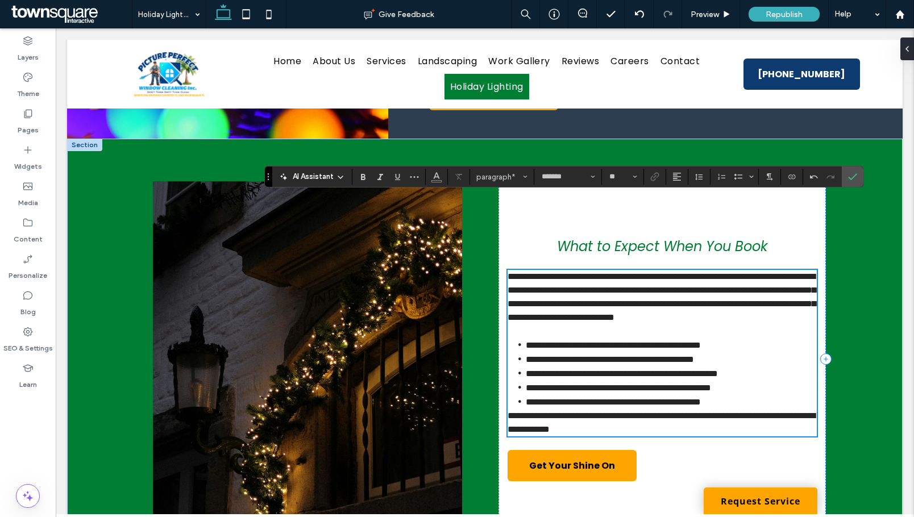
scroll to position [505, 0]
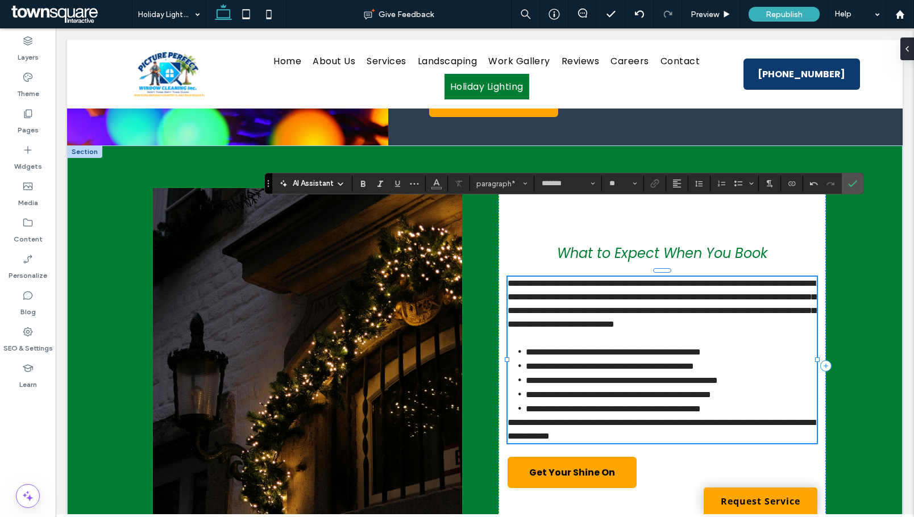
click at [778, 402] on li "**********" at bounding box center [671, 409] width 291 height 14
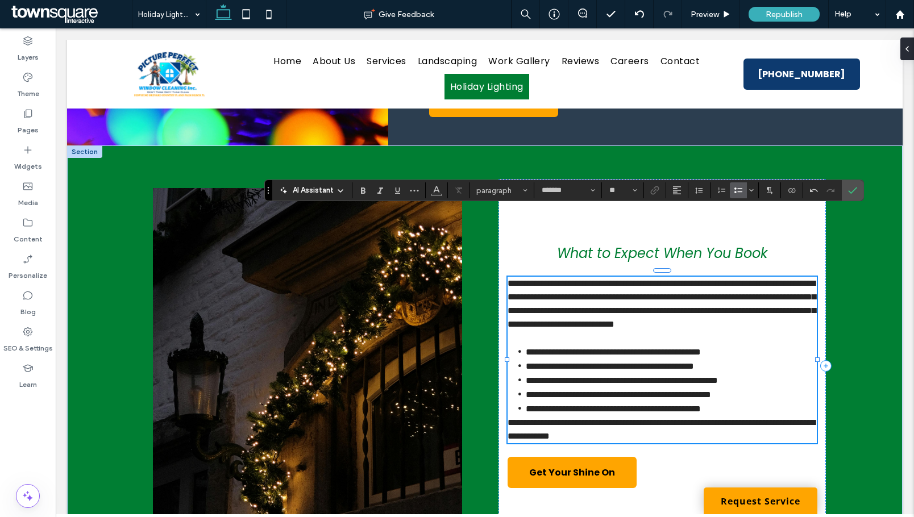
scroll to position [498, 0]
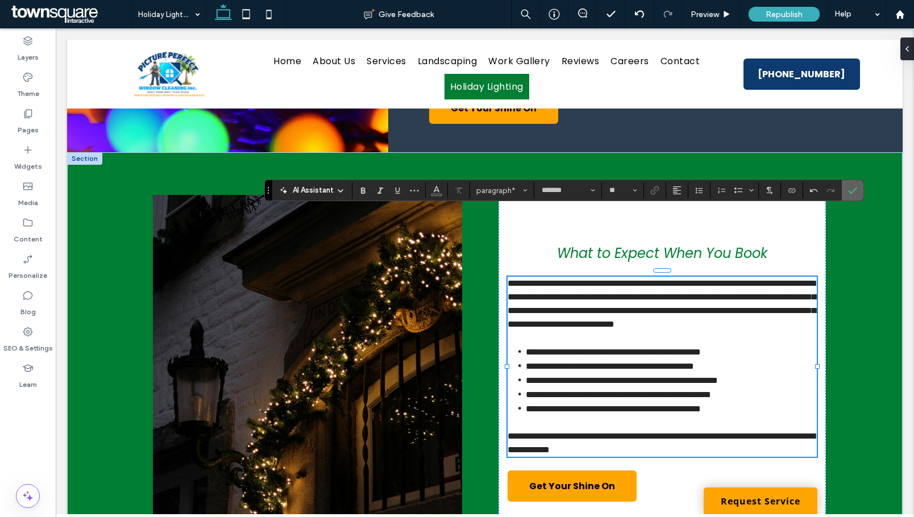
drag, startPoint x: 850, startPoint y: 182, endPoint x: 801, endPoint y: 270, distance: 100.7
click at [850, 182] on span "Confirm" at bounding box center [850, 190] width 5 height 20
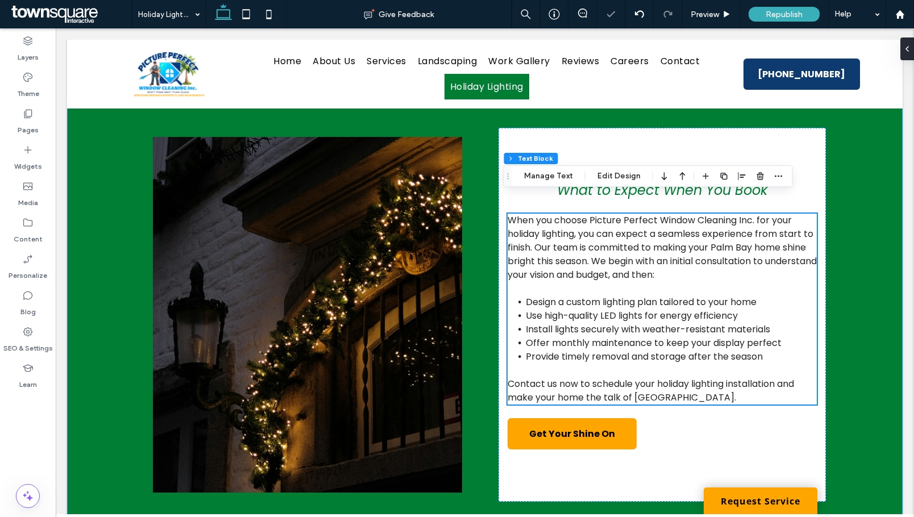
scroll to position [612, 0]
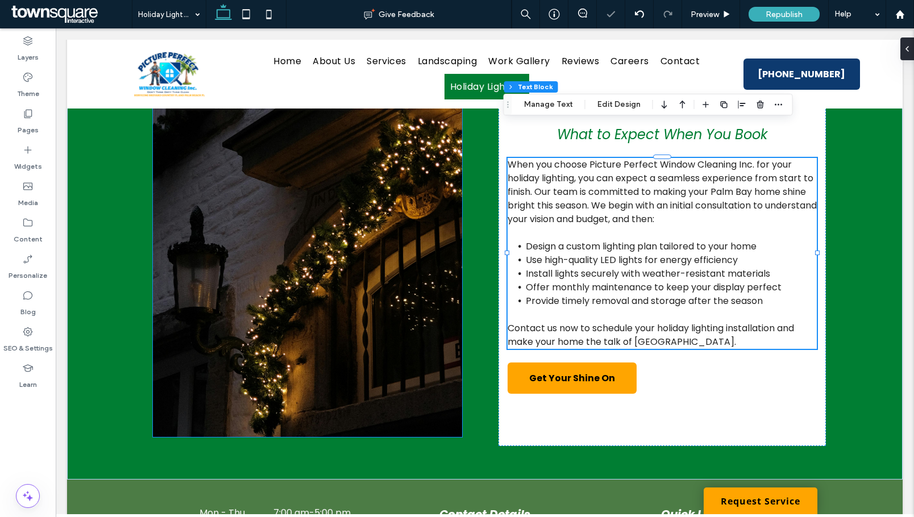
click at [334, 316] on img at bounding box center [307, 259] width 309 height 356
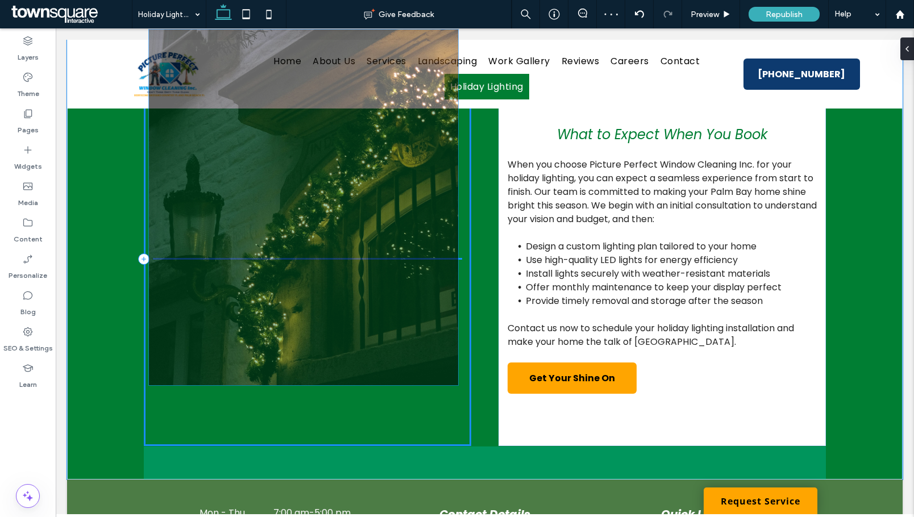
drag, startPoint x: 456, startPoint y: 401, endPoint x: 456, endPoint y: 384, distance: 17.0
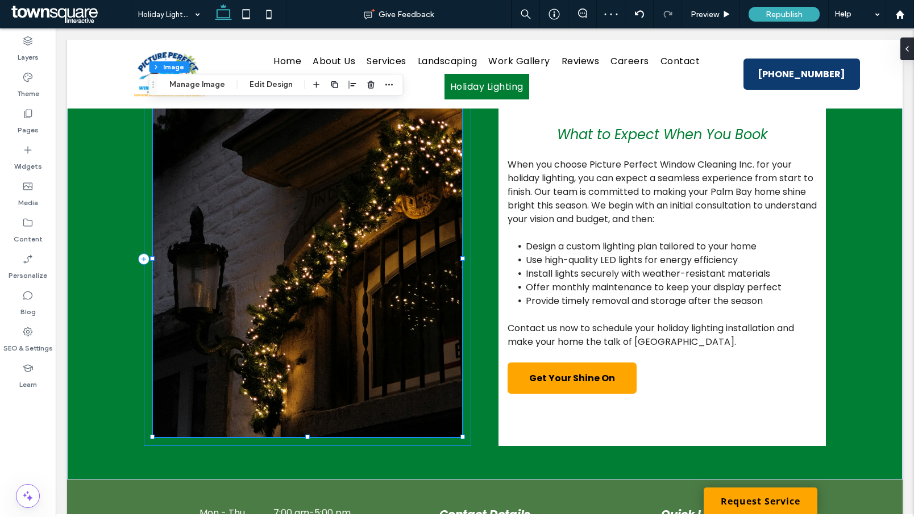
click at [461, 400] on div at bounding box center [461, 259] width 1 height 356
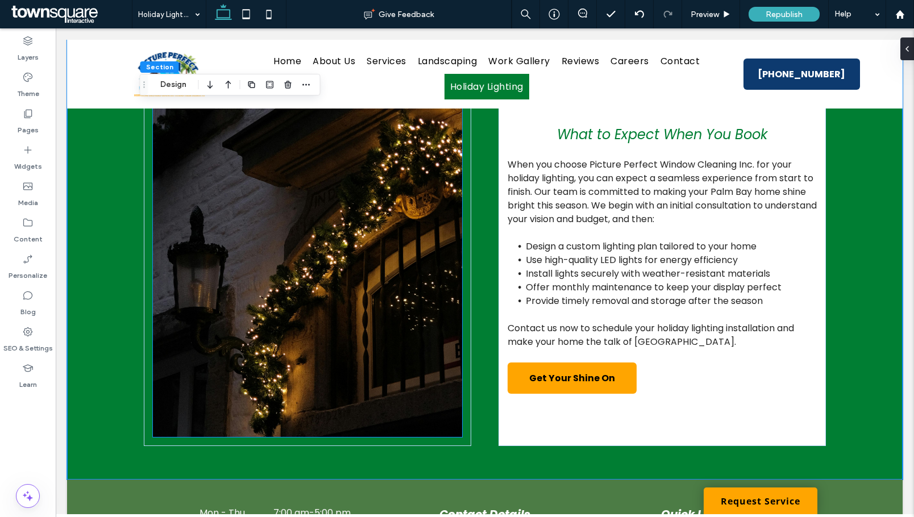
click at [451, 397] on img at bounding box center [307, 259] width 309 height 356
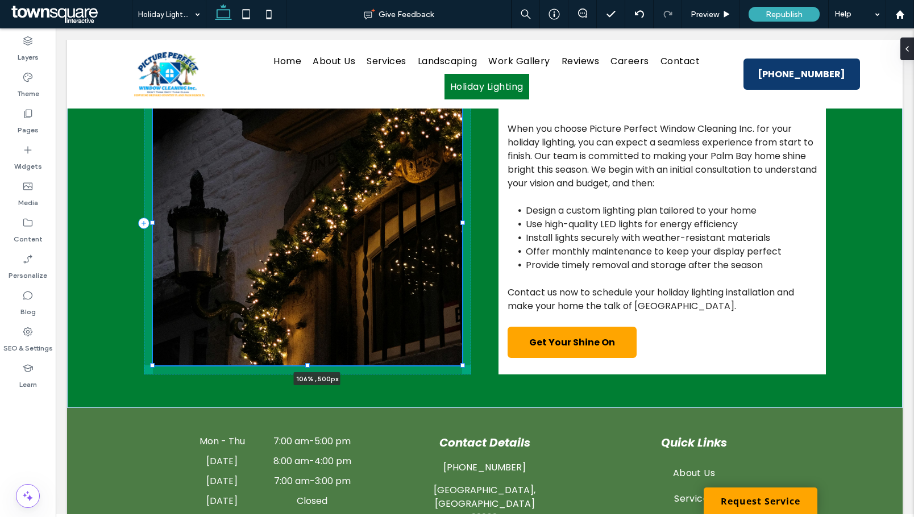
drag, startPoint x: 458, startPoint y: 402, endPoint x: 477, endPoint y: 366, distance: 40.4
click at [477, 366] on div "106% , 500px What to Expect When You Book When you choose Picture Perfect Windo…" at bounding box center [484, 223] width 835 height 369
type input "***"
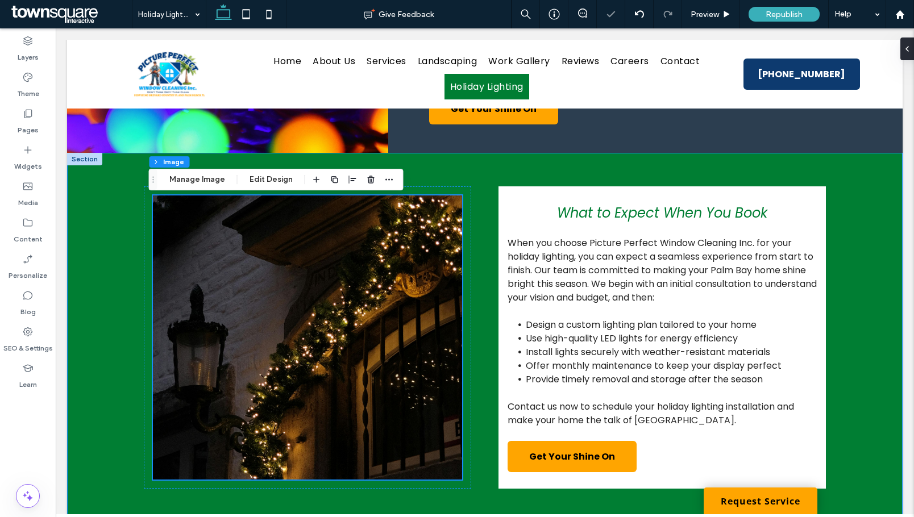
scroll to position [442, 0]
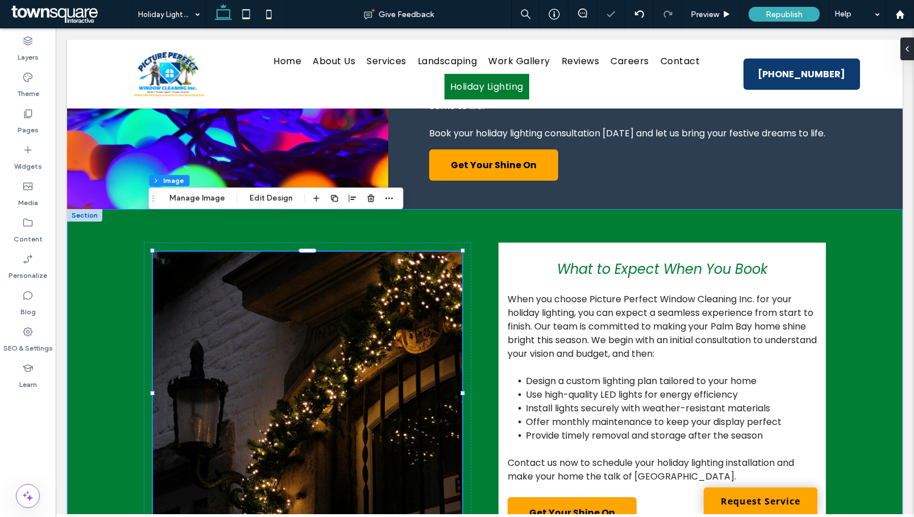
click at [877, 359] on div "106% , 500px What to Expect When You Book When you choose Picture Perfect Windo…" at bounding box center [484, 393] width 835 height 369
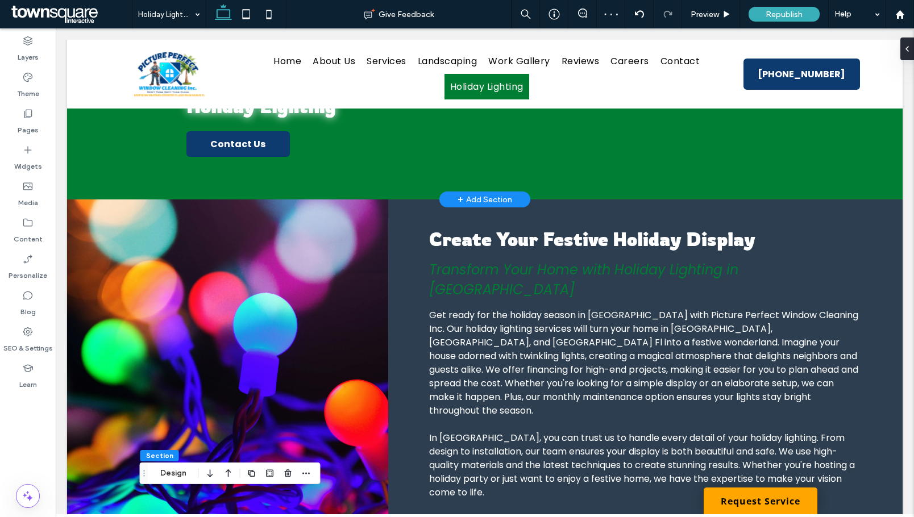
scroll to position [0, 0]
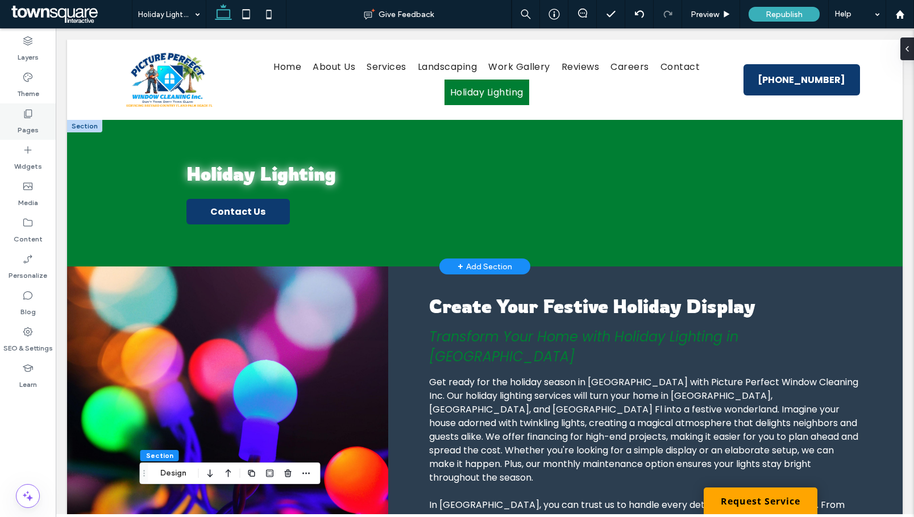
click at [30, 120] on label "Pages" at bounding box center [28, 127] width 21 height 16
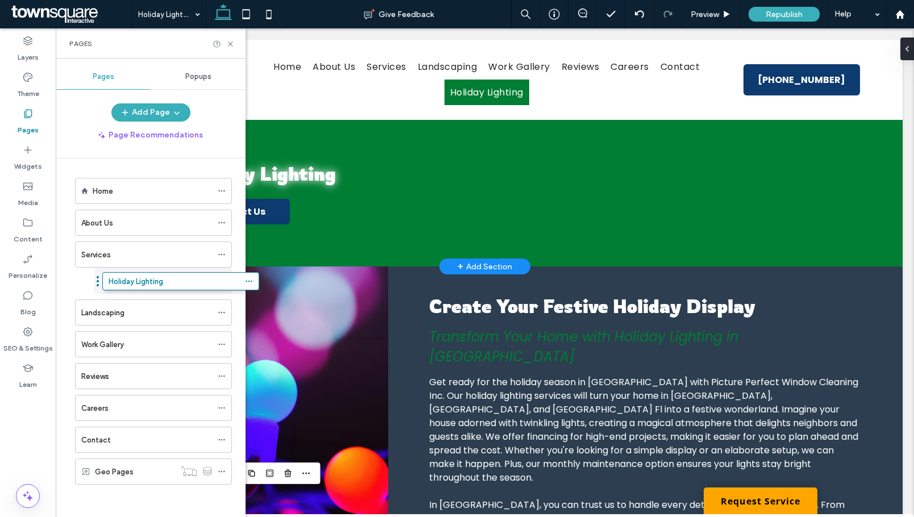
drag, startPoint x: 160, startPoint y: 482, endPoint x: 187, endPoint y: 290, distance: 194.0
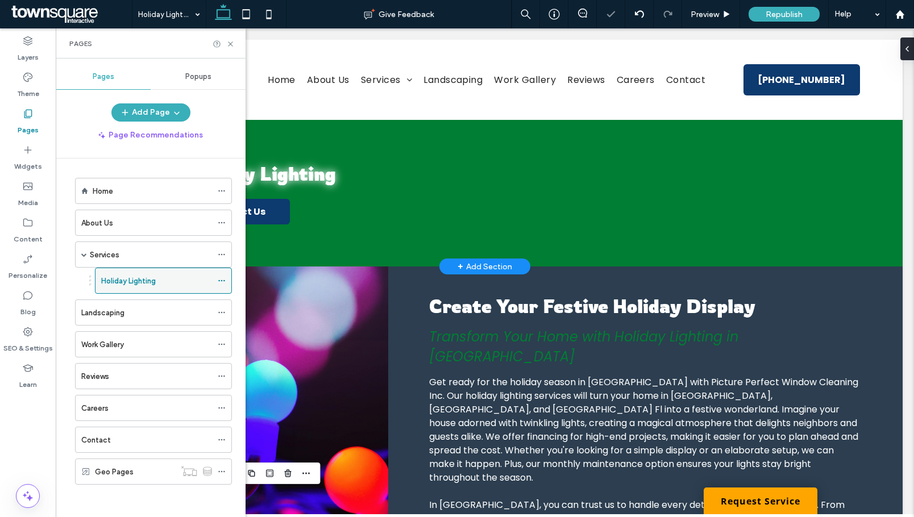
click at [220, 280] on icon at bounding box center [222, 281] width 8 height 8
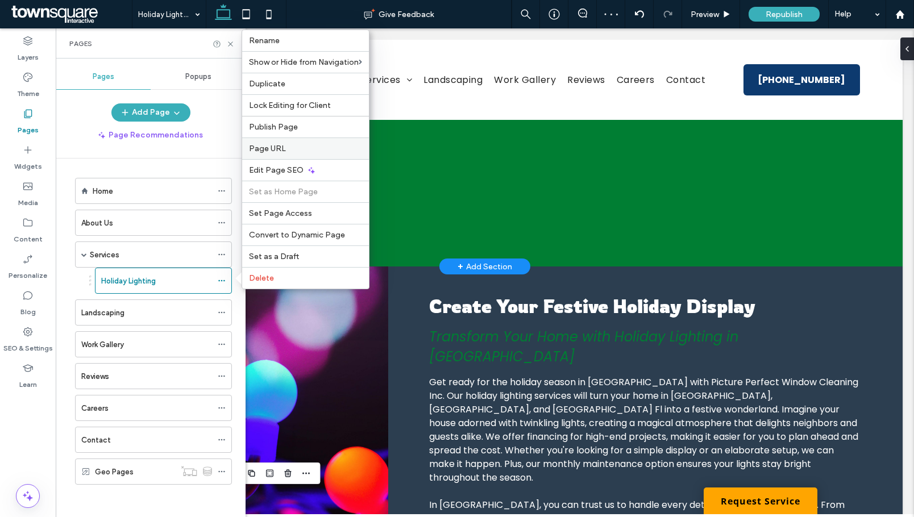
click at [295, 149] on label "Page URL" at bounding box center [305, 149] width 113 height 10
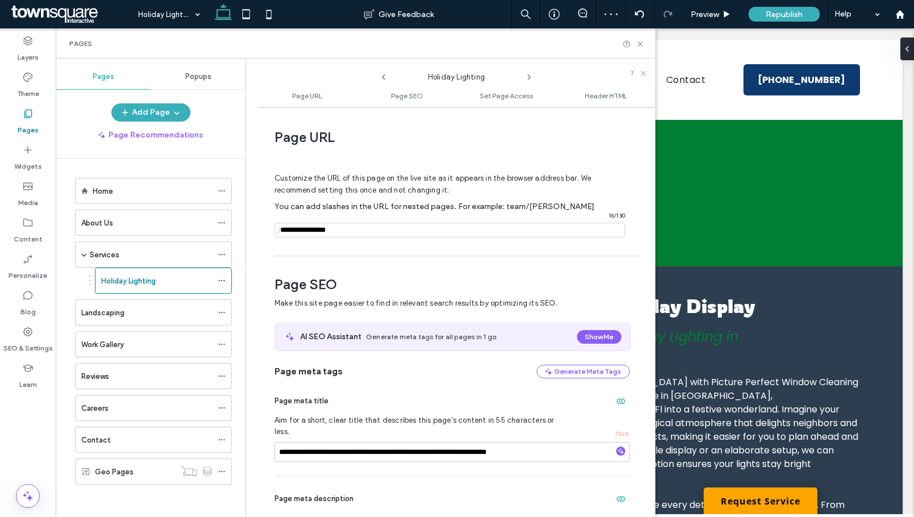
scroll to position [6, 0]
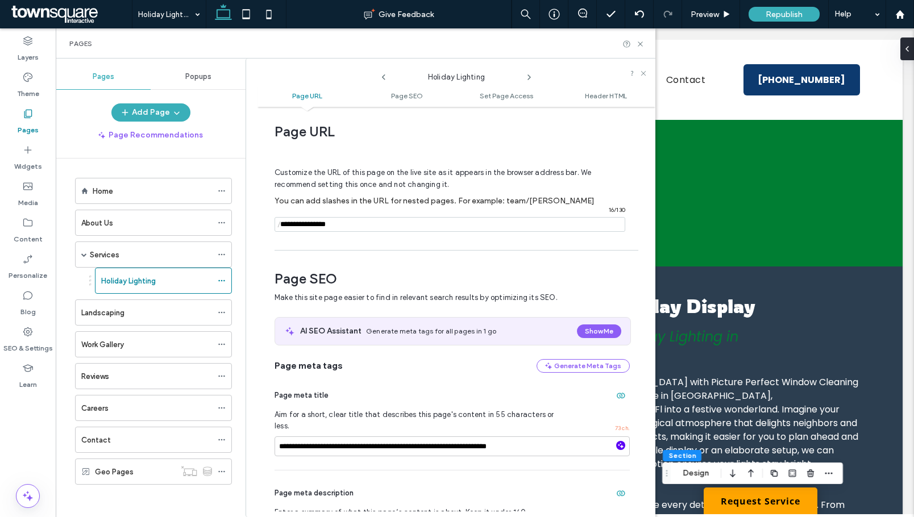
click at [617, 442] on icon "button" at bounding box center [621, 446] width 8 height 8
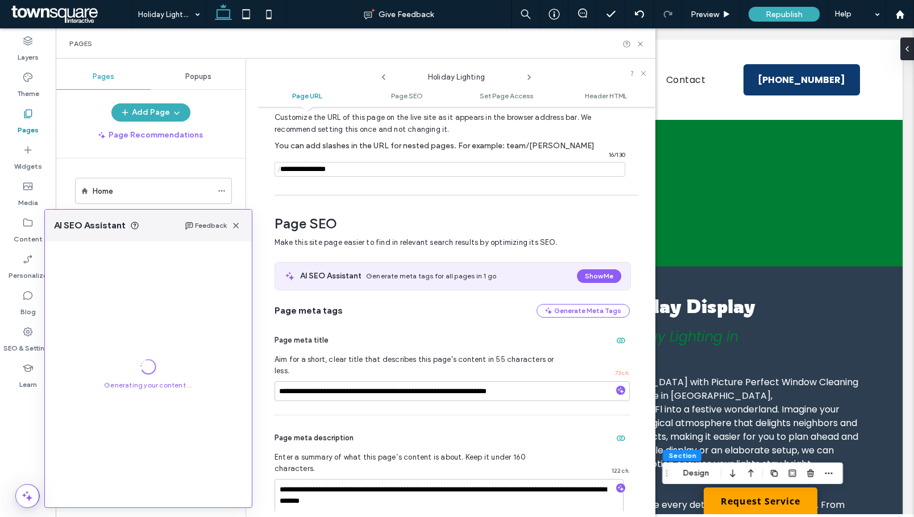
scroll to position [176, 0]
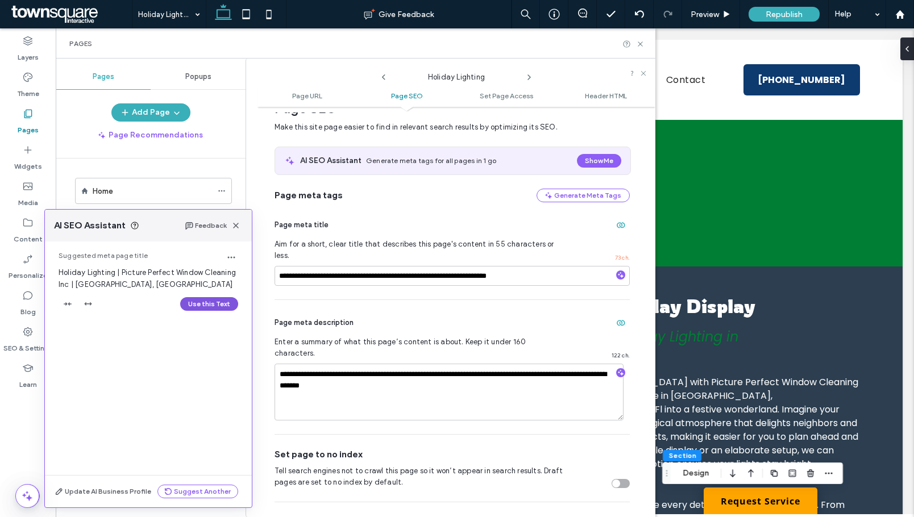
click at [211, 305] on button "Use this Text" at bounding box center [209, 304] width 58 height 14
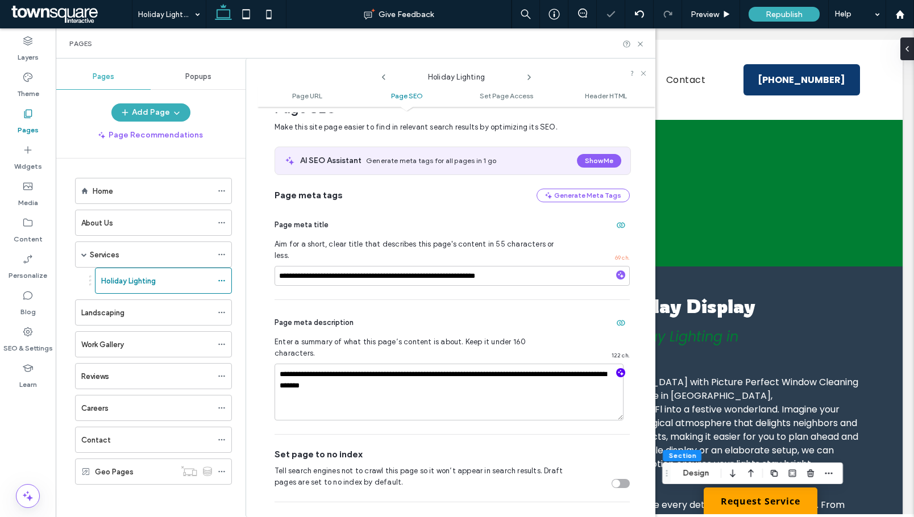
click at [617, 369] on icon "button" at bounding box center [621, 373] width 8 height 8
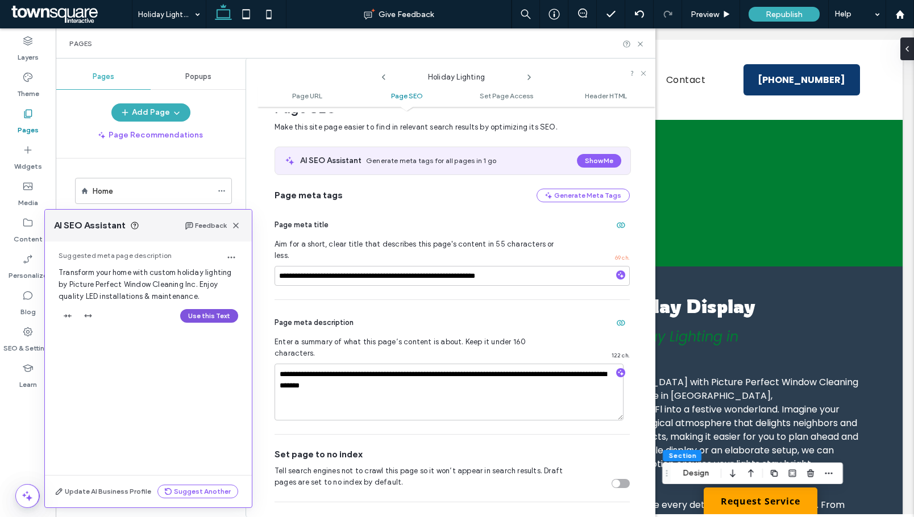
click at [209, 313] on button "Use this Text" at bounding box center [209, 316] width 58 height 14
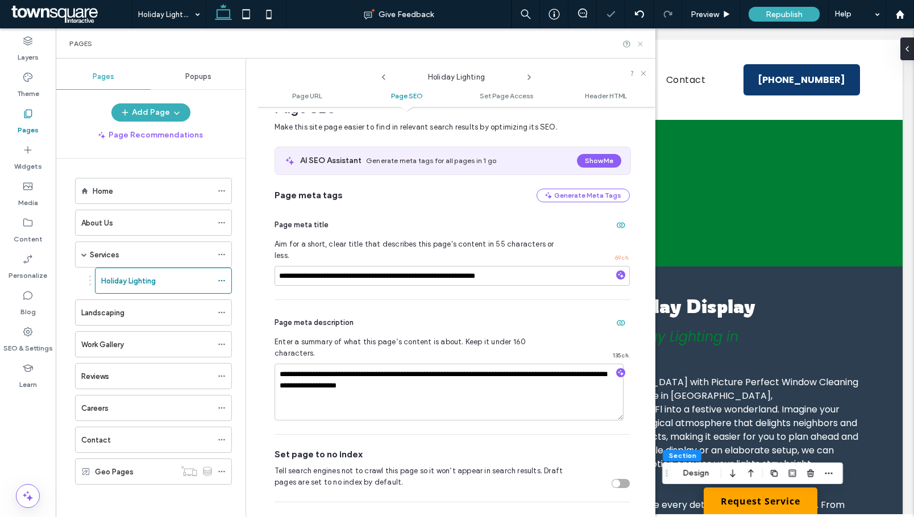
click at [642, 45] on icon at bounding box center [640, 44] width 9 height 9
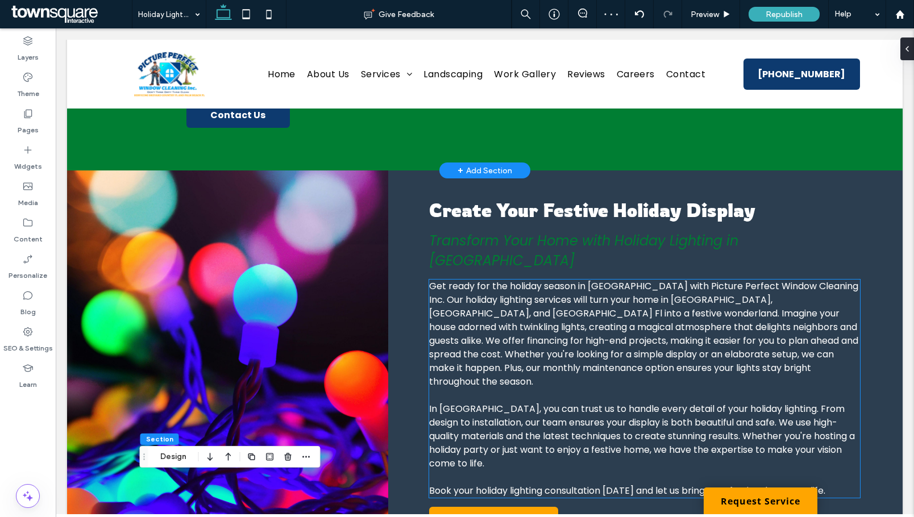
scroll to position [170, 0]
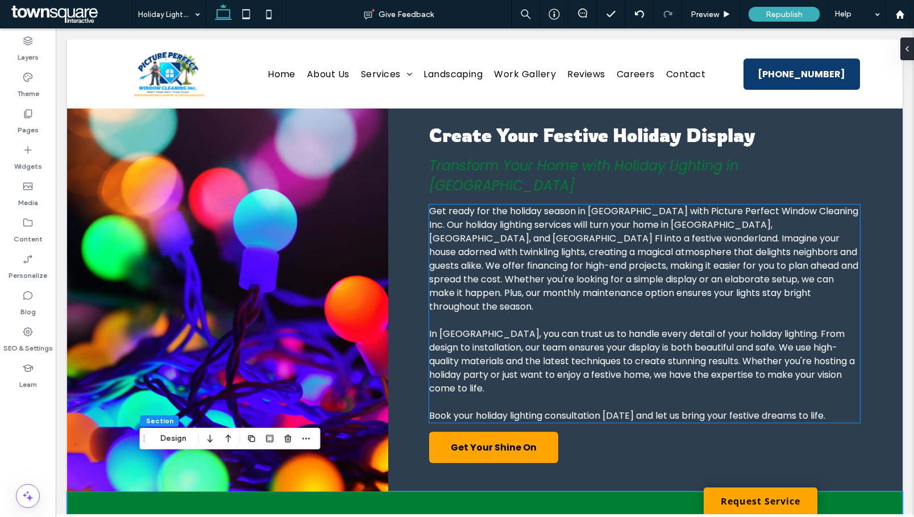
click at [467, 205] on span "Get ready for the holiday season in Palm Bay with Picture Perfect Window Cleani…" at bounding box center [643, 259] width 429 height 109
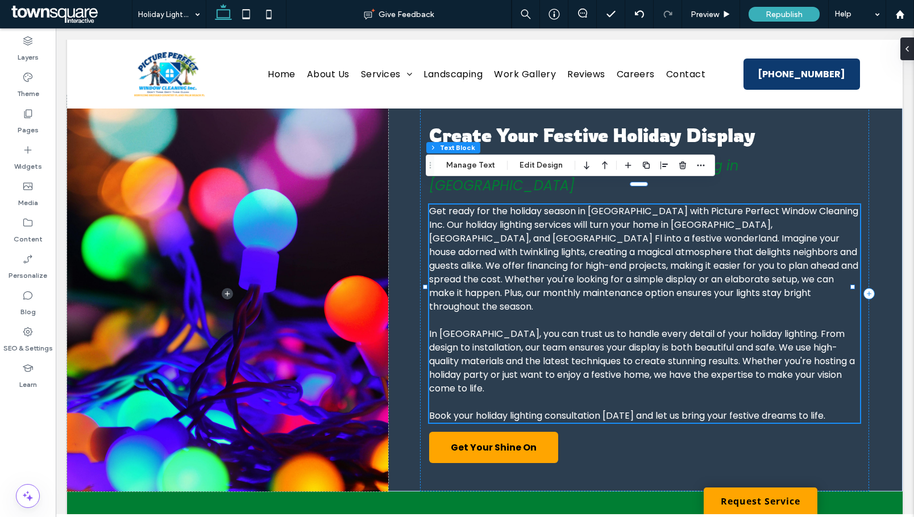
click at [467, 205] on span "Get ready for the holiday season in Palm Bay with Picture Perfect Window Cleani…" at bounding box center [643, 259] width 429 height 109
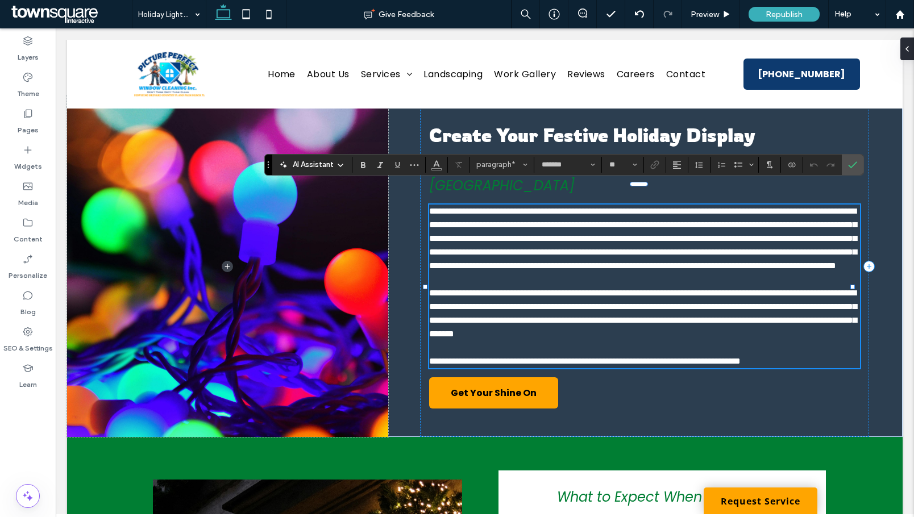
click at [482, 207] on span "**********" at bounding box center [642, 238] width 427 height 63
drag, startPoint x: 486, startPoint y: 192, endPoint x: 445, endPoint y: 197, distance: 41.2
click at [445, 207] on span "**********" at bounding box center [642, 238] width 427 height 63
click at [858, 160] on label "Confirm" at bounding box center [852, 165] width 17 height 20
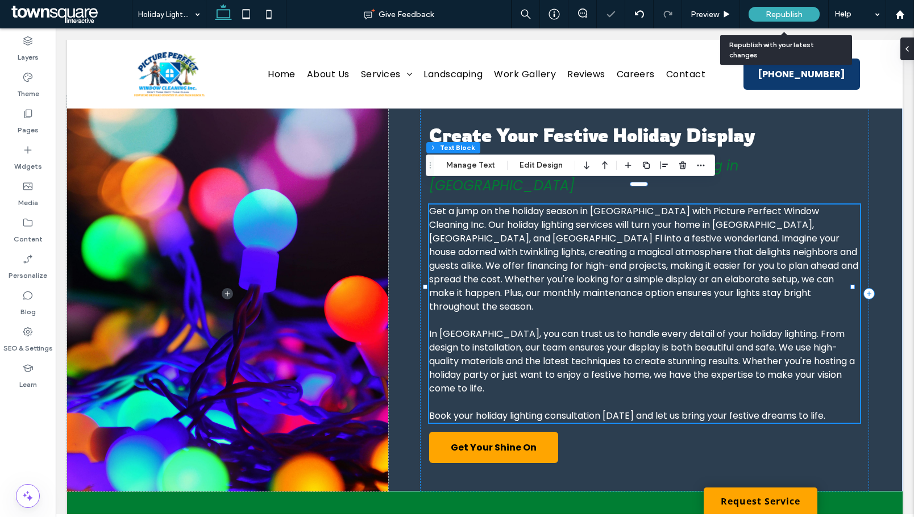
click at [780, 10] on span "Republish" at bounding box center [783, 15] width 37 height 10
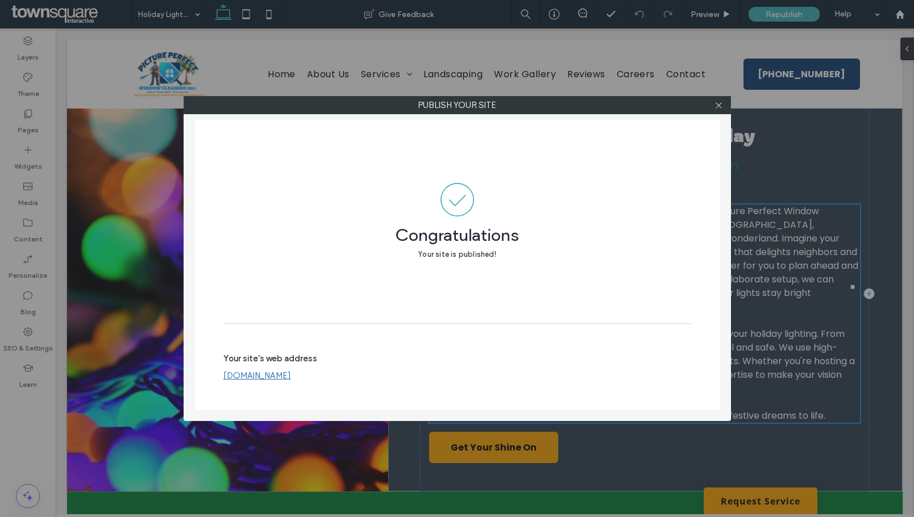
click at [723, 105] on div at bounding box center [718, 105] width 17 height 17
click at [717, 106] on icon at bounding box center [718, 105] width 9 height 9
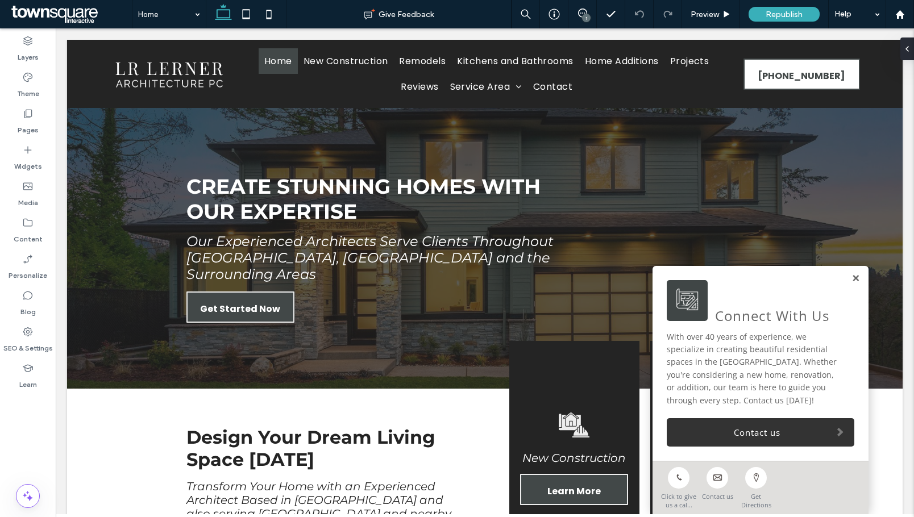
click at [851, 278] on link at bounding box center [855, 279] width 9 height 10
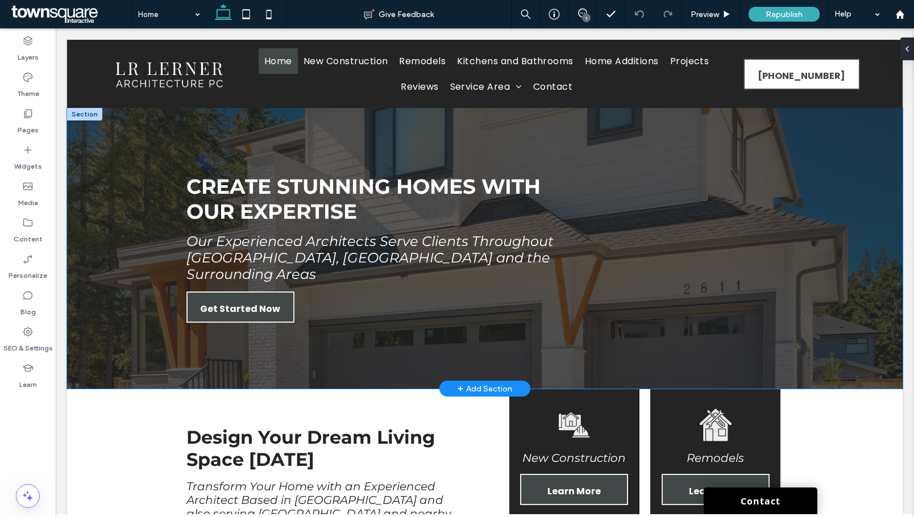
click at [119, 144] on div at bounding box center [484, 248] width 835 height 281
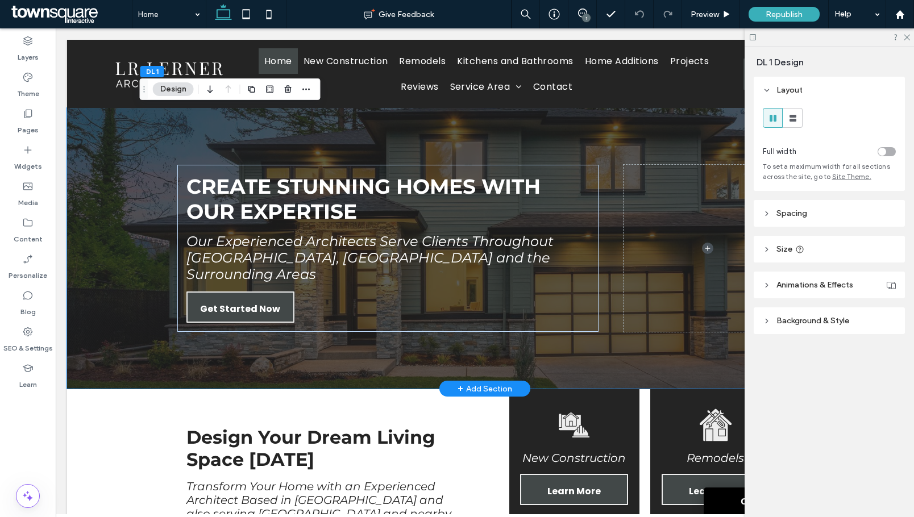
click at [171, 91] on button "Design" at bounding box center [173, 89] width 41 height 14
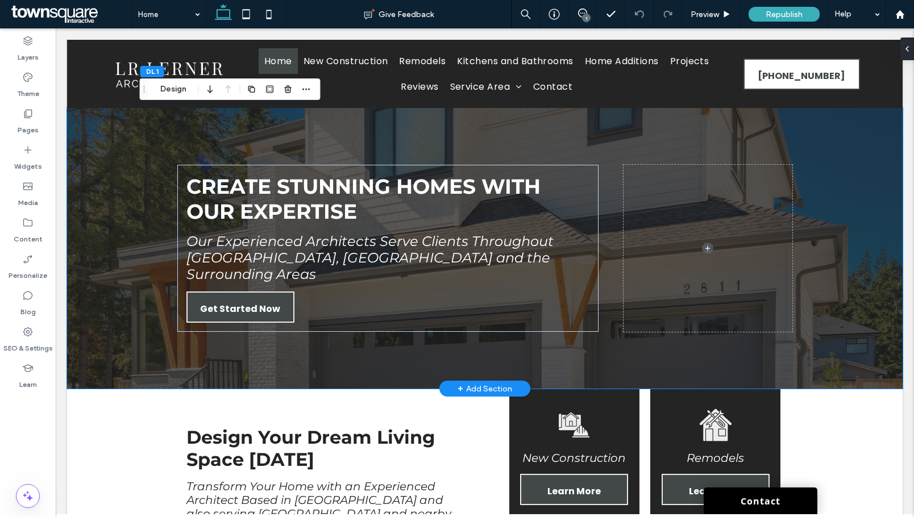
click at [97, 177] on div at bounding box center [484, 248] width 835 height 281
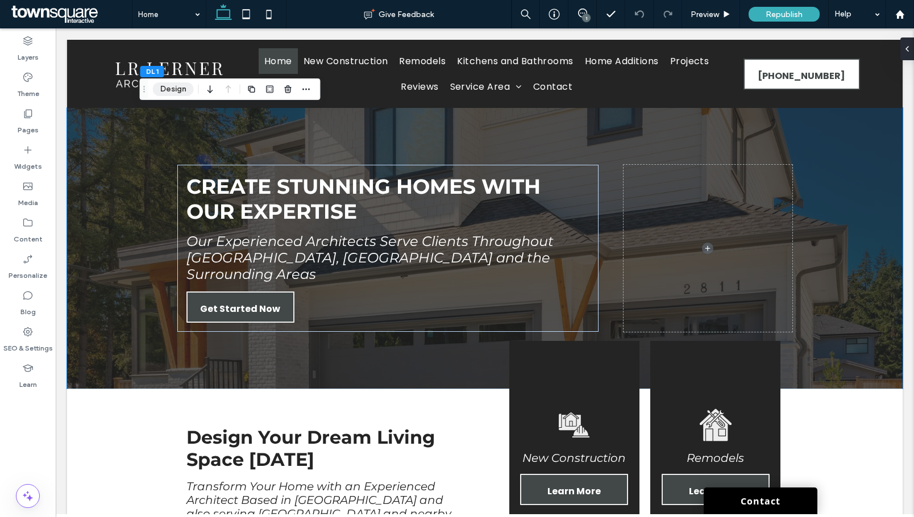
drag, startPoint x: 173, startPoint y: 90, endPoint x: 603, endPoint y: 187, distance: 440.3
click at [173, 90] on button "Design" at bounding box center [173, 89] width 41 height 14
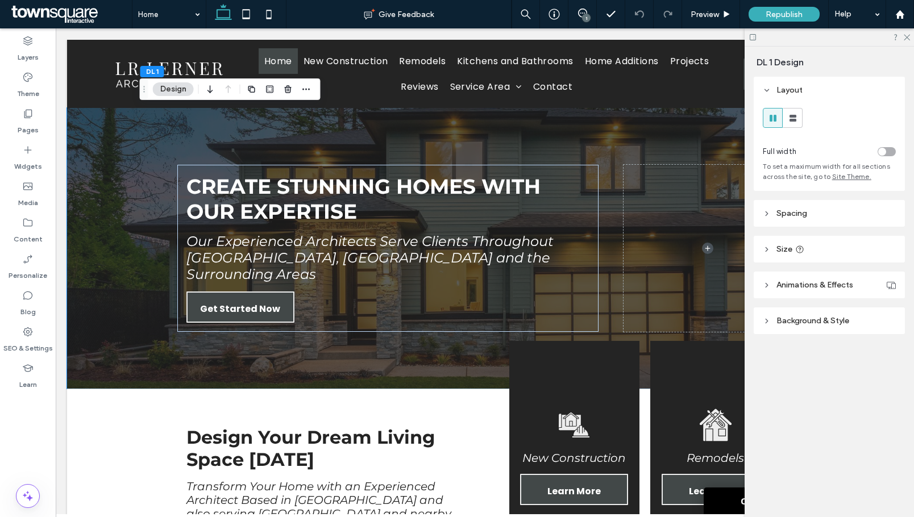
click at [817, 317] on span "Background & Style" at bounding box center [812, 321] width 73 height 10
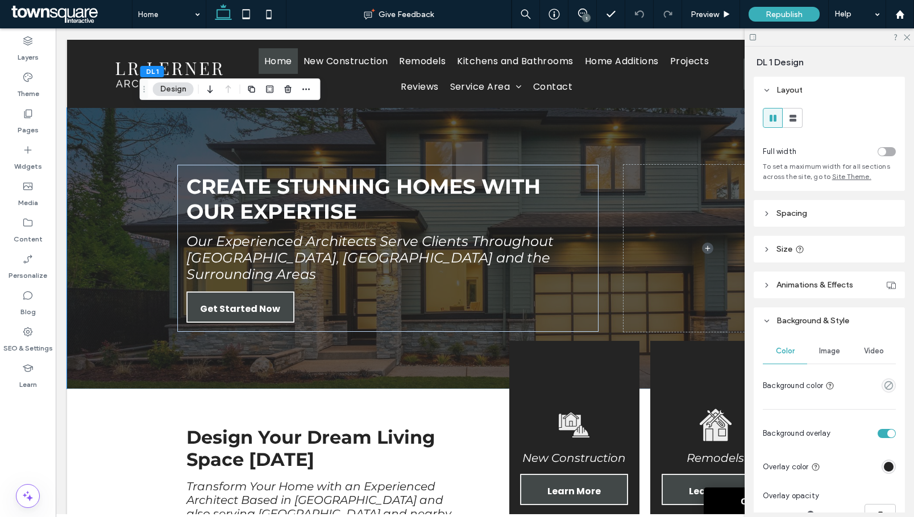
scroll to position [170, 0]
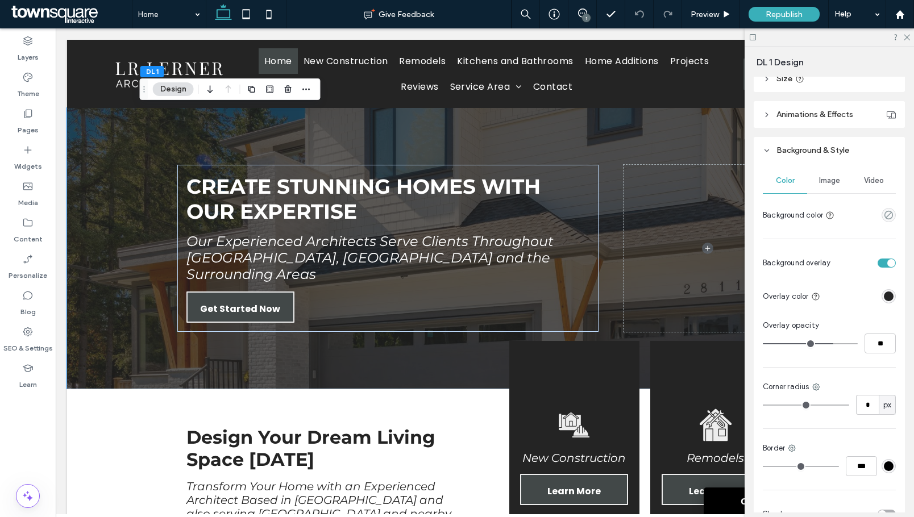
click at [828, 188] on div "Image" at bounding box center [829, 180] width 44 height 25
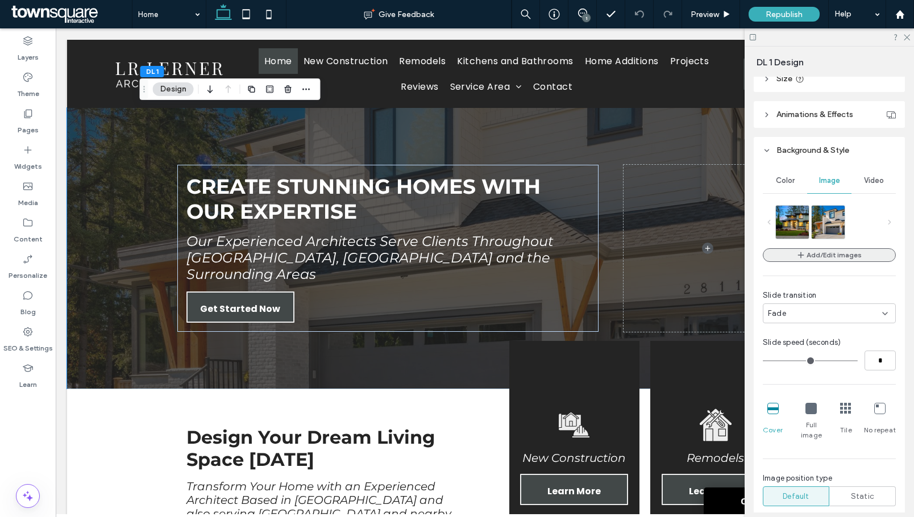
click at [835, 260] on button "Add/Edit images" at bounding box center [829, 255] width 133 height 14
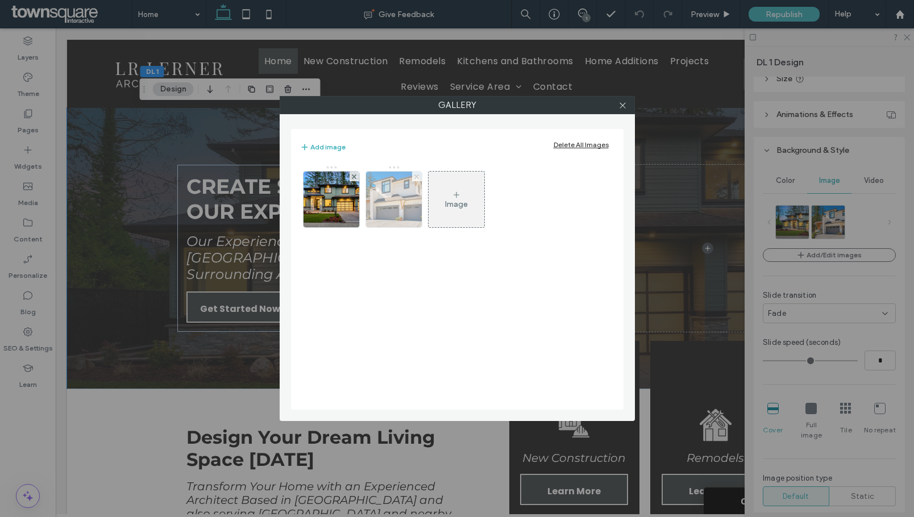
click at [417, 178] on icon at bounding box center [416, 176] width 5 height 5
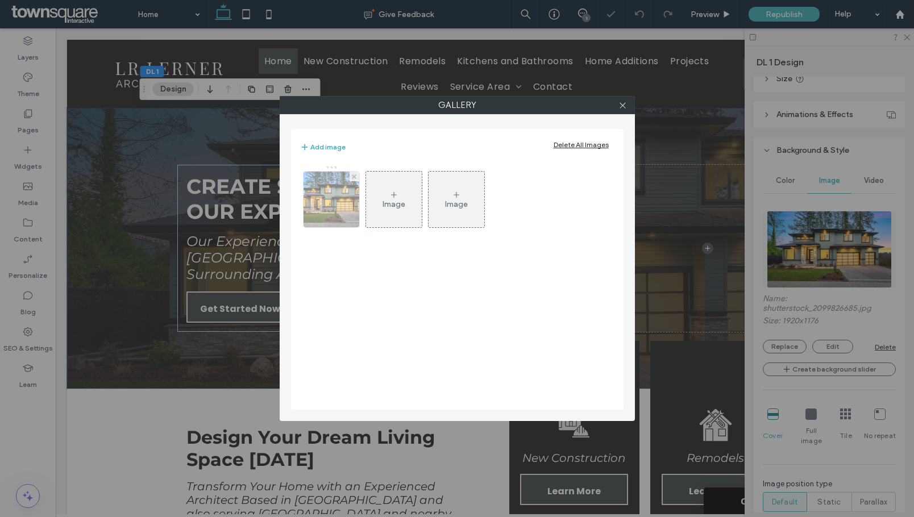
click at [351, 175] on div at bounding box center [354, 177] width 10 height 10
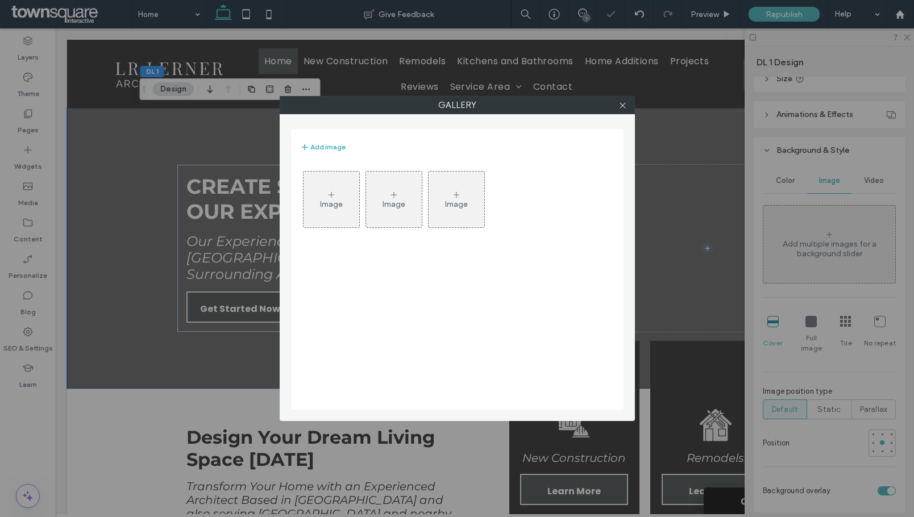
click at [337, 199] on div "Image" at bounding box center [331, 204] width 23 height 10
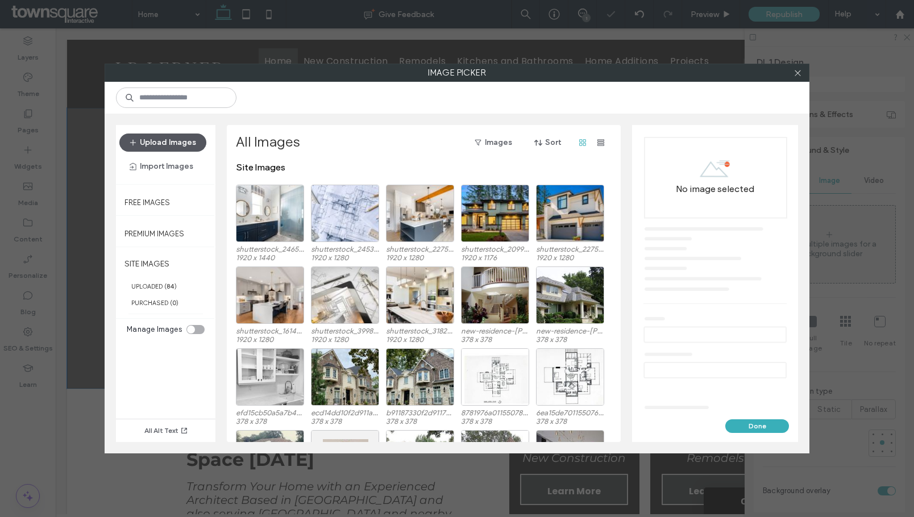
click at [182, 148] on button "Upload Images" at bounding box center [162, 143] width 87 height 18
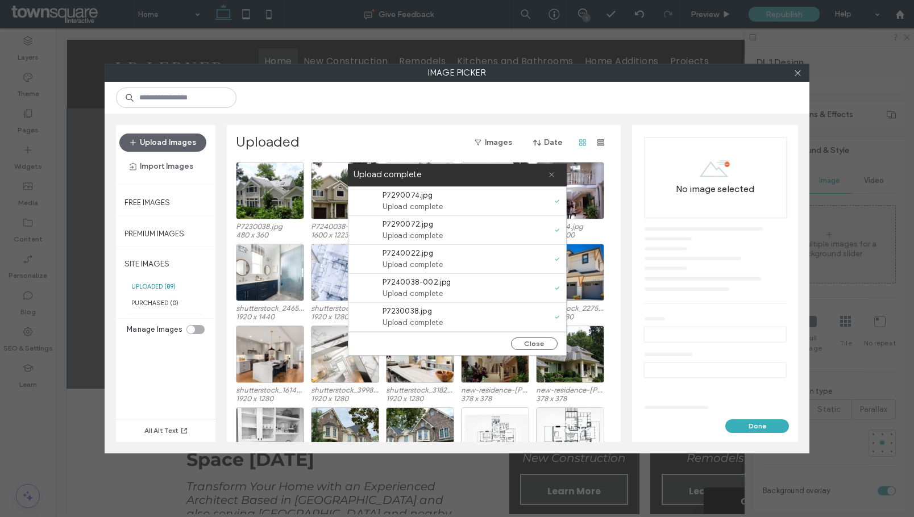
click at [552, 173] on icon at bounding box center [551, 174] width 7 height 7
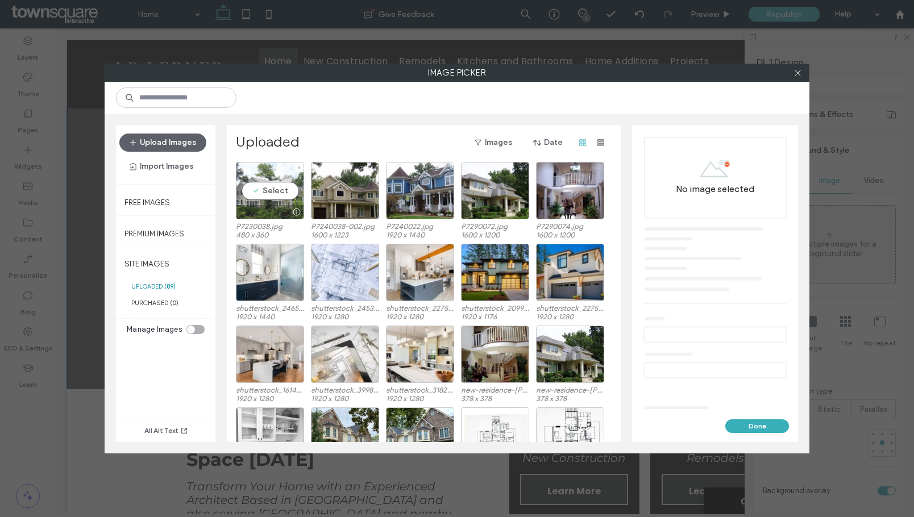
click at [278, 193] on div "Select" at bounding box center [270, 190] width 68 height 57
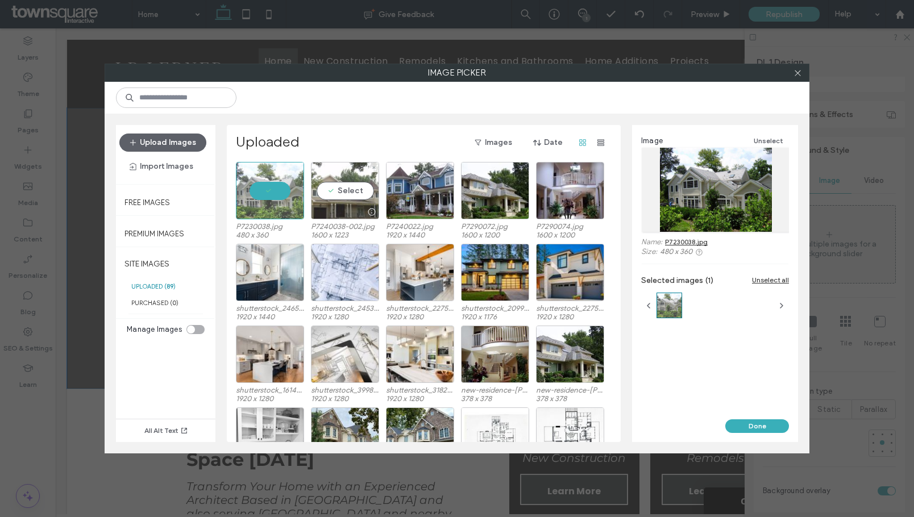
click at [355, 190] on div "Select" at bounding box center [345, 190] width 68 height 57
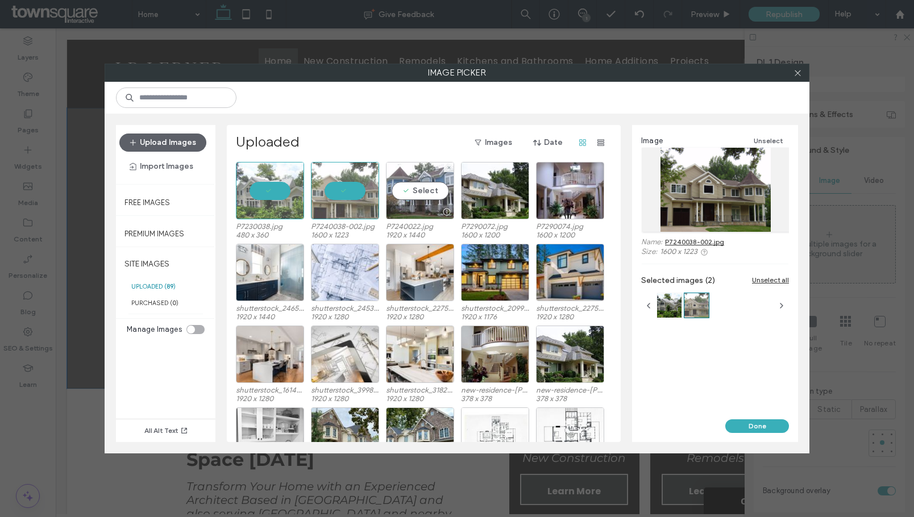
click at [416, 193] on div "Select" at bounding box center [420, 190] width 68 height 57
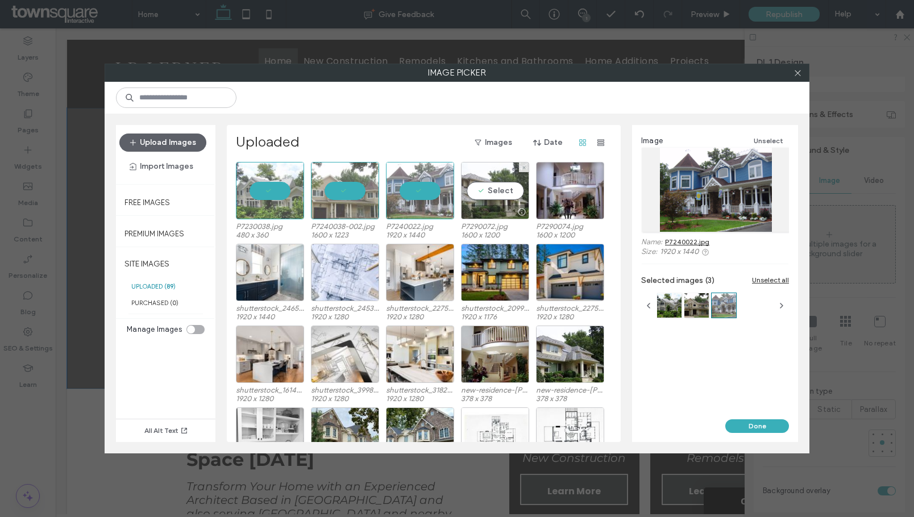
click at [490, 190] on div "Select" at bounding box center [495, 190] width 68 height 57
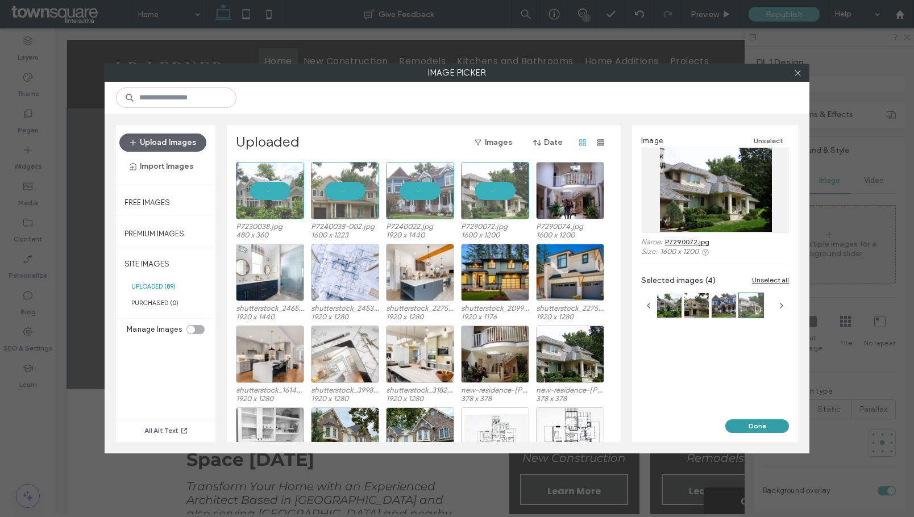
click at [758, 424] on button "Done" at bounding box center [757, 426] width 64 height 14
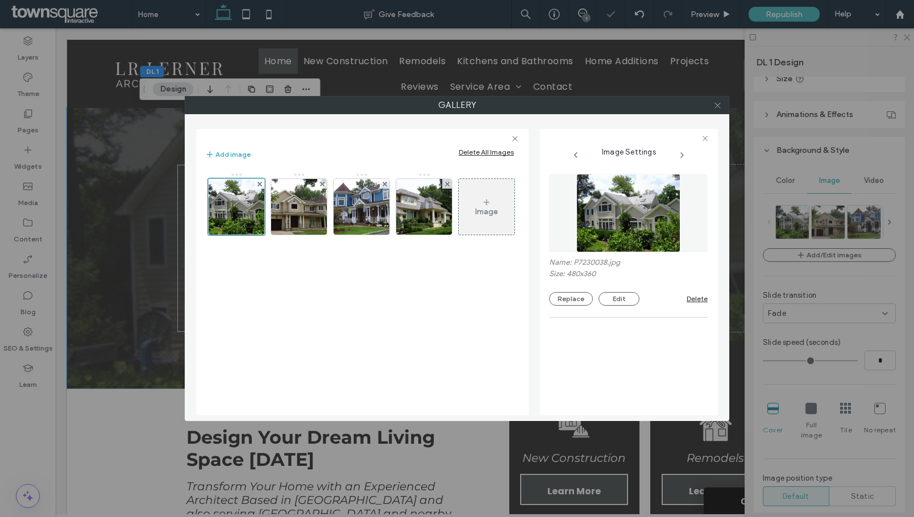
click at [720, 108] on icon at bounding box center [717, 105] width 9 height 9
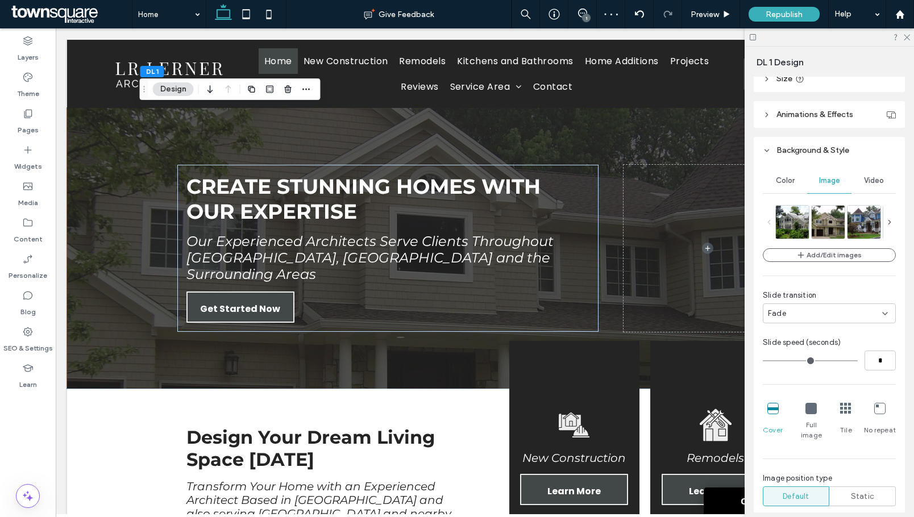
click at [902, 35] on div at bounding box center [828, 37] width 169 height 18
click at [907, 36] on use at bounding box center [906, 38] width 6 height 6
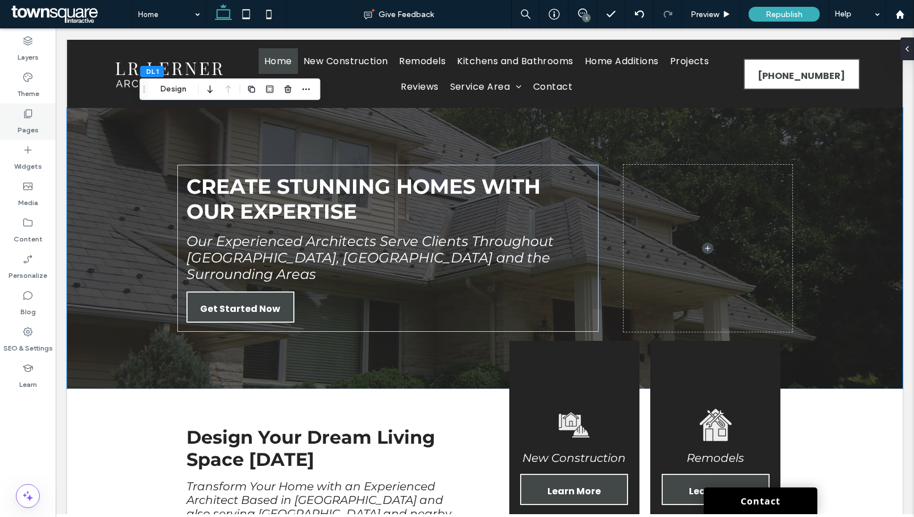
click at [31, 130] on label "Pages" at bounding box center [28, 127] width 21 height 16
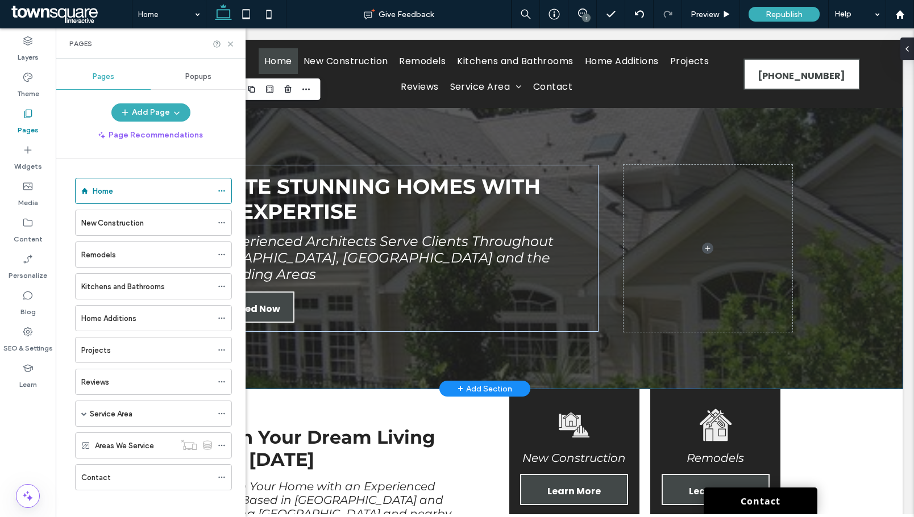
click at [354, 149] on div "Create Stunning Homes with Our Expertise Our Experienced Architects Serve Clien…" at bounding box center [485, 248] width 682 height 281
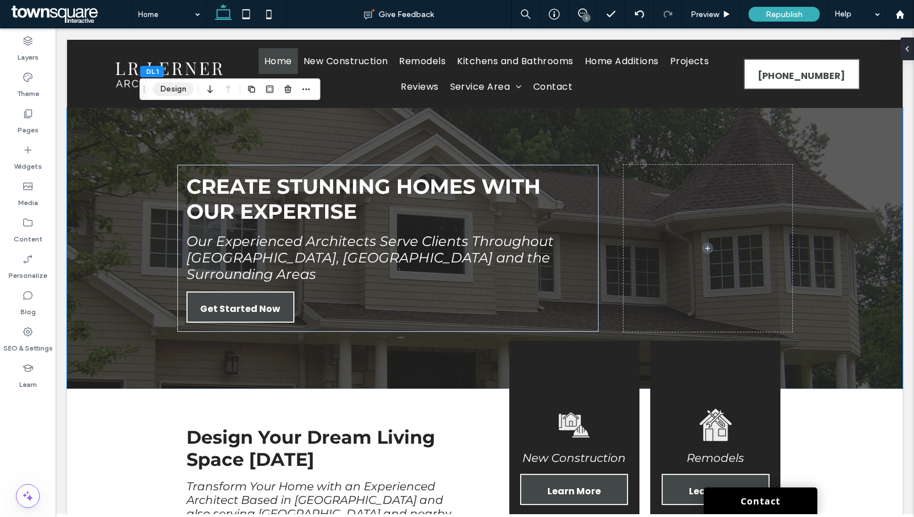
click at [160, 90] on button "Design" at bounding box center [173, 89] width 41 height 14
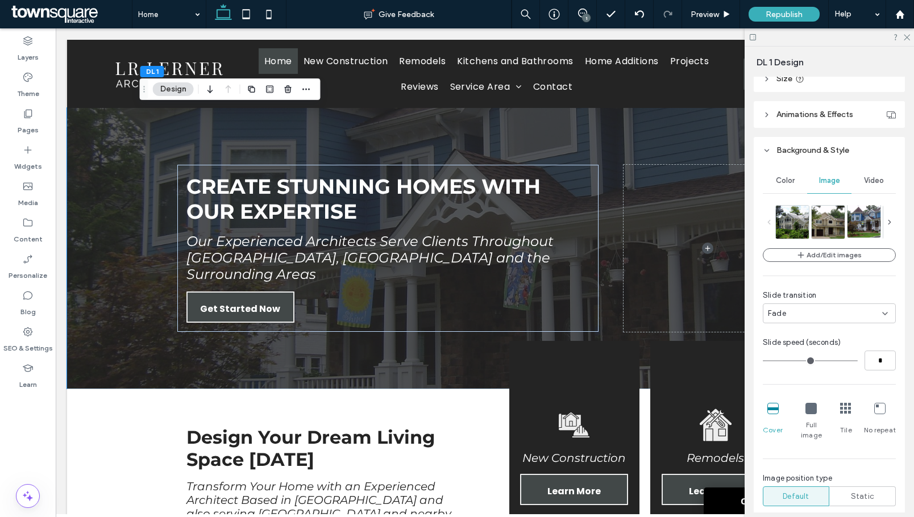
click at [855, 220] on img at bounding box center [869, 221] width 44 height 33
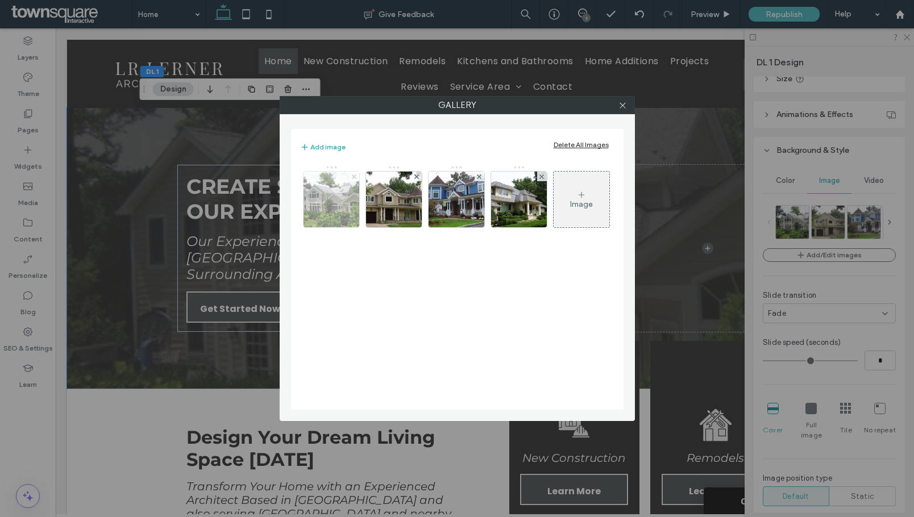
click at [353, 178] on icon at bounding box center [354, 176] width 5 height 5
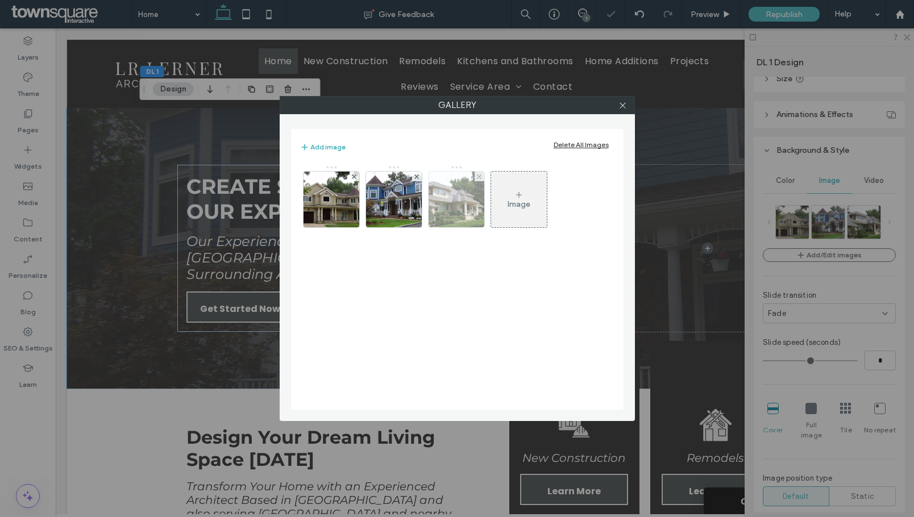
click at [465, 206] on img at bounding box center [456, 200] width 74 height 56
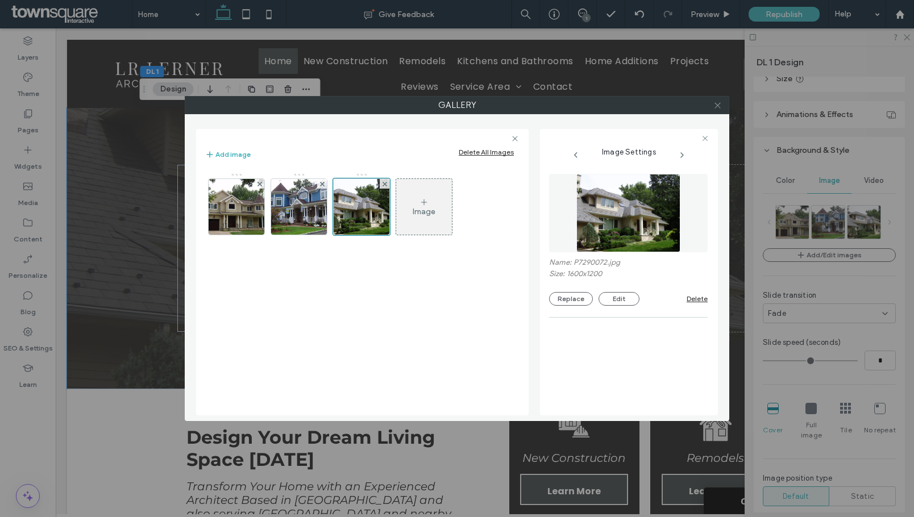
click at [717, 105] on use at bounding box center [717, 105] width 6 height 6
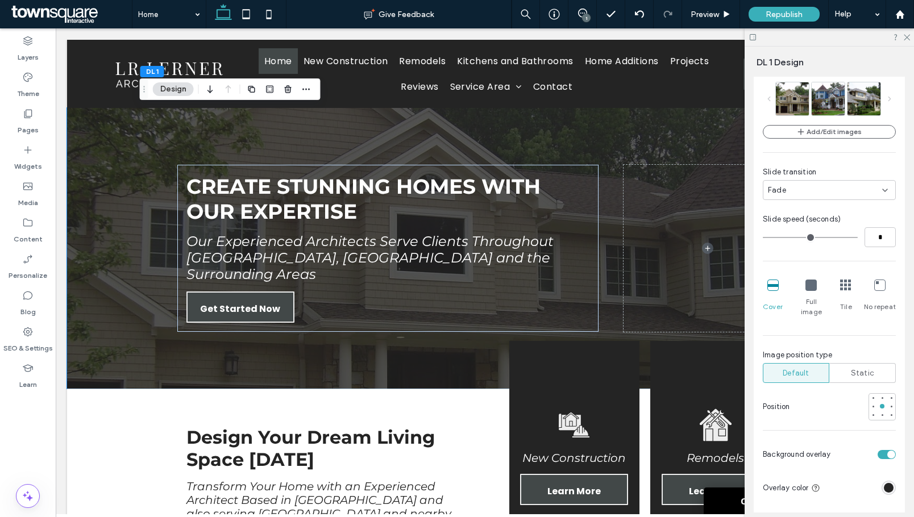
scroll to position [341, 0]
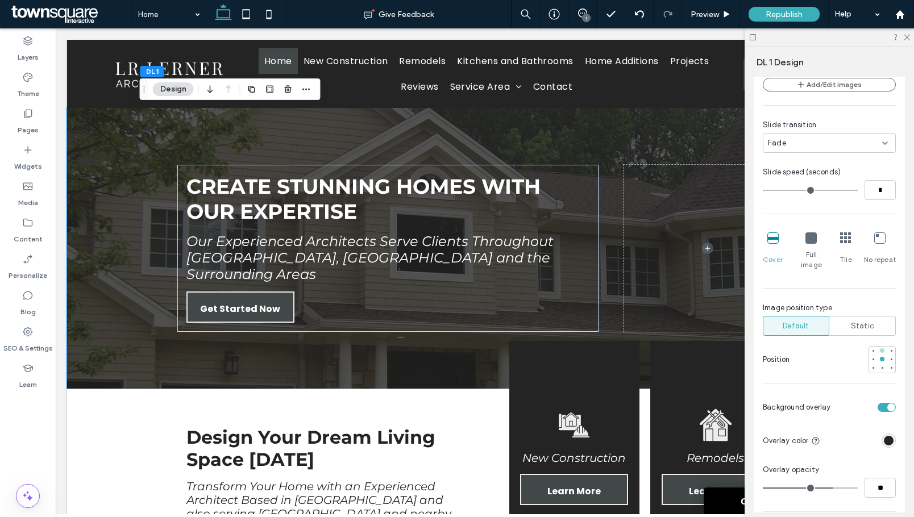
click at [880, 348] on div at bounding box center [882, 350] width 5 height 5
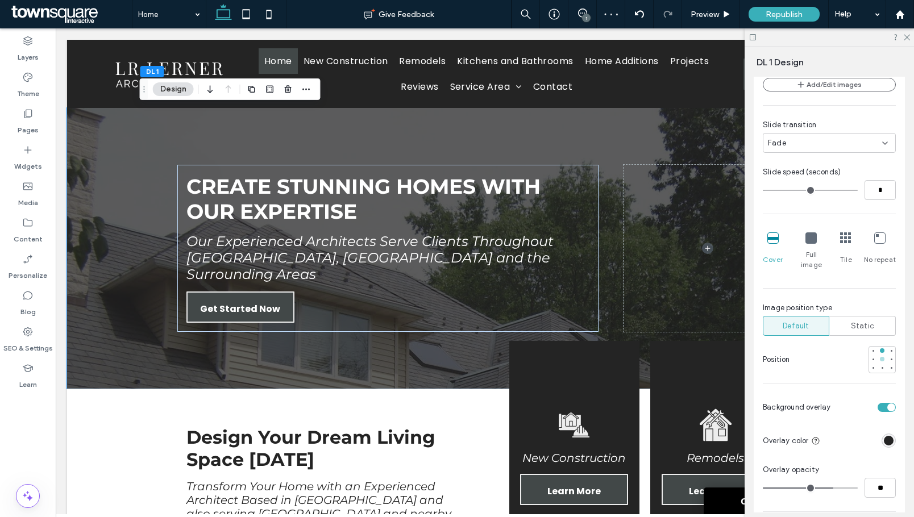
click at [880, 357] on div at bounding box center [882, 359] width 5 height 5
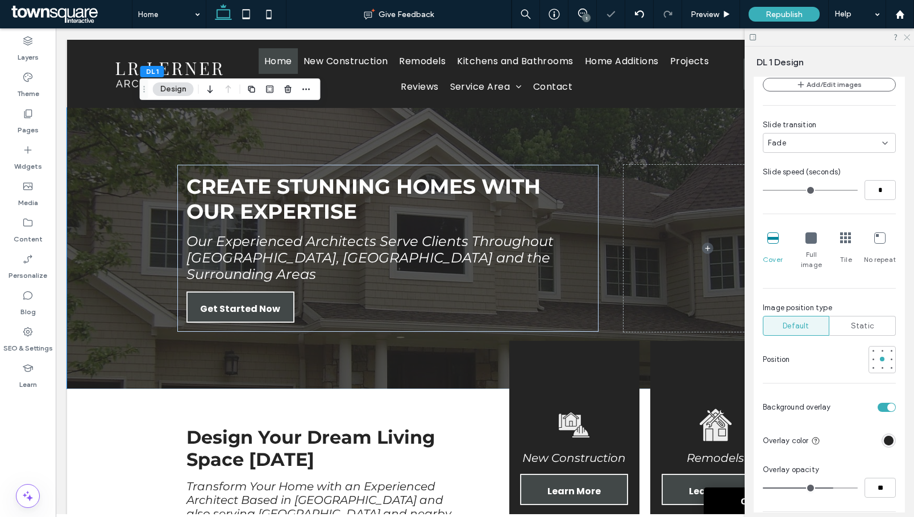
click at [907, 35] on icon at bounding box center [905, 36] width 7 height 7
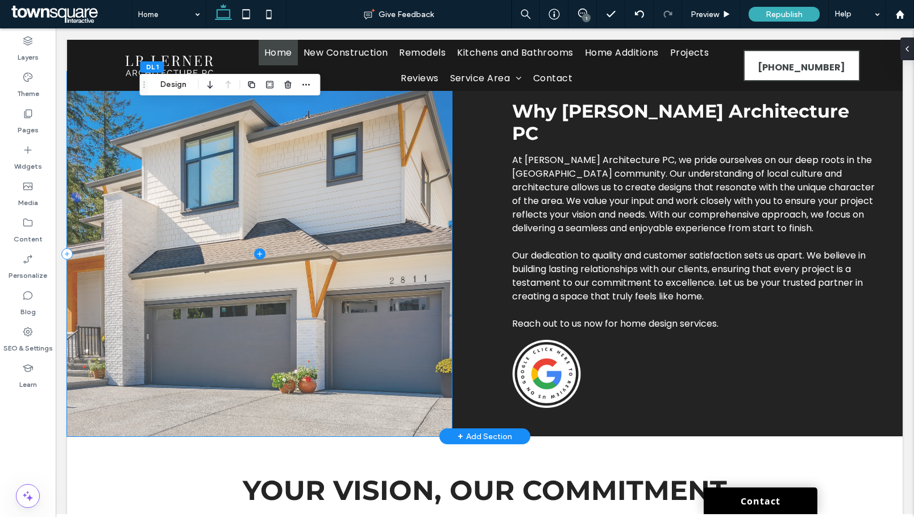
click at [205, 201] on span at bounding box center [259, 254] width 385 height 365
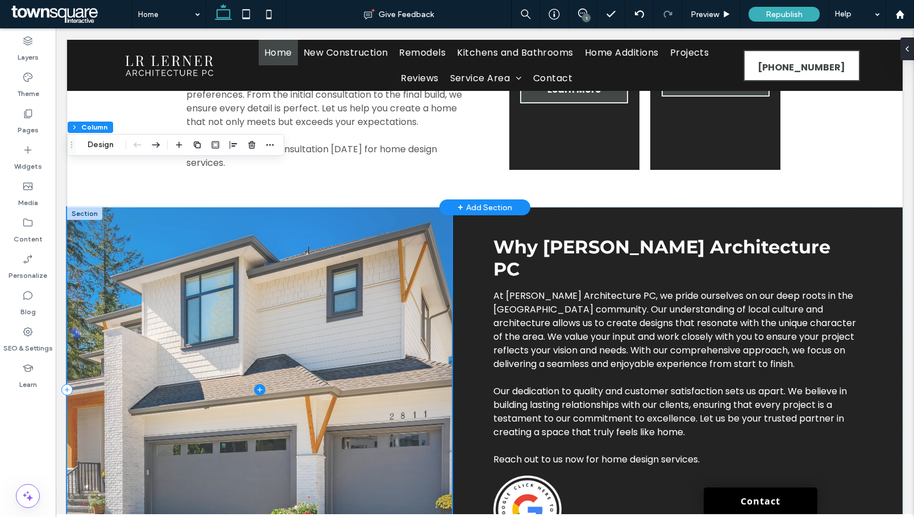
scroll to position [625, 0]
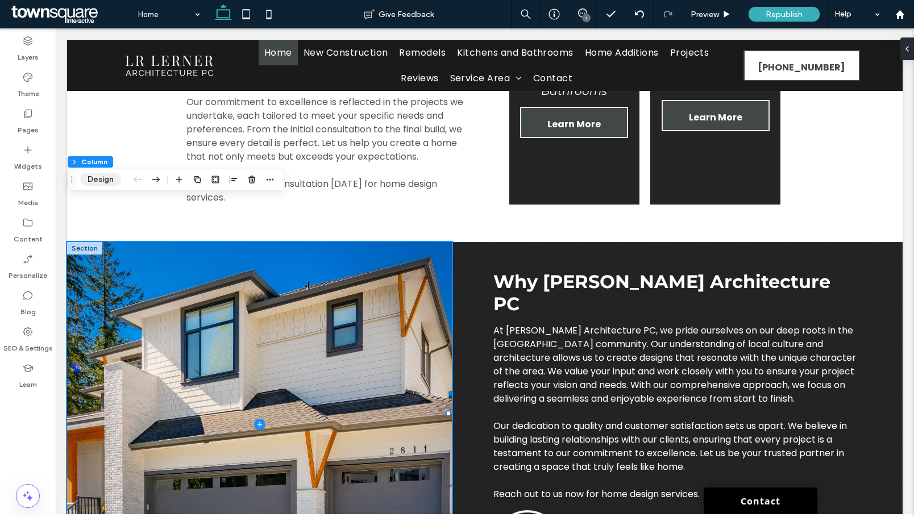
click at [107, 181] on button "Design" at bounding box center [100, 180] width 41 height 14
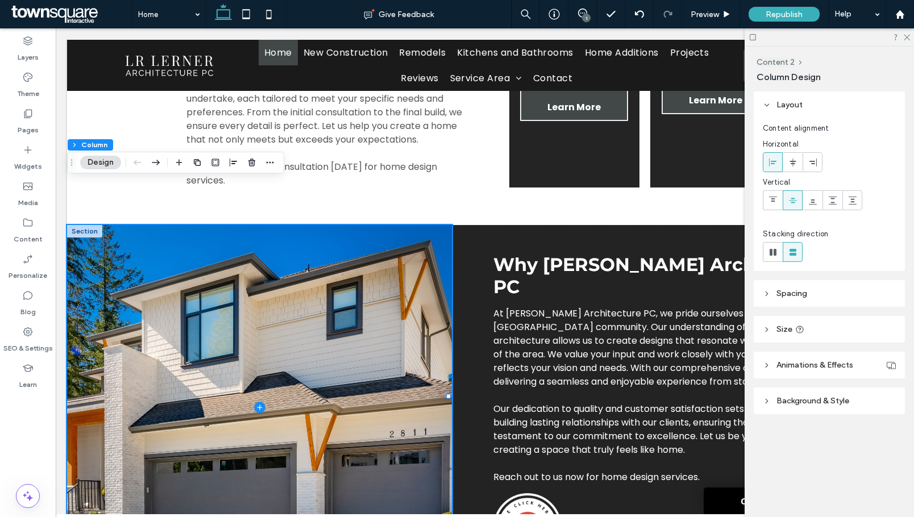
click at [821, 398] on span "Background & Style" at bounding box center [812, 401] width 73 height 10
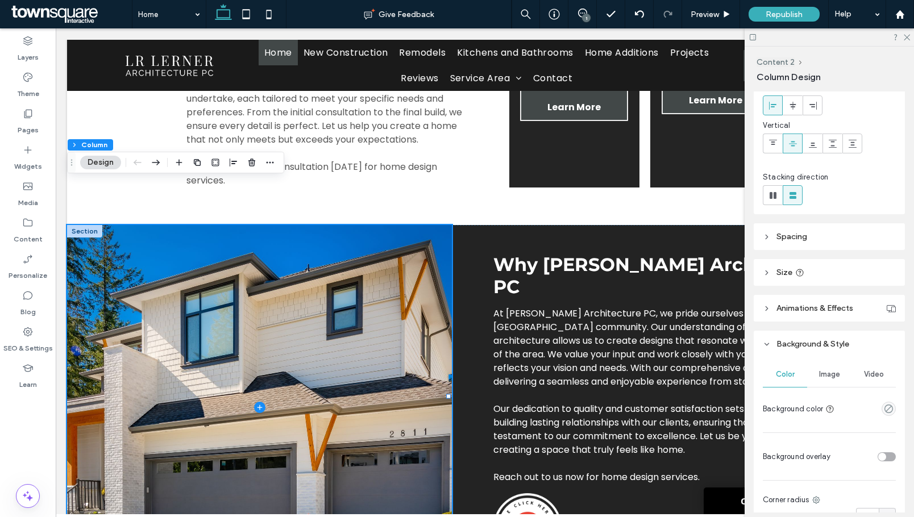
click at [830, 382] on div "Image" at bounding box center [829, 374] width 44 height 25
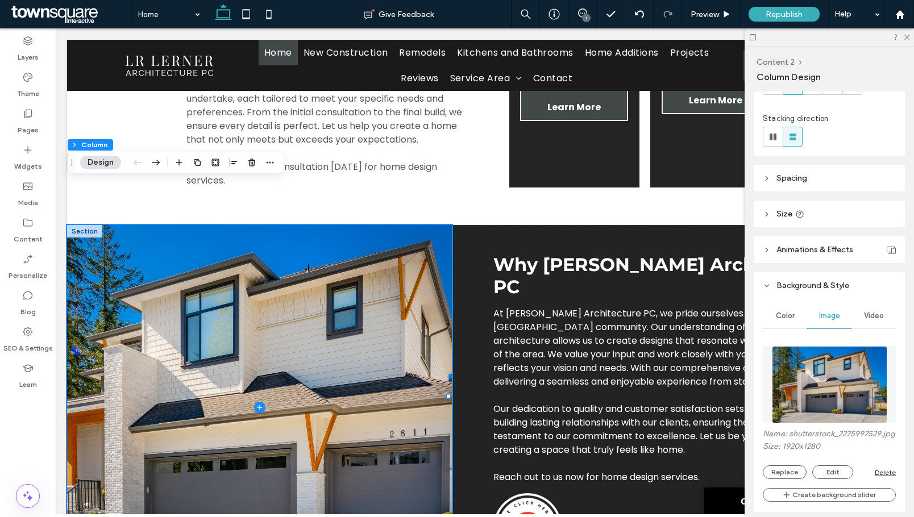
scroll to position [170, 0]
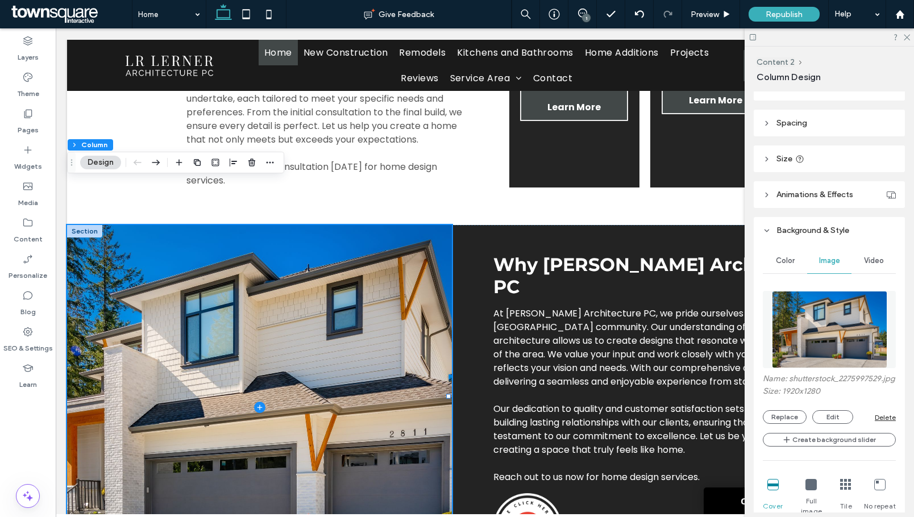
click at [811, 316] on img at bounding box center [829, 329] width 115 height 77
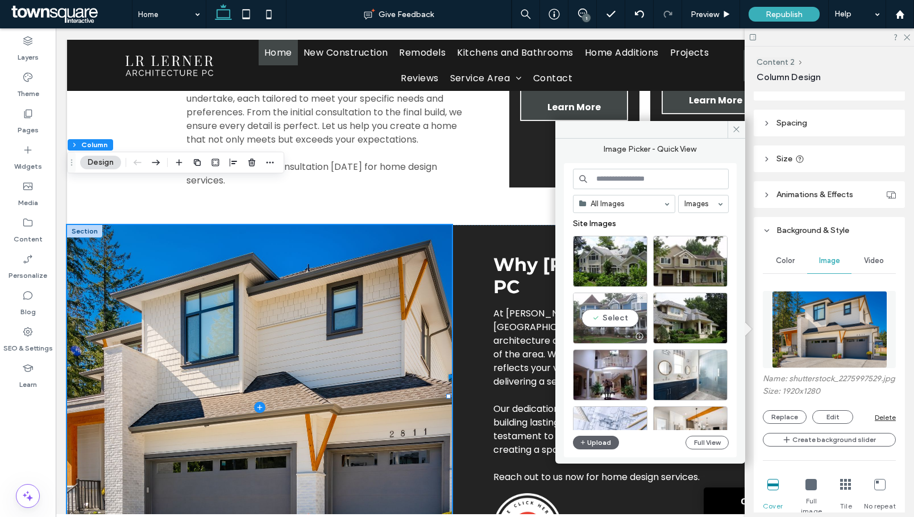
click at [604, 314] on div "Select" at bounding box center [610, 318] width 74 height 51
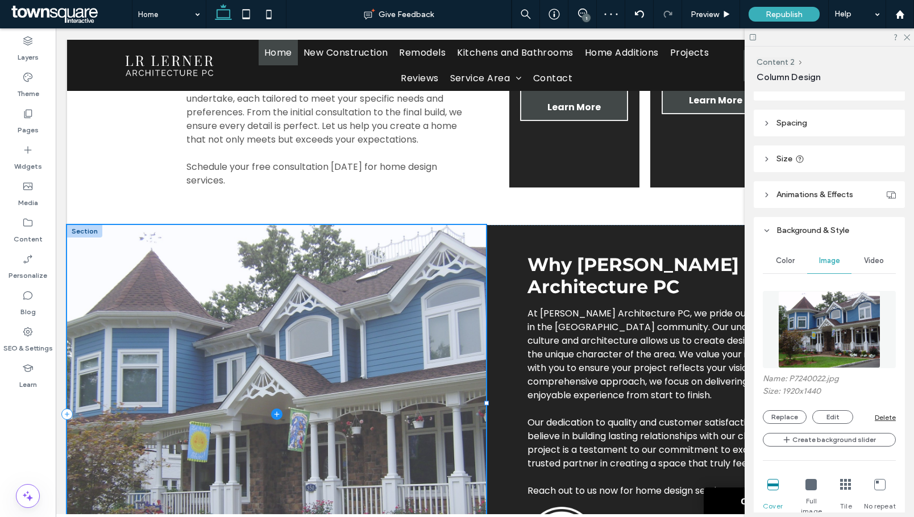
drag, startPoint x: 447, startPoint y: 351, endPoint x: 485, endPoint y: 352, distance: 38.1
click at [68, 226] on div at bounding box center [67, 225] width 1 height 1
type input "**"
type input "*****"
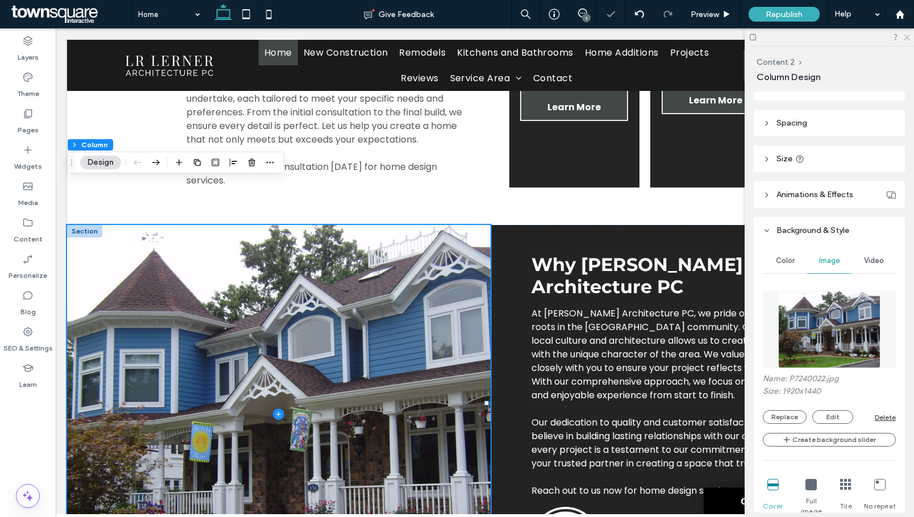
click at [906, 37] on use at bounding box center [906, 38] width 6 height 6
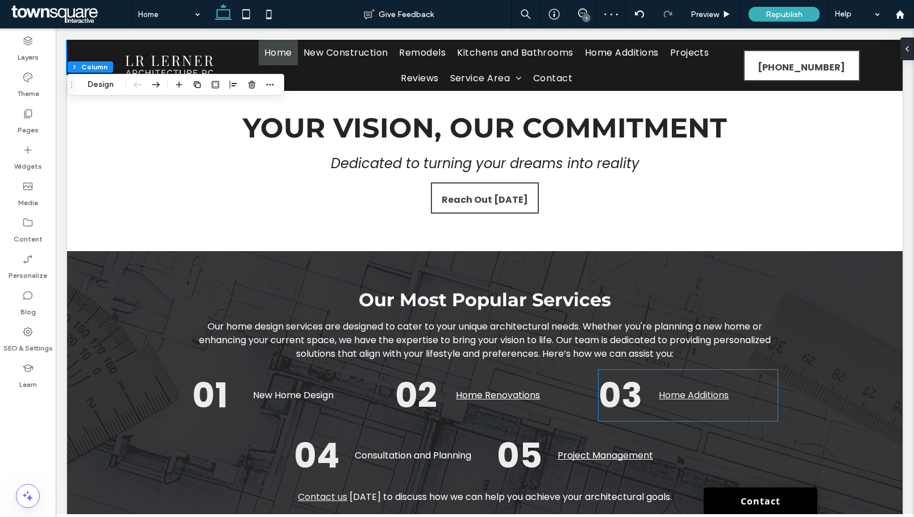
scroll to position [1250, 0]
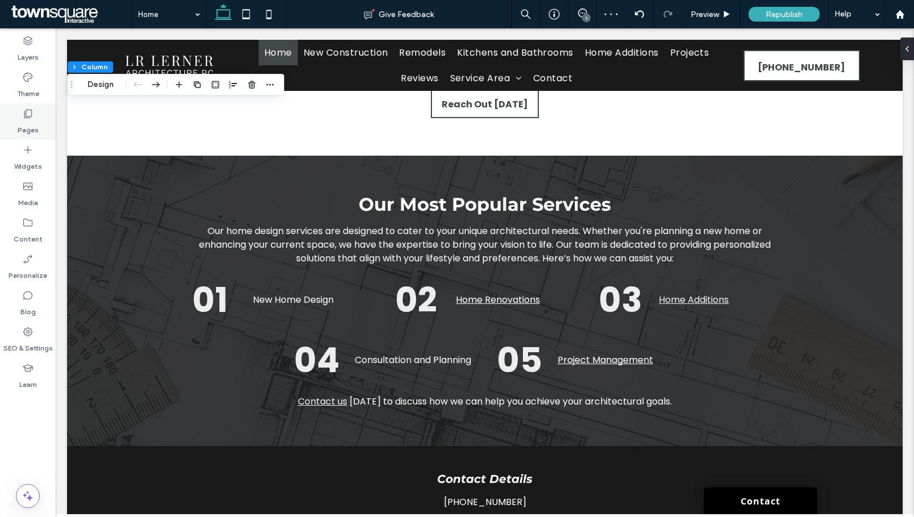
click at [36, 114] on div "Pages" at bounding box center [28, 121] width 56 height 36
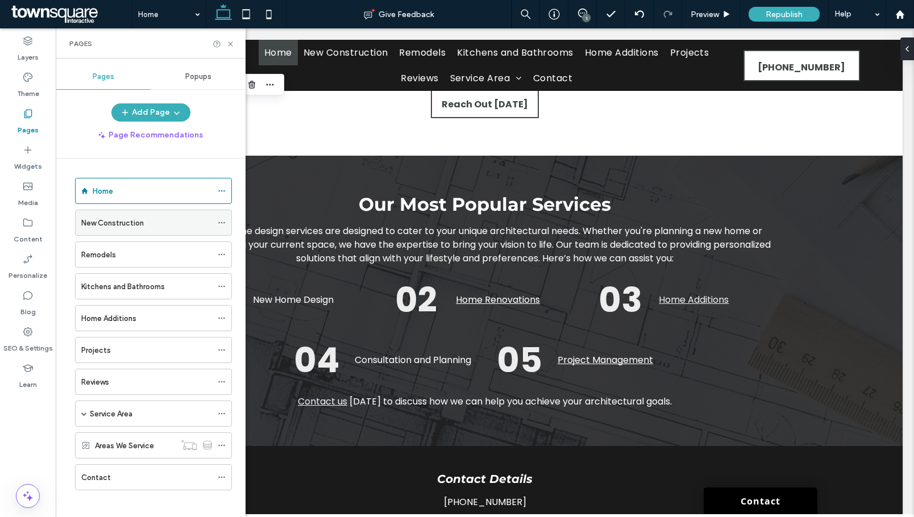
click at [116, 222] on label "New Construction" at bounding box center [112, 223] width 63 height 20
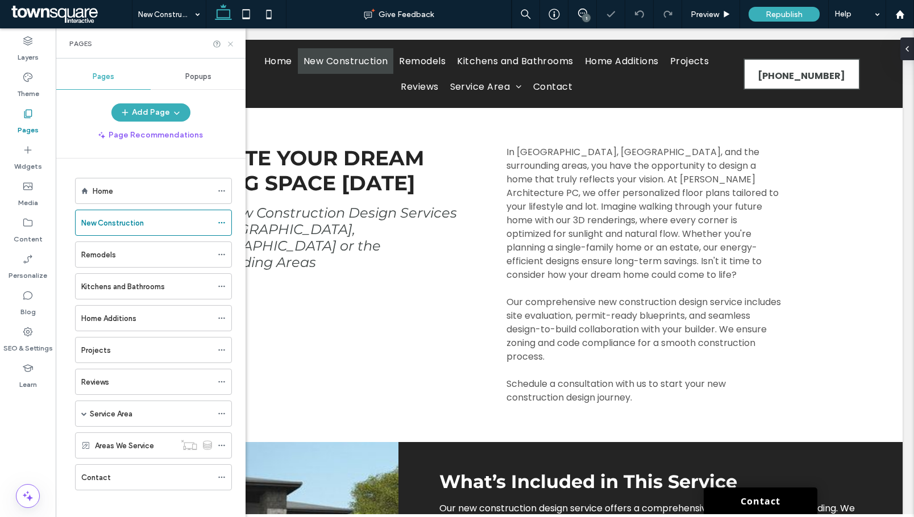
click at [232, 45] on use at bounding box center [230, 43] width 5 height 5
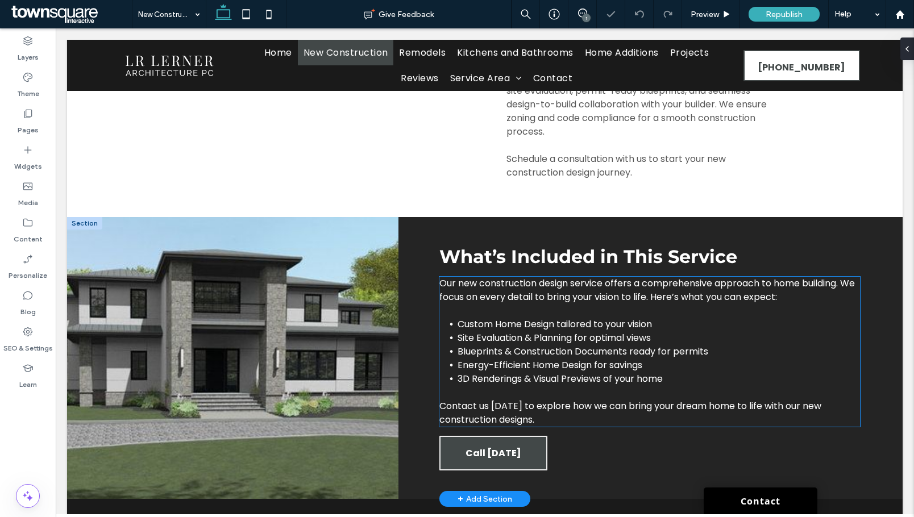
scroll to position [267, 0]
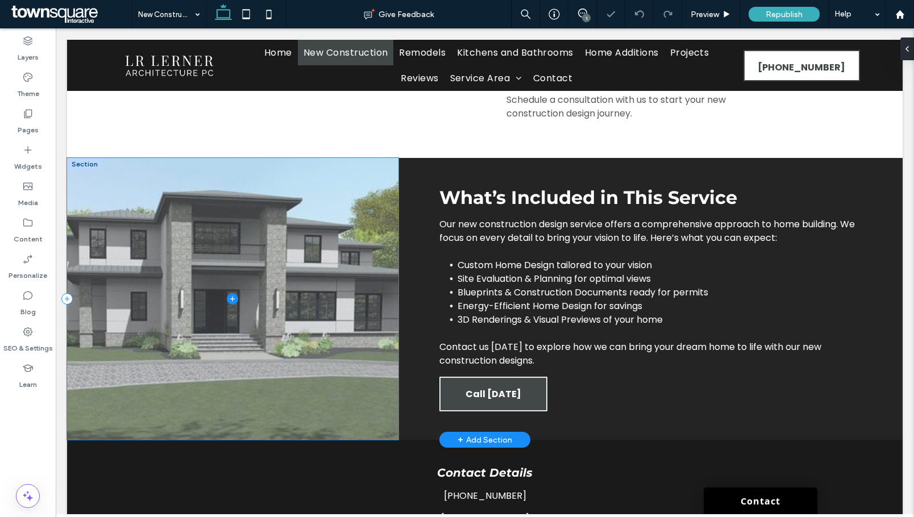
click at [233, 344] on span at bounding box center [232, 299] width 331 height 282
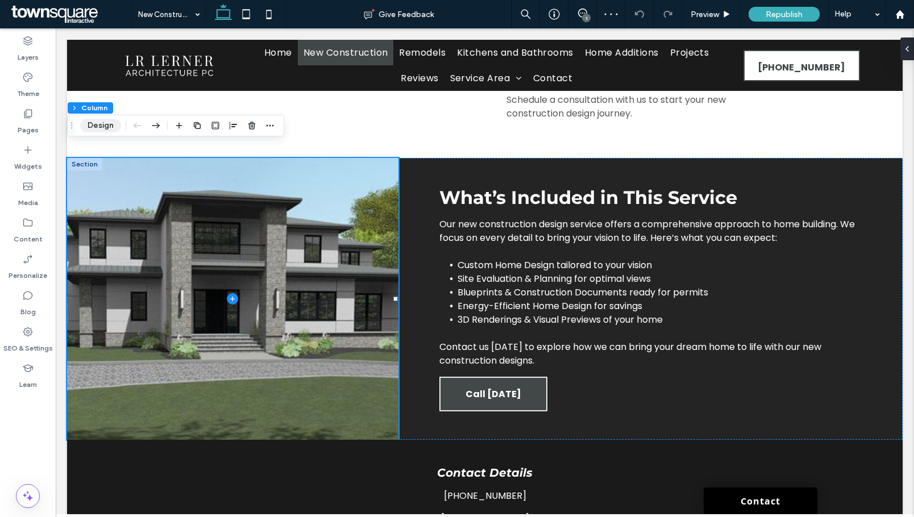
click at [103, 123] on button "Design" at bounding box center [100, 126] width 41 height 14
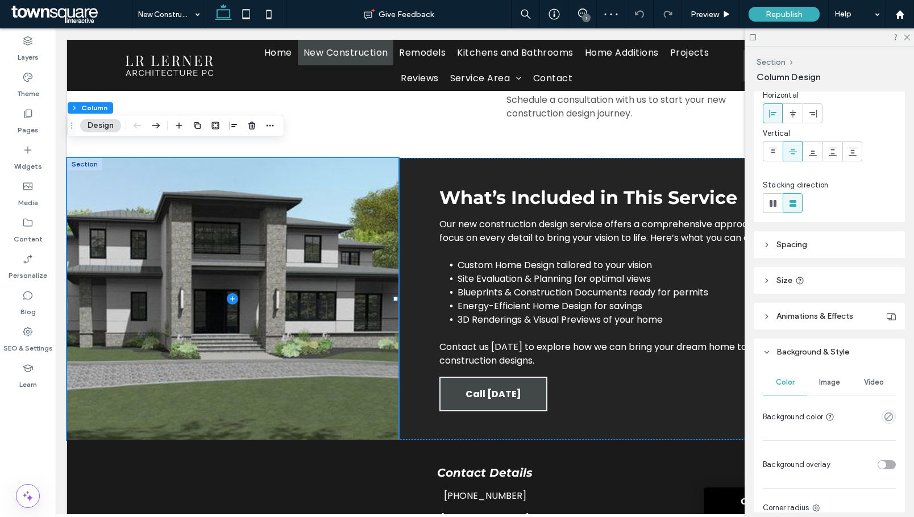
scroll to position [114, 0]
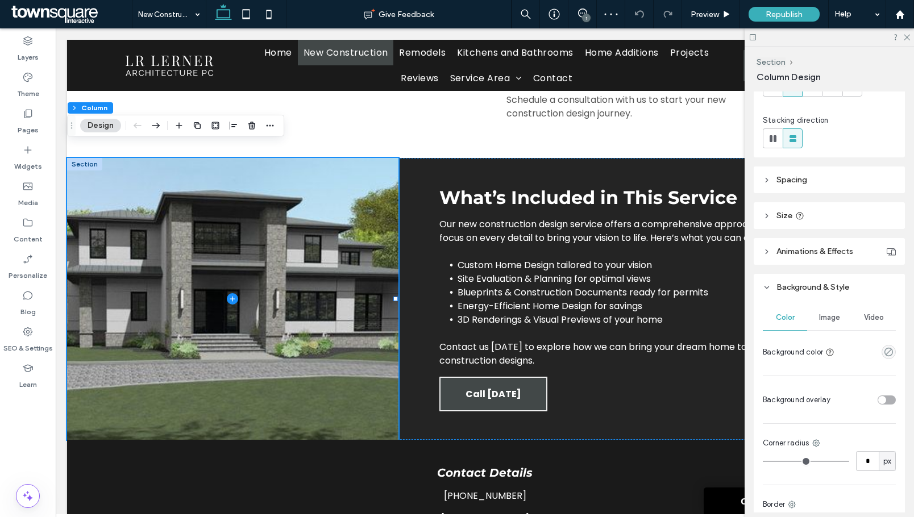
click at [830, 323] on div "Image" at bounding box center [829, 317] width 44 height 25
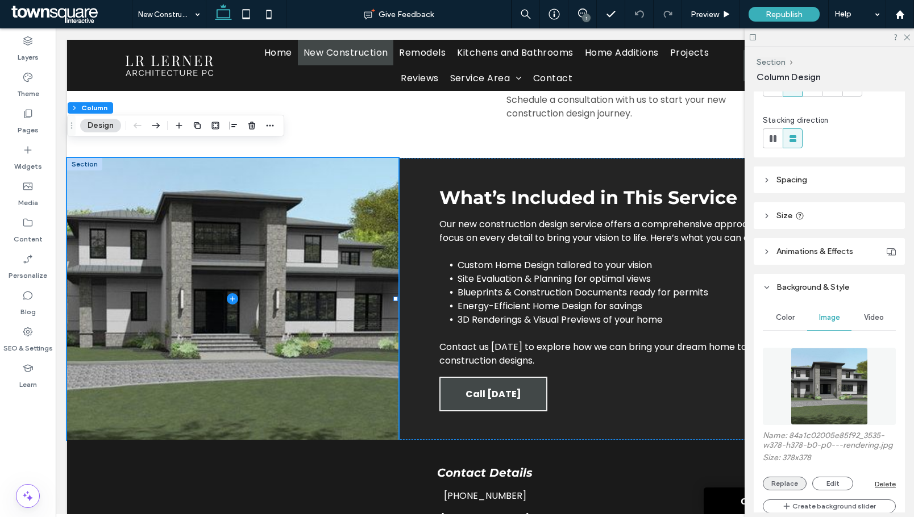
click at [783, 490] on button "Replace" at bounding box center [785, 484] width 44 height 14
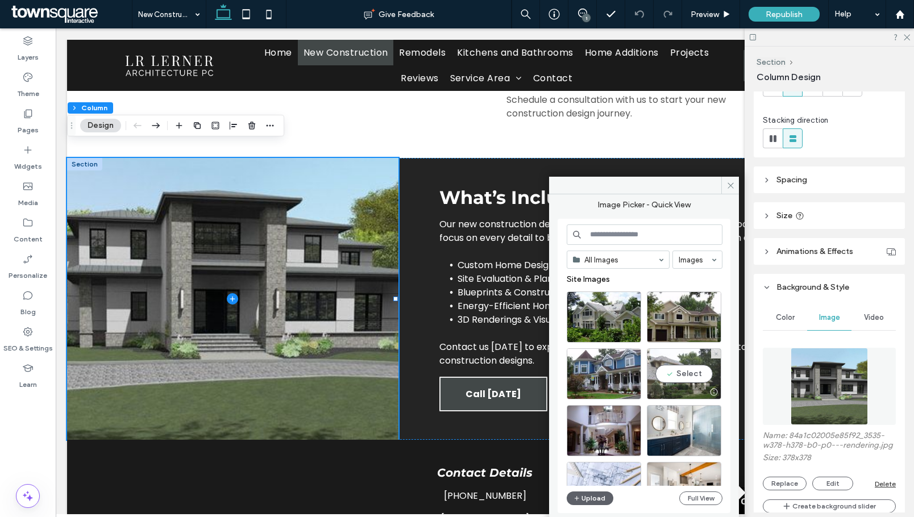
click at [685, 370] on div "Select" at bounding box center [684, 373] width 74 height 51
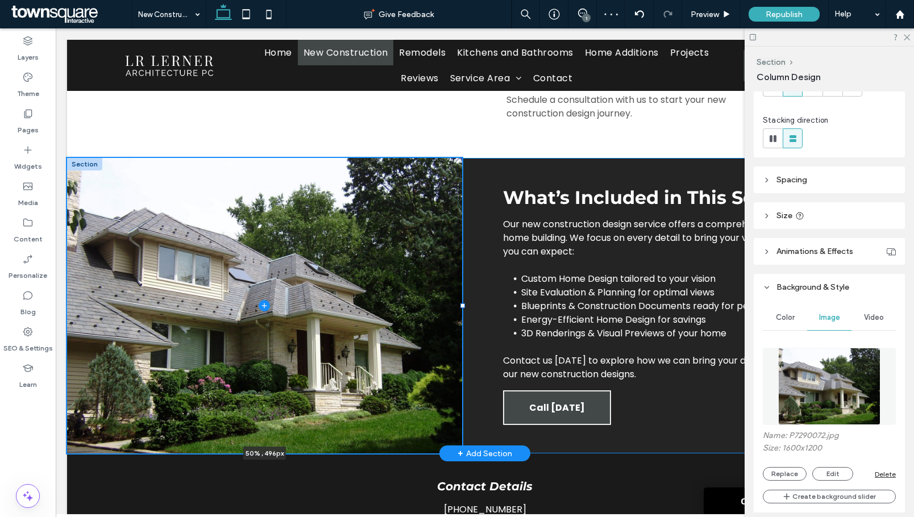
drag, startPoint x: 397, startPoint y: 284, endPoint x: 464, endPoint y: 278, distance: 67.3
click at [464, 278] on div "What’s Included in This Service Our new construction design service offers a co…" at bounding box center [484, 305] width 835 height 295
type input "**"
type input "*****"
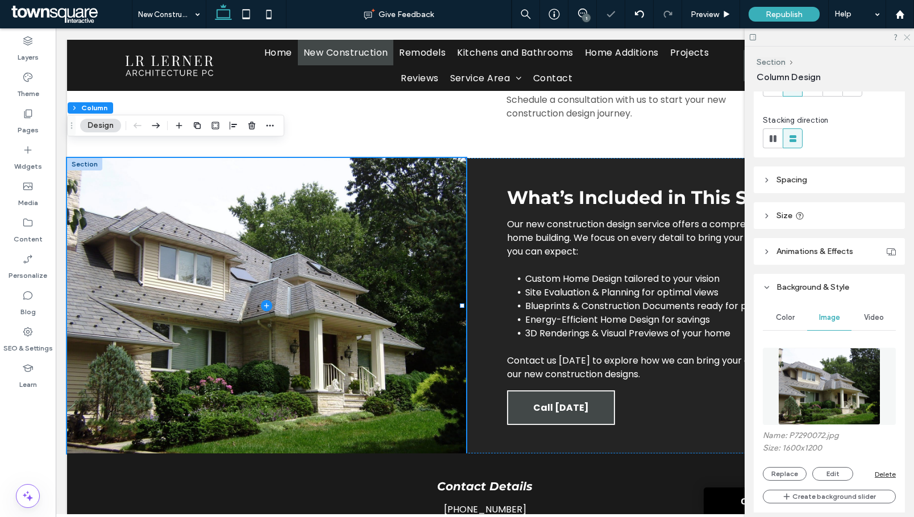
click at [907, 39] on icon at bounding box center [905, 36] width 7 height 7
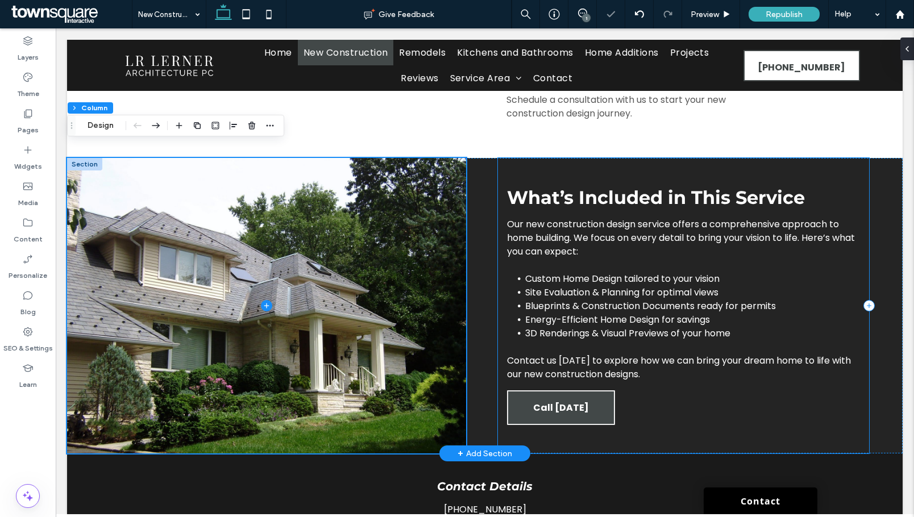
scroll to position [422, 0]
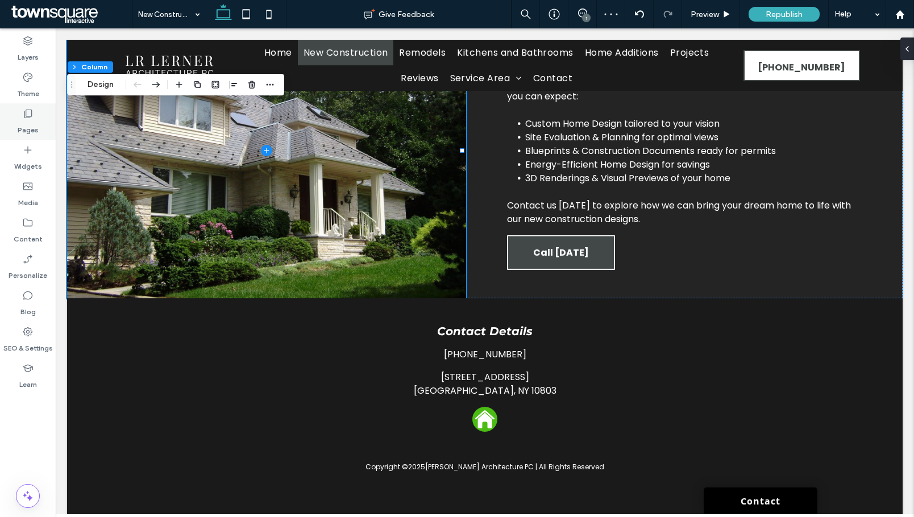
click at [30, 126] on label "Pages" at bounding box center [28, 127] width 21 height 16
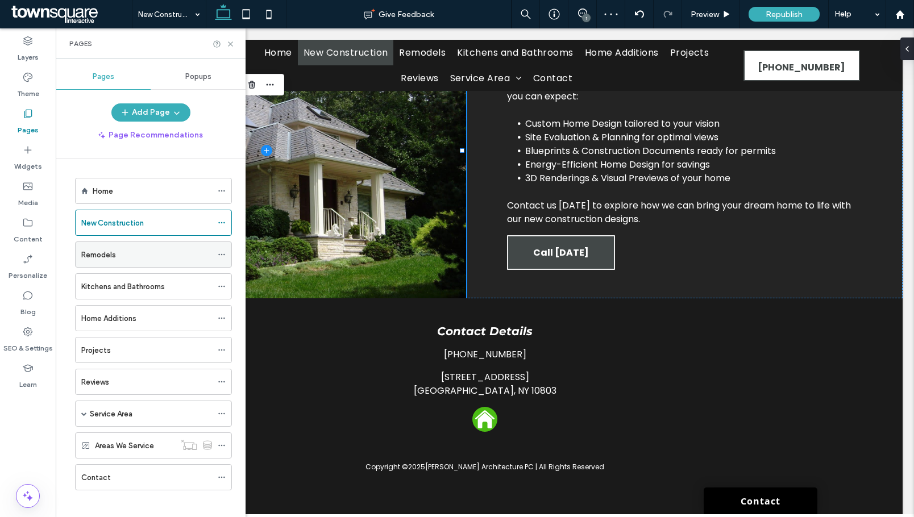
click at [123, 256] on div "Remodels" at bounding box center [146, 255] width 131 height 12
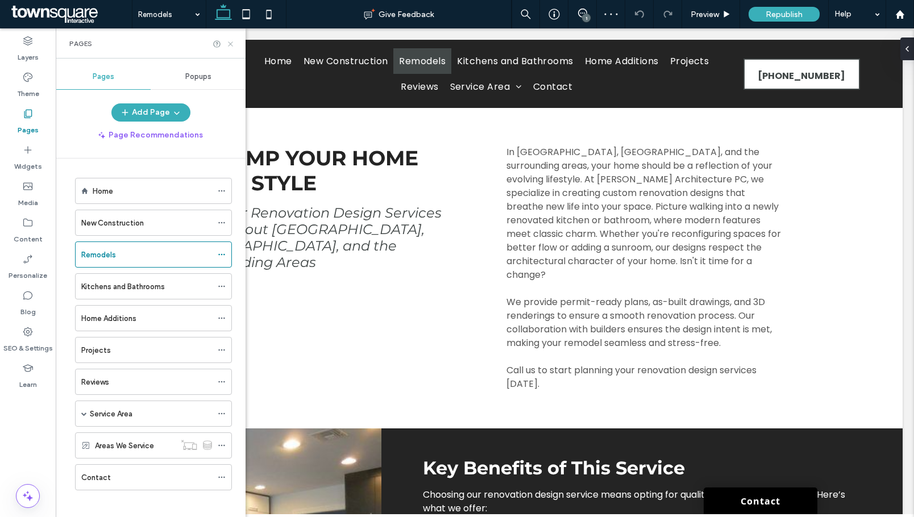
click at [231, 42] on icon at bounding box center [230, 44] width 9 height 9
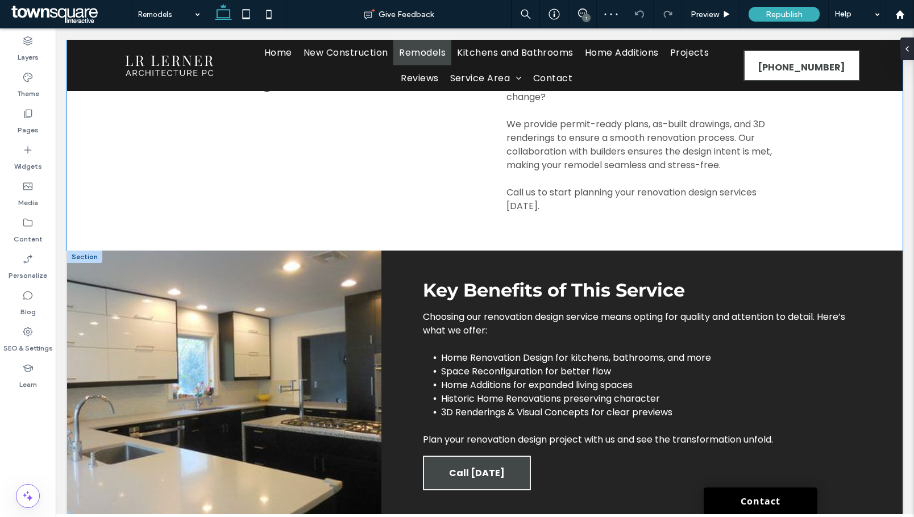
scroll to position [227, 0]
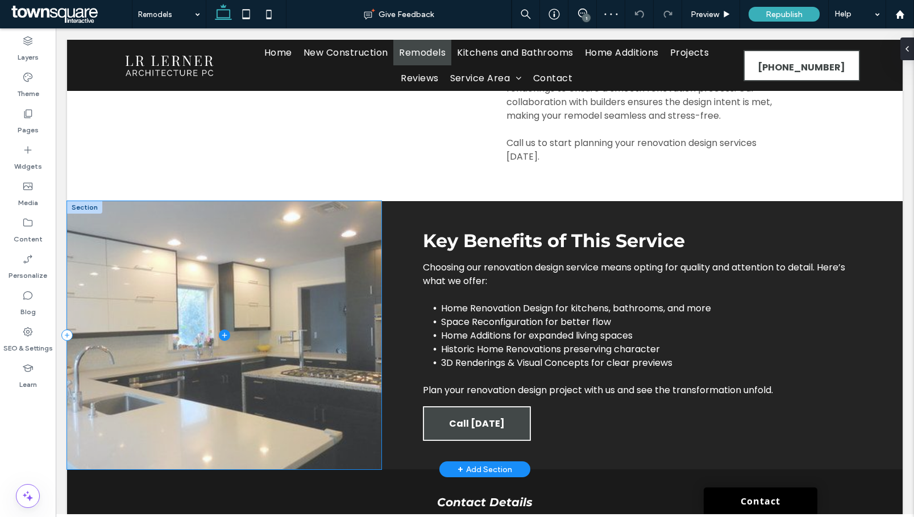
click at [228, 319] on span at bounding box center [224, 335] width 314 height 268
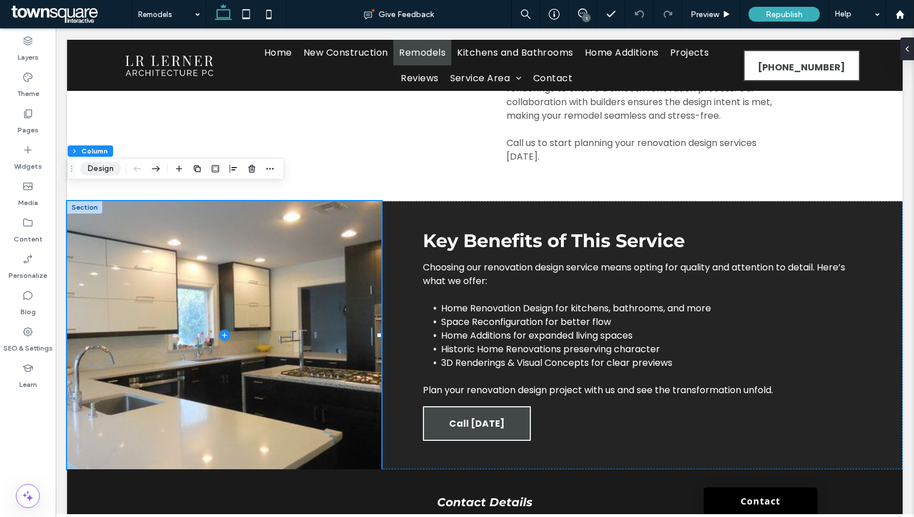
click at [98, 168] on button "Design" at bounding box center [100, 169] width 41 height 14
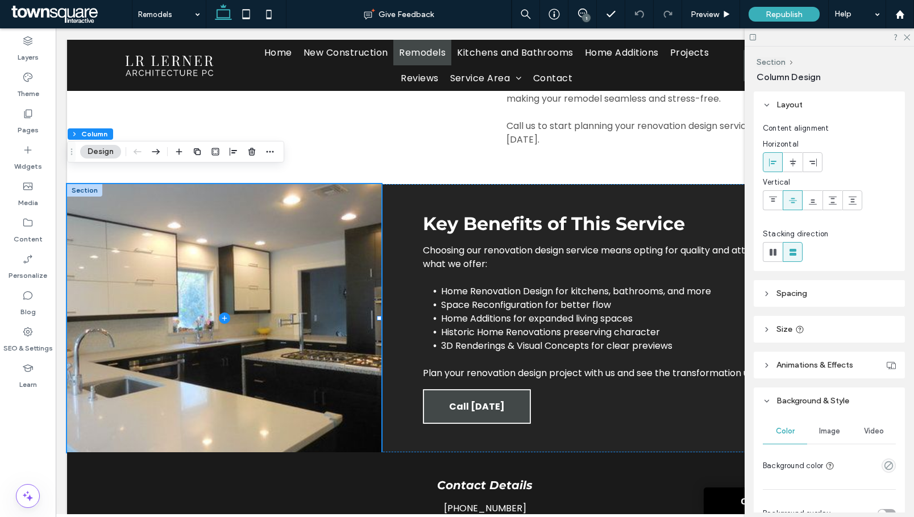
click at [832, 431] on span "Image" at bounding box center [829, 431] width 21 height 9
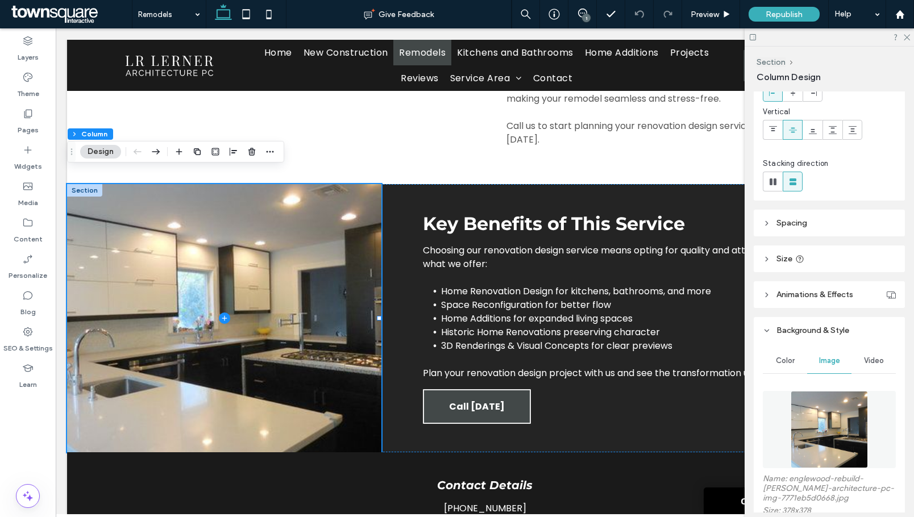
scroll to position [170, 0]
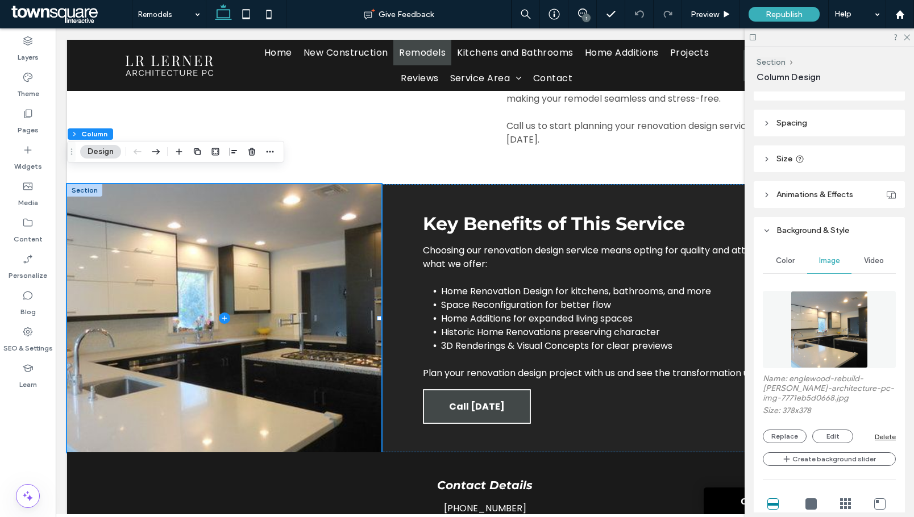
click at [789, 427] on div "Name: englewood-rebuild-[PERSON_NAME]-architecture-pc-img-7771eb5d0668.jpg Size…" at bounding box center [829, 408] width 133 height 69
click at [789, 432] on button "Replace" at bounding box center [785, 437] width 44 height 14
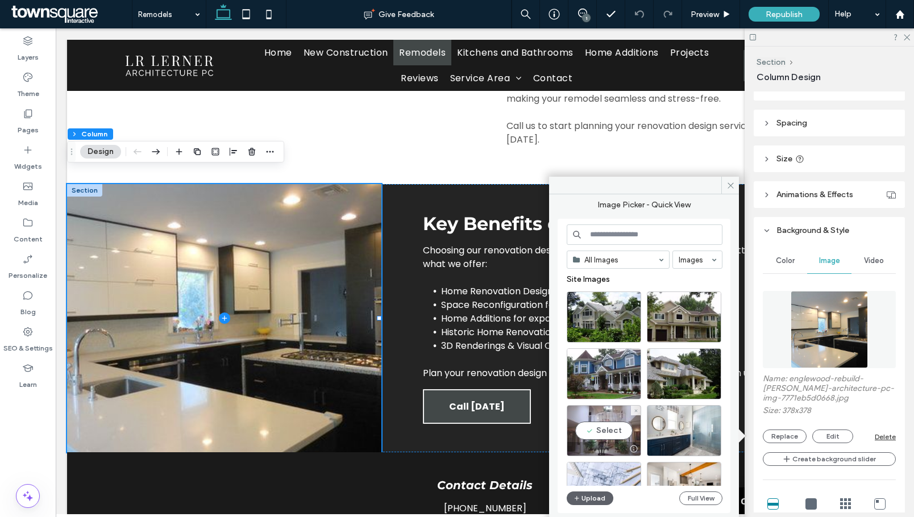
click at [594, 432] on div "Select" at bounding box center [604, 430] width 74 height 51
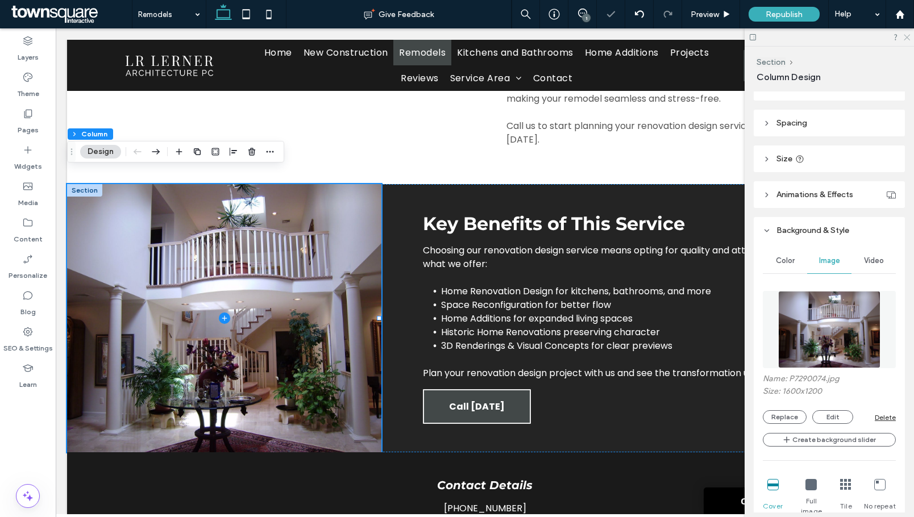
drag, startPoint x: 907, startPoint y: 40, endPoint x: 462, endPoint y: 289, distance: 509.8
click at [907, 40] on icon at bounding box center [905, 36] width 7 height 7
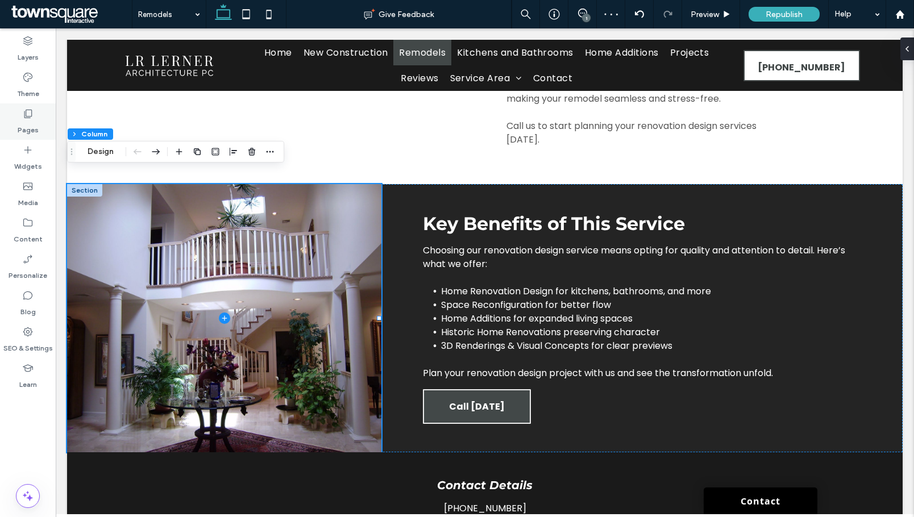
click at [27, 109] on icon at bounding box center [27, 113] width 11 height 11
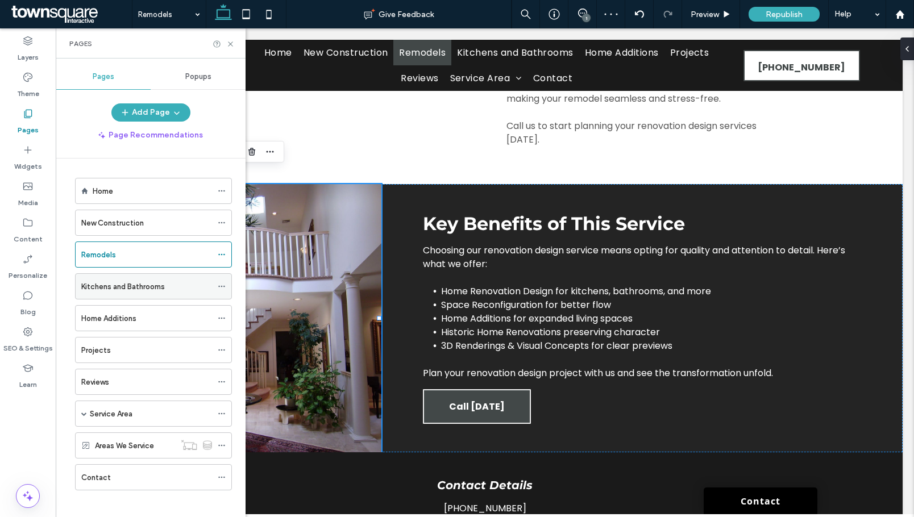
click at [136, 284] on label "Kitchens and Bathrooms" at bounding box center [123, 287] width 84 height 20
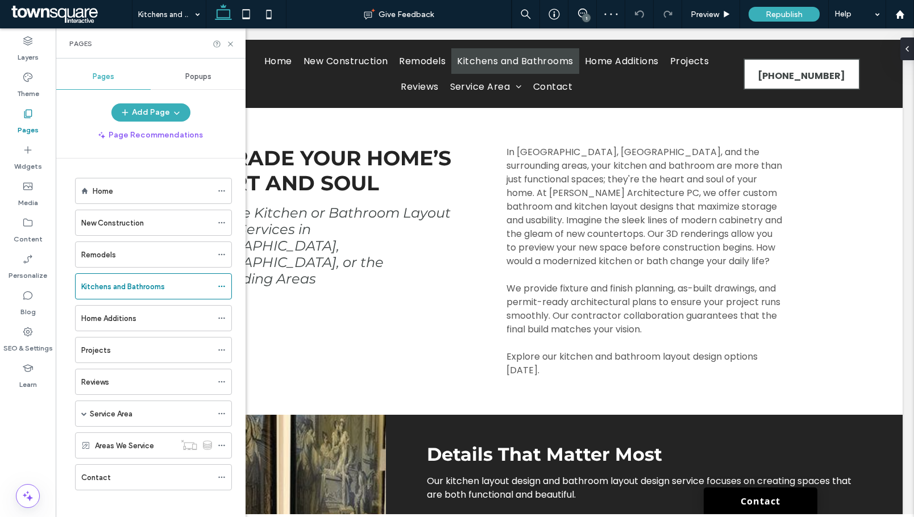
drag, startPoint x: 235, startPoint y: 44, endPoint x: 382, endPoint y: 197, distance: 213.0
click at [235, 44] on div "Pages" at bounding box center [151, 43] width 190 height 30
click at [228, 44] on icon at bounding box center [230, 44] width 9 height 9
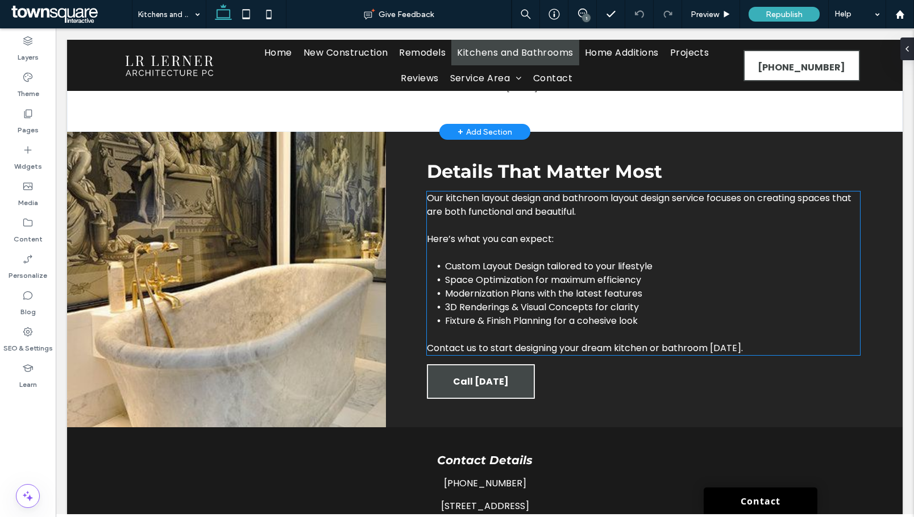
scroll to position [284, 0]
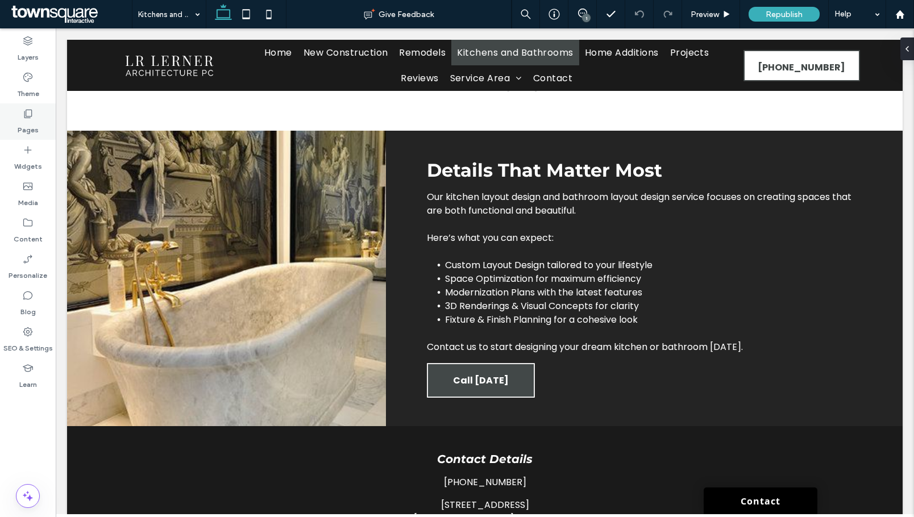
click at [31, 117] on icon at bounding box center [27, 113] width 11 height 11
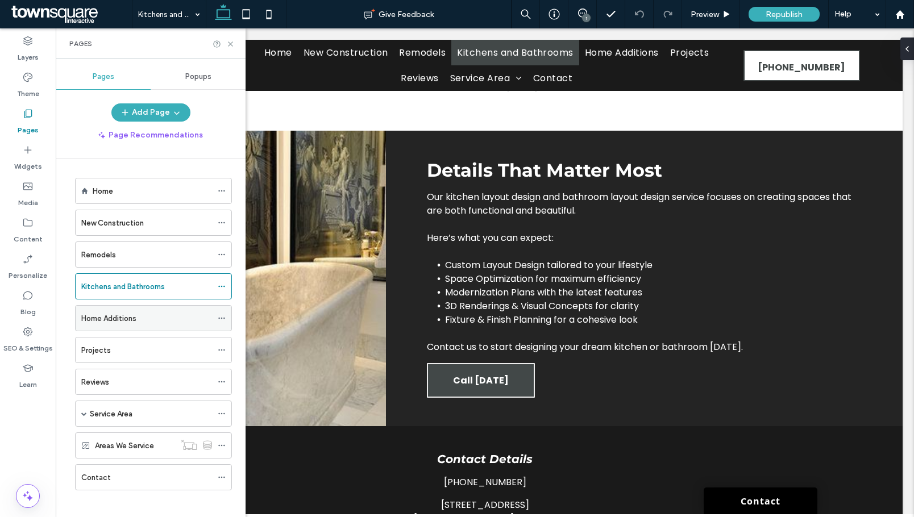
click at [107, 315] on label "Home Additions" at bounding box center [108, 319] width 55 height 20
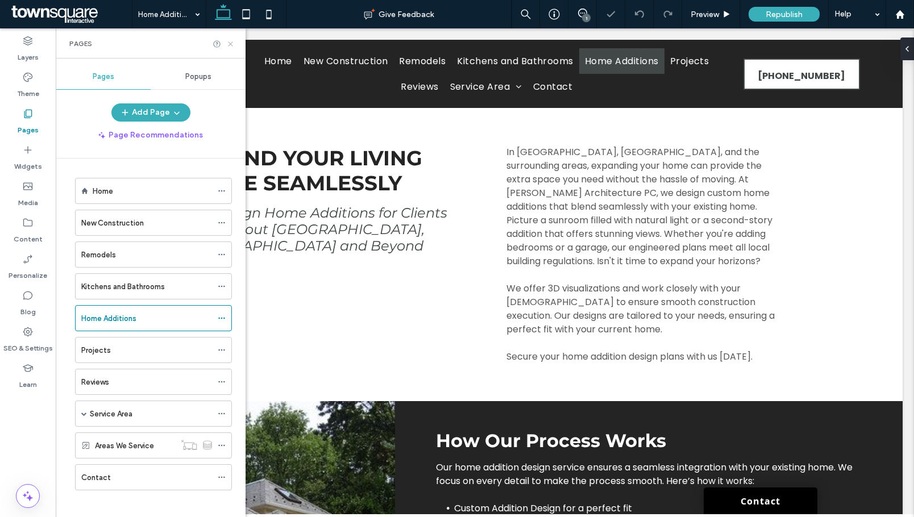
click at [229, 45] on use at bounding box center [230, 43] width 5 height 5
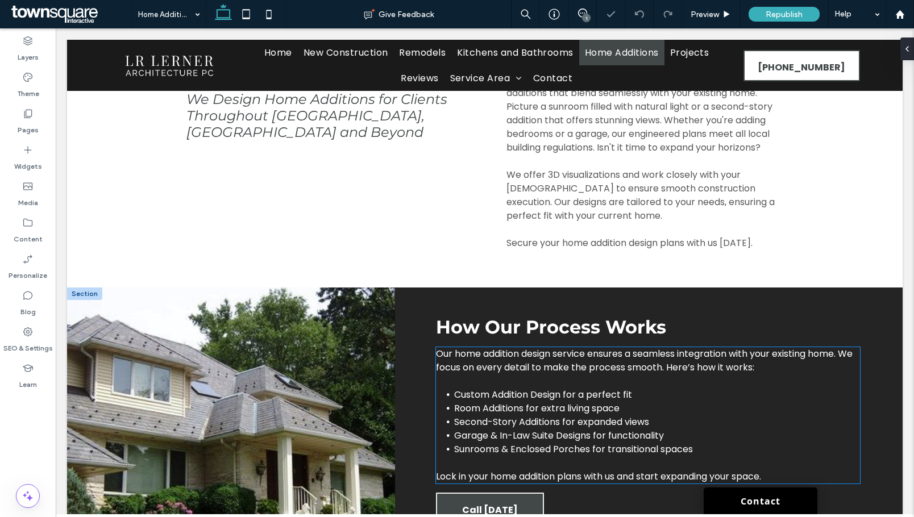
scroll to position [227, 0]
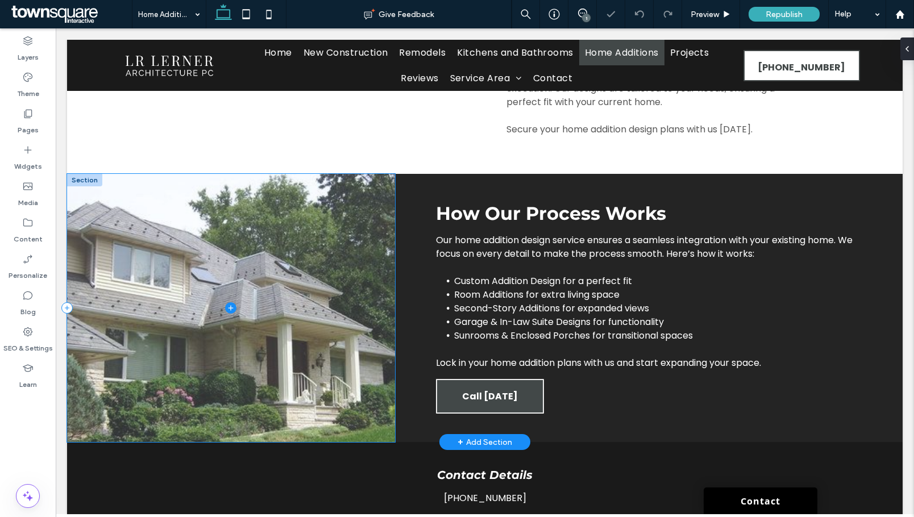
click at [283, 322] on span at bounding box center [231, 308] width 328 height 268
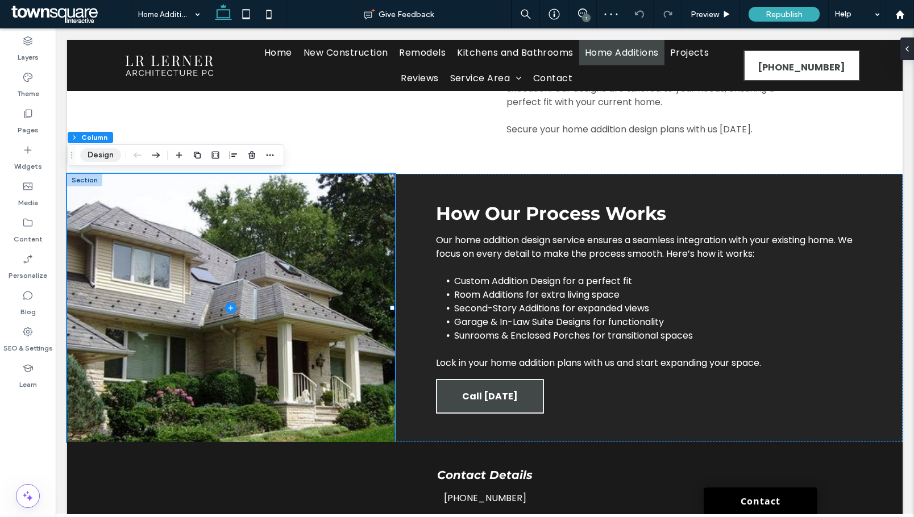
click at [110, 159] on button "Design" at bounding box center [100, 155] width 41 height 14
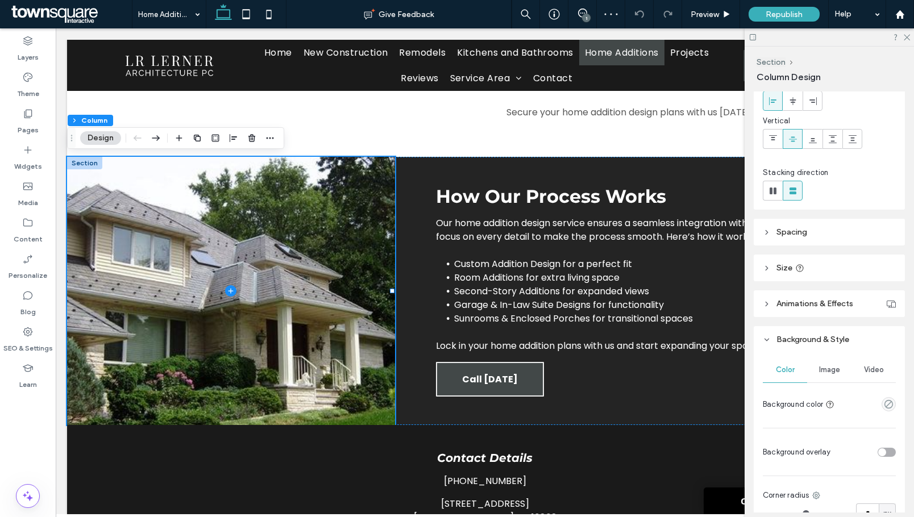
scroll to position [114, 0]
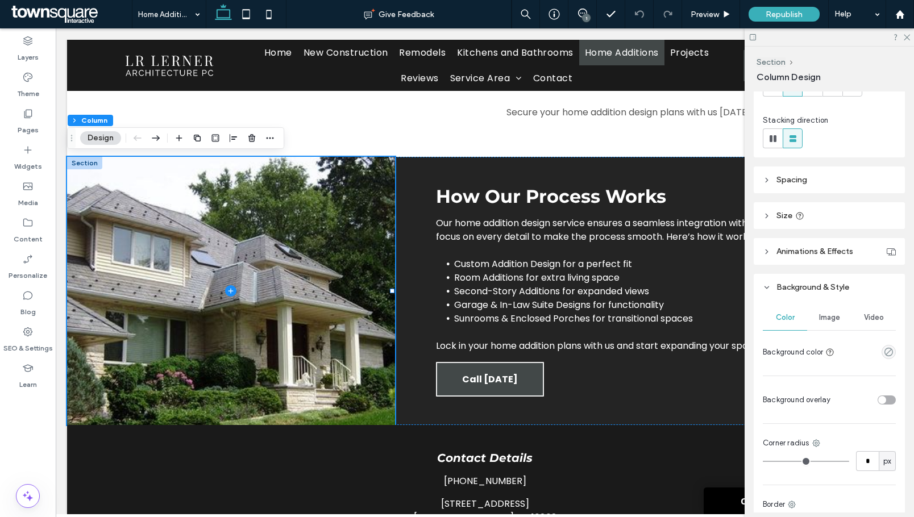
click at [815, 315] on div "Image" at bounding box center [829, 317] width 44 height 25
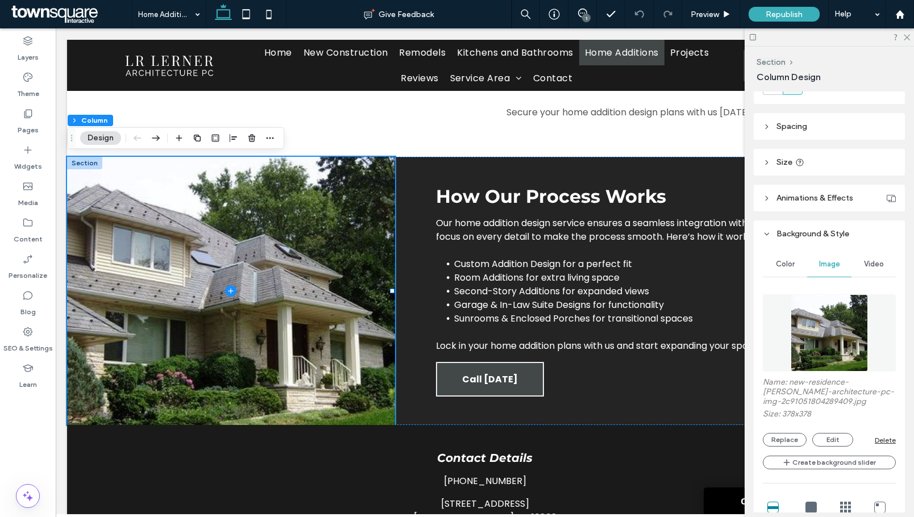
scroll to position [227, 0]
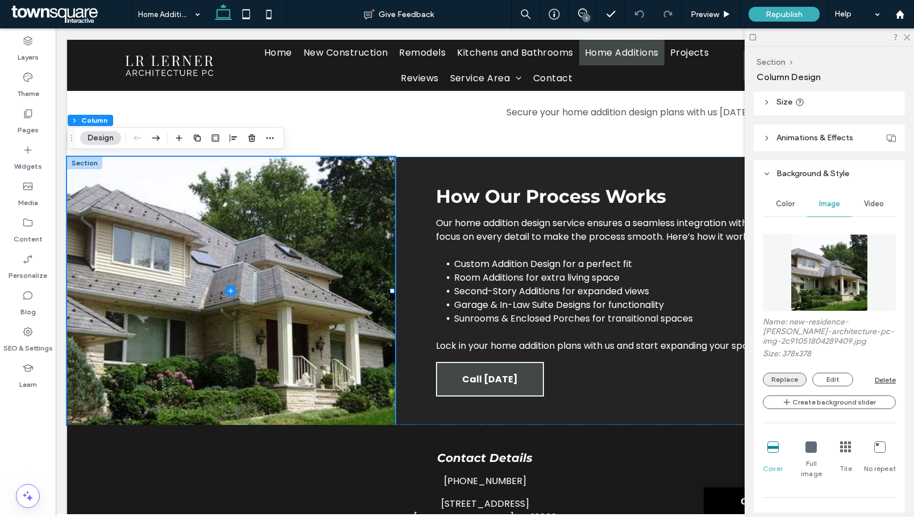
click at [785, 380] on button "Replace" at bounding box center [785, 380] width 44 height 14
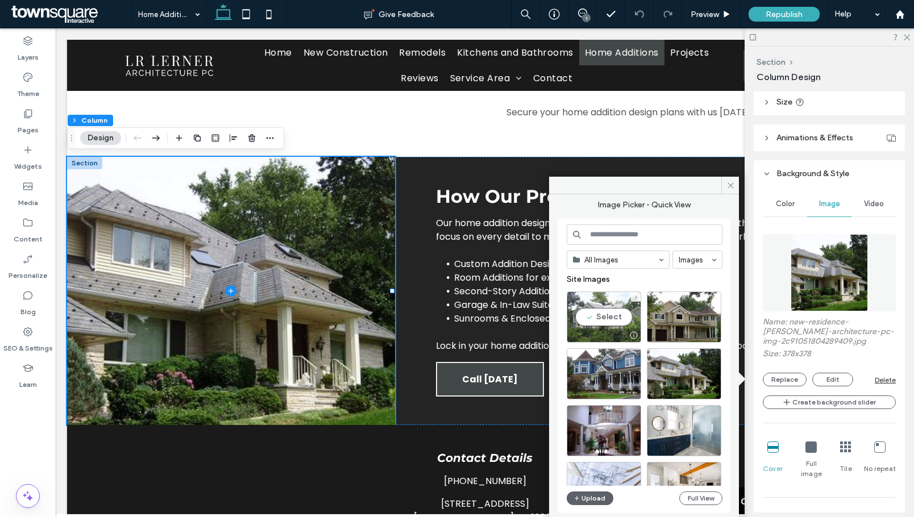
click at [607, 313] on div "Select" at bounding box center [604, 316] width 74 height 51
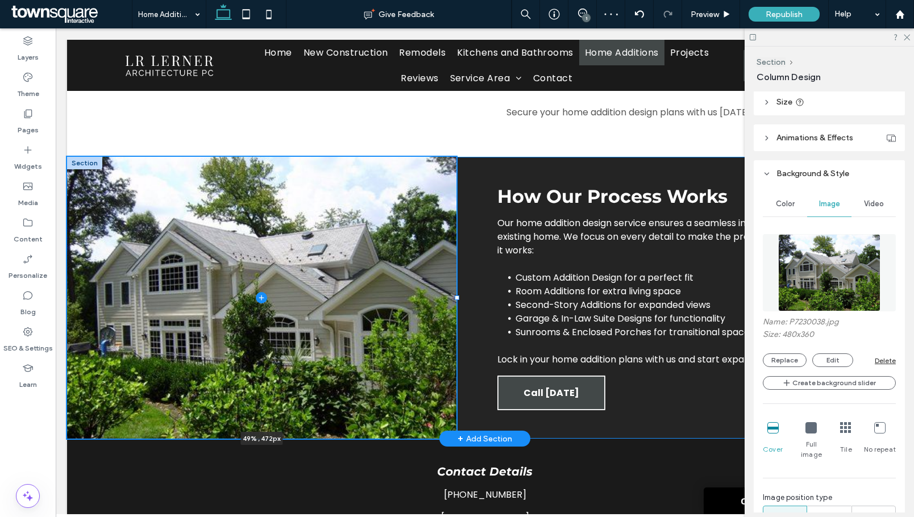
drag, startPoint x: 393, startPoint y: 291, endPoint x: 457, endPoint y: 285, distance: 65.1
click at [457, 285] on div "How Our Process Works Our home addition design service ensures a seamless integ…" at bounding box center [484, 298] width 835 height 282
type input "**"
type input "***"
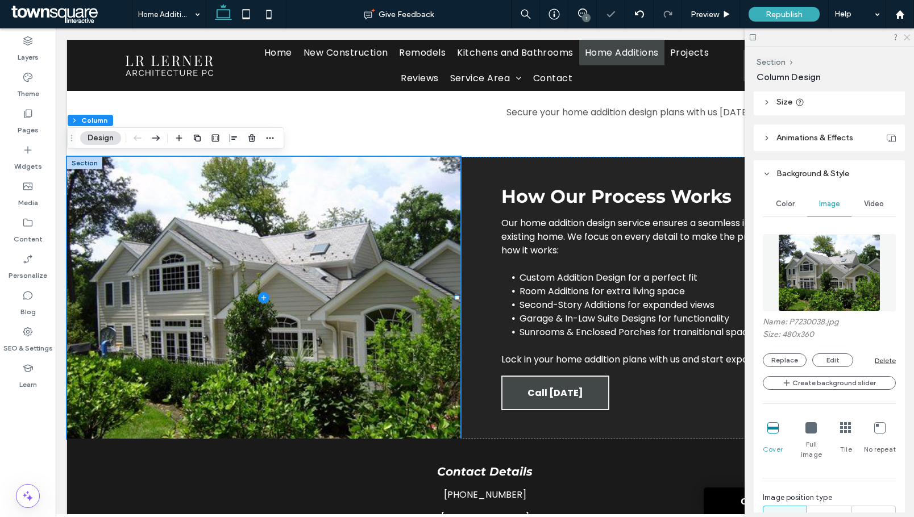
click at [909, 37] on icon at bounding box center [905, 36] width 7 height 7
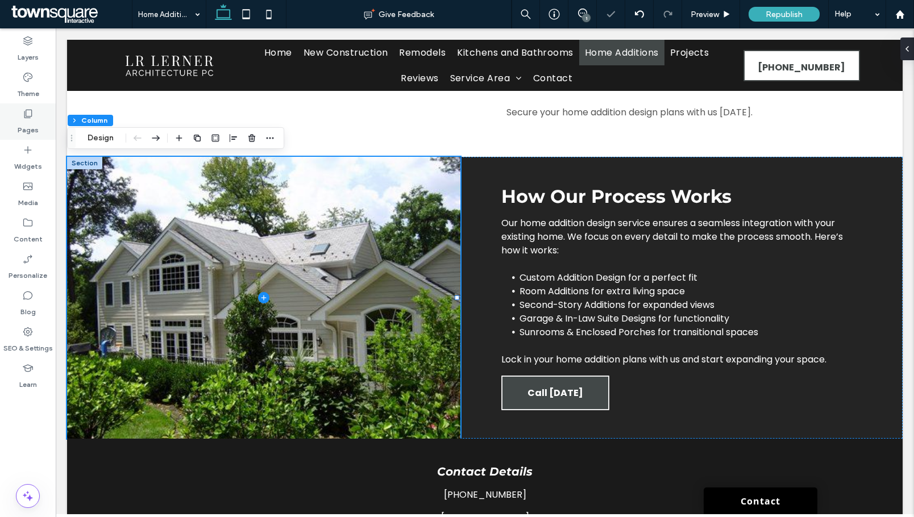
click at [35, 130] on label "Pages" at bounding box center [28, 127] width 21 height 16
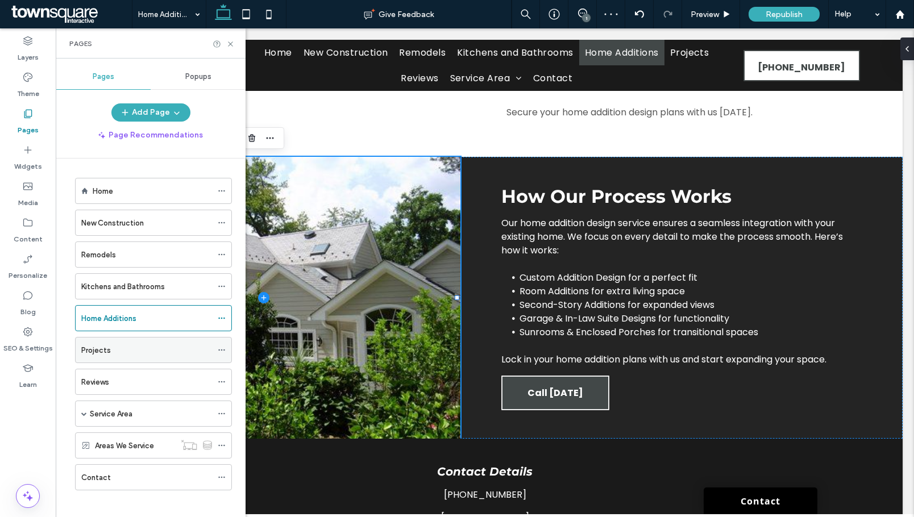
click at [118, 353] on div "Projects" at bounding box center [146, 350] width 131 height 12
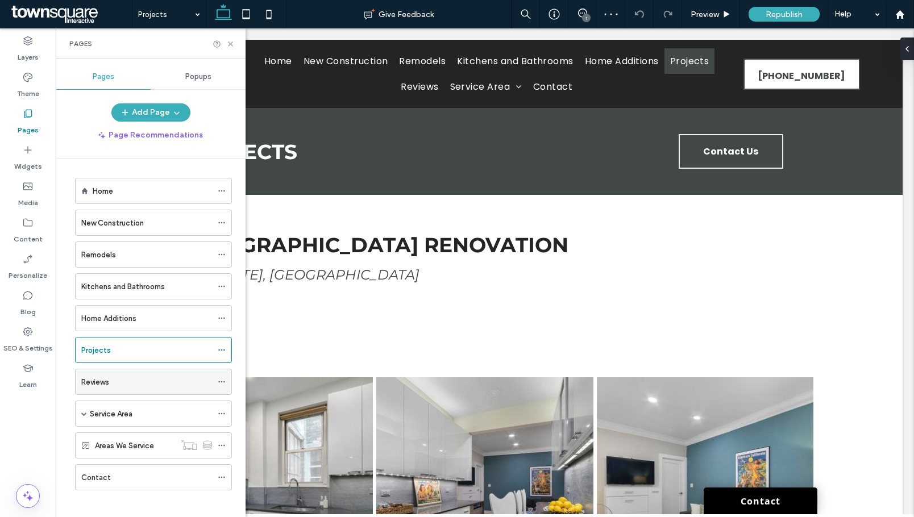
click at [131, 388] on div "Reviews" at bounding box center [146, 381] width 131 height 25
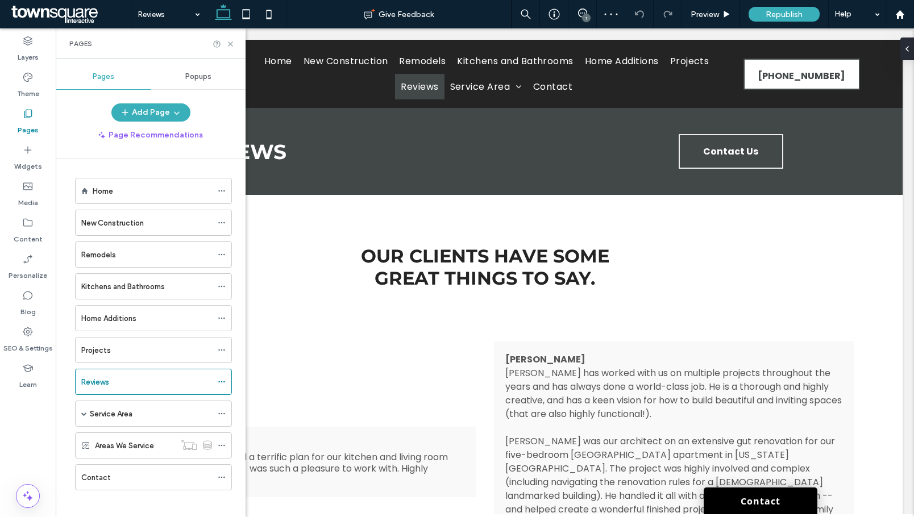
click at [235, 41] on div "Pages" at bounding box center [151, 43] width 190 height 30
click at [232, 44] on icon at bounding box center [230, 44] width 9 height 9
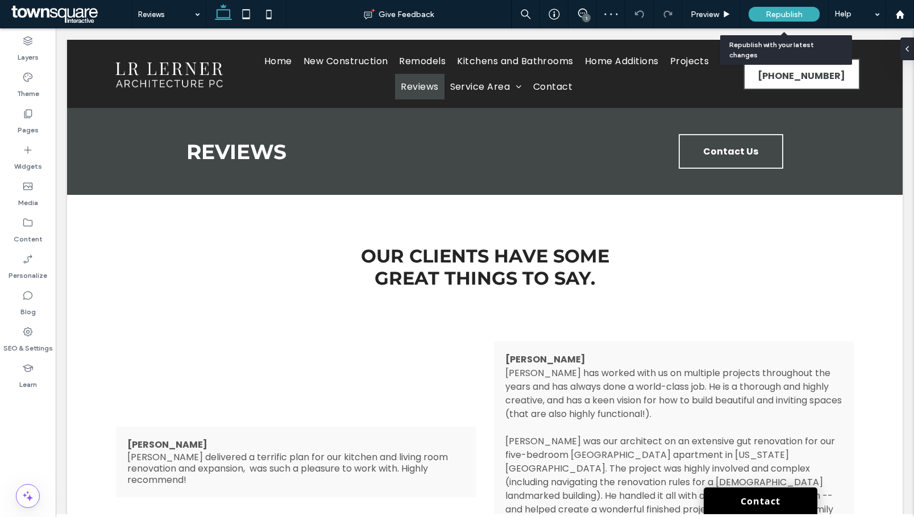
click at [789, 14] on span "Republish" at bounding box center [783, 15] width 37 height 10
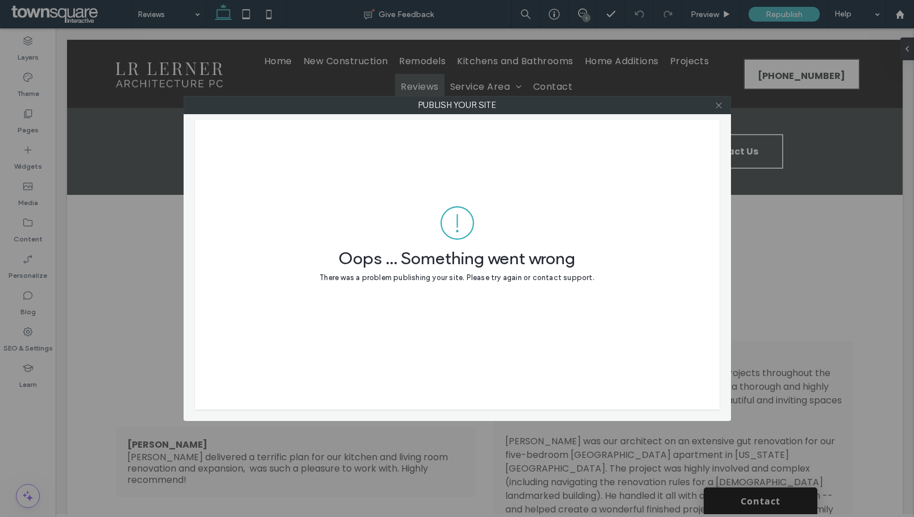
click at [718, 103] on icon at bounding box center [718, 105] width 9 height 9
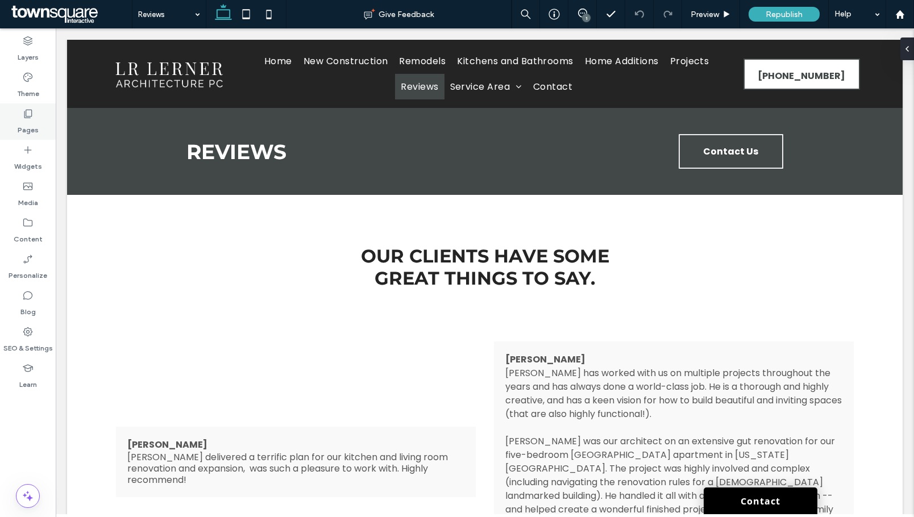
click at [32, 138] on div "Pages" at bounding box center [28, 121] width 56 height 36
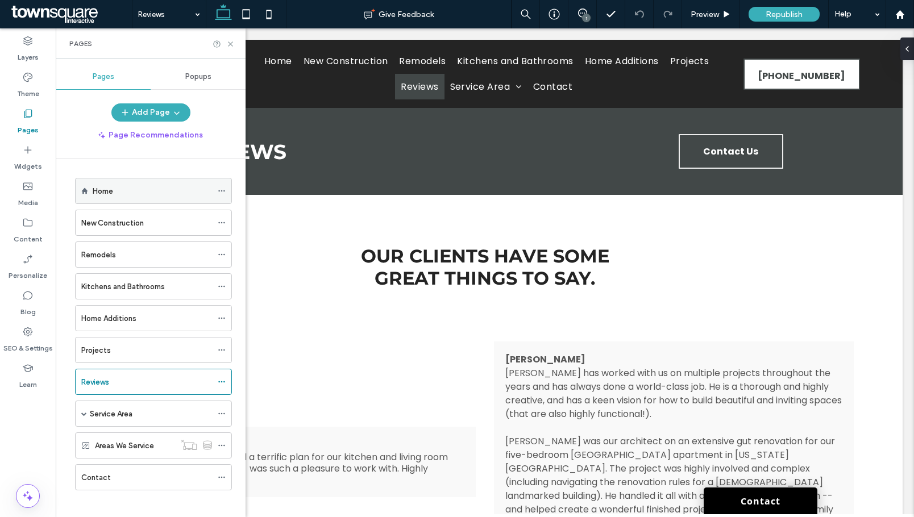
click at [99, 195] on label "Home" at bounding box center [103, 191] width 20 height 20
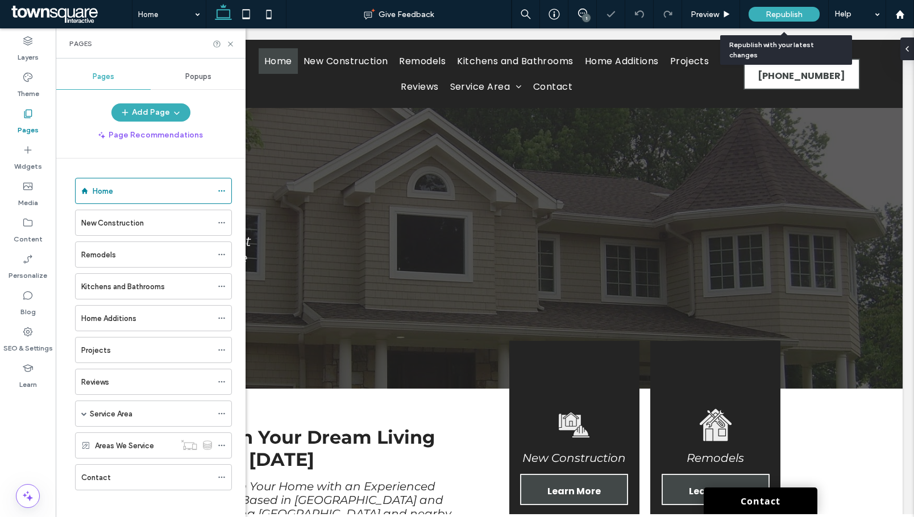
click at [776, 11] on span "Republish" at bounding box center [783, 15] width 37 height 10
